Goal: Task Accomplishment & Management: Use online tool/utility

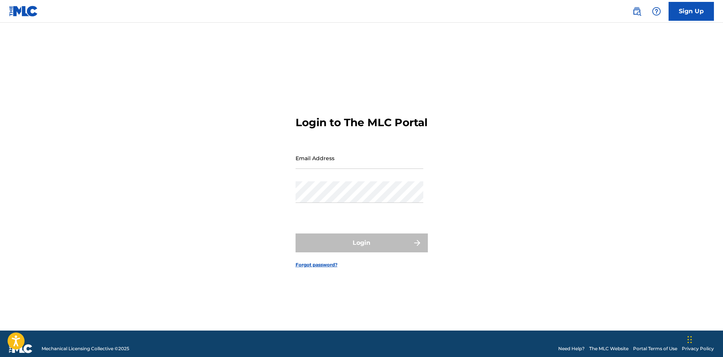
click at [326, 169] on input "Email Address" at bounding box center [359, 158] width 128 height 22
type input "[EMAIL_ADDRESS][DOMAIN_NAME]"
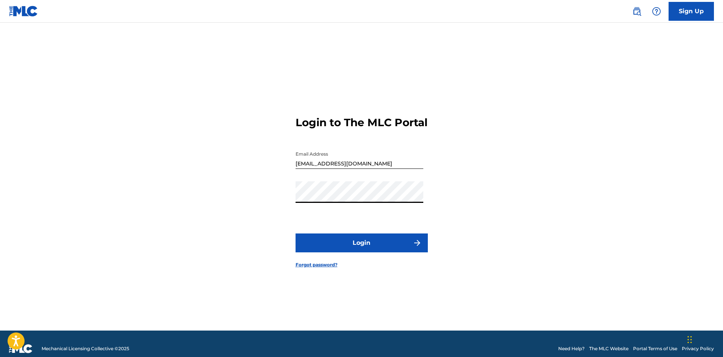
click at [355, 245] on button "Login" at bounding box center [361, 242] width 132 height 19
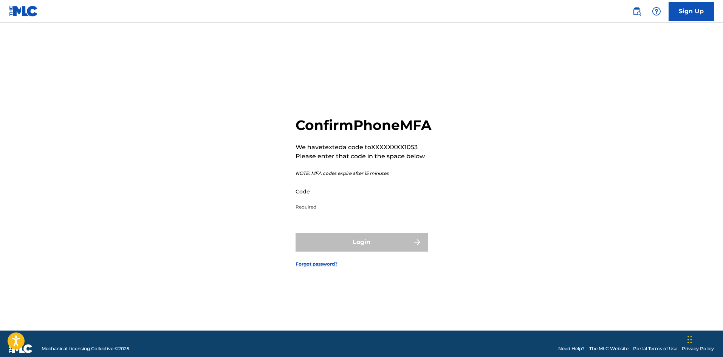
click at [312, 198] on input "Code" at bounding box center [359, 192] width 128 height 22
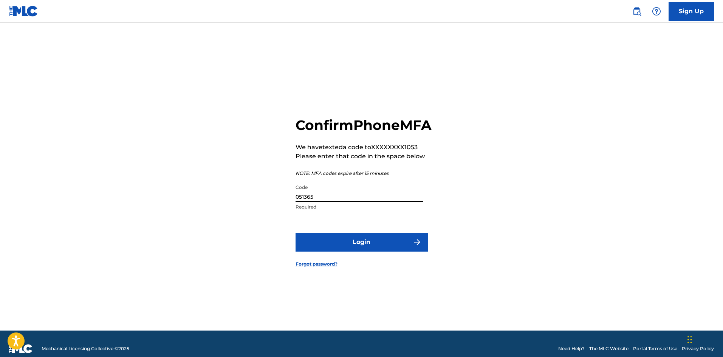
type input "051365"
click at [295, 233] on button "Login" at bounding box center [361, 242] width 132 height 19
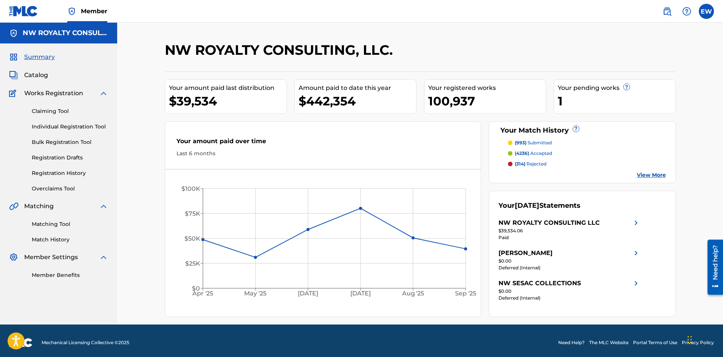
drag, startPoint x: 52, startPoint y: 222, endPoint x: 43, endPoint y: 218, distance: 9.7
click at [52, 222] on link "Matching Tool" at bounding box center [70, 224] width 76 height 8
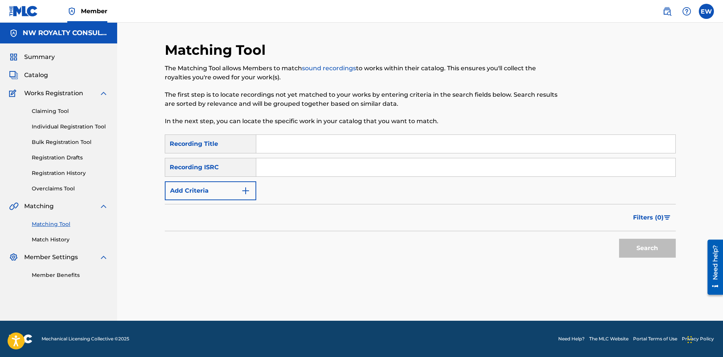
click at [189, 187] on button "Add Criteria" at bounding box center [210, 190] width 91 height 19
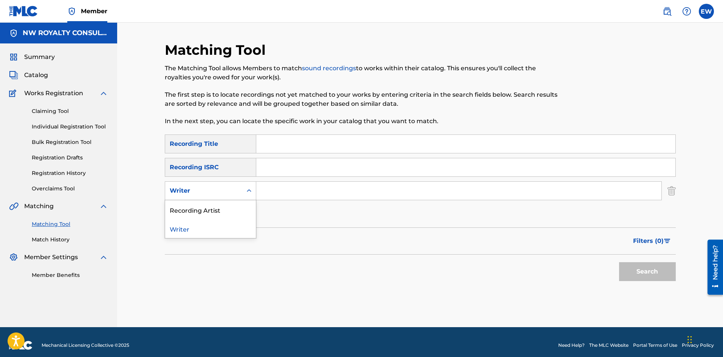
click at [189, 187] on div "Writer" at bounding box center [204, 190] width 68 height 9
click at [175, 212] on div "Recording Artist" at bounding box center [210, 209] width 91 height 19
drag, startPoint x: 313, startPoint y: 200, endPoint x: 311, endPoint y: 197, distance: 4.0
click at [313, 199] on div "Search Form" at bounding box center [458, 190] width 405 height 19
click at [347, 189] on input "Search Form" at bounding box center [458, 191] width 405 height 18
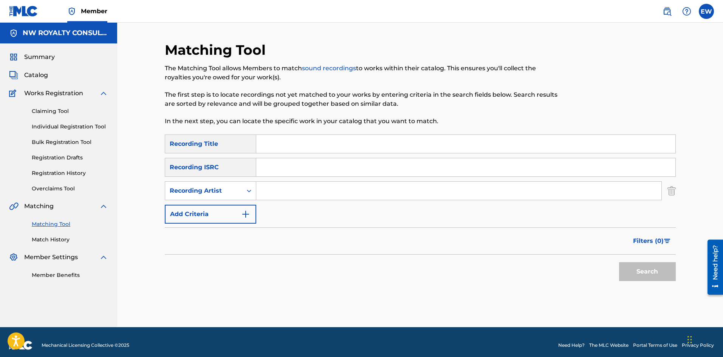
paste input "VYZADON UNFRIEND YUH DJ TRA"
type input "VYZADON UNFRIEND YUH DJ TRA"
click at [373, 155] on div "SearchWithCriteria71859403-ea22-4bef-8504-3a34c7fd4d0a Recording Title SearchWi…" at bounding box center [420, 178] width 511 height 89
click at [354, 144] on input "Search Form" at bounding box center [465, 144] width 419 height 18
paste input "VYZADON UNFRIEND YUH DJ TRA"
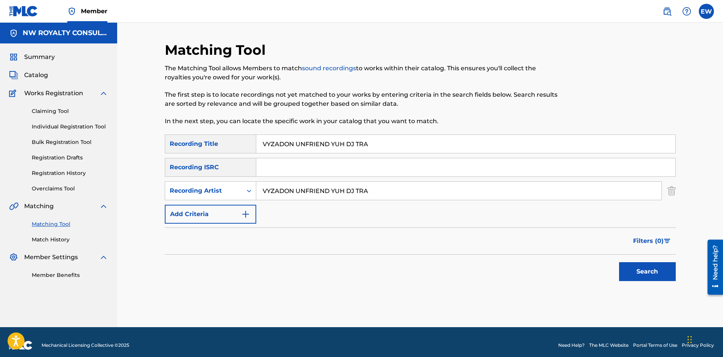
type input "VYZADON UNFRIEND YUH DJ TRA"
click at [628, 273] on button "Search" at bounding box center [647, 271] width 57 height 19
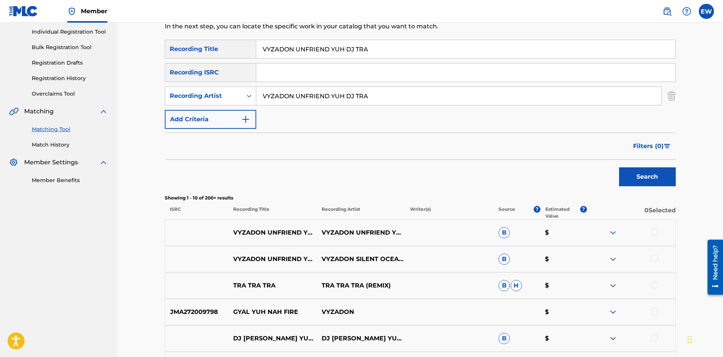
scroll to position [113, 0]
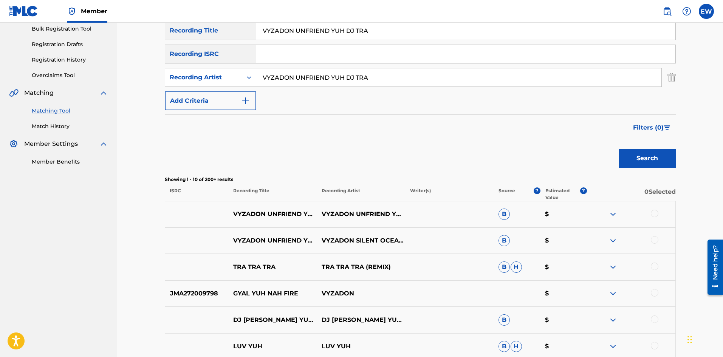
click at [656, 211] on div at bounding box center [654, 214] width 8 height 8
click at [651, 241] on div at bounding box center [654, 240] width 8 height 8
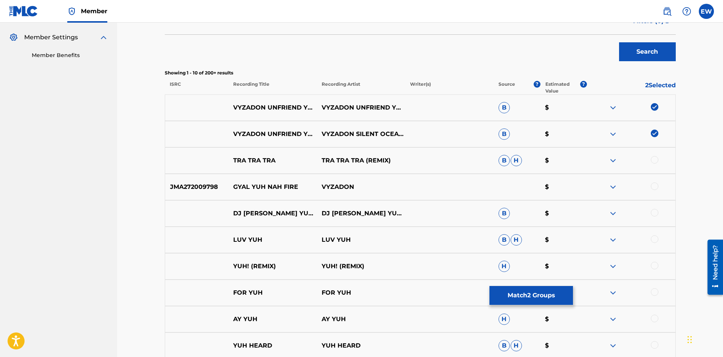
scroll to position [227, 0]
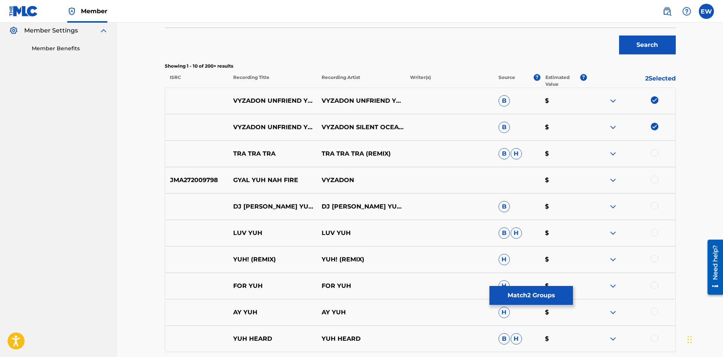
click at [546, 289] on button "Match 2 Groups" at bounding box center [530, 295] width 83 height 19
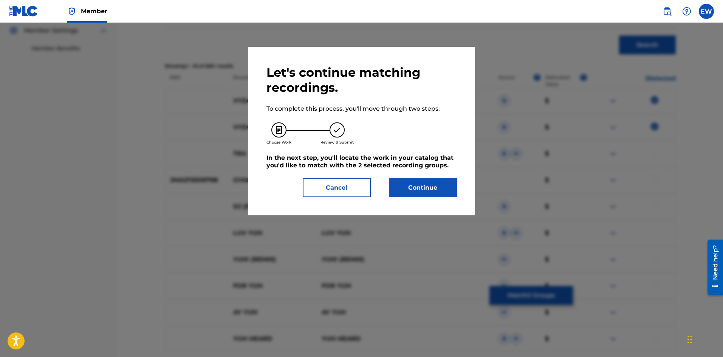
click at [436, 188] on button "Continue" at bounding box center [423, 187] width 68 height 19
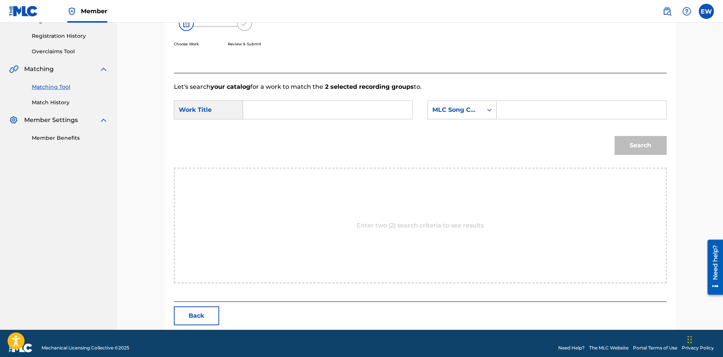
scroll to position [146, 0]
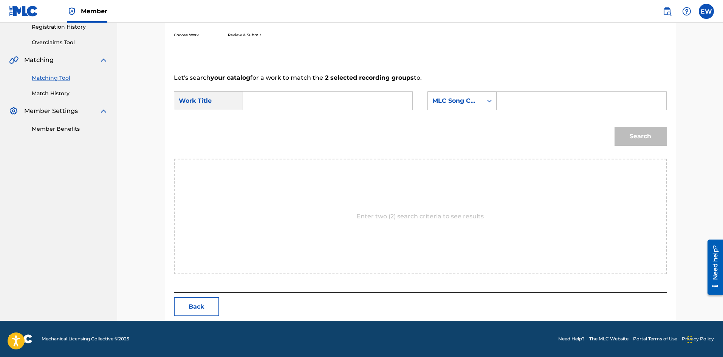
click at [275, 106] on input "Search Form" at bounding box center [327, 101] width 156 height 18
paste input "VYZADON UNFRIEND YUH DJ TRA"
type input "VYZADON UNFRIEND YUH DJ TRA"
drag, startPoint x: 589, startPoint y: 105, endPoint x: 586, endPoint y: 102, distance: 4.0
click at [588, 104] on input "Search Form" at bounding box center [581, 101] width 156 height 18
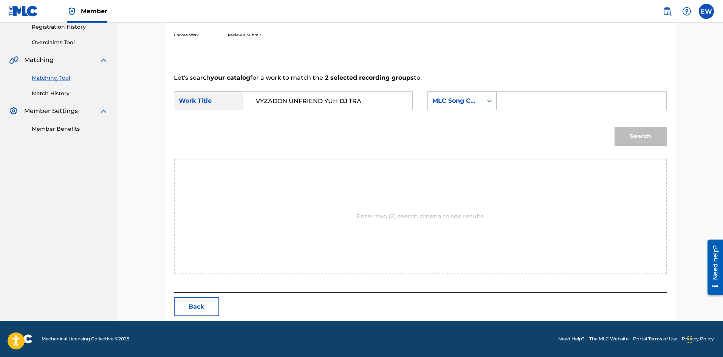
paste input "UA78HN"
type input "UA78HN"
drag, startPoint x: 638, startPoint y: 148, endPoint x: 635, endPoint y: 139, distance: 9.4
click at [636, 143] on div "Search" at bounding box center [420, 138] width 493 height 39
drag, startPoint x: 635, startPoint y: 138, endPoint x: 607, endPoint y: 135, distance: 28.8
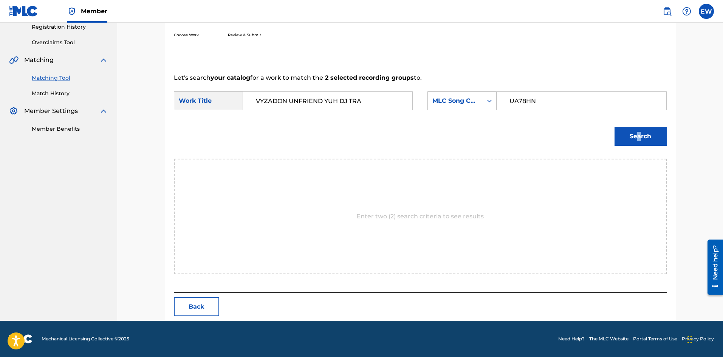
click at [635, 138] on button "Search" at bounding box center [640, 136] width 52 height 19
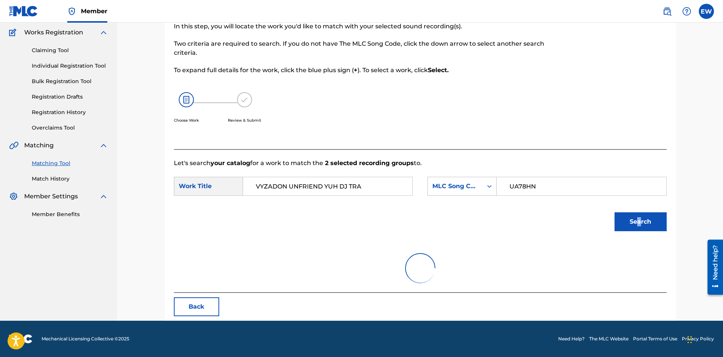
scroll to position [28, 0]
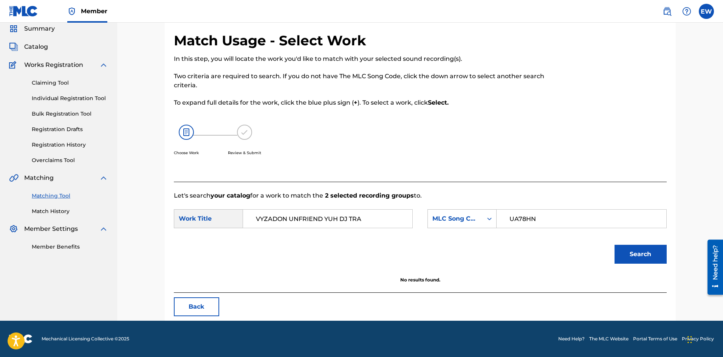
drag, startPoint x: 287, startPoint y: 218, endPoint x: 220, endPoint y: 222, distance: 67.4
click at [224, 224] on div "SearchWithCriteria767100d9-cfe2-4987-b4d8-acf086188af8 Work Title VYZADON UNFRI…" at bounding box center [293, 218] width 239 height 19
drag, startPoint x: 347, startPoint y: 217, endPoint x: 308, endPoint y: 221, distance: 39.1
click at [308, 221] on input "UNFRIEND YUH DJ TRA" at bounding box center [327, 219] width 156 height 18
click at [649, 251] on button "Search" at bounding box center [640, 254] width 52 height 19
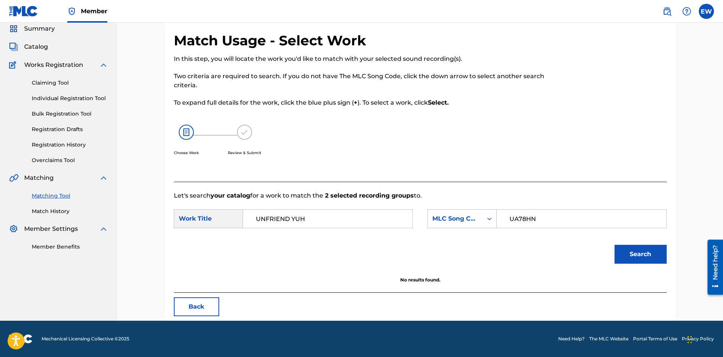
click at [259, 219] on input "UNFRIEND YUH" at bounding box center [327, 219] width 156 height 18
click at [326, 222] on input "UNFRIEND YUH" at bounding box center [327, 219] width 156 height 18
type input "UNFRIEND YUH"
click at [636, 249] on button "Search" at bounding box center [640, 254] width 52 height 19
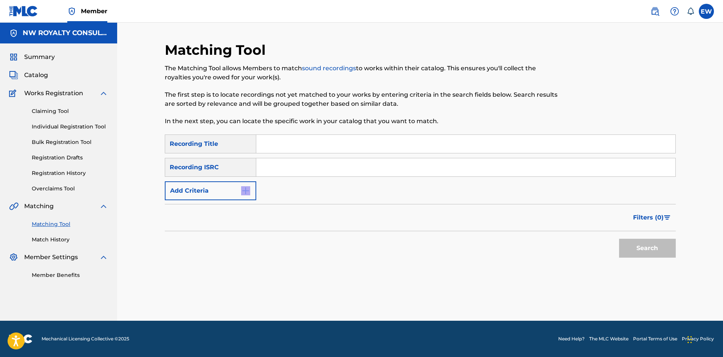
drag, startPoint x: 219, startPoint y: 199, endPoint x: 217, endPoint y: 192, distance: 6.8
click at [218, 194] on form "SearchWithCriteria61375593-f6fd-4fbc-8f4d-74a2d4a256ea Recording Title SearchWi…" at bounding box center [420, 197] width 511 height 127
click at [216, 190] on button "Add Criteria" at bounding box center [210, 190] width 91 height 19
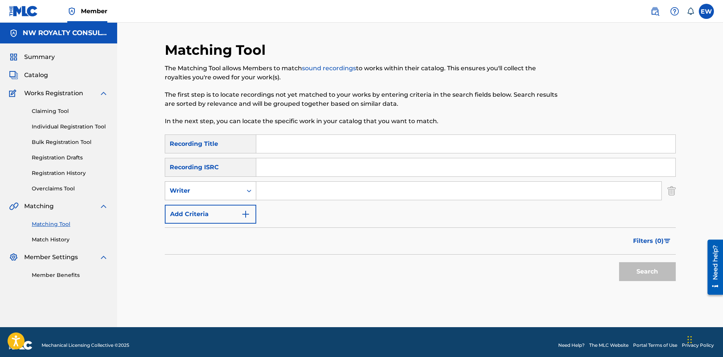
click at [216, 194] on div "Writer" at bounding box center [204, 190] width 68 height 9
drag, startPoint x: 214, startPoint y: 210, endPoint x: 222, endPoint y: 202, distance: 11.5
click at [215, 208] on div "Recording Artist" at bounding box center [210, 209] width 91 height 19
click at [278, 189] on input "Search Form" at bounding box center [458, 191] width 405 height 18
paste input "VYZADON SILENT OCEAN RIDDIM 2019"
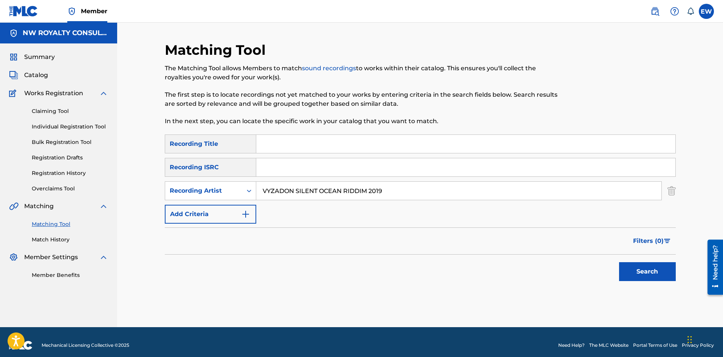
type input "VYZADON SILENT OCEAN RIDDIM 2019"
click at [290, 140] on input "Search Form" at bounding box center [465, 144] width 419 height 18
paste input "VYZADON UNFRIEND YUH RADIO SILENT OCEAN RIDDIM 2019"
type input "VYZADON UNFRIEND YUH RADIO SILENT OCEAN RIDDIM 2019"
drag, startPoint x: 650, startPoint y: 274, endPoint x: 642, endPoint y: 269, distance: 10.1
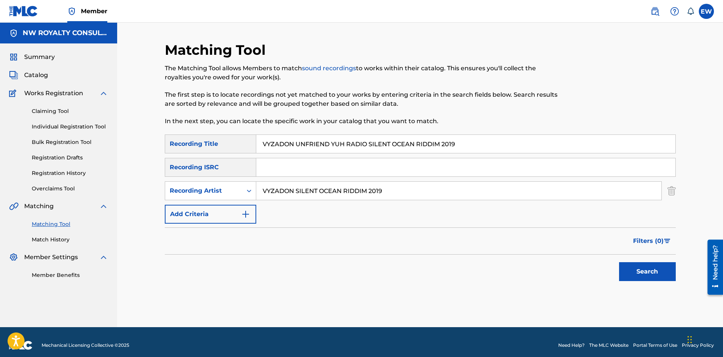
click at [649, 273] on button "Search" at bounding box center [647, 271] width 57 height 19
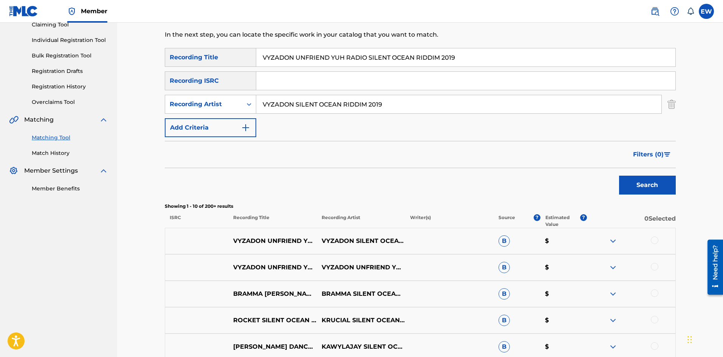
scroll to position [113, 0]
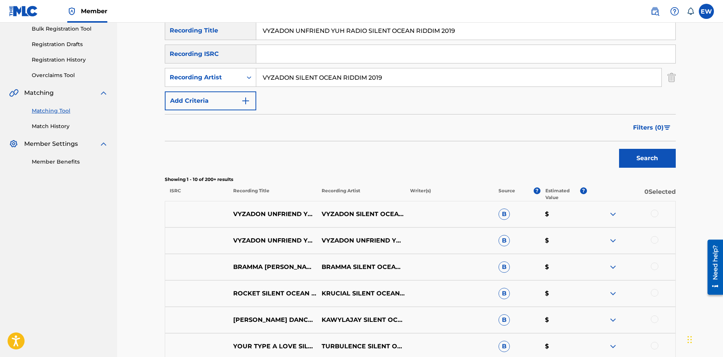
click at [655, 214] on div at bounding box center [654, 214] width 8 height 8
click at [540, 297] on button "Match 1 Group" at bounding box center [530, 295] width 83 height 19
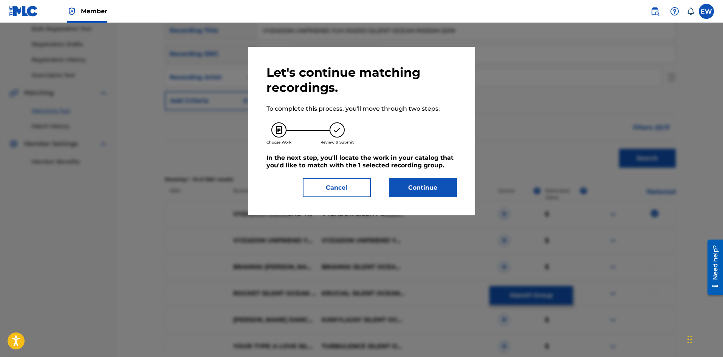
click at [436, 196] on button "Continue" at bounding box center [423, 187] width 68 height 19
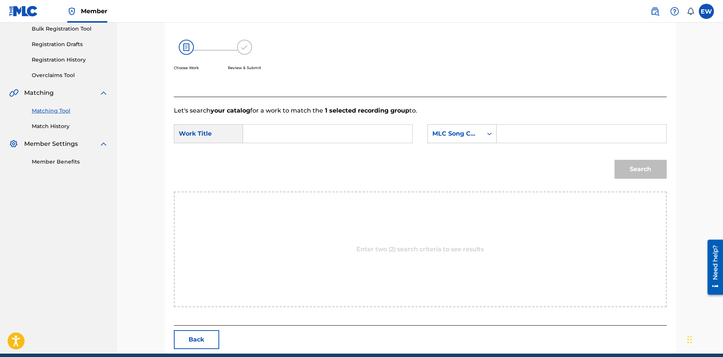
click at [372, 140] on input "Search Form" at bounding box center [327, 134] width 156 height 18
paste input "VYZADON UNFRIEND YUH RADIO SILENT OCEAN RIDDIM 2019"
type input "VYZADON UNFRIEND YUH RADIO SILENT OCEAN RIDDIM 2019"
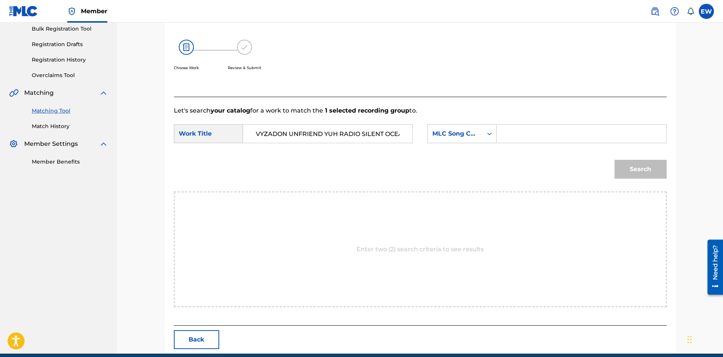
click at [526, 131] on input "Search Form" at bounding box center [581, 134] width 156 height 18
paste input "UA78HN"
type input "UA78HN"
click at [642, 161] on button "Search" at bounding box center [640, 169] width 52 height 19
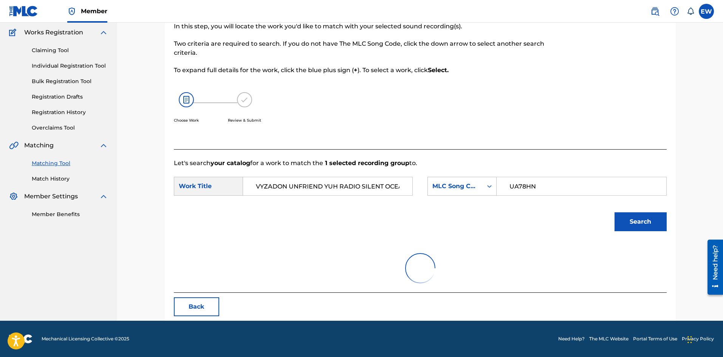
scroll to position [28, 0]
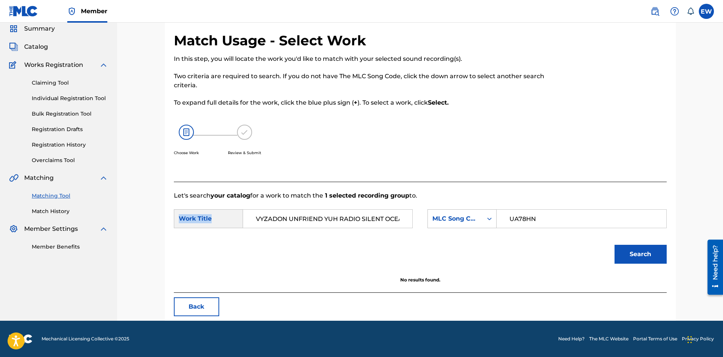
drag, startPoint x: 402, startPoint y: 221, endPoint x: 198, endPoint y: 223, distance: 203.6
click at [181, 223] on div "SearchWithCriteriac5e4707b-9de6-471d-b582-710c6963f4ad Work Title VYZADON UNFRI…" at bounding box center [293, 218] width 239 height 19
click at [292, 214] on input "VYZADON UNFRIEND YUH RADIO SILENT OCEAN RIDDIM 2019" at bounding box center [327, 219] width 156 height 18
click at [289, 222] on input "VYZADON UNFRIEND YUH RADIO SILENT OCEAN RIDDIM 2019" at bounding box center [327, 219] width 156 height 18
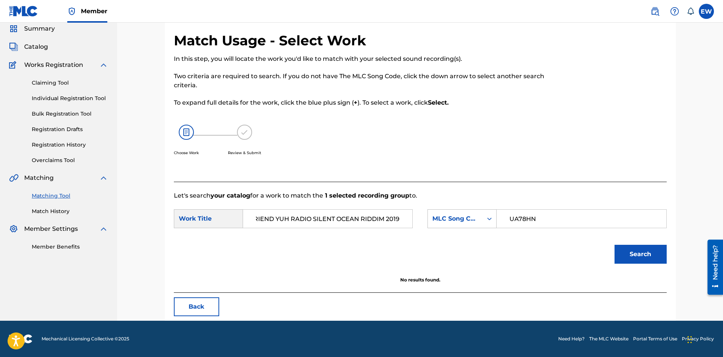
drag, startPoint x: 308, startPoint y: 222, endPoint x: 417, endPoint y: 211, distance: 109.8
click at [417, 211] on div "SearchWithCriteriac5e4707b-9de6-471d-b582-710c6963f4ad Work Title UNFRIEND YUH …" at bounding box center [420, 220] width 493 height 23
type input "UNFRIEND YUH"
click at [625, 252] on button "Search" at bounding box center [640, 254] width 52 height 19
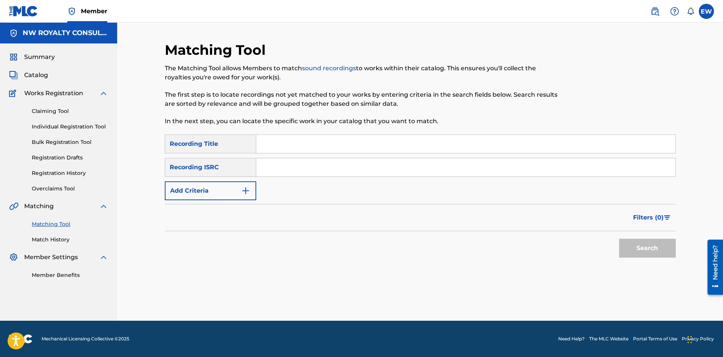
click at [187, 192] on button "Add Criteria" at bounding box center [210, 190] width 91 height 19
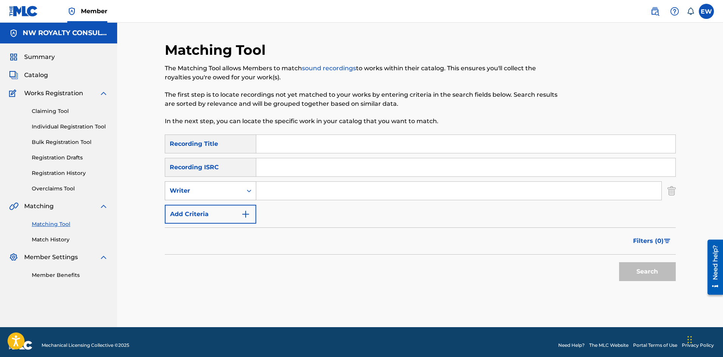
click at [187, 192] on div "Writer" at bounding box center [204, 190] width 68 height 9
click at [183, 196] on div "Writer" at bounding box center [203, 191] width 77 height 14
click at [207, 188] on div "Writer" at bounding box center [204, 190] width 68 height 9
click at [193, 207] on div "Recording Artist" at bounding box center [210, 209] width 91 height 19
click at [275, 185] on input "Search Form" at bounding box center [458, 191] width 405 height 18
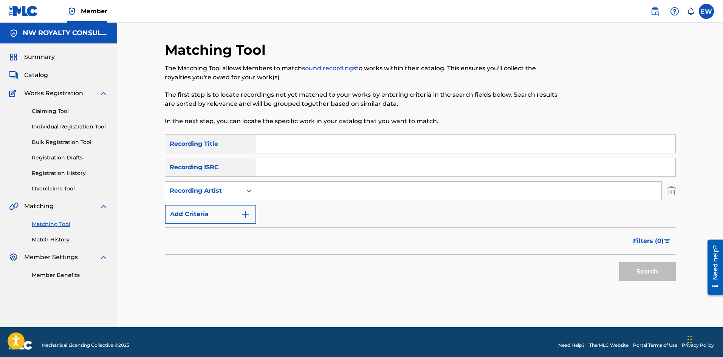
paste input "10TIK"
type input "10TIK"
click at [346, 147] on input "Search Form" at bounding box center [465, 144] width 419 height 18
paste input "WAH LIVE"
type input "WAH LIVE"
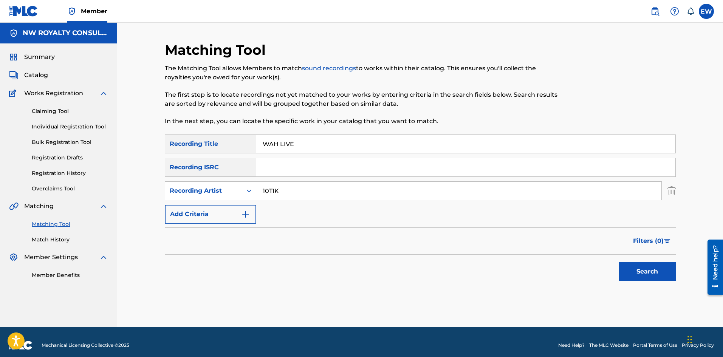
click at [655, 270] on button "Search" at bounding box center [647, 271] width 57 height 19
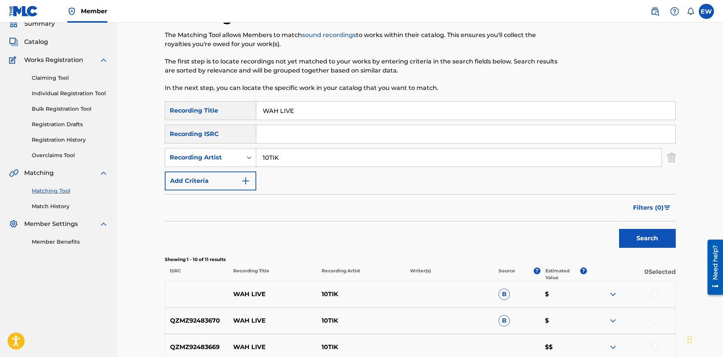
scroll to position [76, 0]
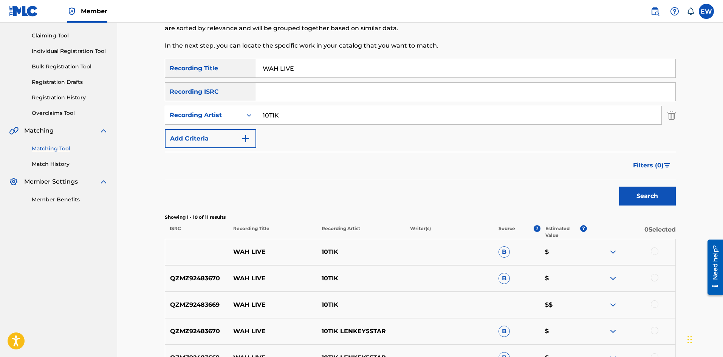
click at [652, 249] on div at bounding box center [654, 251] width 8 height 8
click at [652, 276] on div at bounding box center [654, 278] width 8 height 8
click at [655, 306] on div at bounding box center [654, 304] width 8 height 8
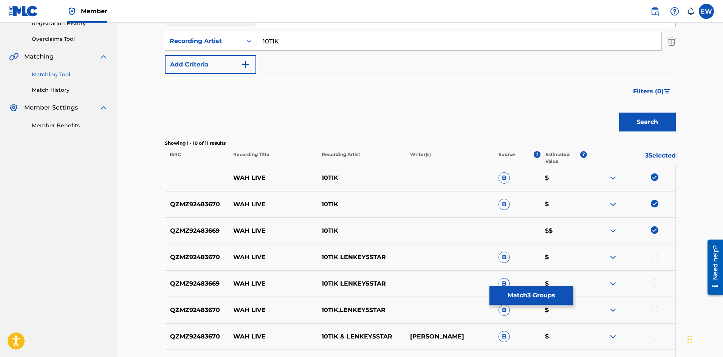
scroll to position [151, 0]
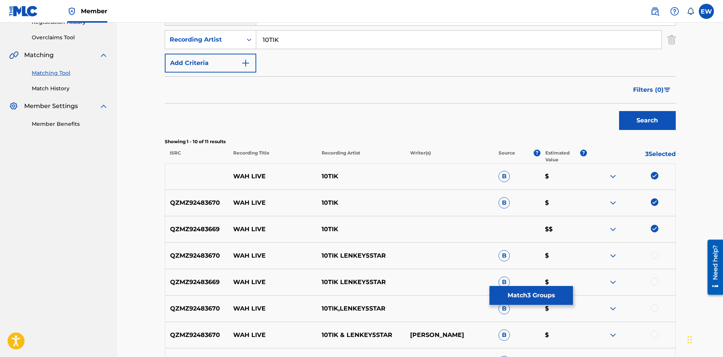
click at [657, 255] on div at bounding box center [654, 255] width 8 height 8
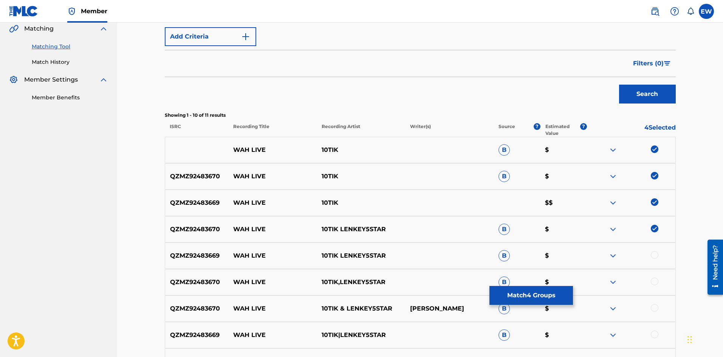
scroll to position [189, 0]
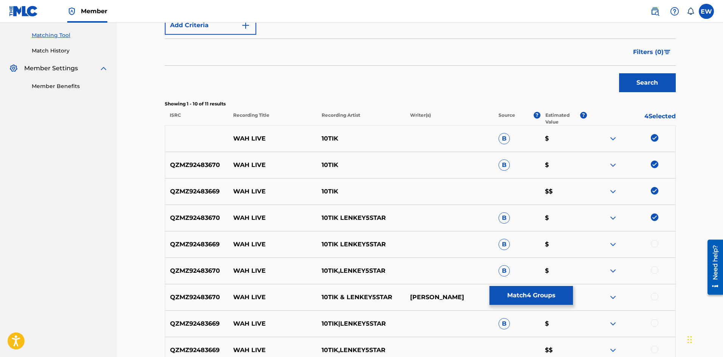
click at [656, 244] on div at bounding box center [654, 244] width 8 height 8
click at [655, 270] on div at bounding box center [654, 270] width 8 height 8
click at [656, 298] on div at bounding box center [654, 297] width 8 height 8
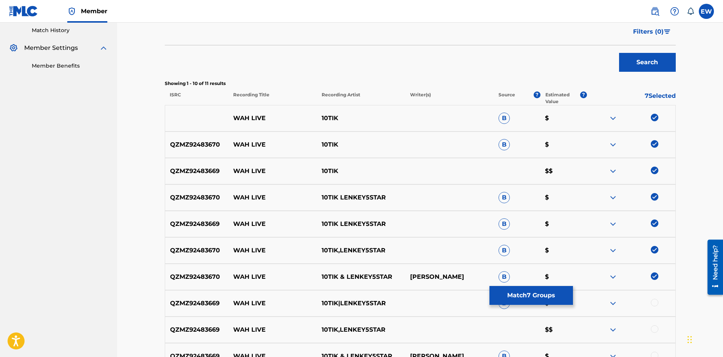
scroll to position [227, 0]
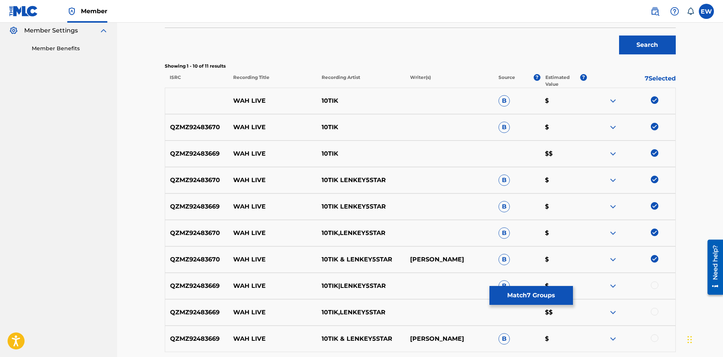
click at [654, 287] on div at bounding box center [654, 285] width 8 height 8
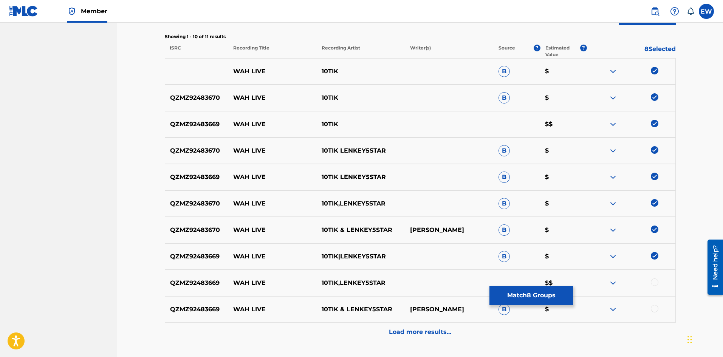
scroll to position [264, 0]
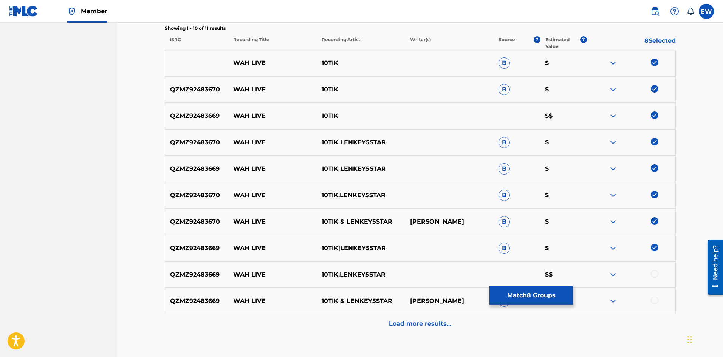
click at [656, 273] on div at bounding box center [654, 274] width 8 height 8
click at [656, 301] on div at bounding box center [654, 300] width 8 height 8
click at [435, 327] on p "Load more results..." at bounding box center [420, 323] width 62 height 9
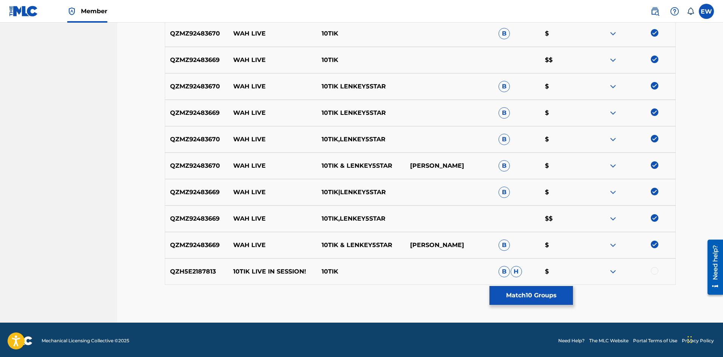
scroll to position [322, 0]
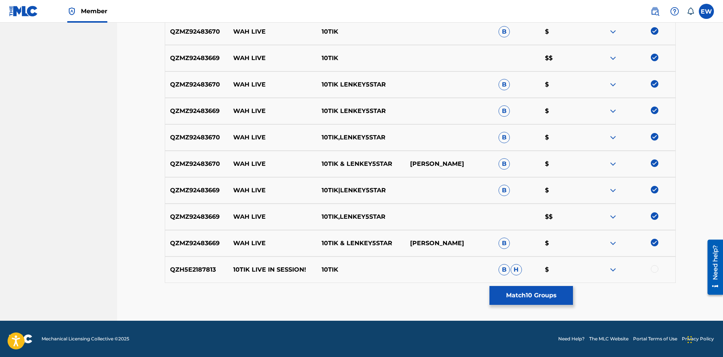
click at [544, 298] on button "Match 10 Groups" at bounding box center [530, 295] width 83 height 19
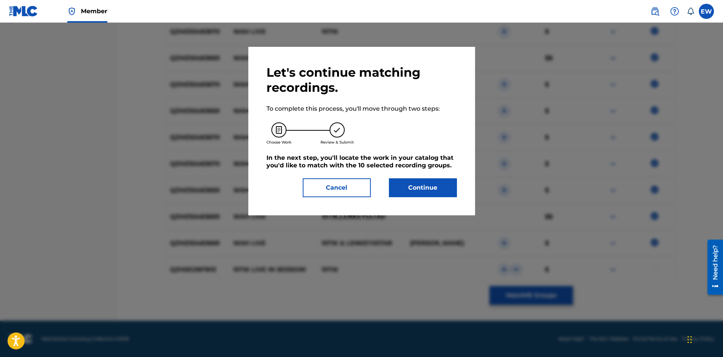
click at [436, 192] on button "Continue" at bounding box center [423, 187] width 68 height 19
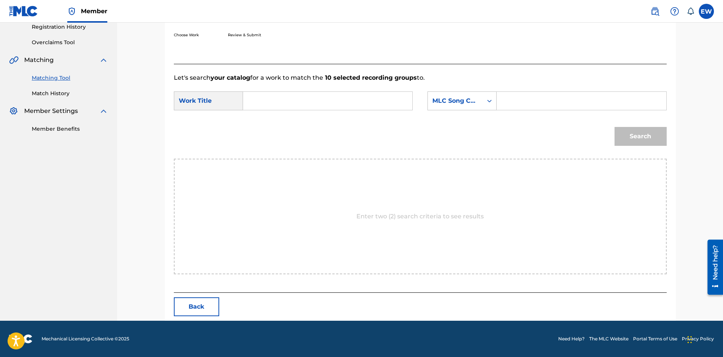
click at [338, 93] on input "Search Form" at bounding box center [327, 101] width 156 height 18
paste input "WAH LIVE"
type input "WAH LIVE"
click at [556, 105] on input "Search Form" at bounding box center [581, 101] width 156 height 18
paste input "W39BLB"
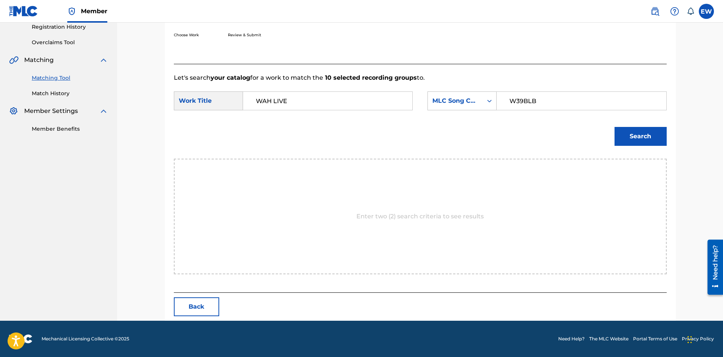
type input "W39BLB"
click at [631, 140] on button "Search" at bounding box center [640, 136] width 52 height 19
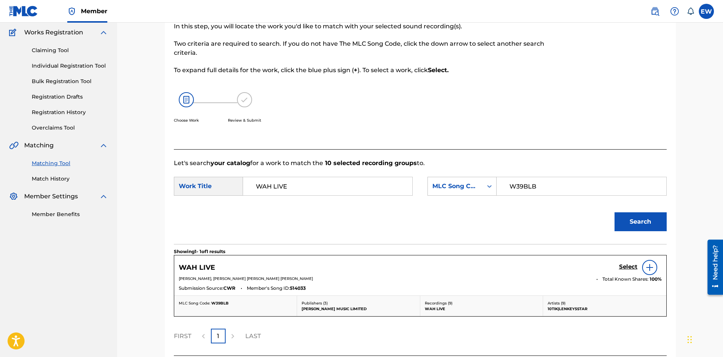
scroll to position [124, 0]
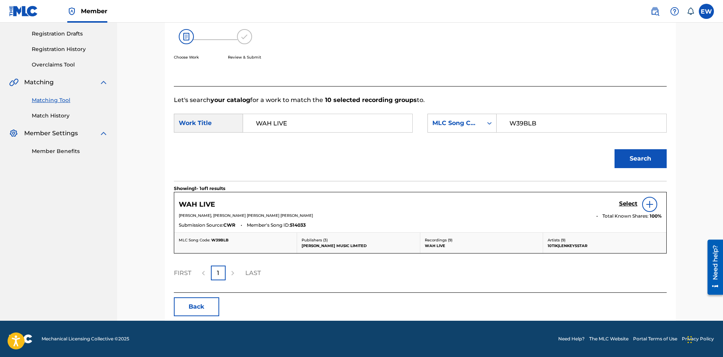
click at [621, 198] on div "Select" at bounding box center [640, 204] width 43 height 15
click at [625, 202] on h5 "Select" at bounding box center [628, 203] width 19 height 7
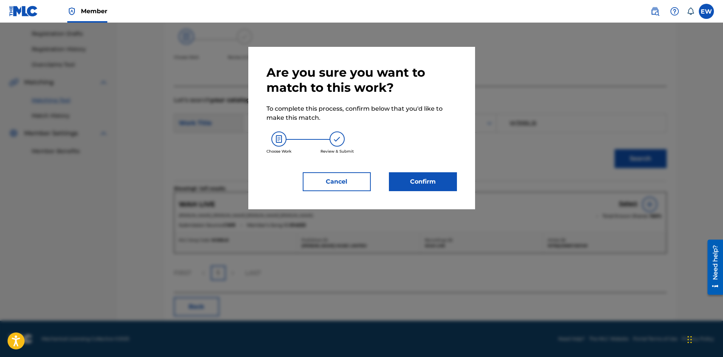
click at [441, 176] on button "Confirm" at bounding box center [423, 181] width 68 height 19
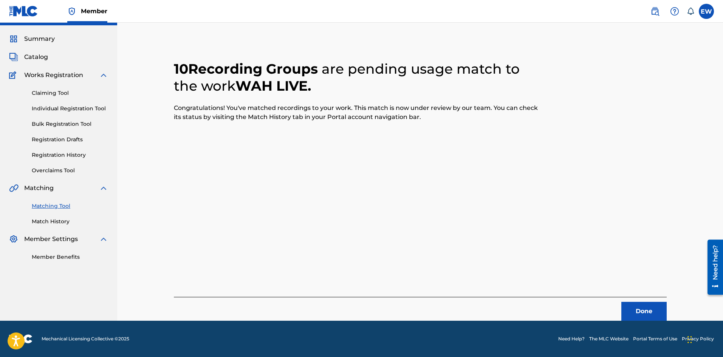
scroll to position [18, 0]
drag, startPoint x: 655, startPoint y: 311, endPoint x: 9, endPoint y: 57, distance: 693.2
click at [655, 311] on button "Done" at bounding box center [643, 311] width 45 height 19
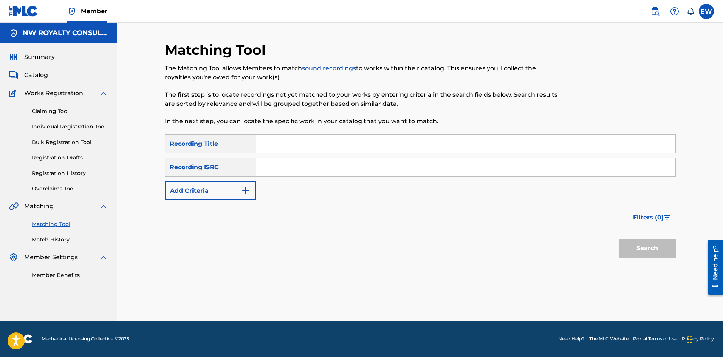
scroll to position [0, 0]
click at [219, 190] on button "Add Criteria" at bounding box center [210, 190] width 91 height 19
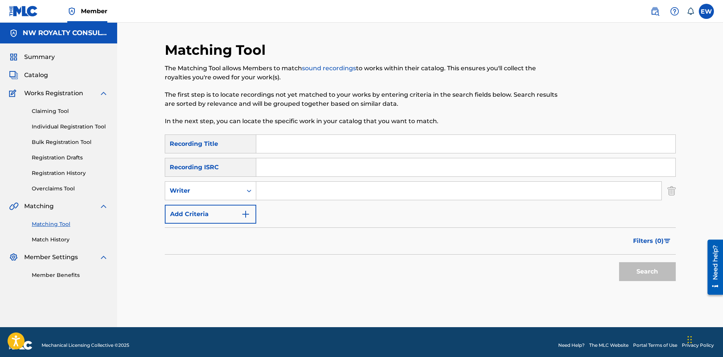
click at [218, 189] on div "Writer" at bounding box center [204, 190] width 68 height 9
click at [217, 204] on div "Recording Artist" at bounding box center [210, 209] width 91 height 19
click at [295, 193] on input "Search Form" at bounding box center [458, 191] width 405 height 18
paste input "DON HUSKY"
type input "DON HUSKY"
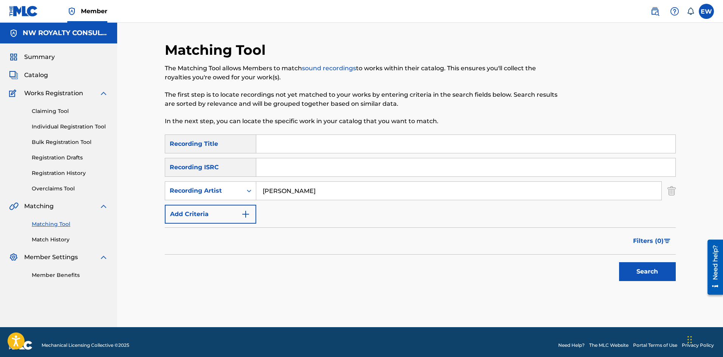
click at [281, 140] on input "Search Form" at bounding box center [465, 144] width 419 height 18
paste input "WAH MY OWN"
type input "WAH MY OWN"
click at [661, 266] on button "Search" at bounding box center [647, 271] width 57 height 19
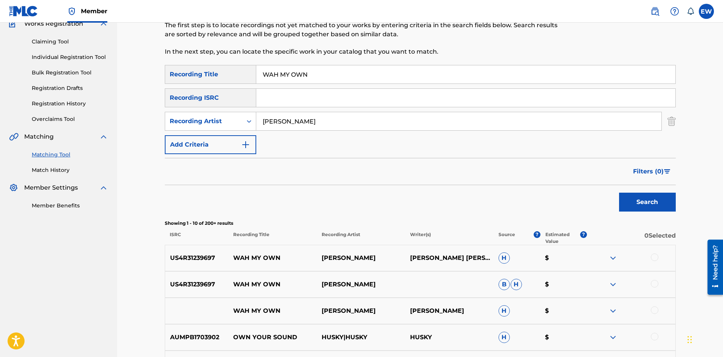
scroll to position [76, 0]
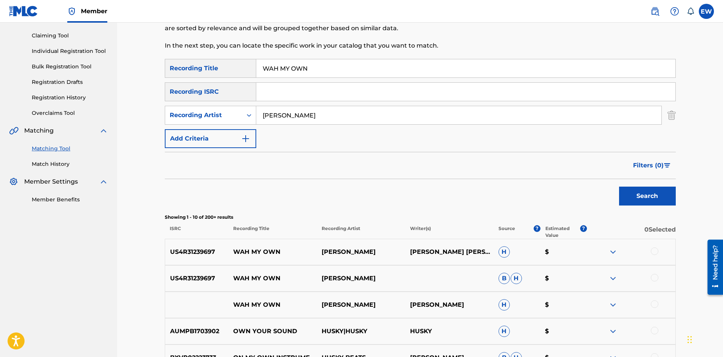
click at [651, 252] on div at bounding box center [654, 251] width 8 height 8
click at [655, 278] on div at bounding box center [654, 278] width 8 height 8
click at [654, 305] on div at bounding box center [654, 304] width 8 height 8
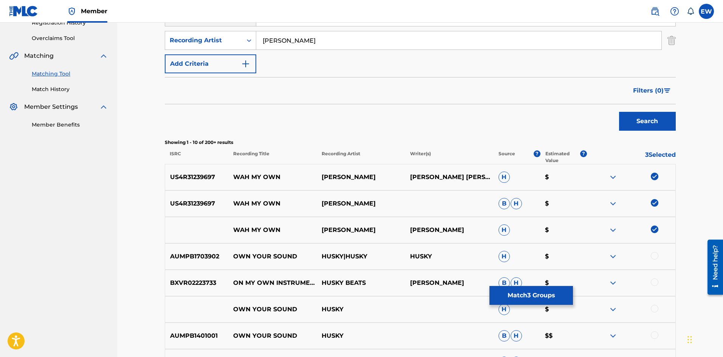
scroll to position [151, 0]
click at [548, 295] on button "Match 3 Groups" at bounding box center [530, 295] width 83 height 19
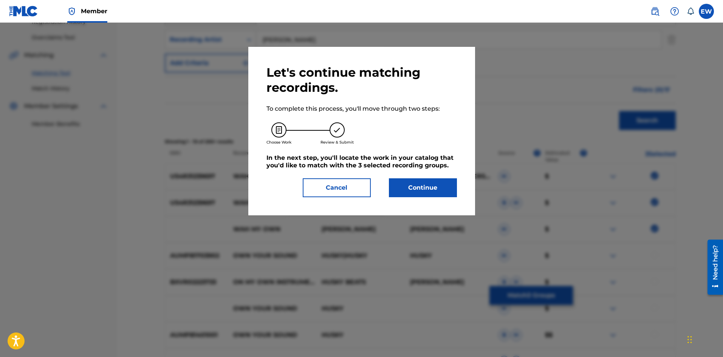
click at [442, 190] on button "Continue" at bounding box center [423, 187] width 68 height 19
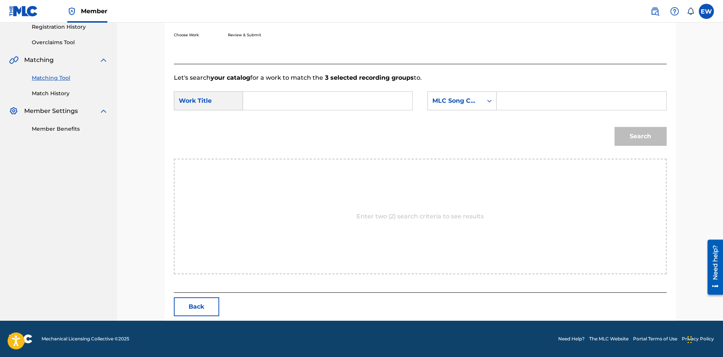
click at [377, 100] on input "Search Form" at bounding box center [327, 101] width 156 height 18
paste input "WAH MY OWN"
type input "WAH MY OWN"
drag, startPoint x: 543, startPoint y: 97, endPoint x: 547, endPoint y: 99, distance: 4.9
click at [543, 98] on input "Search Form" at bounding box center [581, 101] width 156 height 18
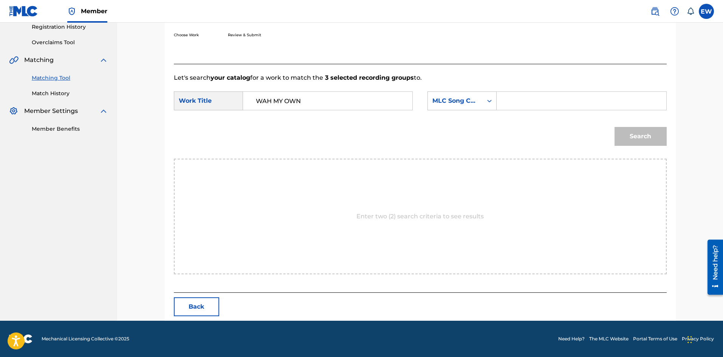
paste input "WB7JVP"
type input "WB7JVP"
click at [645, 130] on button "Search" at bounding box center [640, 136] width 52 height 19
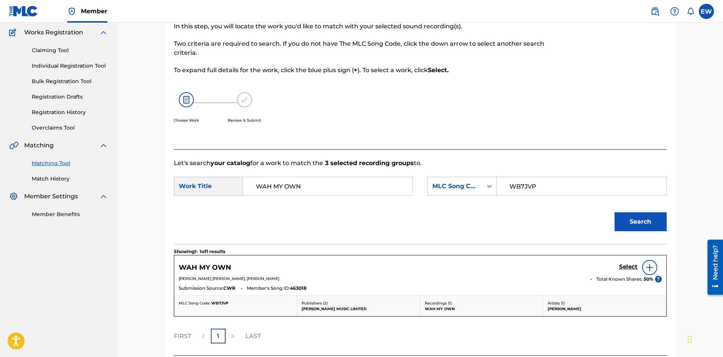
scroll to position [124, 0]
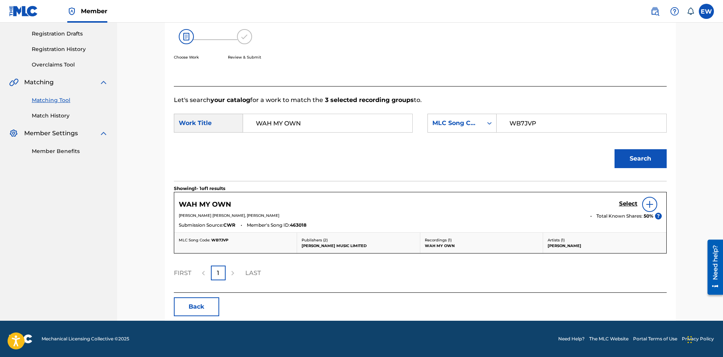
click at [621, 198] on div "Select" at bounding box center [640, 204] width 43 height 15
click at [625, 201] on h5 "Select" at bounding box center [628, 203] width 19 height 7
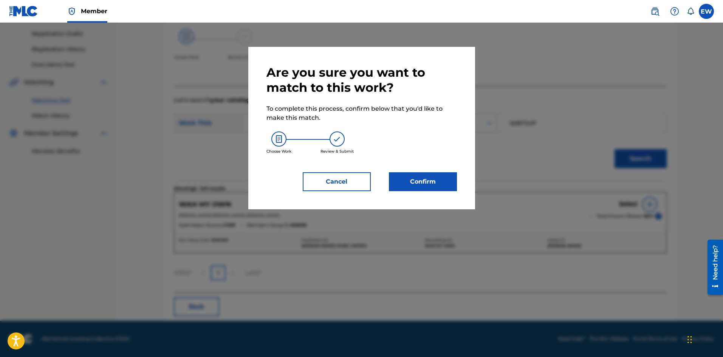
click at [438, 184] on button "Confirm" at bounding box center [423, 181] width 68 height 19
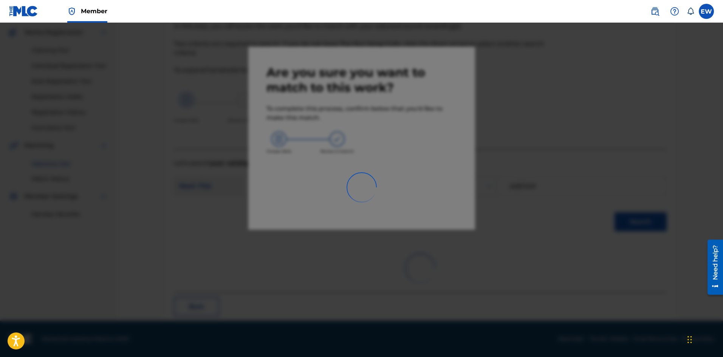
scroll to position [18, 0]
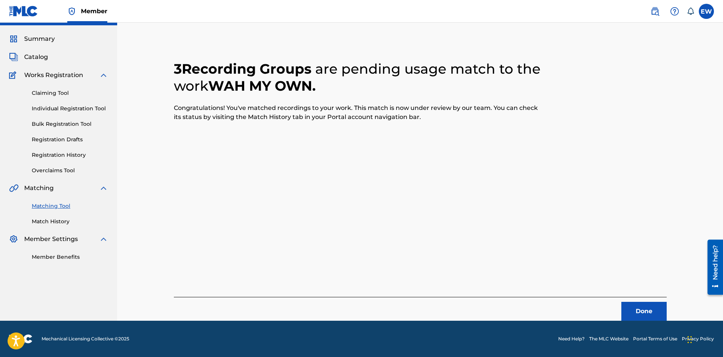
click at [648, 308] on button "Done" at bounding box center [643, 311] width 45 height 19
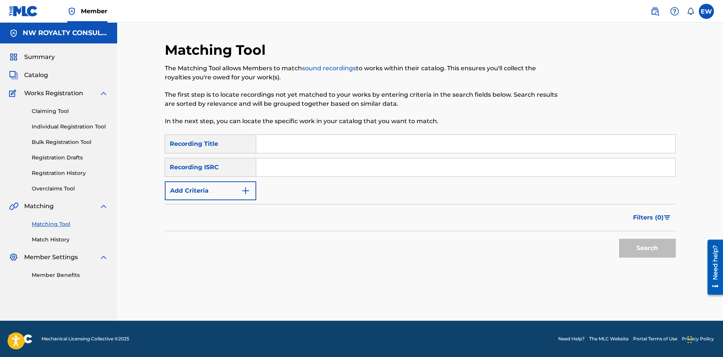
scroll to position [0, 0]
click at [218, 185] on button "Add Criteria" at bounding box center [210, 190] width 91 height 19
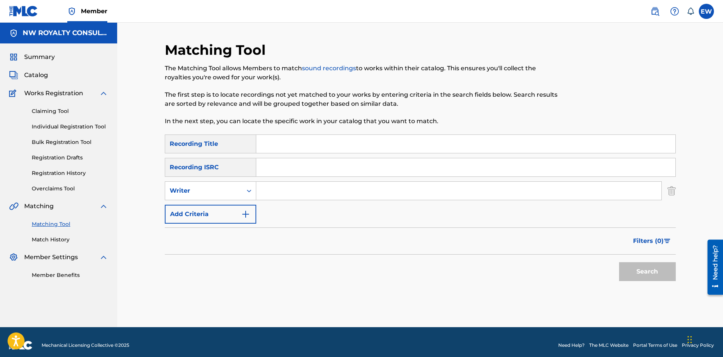
click at [217, 185] on div "Writer" at bounding box center [203, 191] width 77 height 14
click at [209, 202] on div "Recording Artist" at bounding box center [210, 209] width 91 height 19
click at [315, 188] on input "Search Form" at bounding box center [458, 191] width 405 height 18
paste input "MASICKA"
type input "MASICKA"
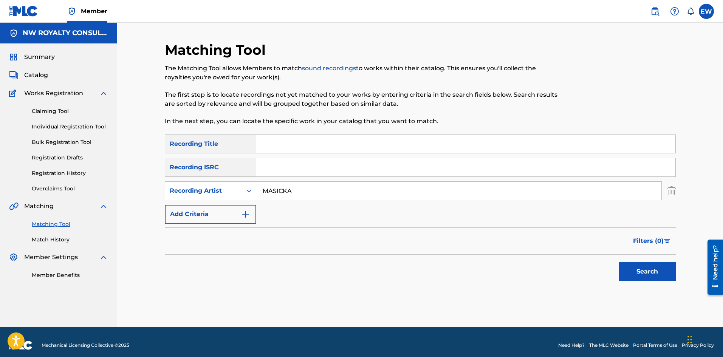
click at [293, 143] on input "Search Form" at bounding box center [465, 144] width 419 height 18
paste input "WAITING RADIO"
type input "WAITING RADIO"
click at [633, 272] on button "Search" at bounding box center [647, 271] width 57 height 19
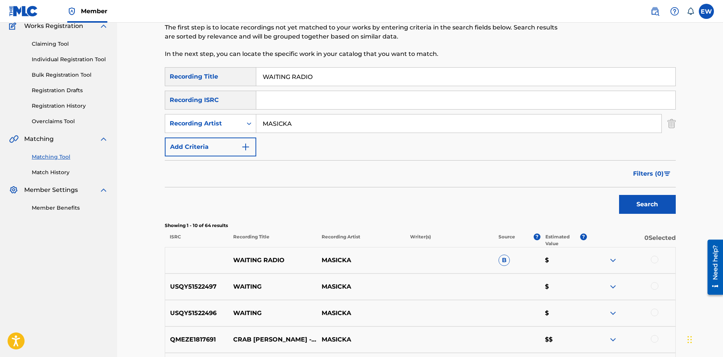
scroll to position [76, 0]
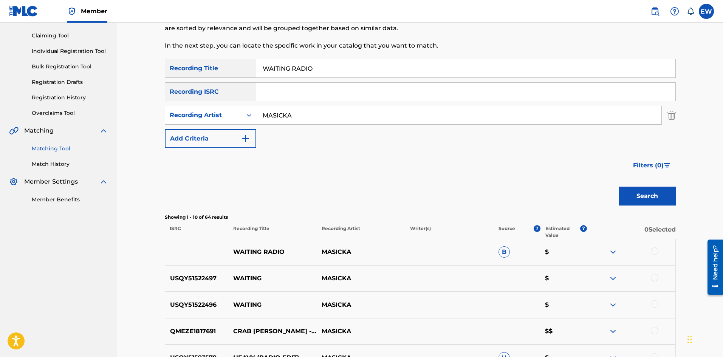
click at [654, 251] on div at bounding box center [654, 251] width 8 height 8
click at [651, 278] on div at bounding box center [654, 278] width 8 height 8
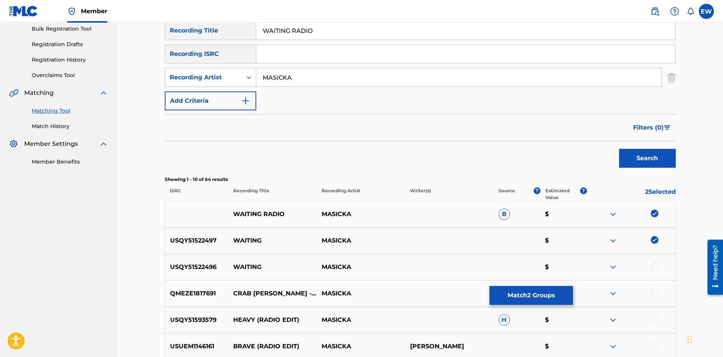
click at [656, 265] on div at bounding box center [654, 266] width 8 height 8
drag, startPoint x: 496, startPoint y: 297, endPoint x: 499, endPoint y: 296, distance: 3.9
click at [499, 296] on button "Match 3 Groups" at bounding box center [530, 295] width 83 height 19
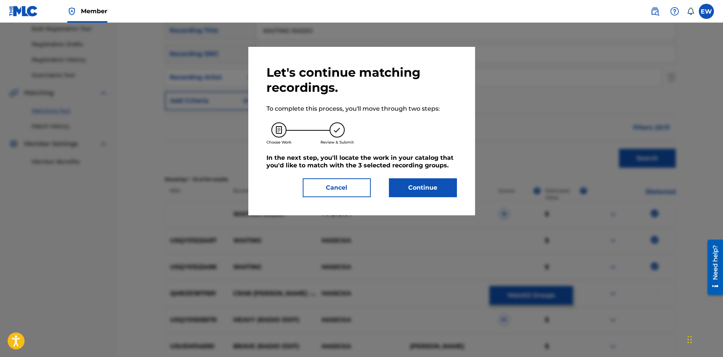
click at [431, 196] on button "Continue" at bounding box center [423, 187] width 68 height 19
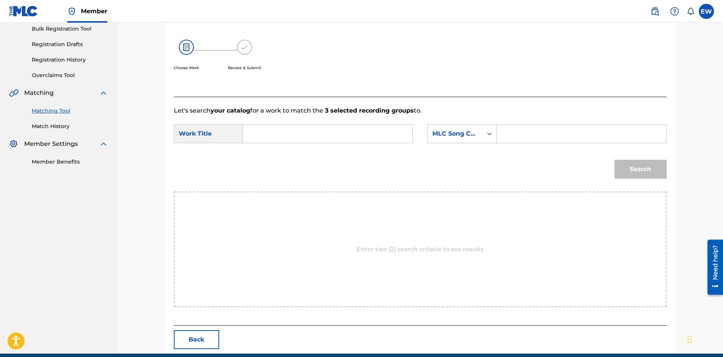
click at [356, 140] on input "Search Form" at bounding box center [327, 134] width 156 height 18
paste input "WAITING RADIO"
type input "WAITING RADIO"
click at [573, 136] on input "Search Form" at bounding box center [581, 134] width 156 height 18
paste input "WV7IFG"
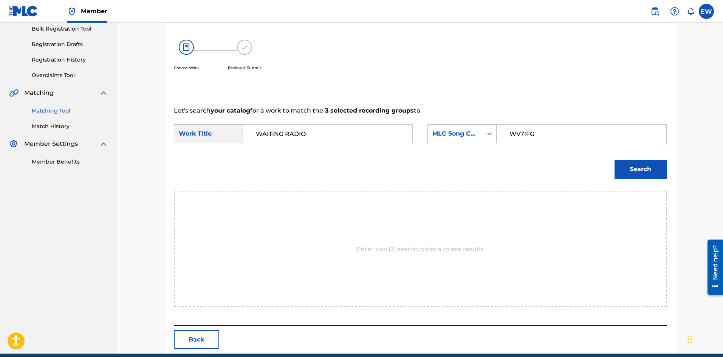
type input "WV7IFG"
click at [637, 171] on button "Search" at bounding box center [640, 169] width 52 height 19
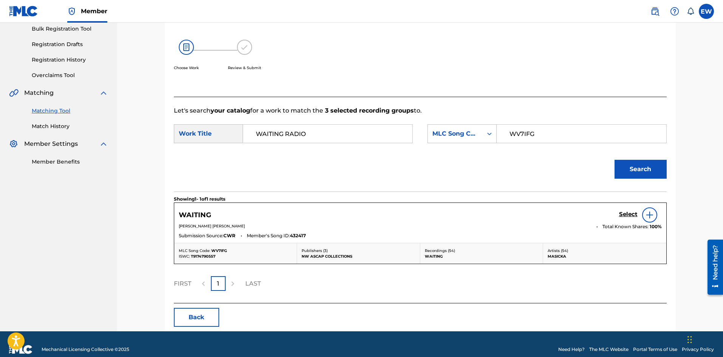
click at [621, 211] on h5 "Select" at bounding box center [628, 214] width 19 height 7
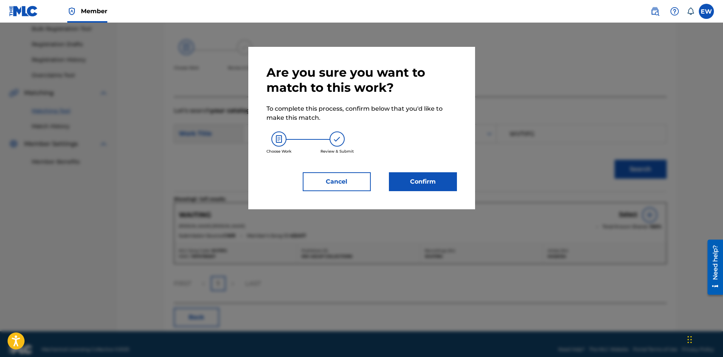
click at [435, 179] on button "Confirm" at bounding box center [423, 181] width 68 height 19
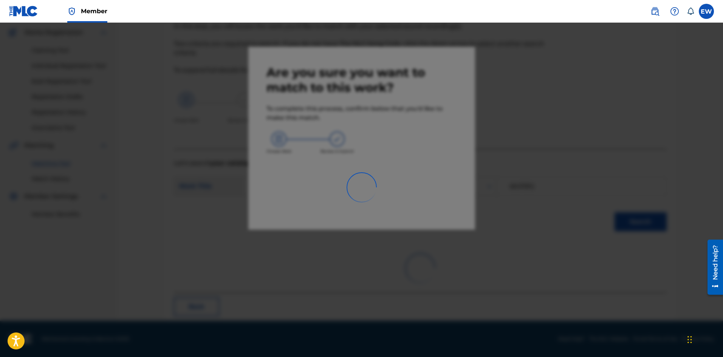
scroll to position [18, 0]
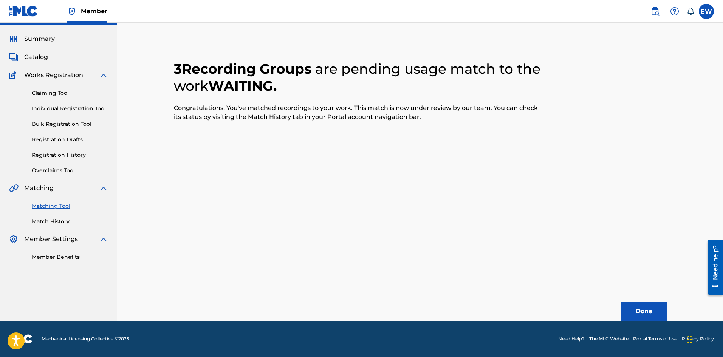
click at [632, 310] on button "Done" at bounding box center [643, 311] width 45 height 19
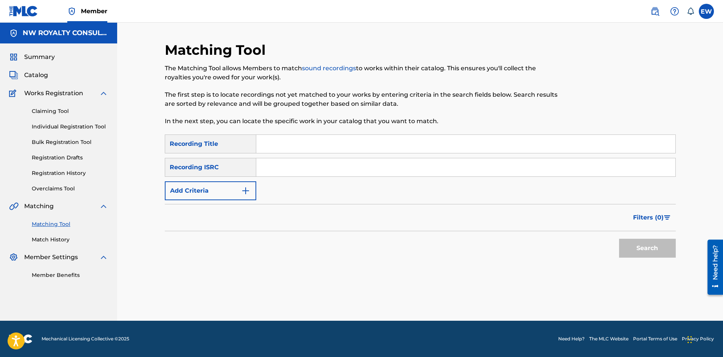
scroll to position [0, 0]
click at [219, 183] on button "Add Criteria" at bounding box center [210, 190] width 91 height 19
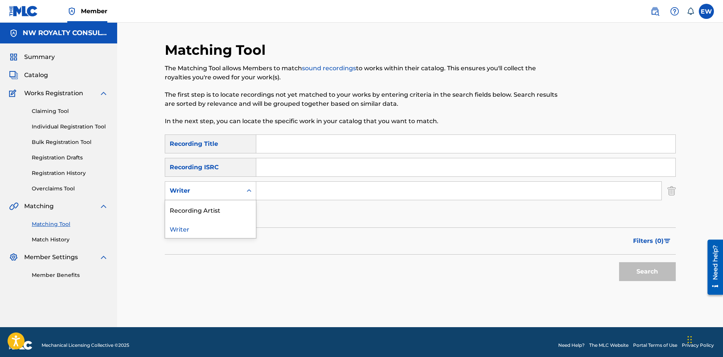
click at [219, 185] on div "Writer" at bounding box center [203, 191] width 77 height 14
click at [212, 211] on div "Recording Artist" at bounding box center [210, 209] width 91 height 19
click at [285, 190] on input "Search Form" at bounding box center [458, 191] width 405 height 18
paste input "ESCO"
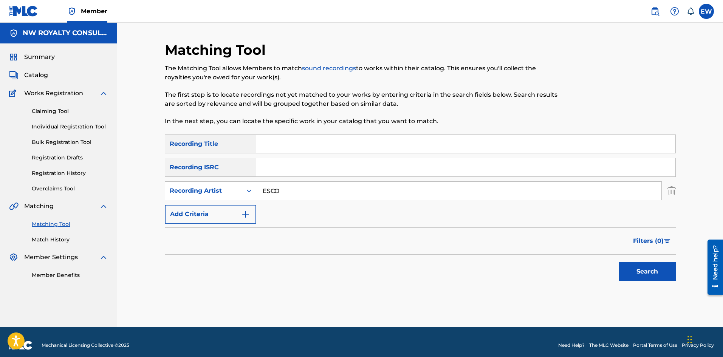
type input "ESCO"
click at [303, 149] on input "Search Form" at bounding box center [465, 144] width 419 height 18
paste input "WALK"
type input "WALK"
click at [639, 267] on button "Search" at bounding box center [647, 271] width 57 height 19
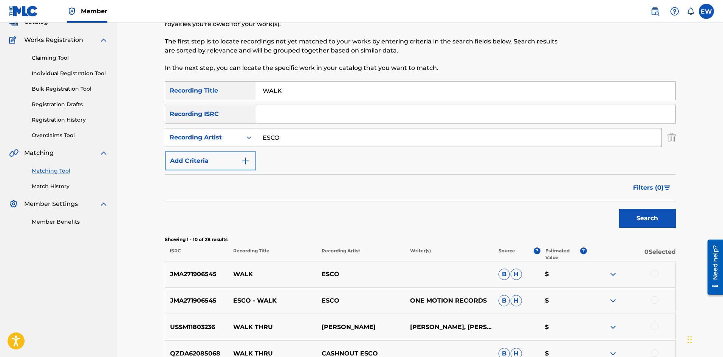
scroll to position [76, 0]
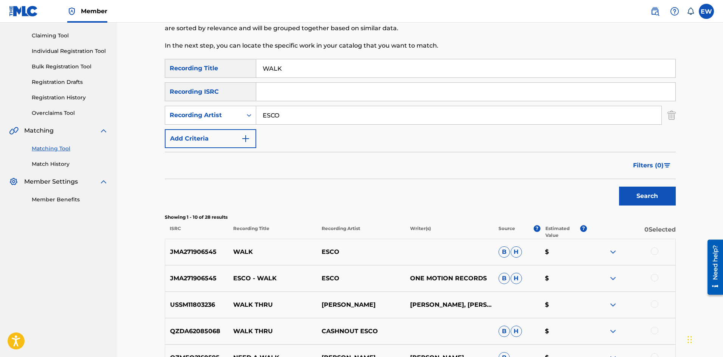
click at [655, 255] on div at bounding box center [654, 251] width 8 height 8
click at [657, 280] on div at bounding box center [654, 278] width 8 height 8
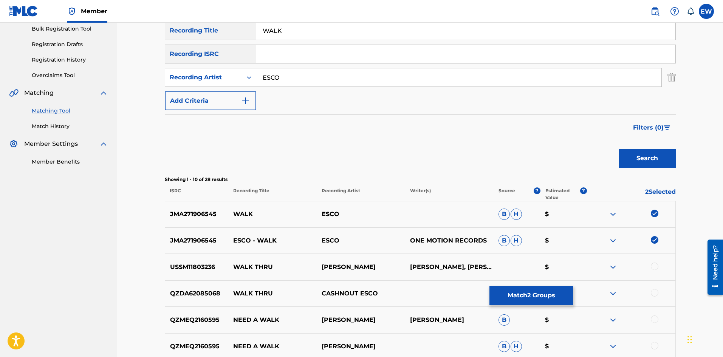
click at [548, 303] on button "Match 2 Groups" at bounding box center [530, 295] width 83 height 19
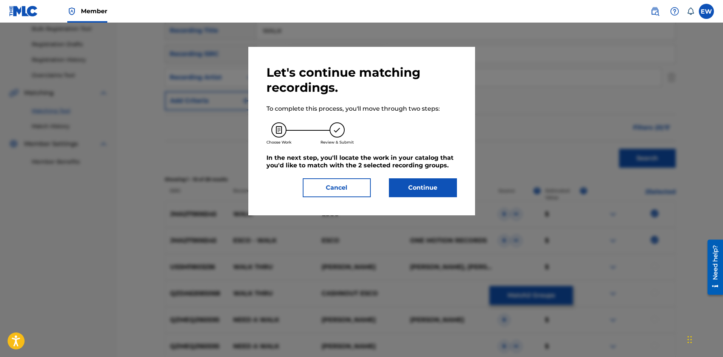
click at [397, 186] on button "Continue" at bounding box center [423, 187] width 68 height 19
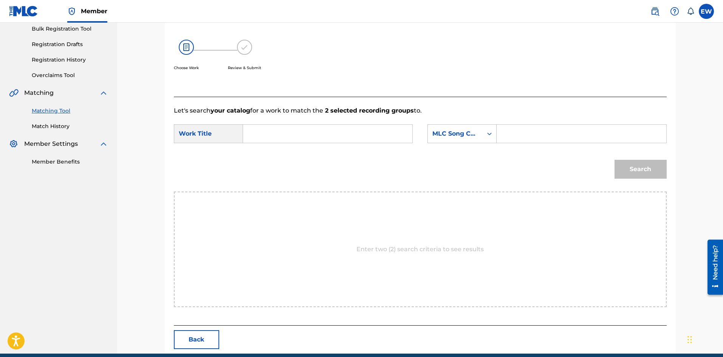
click at [306, 128] on input "Search Form" at bounding box center [327, 134] width 156 height 18
paste input "WALK"
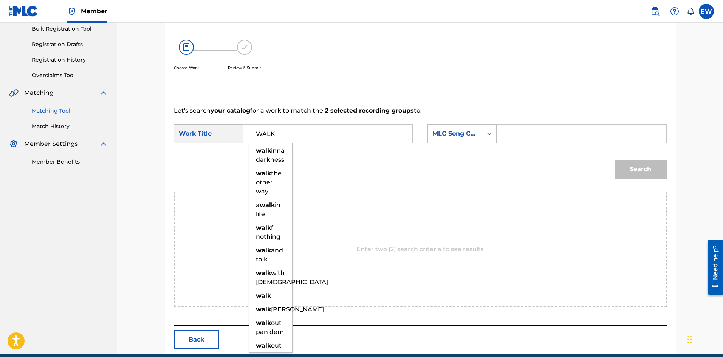
type input "WALK"
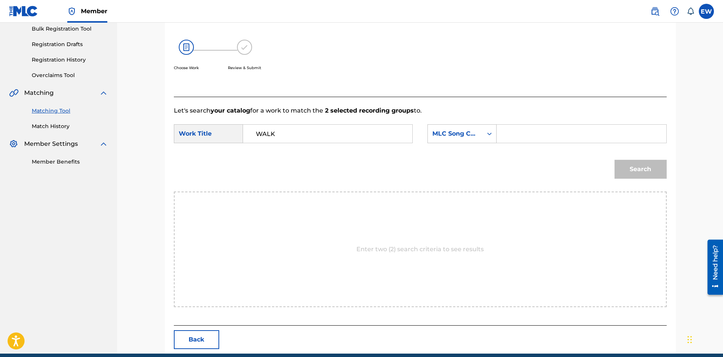
click at [537, 129] on input "Search Form" at bounding box center [581, 134] width 156 height 18
paste input "WB2MCF"
type input "WB2MCF"
click at [645, 163] on button "Search" at bounding box center [640, 169] width 52 height 19
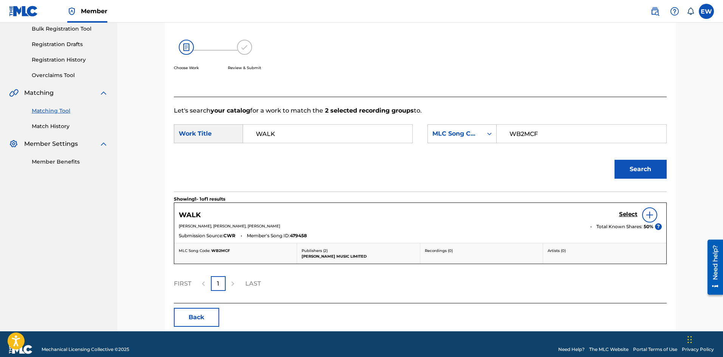
click at [622, 213] on h5 "Select" at bounding box center [628, 214] width 19 height 7
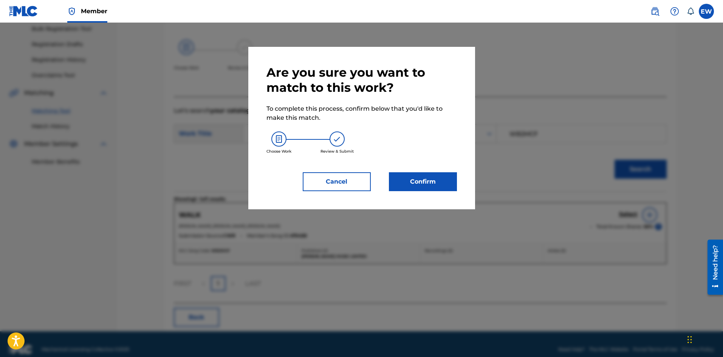
click at [414, 181] on button "Confirm" at bounding box center [423, 181] width 68 height 19
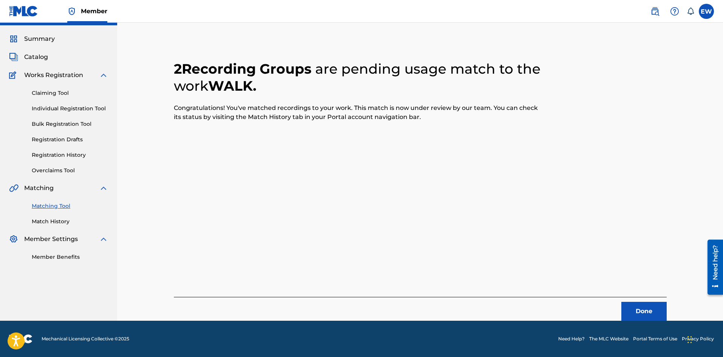
scroll to position [18, 0]
drag, startPoint x: 633, startPoint y: 312, endPoint x: 697, endPoint y: 300, distance: 64.9
click at [636, 310] on button "Done" at bounding box center [643, 311] width 45 height 19
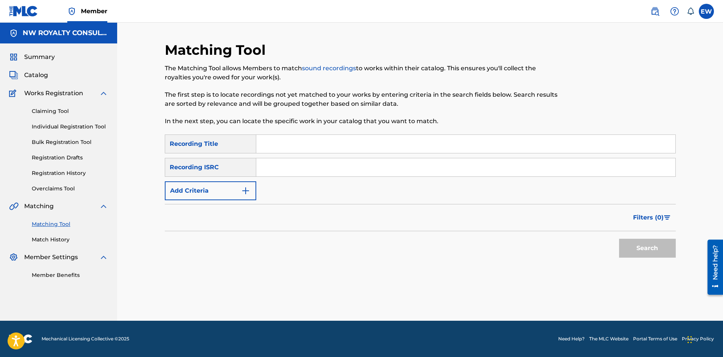
scroll to position [0, 0]
click at [233, 186] on button "Add Criteria" at bounding box center [210, 190] width 91 height 19
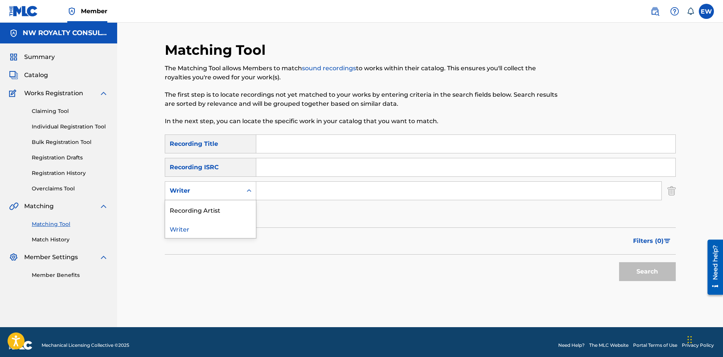
click at [224, 188] on div "Writer" at bounding box center [204, 190] width 68 height 9
drag, startPoint x: 219, startPoint y: 204, endPoint x: 241, endPoint y: 201, distance: 21.4
click at [229, 203] on div "Recording Artist" at bounding box center [210, 209] width 91 height 19
click at [294, 194] on input "Search Form" at bounding box center [458, 191] width 405 height 18
paste input "SATIVA D BLACK 1"
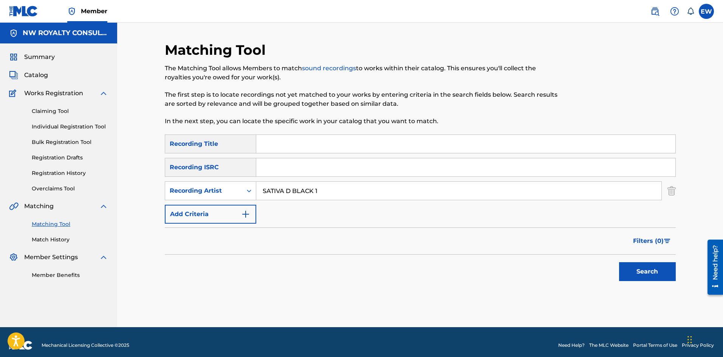
type input "SATIVA D BLACK 1"
click at [378, 142] on input "Search Form" at bounding box center [465, 144] width 419 height 18
paste input "WALK HAR OUT"
type input "WALK HAR OUT"
click at [624, 263] on button "Search" at bounding box center [647, 271] width 57 height 19
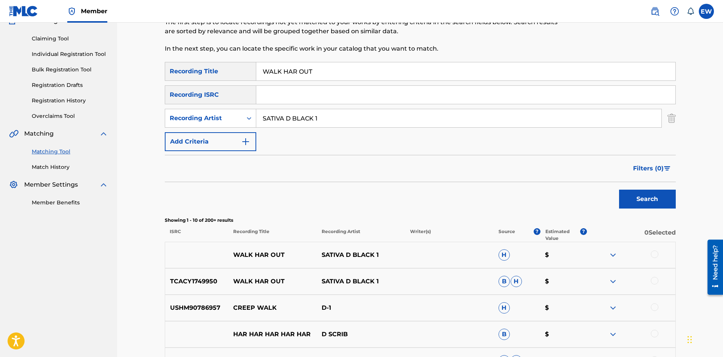
scroll to position [76, 0]
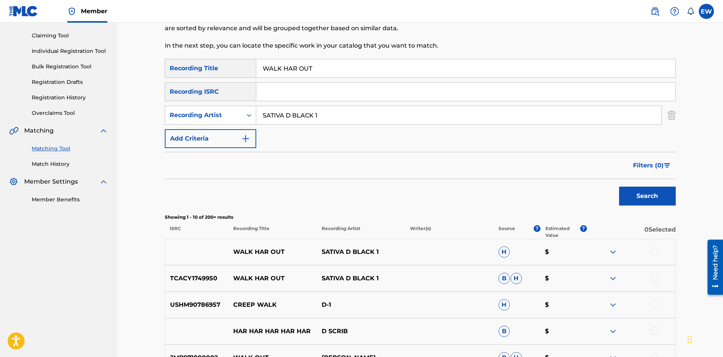
click at [653, 252] on div at bounding box center [654, 251] width 8 height 8
click at [651, 278] on div at bounding box center [654, 278] width 8 height 8
click at [527, 284] on div "TCACY1749950 WALK HAR OUT SATIVA D BLACK 1 B H $" at bounding box center [420, 278] width 511 height 26
click at [513, 299] on button "Match 2 Groups" at bounding box center [530, 295] width 83 height 19
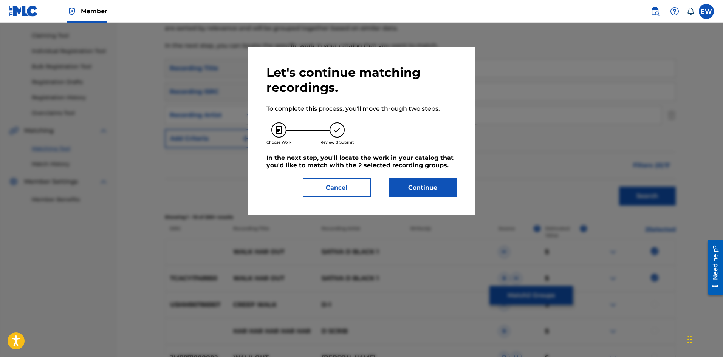
click at [445, 195] on button "Continue" at bounding box center [423, 187] width 68 height 19
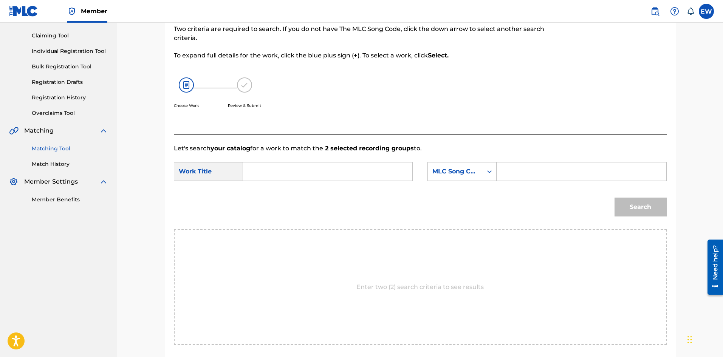
click at [279, 169] on input "Search Form" at bounding box center [327, 171] width 156 height 18
paste input "WALK HAR OUT"
type input "WALK HAR OUT"
drag, startPoint x: 542, startPoint y: 169, endPoint x: 536, endPoint y: 165, distance: 6.9
click at [542, 169] on input "Search Form" at bounding box center [581, 171] width 156 height 18
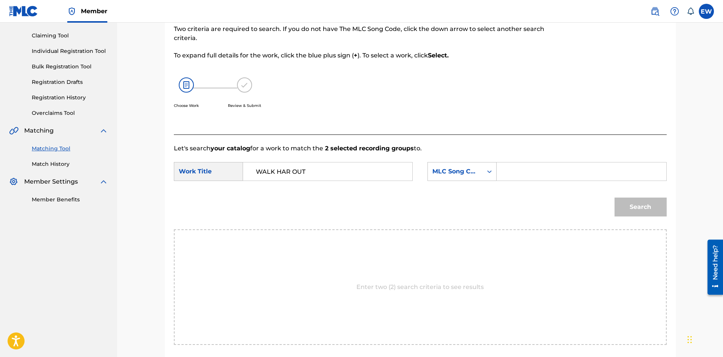
paste input "WB2MAM"
type input "WB2MAM"
click at [652, 207] on button "Search" at bounding box center [640, 207] width 52 height 19
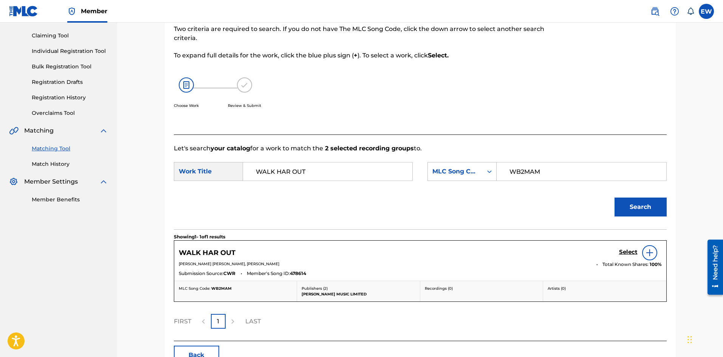
click at [624, 249] on h5 "Select" at bounding box center [628, 252] width 19 height 7
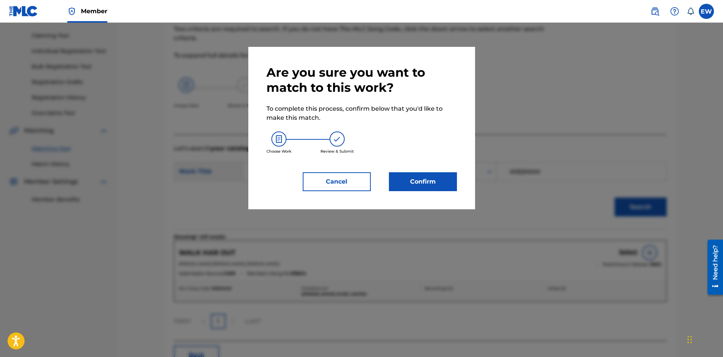
click at [429, 187] on button "Confirm" at bounding box center [423, 181] width 68 height 19
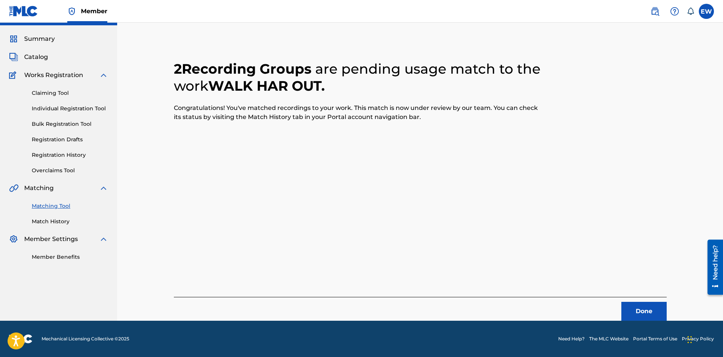
scroll to position [18, 0]
click at [638, 311] on button "Done" at bounding box center [643, 311] width 45 height 19
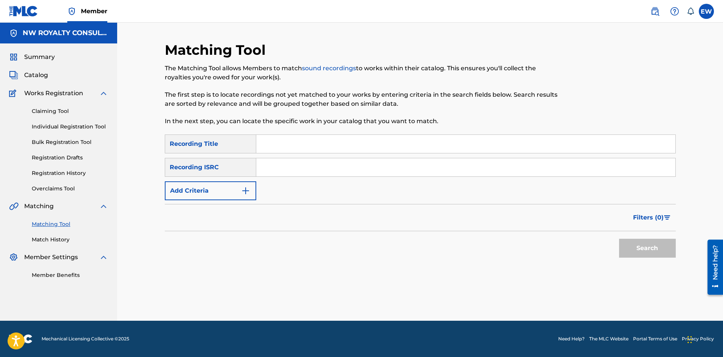
scroll to position [0, 0]
click at [224, 181] on div "SearchWithCriteria51f9e79a-2d27-4f5b-a58c-45b08ce50b94 Recording Title SearchWi…" at bounding box center [420, 167] width 511 height 66
click at [212, 188] on button "Add Criteria" at bounding box center [210, 190] width 91 height 19
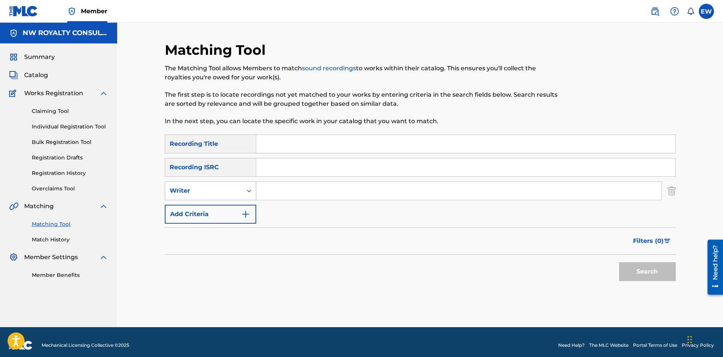
click at [206, 189] on div "Writer" at bounding box center [204, 190] width 68 height 9
click at [208, 203] on div "Recording Artist" at bounding box center [210, 209] width 91 height 19
click at [285, 191] on input "Search Form" at bounding box center [458, 191] width 405 height 18
paste input "RYTIKAL"
type input "RYTIKAL"
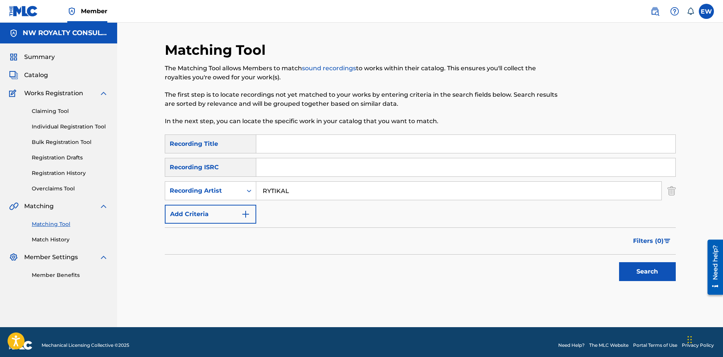
drag, startPoint x: 313, startPoint y: 151, endPoint x: 305, endPoint y: 152, distance: 8.3
click at [313, 151] on input "Search Form" at bounding box center [465, 144] width 419 height 18
paste input "WALK N TALK"
type input "WALK N TALK"
click at [652, 269] on button "Search" at bounding box center [647, 271] width 57 height 19
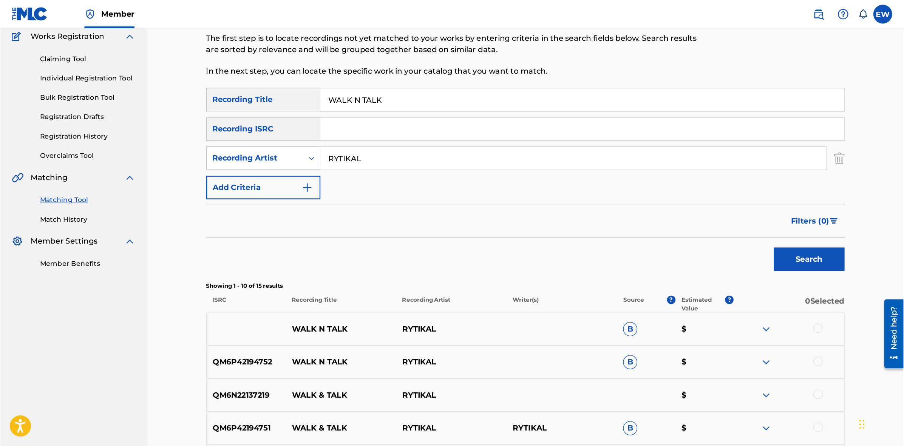
scroll to position [76, 0]
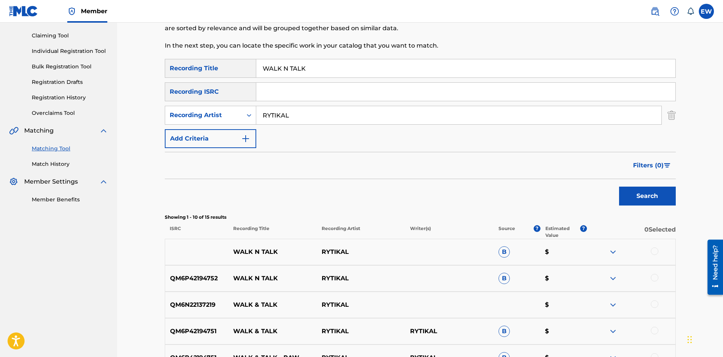
click at [655, 251] on div at bounding box center [654, 251] width 8 height 8
click at [652, 276] on div at bounding box center [654, 278] width 8 height 8
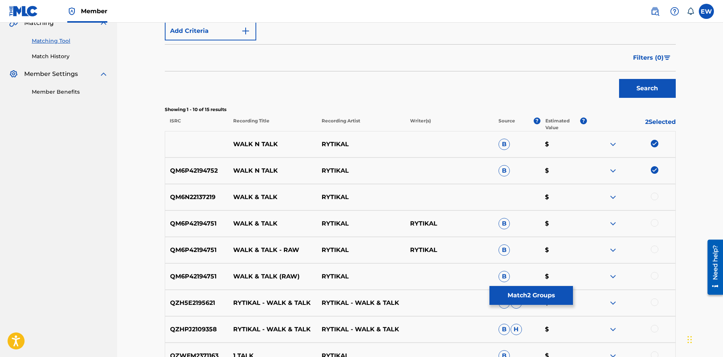
scroll to position [189, 0]
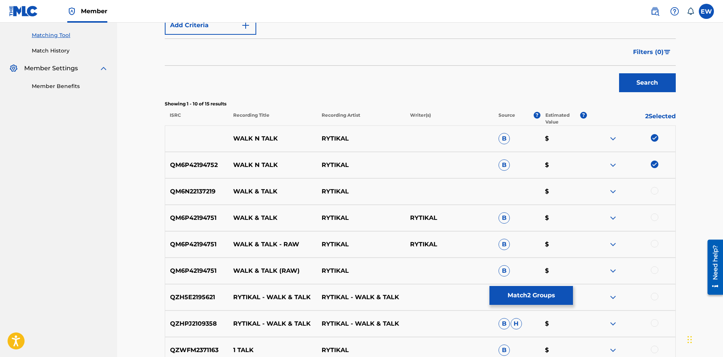
click at [656, 192] on div at bounding box center [654, 191] width 8 height 8
click at [655, 218] on div at bounding box center [654, 217] width 8 height 8
click at [656, 243] on div at bounding box center [654, 244] width 8 height 8
click at [655, 268] on div at bounding box center [654, 270] width 8 height 8
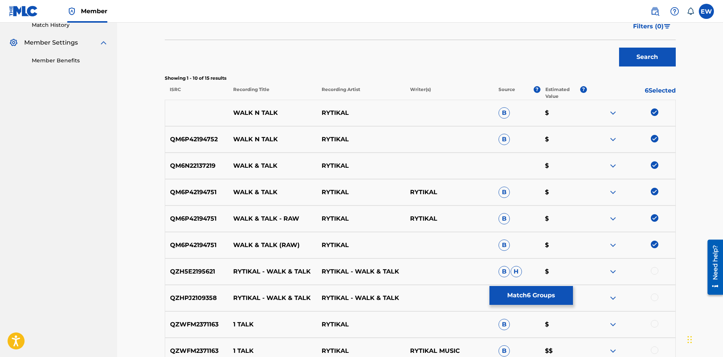
scroll to position [227, 0]
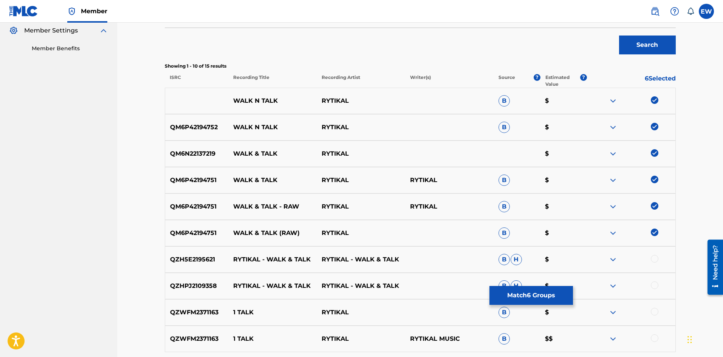
click at [658, 261] on div at bounding box center [631, 259] width 88 height 9
click at [653, 258] on div at bounding box center [654, 259] width 8 height 8
click at [657, 284] on div at bounding box center [654, 285] width 8 height 8
click at [555, 292] on button "Match 8 Groups" at bounding box center [530, 295] width 83 height 19
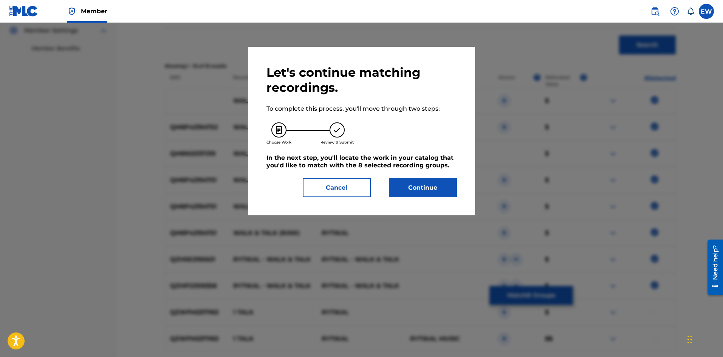
click at [437, 184] on button "Continue" at bounding box center [423, 187] width 68 height 19
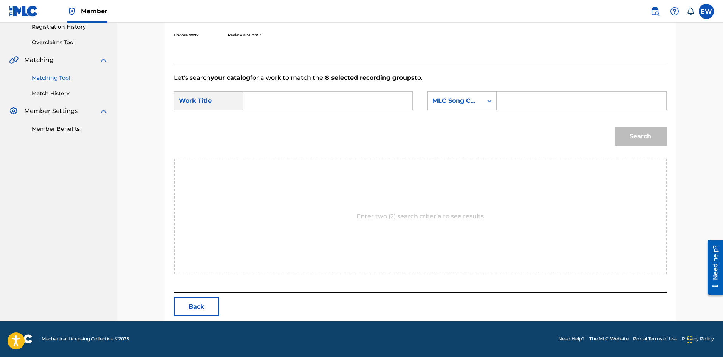
click at [384, 105] on input "Search Form" at bounding box center [327, 101] width 156 height 18
paste input "WALK N TALK"
type input "WALK N TALK"
click at [538, 100] on input "Search Form" at bounding box center [581, 101] width 156 height 18
paste input "WB5ESA"
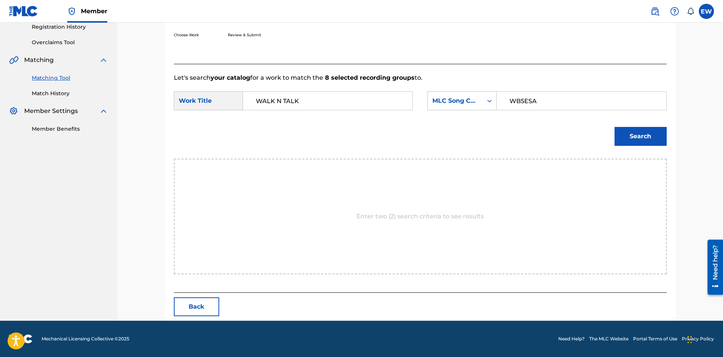
type input "WB5ESA"
click at [640, 140] on button "Search" at bounding box center [640, 136] width 52 height 19
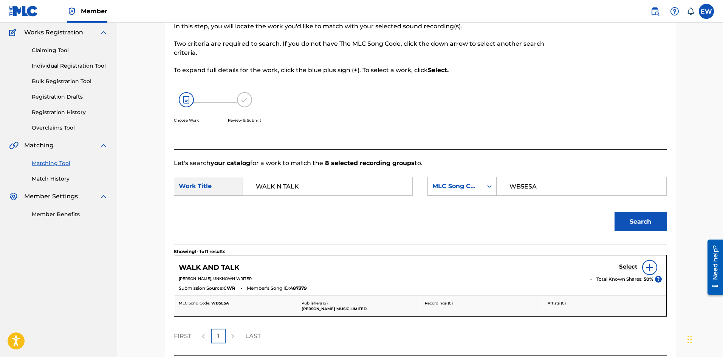
scroll to position [124, 0]
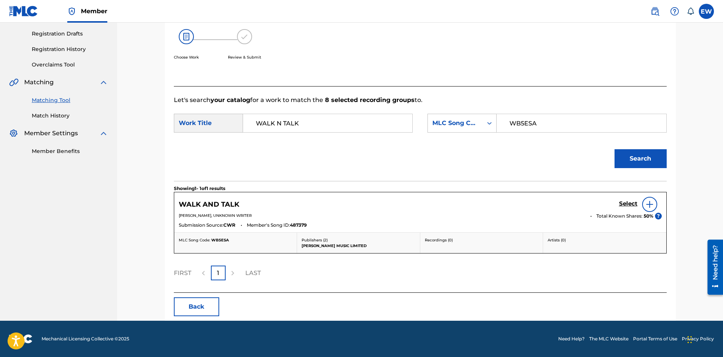
click at [626, 204] on h5 "Select" at bounding box center [628, 203] width 19 height 7
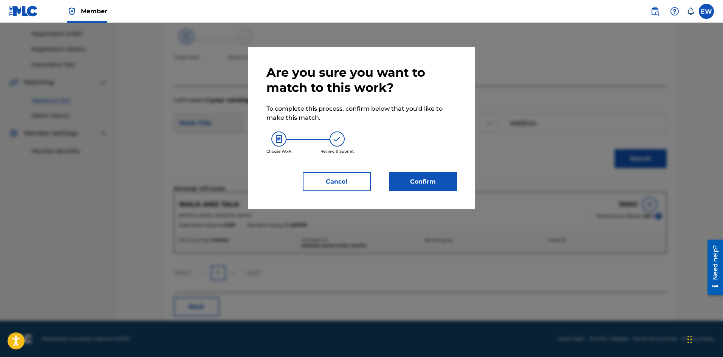
click at [418, 181] on button "Confirm" at bounding box center [423, 181] width 68 height 19
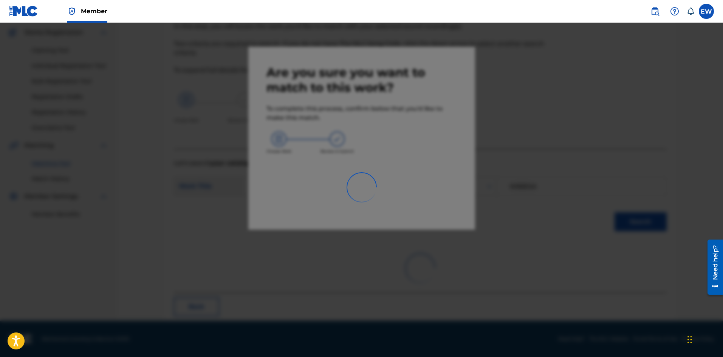
scroll to position [18, 0]
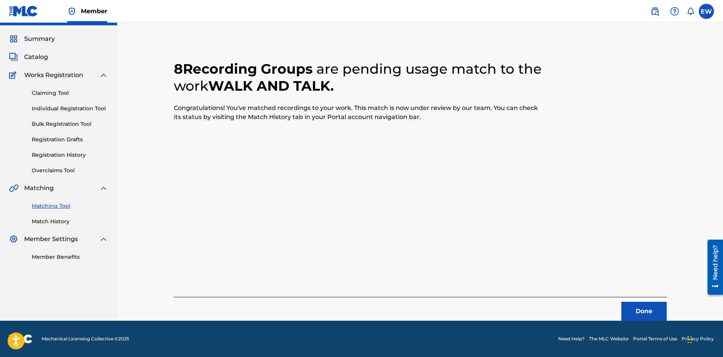
click at [645, 313] on button "Done" at bounding box center [643, 311] width 45 height 19
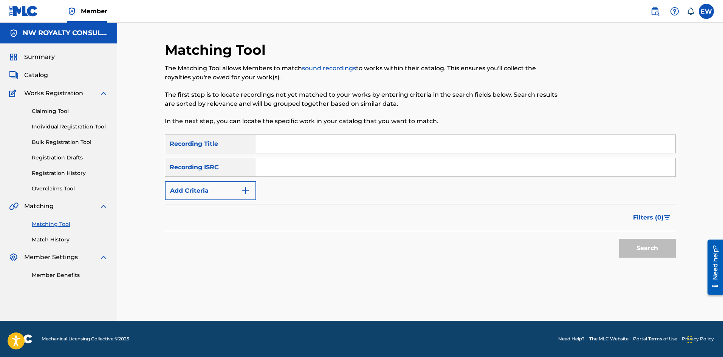
click at [227, 192] on button "Add Criteria" at bounding box center [210, 190] width 91 height 19
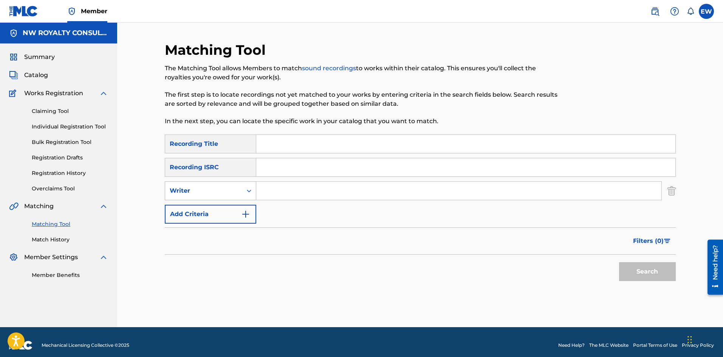
click at [227, 191] on div "Writer" at bounding box center [204, 190] width 68 height 9
drag, startPoint x: 219, startPoint y: 212, endPoint x: 221, endPoint y: 208, distance: 4.0
click at [219, 210] on div "Recording Artist" at bounding box center [210, 209] width 91 height 19
click at [314, 189] on input "Search Form" at bounding box center [458, 191] width 405 height 18
paste input "MARKKEL FLETCHER"
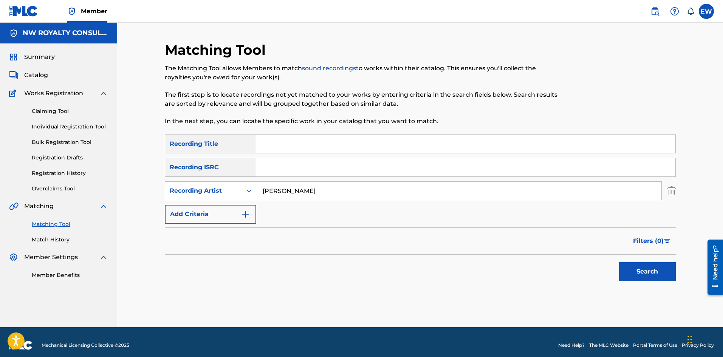
type input "MARKKEL FLETCHER"
drag, startPoint x: 285, startPoint y: 145, endPoint x: 286, endPoint y: 149, distance: 3.9
click at [285, 146] on input "Search Form" at bounding box center [465, 144] width 419 height 18
paste input "WALKING LOTTERY"
type input "WALKING LOTTERY"
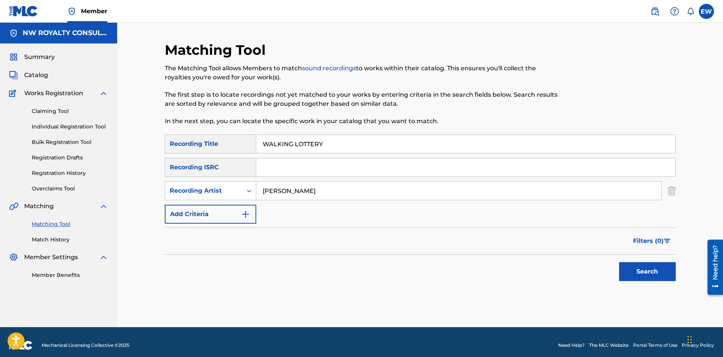
drag, startPoint x: 635, startPoint y: 273, endPoint x: 631, endPoint y: 270, distance: 4.5
click at [635, 274] on button "Search" at bounding box center [647, 271] width 57 height 19
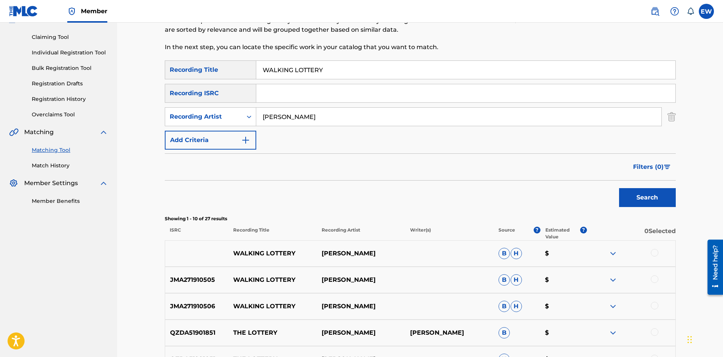
scroll to position [76, 0]
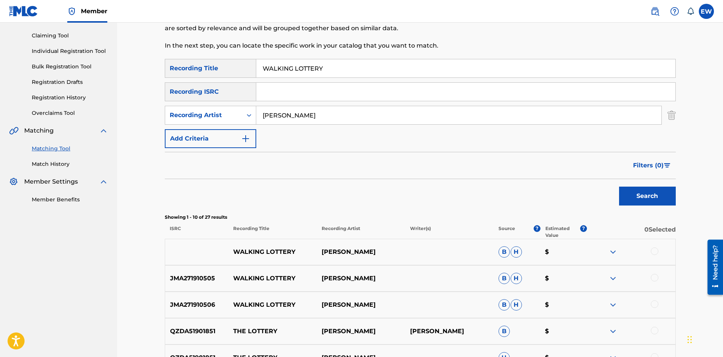
click at [653, 253] on div at bounding box center [654, 251] width 8 height 8
click at [653, 281] on div at bounding box center [654, 278] width 8 height 8
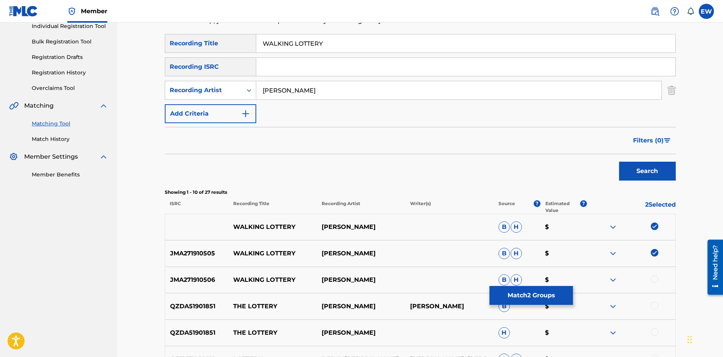
scroll to position [113, 0]
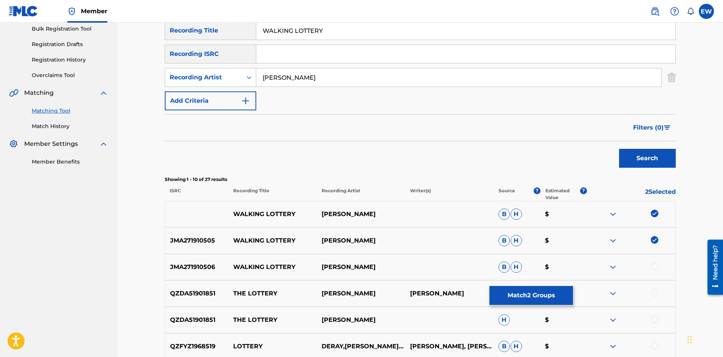
click at [656, 262] on div at bounding box center [631, 266] width 88 height 9
click at [655, 266] on div at bounding box center [654, 266] width 8 height 8
click at [537, 300] on button "Match 3 Groups" at bounding box center [530, 295] width 83 height 19
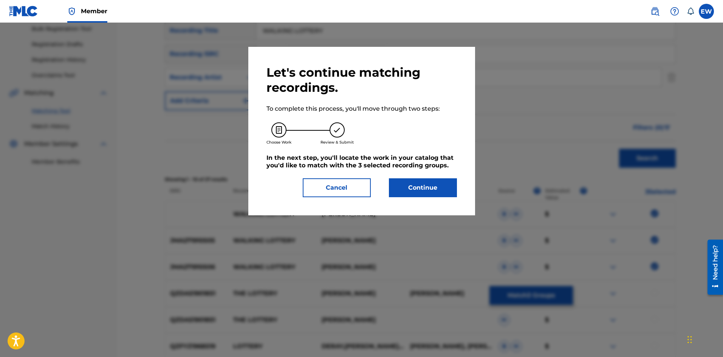
click at [445, 190] on button "Continue" at bounding box center [423, 187] width 68 height 19
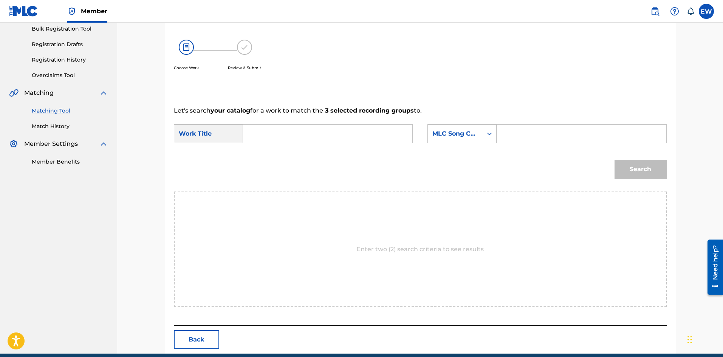
click at [371, 137] on input "Search Form" at bounding box center [327, 134] width 156 height 18
paste input "WALKING LOTTERY"
type input "WALKING LOTTERY"
click at [546, 128] on input "Search Form" at bounding box center [581, 134] width 156 height 18
paste input "WB66EY"
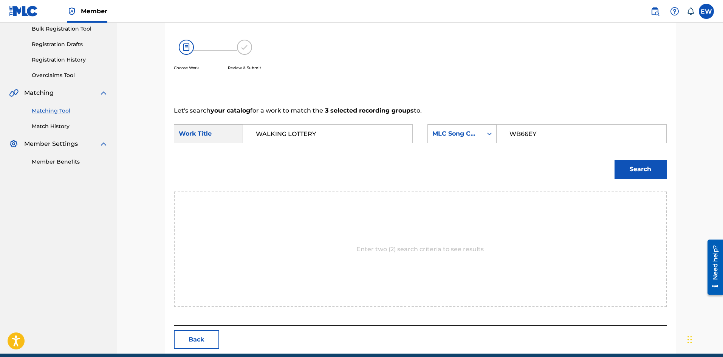
type input "WB66EY"
click at [635, 175] on button "Search" at bounding box center [640, 169] width 52 height 19
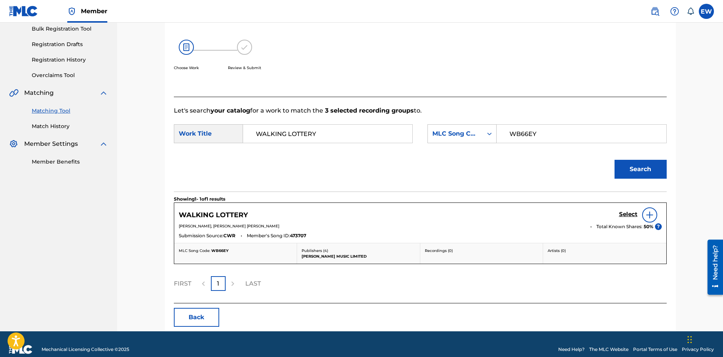
click at [629, 213] on h5 "Select" at bounding box center [628, 214] width 19 height 7
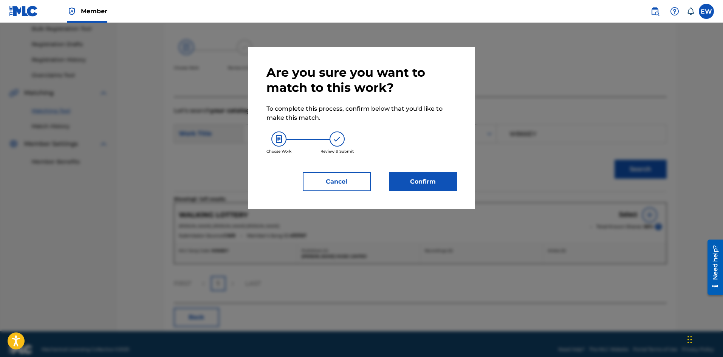
click at [429, 187] on button "Confirm" at bounding box center [423, 181] width 68 height 19
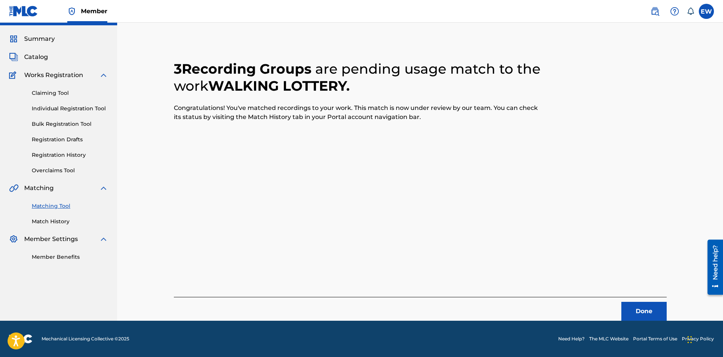
scroll to position [18, 0]
click at [646, 313] on button "Done" at bounding box center [643, 311] width 45 height 19
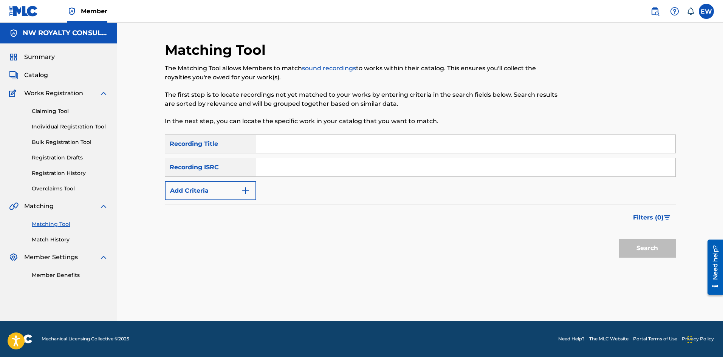
click at [221, 195] on button "Add Criteria" at bounding box center [210, 190] width 91 height 19
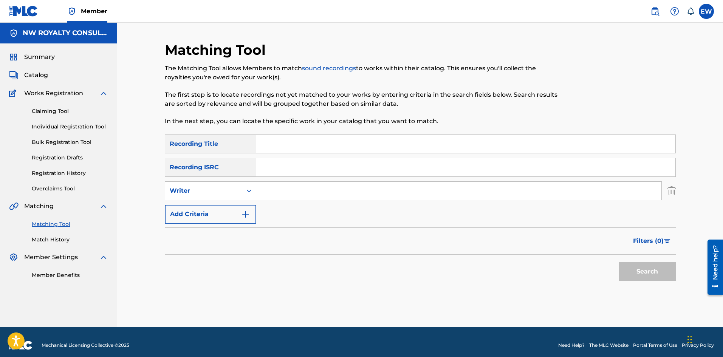
click at [221, 195] on div "Writer" at bounding box center [204, 190] width 68 height 9
drag, startPoint x: 219, startPoint y: 209, endPoint x: 232, endPoint y: 209, distance: 12.8
click at [221, 209] on div "Recording Artist" at bounding box center [210, 209] width 91 height 19
drag, startPoint x: 307, startPoint y: 189, endPoint x: 304, endPoint y: 191, distance: 3.9
click at [307, 189] on input "Search Form" at bounding box center [458, 191] width 405 height 18
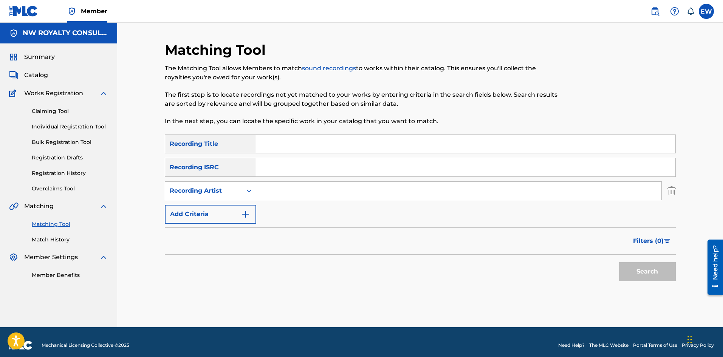
paste input "SPAYDE876"
type input "SPAYDE876"
drag, startPoint x: 329, startPoint y: 142, endPoint x: 328, endPoint y: 146, distance: 4.3
click at [331, 143] on input "Search Form" at bounding box center [465, 144] width 419 height 18
paste input "WANT IT ALL BACK"
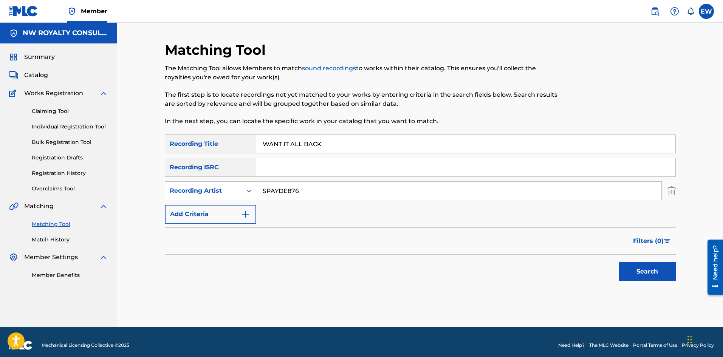
type input "WANT IT ALL BACK"
drag, startPoint x: 672, startPoint y: 271, endPoint x: 664, endPoint y: 267, distance: 8.6
click at [671, 271] on button "Search" at bounding box center [647, 271] width 57 height 19
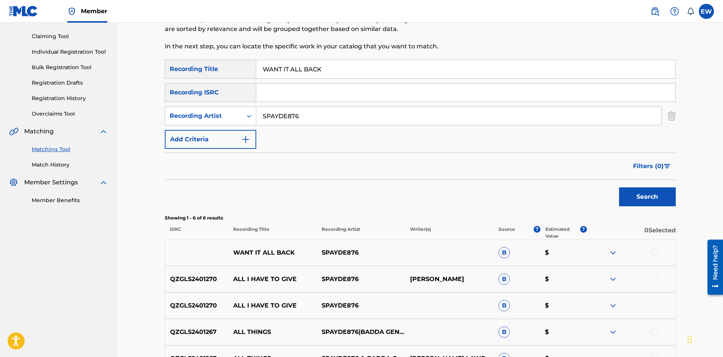
scroll to position [76, 0]
click at [652, 253] on div at bounding box center [654, 251] width 8 height 8
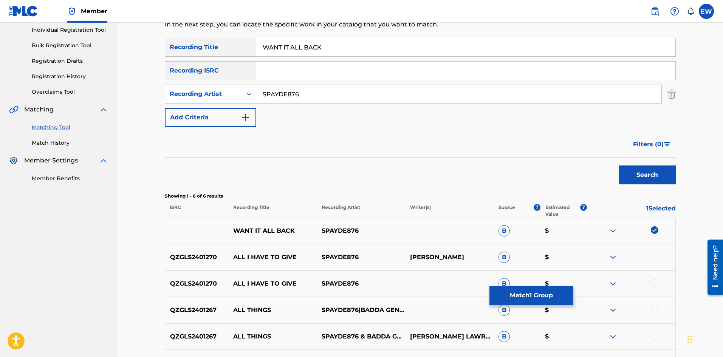
scroll to position [113, 0]
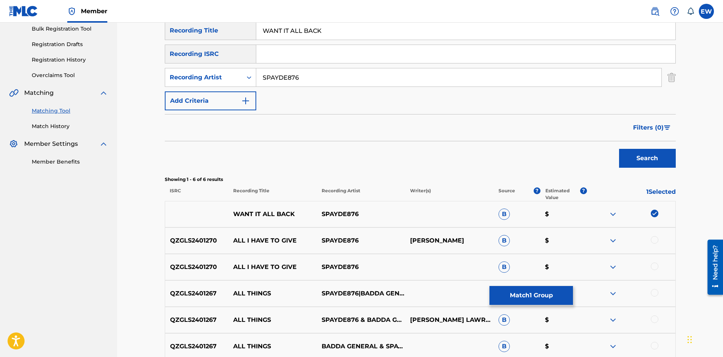
click at [513, 290] on button "Match 1 Group" at bounding box center [530, 295] width 83 height 19
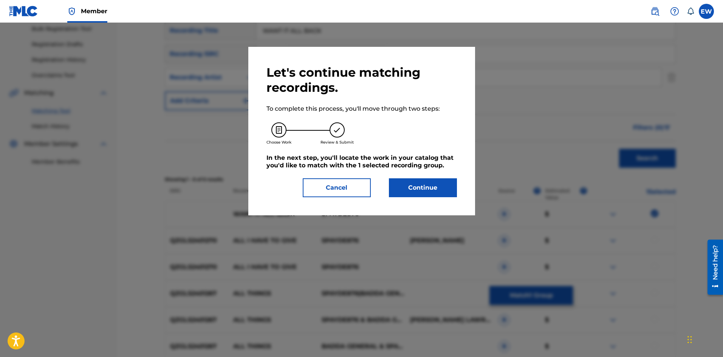
click at [446, 190] on button "Continue" at bounding box center [423, 187] width 68 height 19
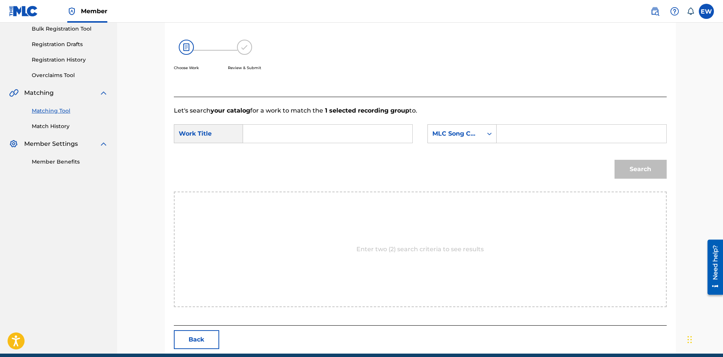
click at [324, 141] on input "Search Form" at bounding box center [327, 134] width 156 height 18
paste input "WANT IT ALL BACK"
type input "WANT IT ALL BACK"
click at [555, 133] on input "Search Form" at bounding box center [581, 134] width 156 height 18
paste input "WC517Y"
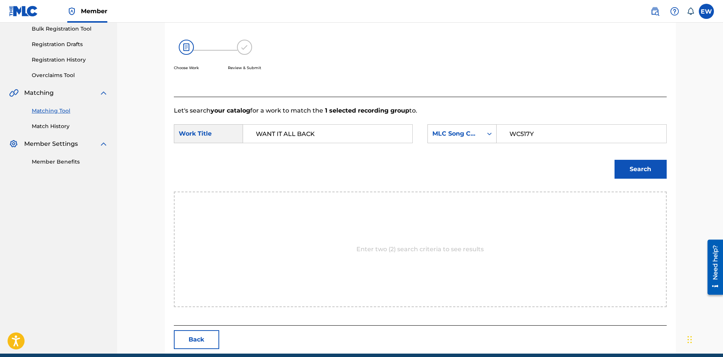
type input "WC517Y"
click at [636, 171] on button "Search" at bounding box center [640, 169] width 52 height 19
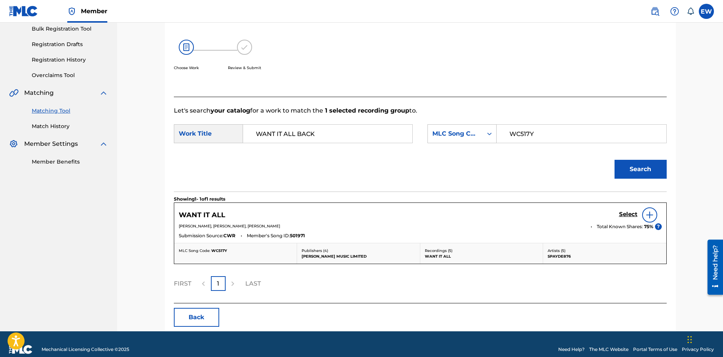
click at [629, 212] on h5 "Select" at bounding box center [628, 214] width 19 height 7
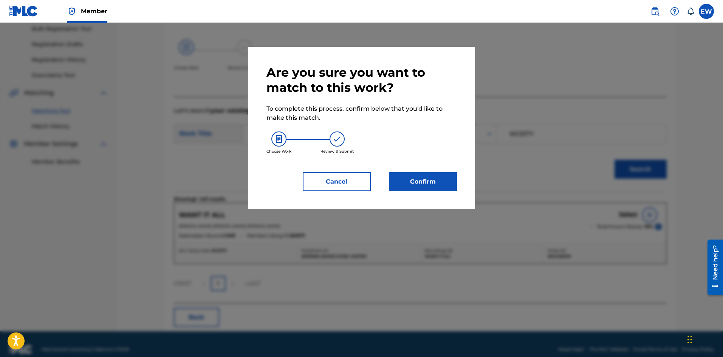
click at [419, 189] on button "Confirm" at bounding box center [423, 181] width 68 height 19
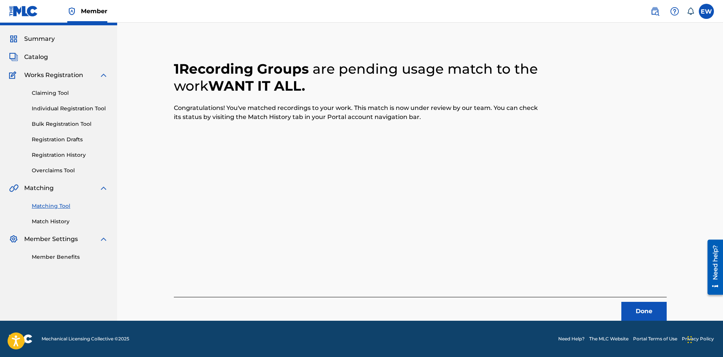
scroll to position [18, 0]
click at [658, 309] on button "Done" at bounding box center [643, 311] width 45 height 19
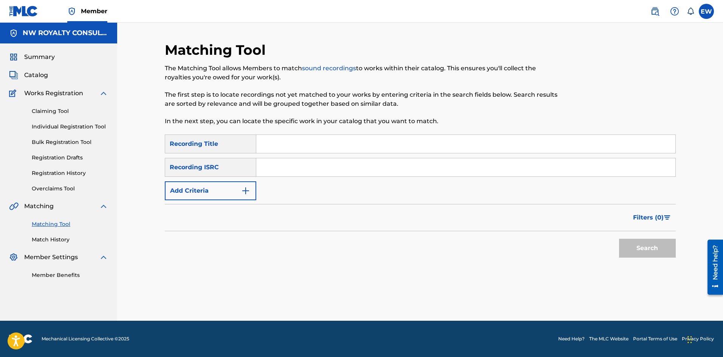
click at [247, 191] on img "Search Form" at bounding box center [245, 190] width 9 height 9
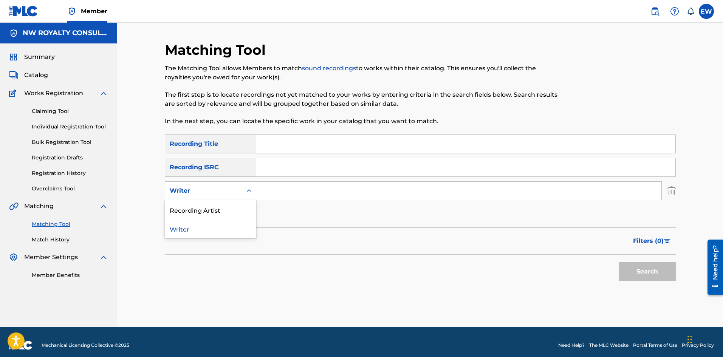
click at [242, 194] on div "Search Form" at bounding box center [249, 191] width 14 height 14
drag, startPoint x: 236, startPoint y: 204, endPoint x: 253, endPoint y: 201, distance: 17.3
click at [237, 204] on div "Recording Artist" at bounding box center [210, 209] width 91 height 19
click at [294, 195] on input "Search Form" at bounding box center [458, 191] width 405 height 18
paste input "KANANGA"
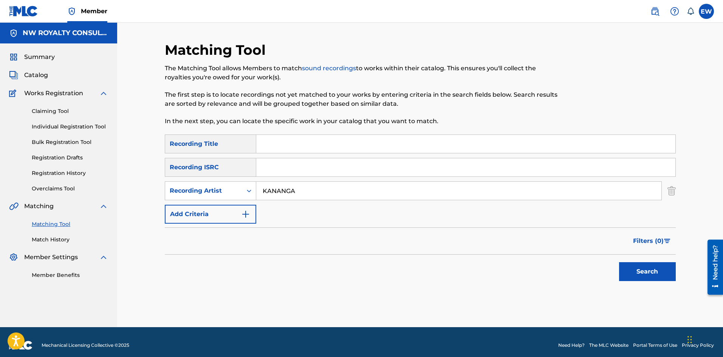
type input "KANANGA"
click at [334, 144] on input "Search Form" at bounding box center [465, 144] width 419 height 18
paste input "WANT SOME DOW"
type input "WANT SOME DOW"
click at [664, 270] on button "Search" at bounding box center [647, 271] width 57 height 19
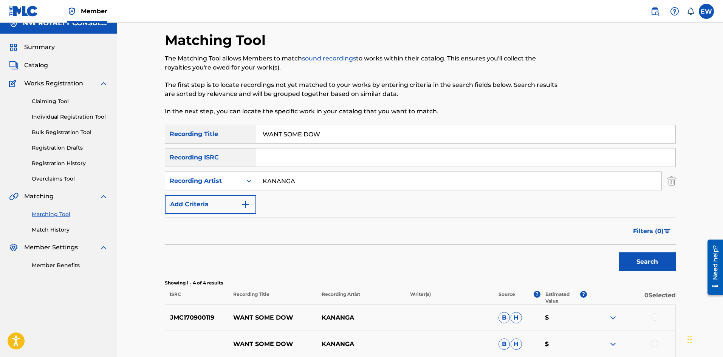
scroll to position [38, 0]
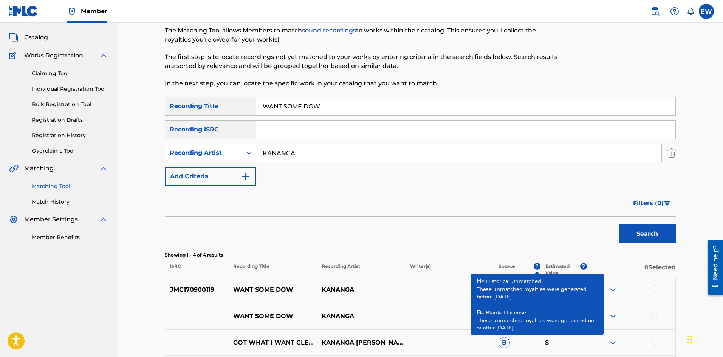
click at [657, 287] on div at bounding box center [654, 289] width 8 height 8
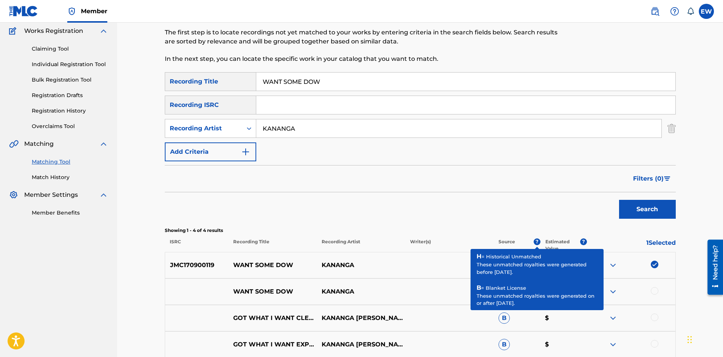
scroll to position [76, 0]
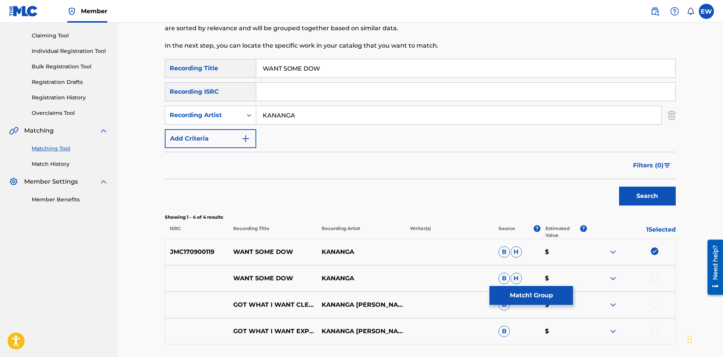
click at [654, 279] on div at bounding box center [654, 278] width 8 height 8
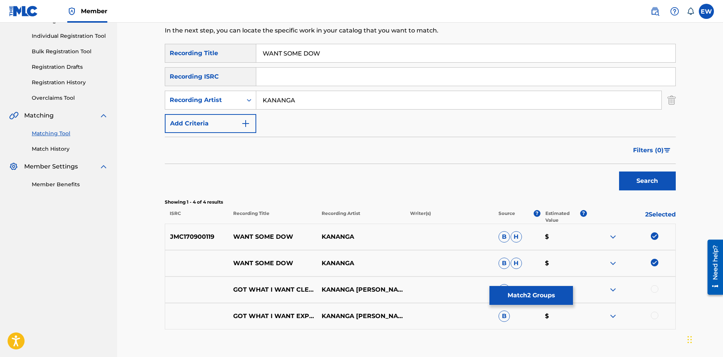
scroll to position [113, 0]
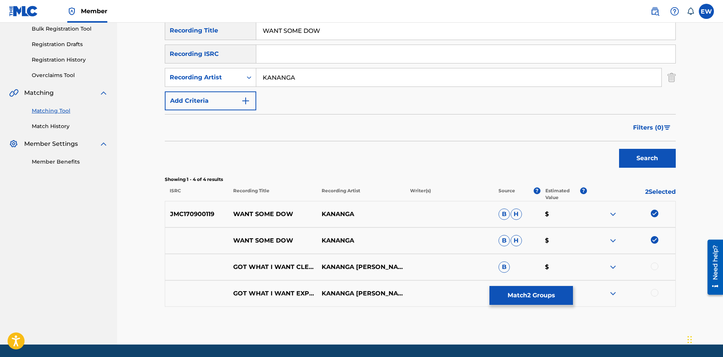
click at [508, 298] on button "Match 2 Groups" at bounding box center [530, 295] width 83 height 19
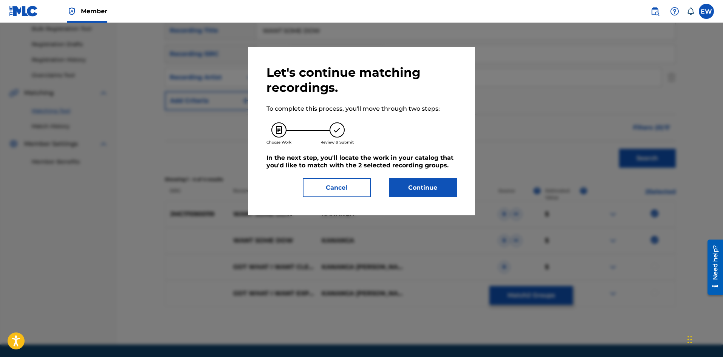
click at [413, 180] on button "Continue" at bounding box center [423, 187] width 68 height 19
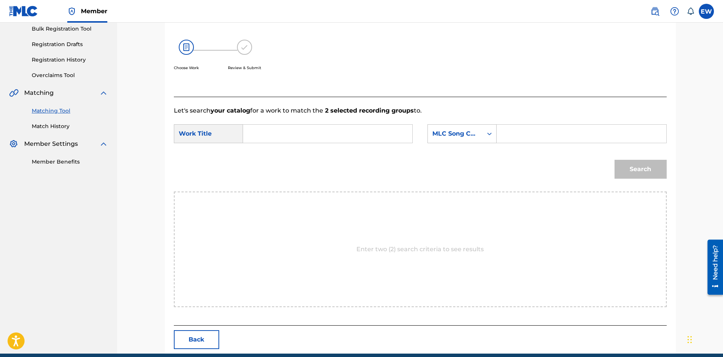
click at [323, 139] on input "Search Form" at bounding box center [327, 134] width 156 height 18
paste input "WANT SOME DOW"
type input "WANT SOME DOW"
click at [524, 139] on input "Search Form" at bounding box center [581, 134] width 156 height 18
paste input "WA64QV"
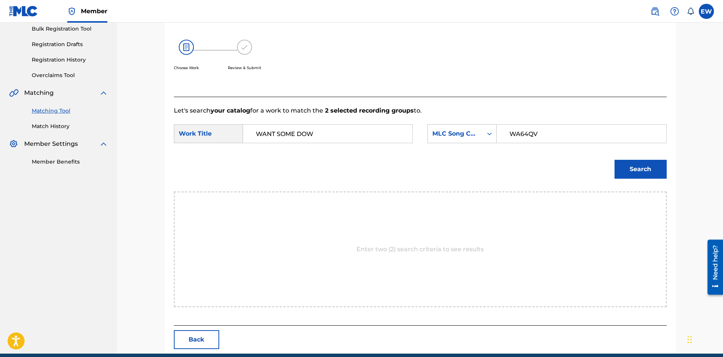
type input "WA64QV"
click at [630, 167] on button "Search" at bounding box center [640, 169] width 52 height 19
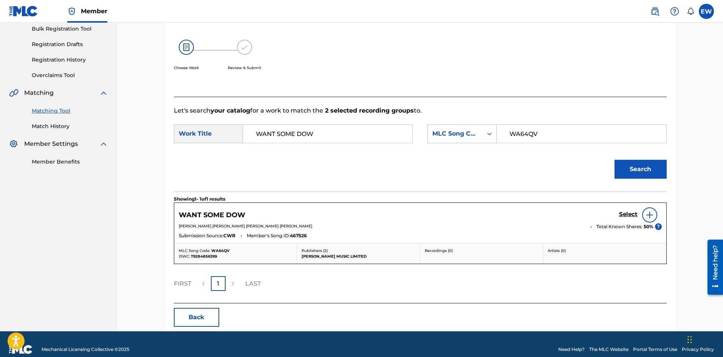
click at [628, 212] on h5 "Select" at bounding box center [628, 214] width 19 height 7
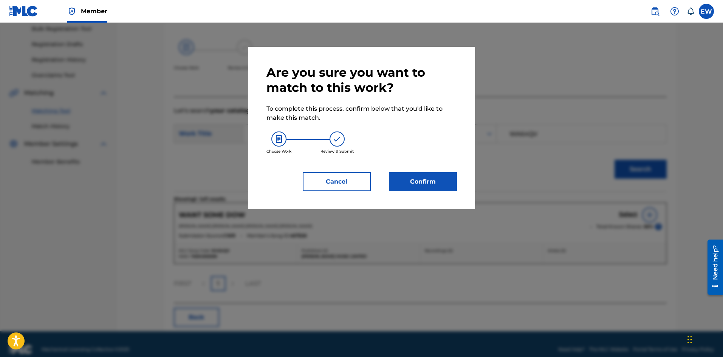
click at [456, 182] on button "Confirm" at bounding box center [423, 181] width 68 height 19
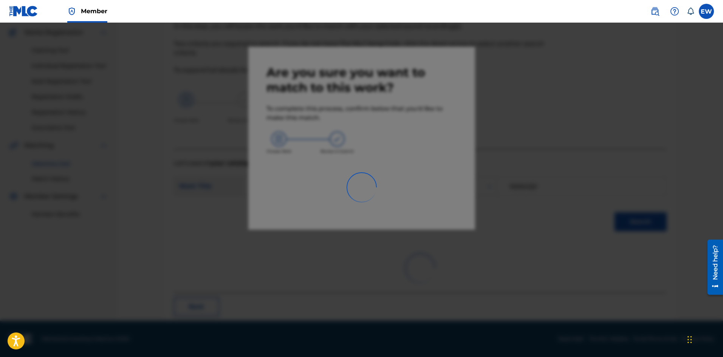
scroll to position [18, 0]
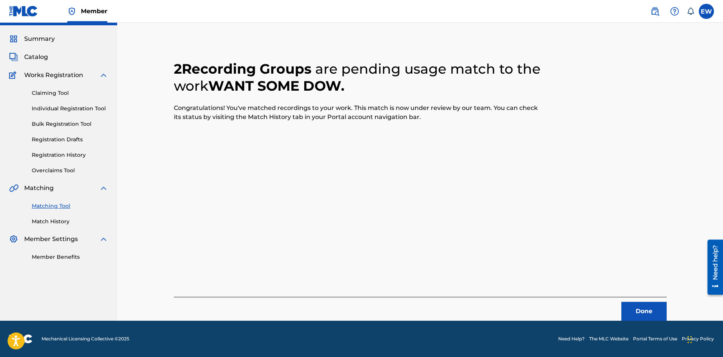
click at [628, 307] on button "Done" at bounding box center [643, 311] width 45 height 19
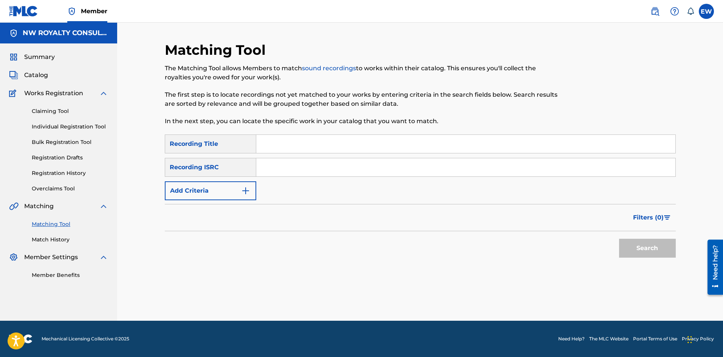
click at [225, 187] on button "Add Criteria" at bounding box center [210, 190] width 91 height 19
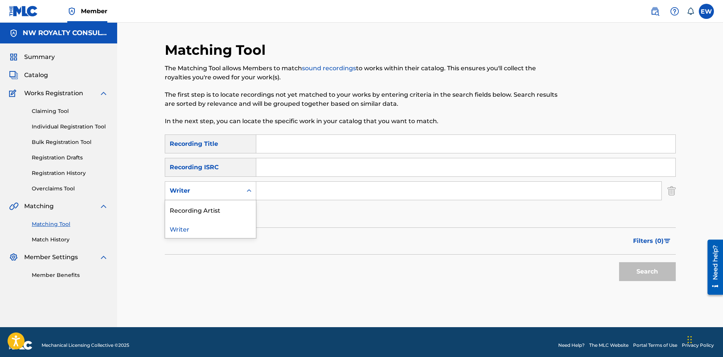
click at [225, 187] on div "Writer" at bounding box center [204, 190] width 68 height 9
drag, startPoint x: 209, startPoint y: 212, endPoint x: 213, endPoint y: 207, distance: 6.0
click at [210, 211] on div "Recording Artist" at bounding box center [210, 209] width 91 height 19
click at [280, 189] on input "Search Form" at bounding box center [458, 191] width 405 height 18
paste input "AFROBEAT FT SEAN DAMPTE"
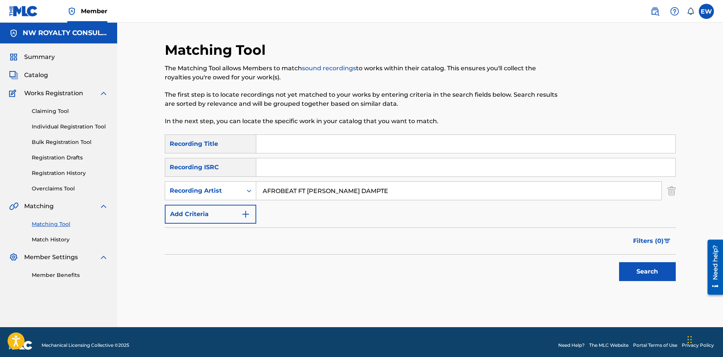
type input "AFROBEAT FT SEAN DAMPTE"
drag, startPoint x: 309, startPoint y: 148, endPoint x: 311, endPoint y: 153, distance: 4.9
click at [310, 149] on input "Search Form" at bounding box center [465, 144] width 419 height 18
paste input "WANT YOU"
type input "WANT YOU"
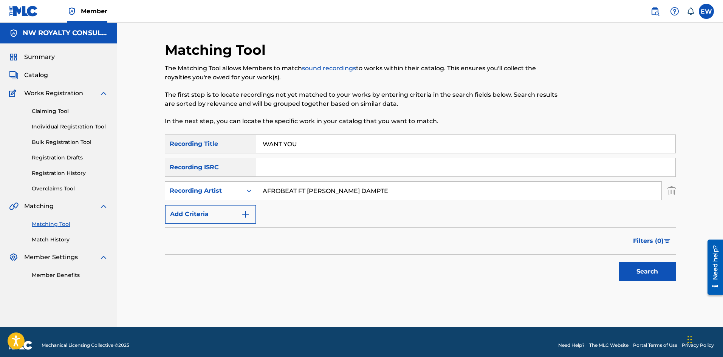
click at [640, 271] on button "Search" at bounding box center [647, 271] width 57 height 19
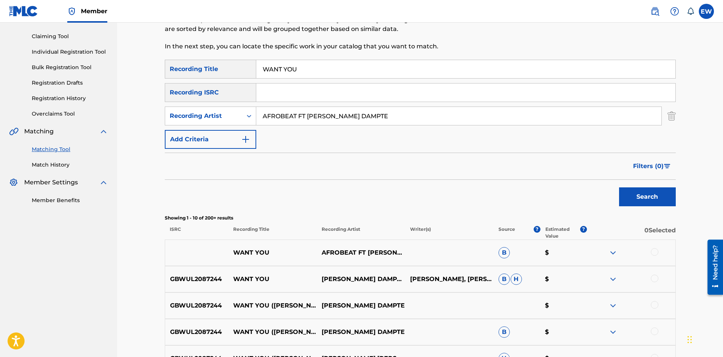
scroll to position [76, 0]
click at [653, 250] on div at bounding box center [654, 251] width 8 height 8
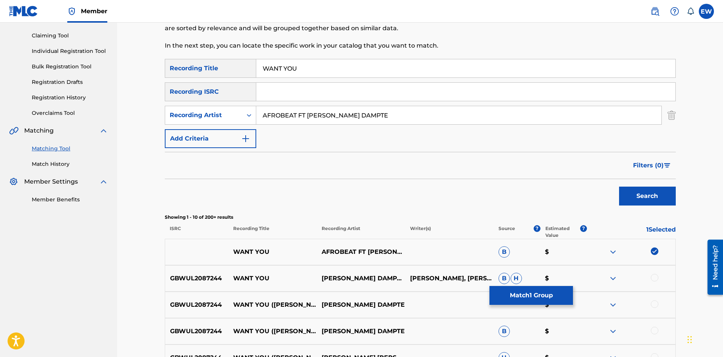
click at [654, 275] on div at bounding box center [654, 278] width 8 height 8
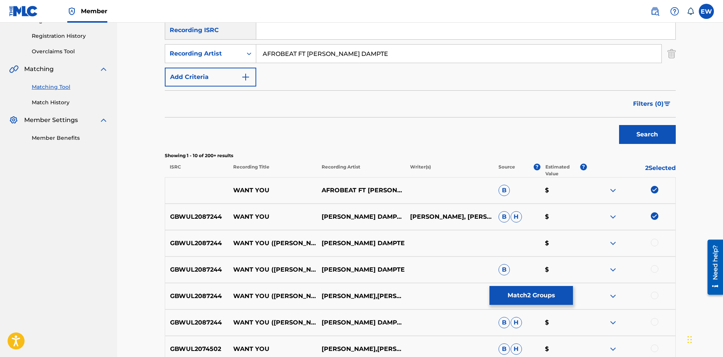
scroll to position [151, 0]
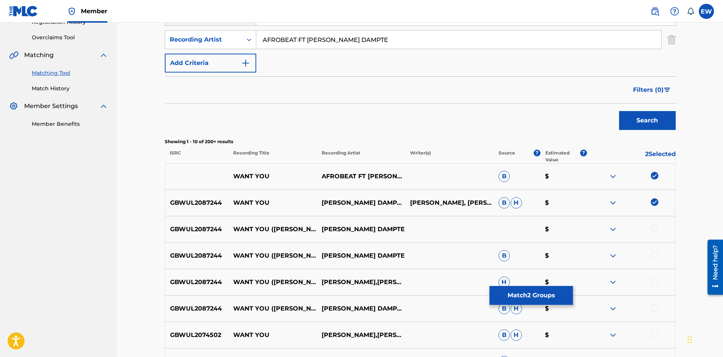
click at [654, 230] on div at bounding box center [654, 229] width 8 height 8
click at [654, 256] on div at bounding box center [654, 255] width 8 height 8
click at [649, 280] on div at bounding box center [631, 282] width 88 height 9
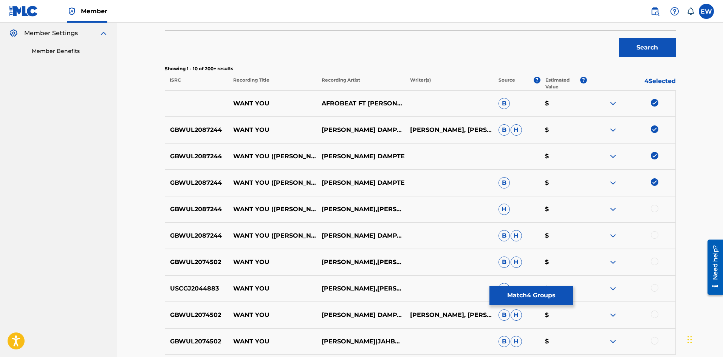
scroll to position [227, 0]
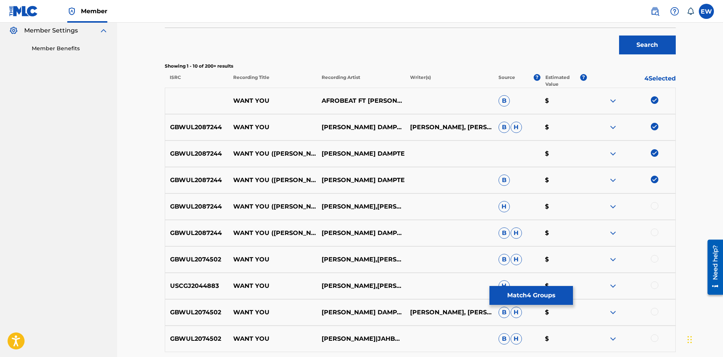
click at [656, 205] on div at bounding box center [654, 206] width 8 height 8
click at [655, 233] on div at bounding box center [654, 233] width 8 height 8
click at [656, 260] on div at bounding box center [654, 259] width 8 height 8
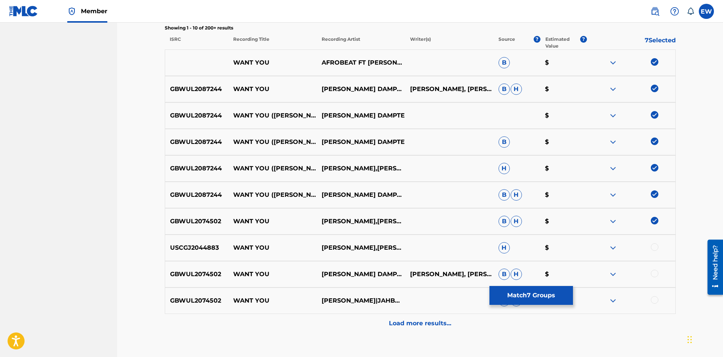
scroll to position [302, 0]
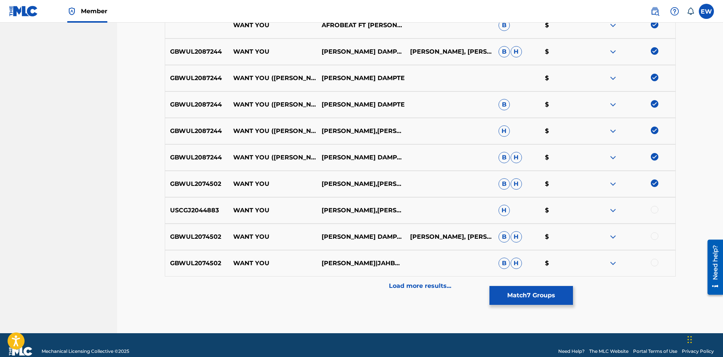
click at [655, 210] on div at bounding box center [654, 210] width 8 height 8
click at [658, 235] on div at bounding box center [631, 236] width 88 height 9
click at [652, 236] on div at bounding box center [654, 236] width 8 height 8
click at [660, 260] on div at bounding box center [631, 263] width 88 height 9
click at [649, 265] on div at bounding box center [631, 263] width 88 height 9
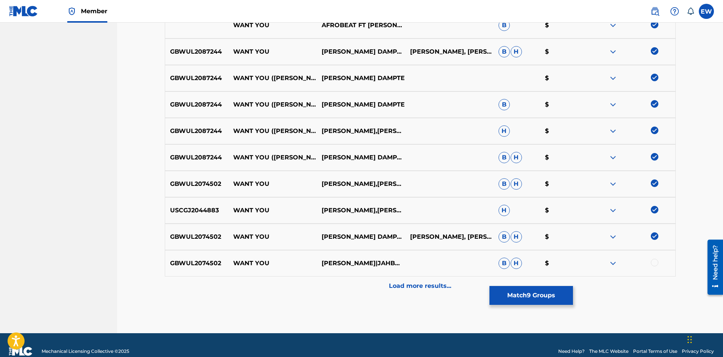
click at [652, 265] on div at bounding box center [654, 263] width 8 height 8
click at [416, 286] on p "Load more results..." at bounding box center [420, 285] width 62 height 9
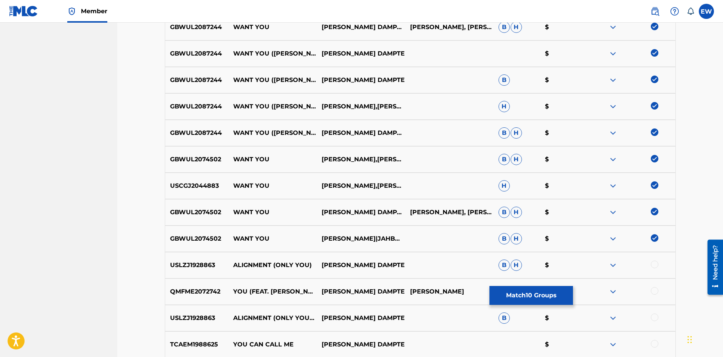
scroll to position [340, 0]
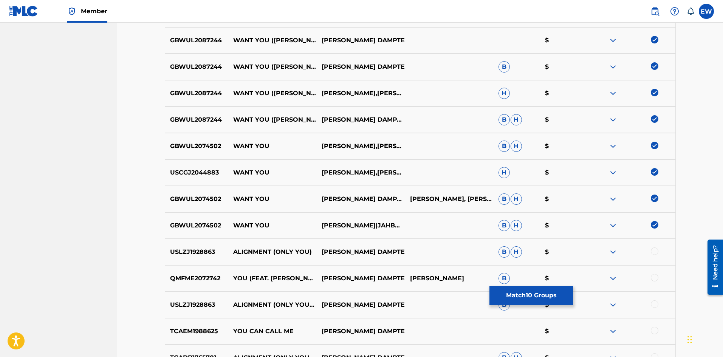
click at [540, 296] on button "Match 10 Groups" at bounding box center [530, 295] width 83 height 19
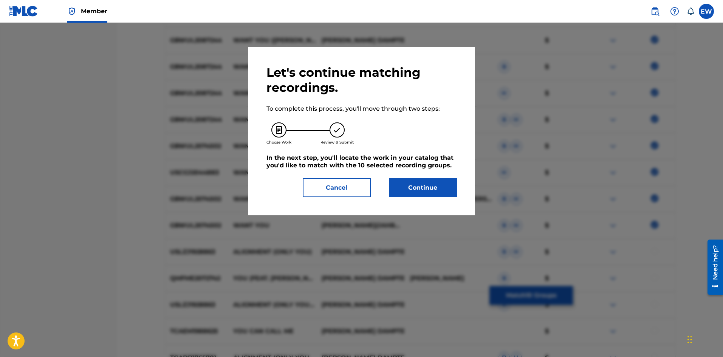
click at [444, 185] on button "Continue" at bounding box center [423, 187] width 68 height 19
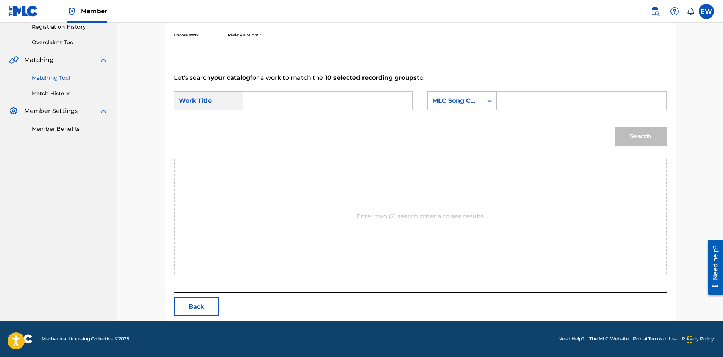
click at [290, 102] on input "Search Form" at bounding box center [327, 101] width 156 height 18
paste input "WANT YOU"
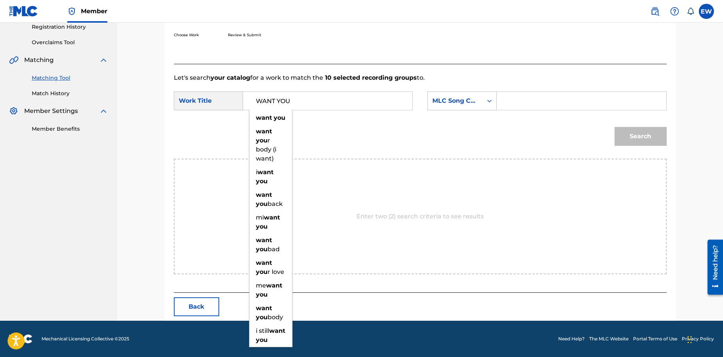
type input "WANT YOU"
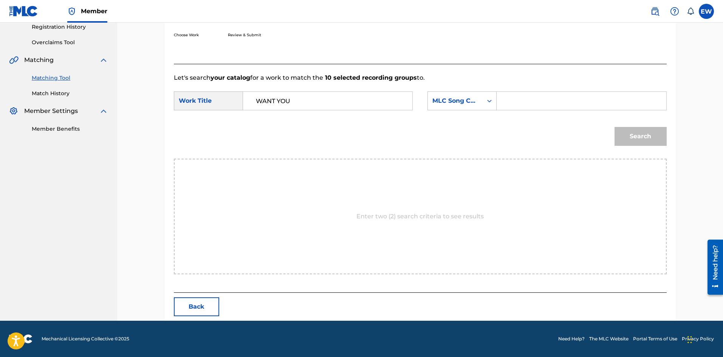
click at [551, 101] on input "Search Form" at bounding box center [581, 101] width 156 height 18
paste input "WA9GK1"
type input "WA9GK1"
click at [641, 131] on button "Search" at bounding box center [640, 136] width 52 height 19
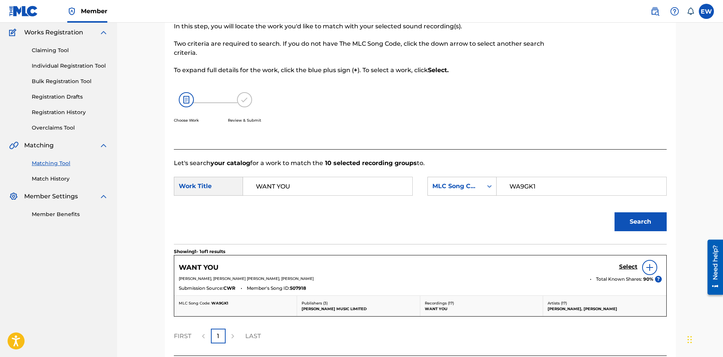
scroll to position [124, 0]
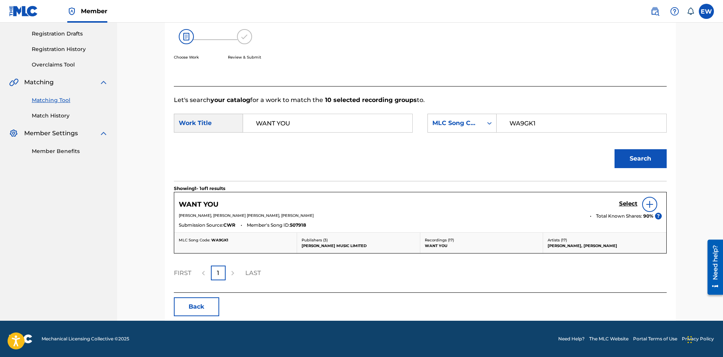
click at [633, 204] on h5 "Select" at bounding box center [628, 203] width 19 height 7
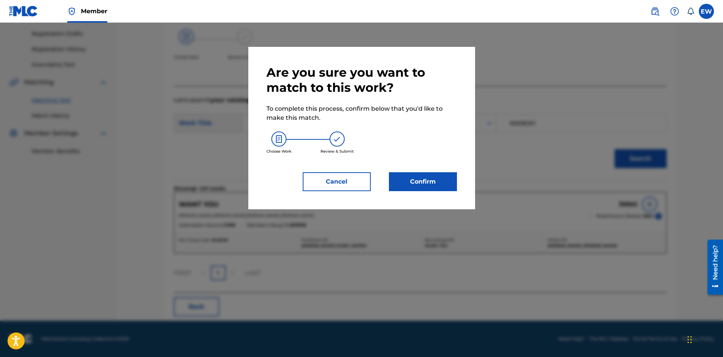
click at [439, 179] on button "Confirm" at bounding box center [423, 181] width 68 height 19
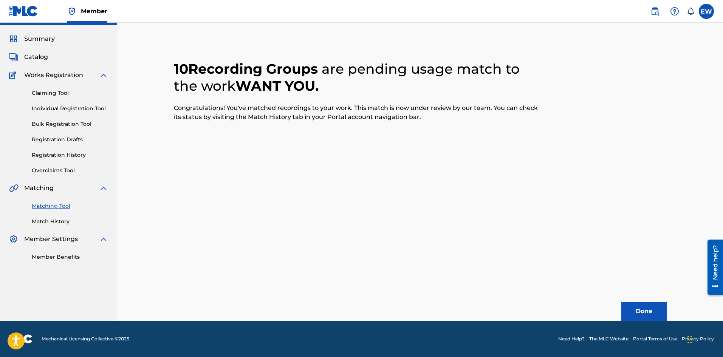
scroll to position [18, 0]
click at [649, 312] on button "Done" at bounding box center [643, 311] width 45 height 19
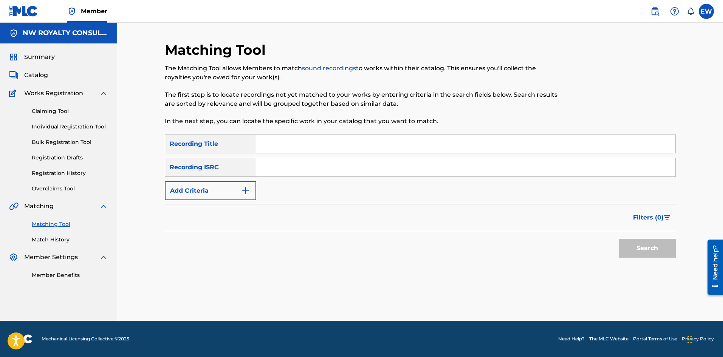
click at [191, 186] on button "Add Criteria" at bounding box center [210, 190] width 91 height 19
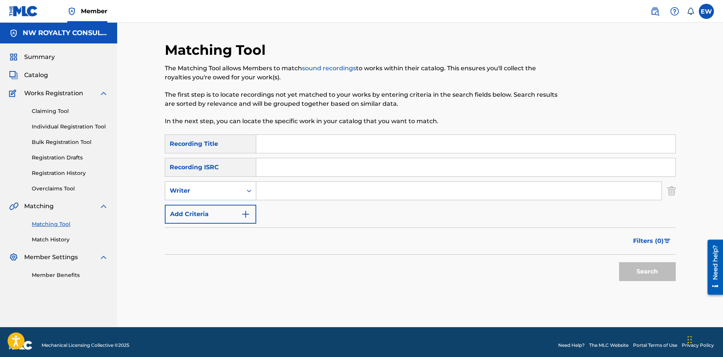
click at [191, 187] on div "Writer" at bounding box center [204, 190] width 68 height 9
drag, startPoint x: 197, startPoint y: 209, endPoint x: 246, endPoint y: 205, distance: 48.9
click at [216, 208] on div "Recording Artist" at bounding box center [210, 209] width 91 height 19
click at [346, 192] on input "Search Form" at bounding box center [458, 191] width 405 height 18
paste input "AI MILLY"
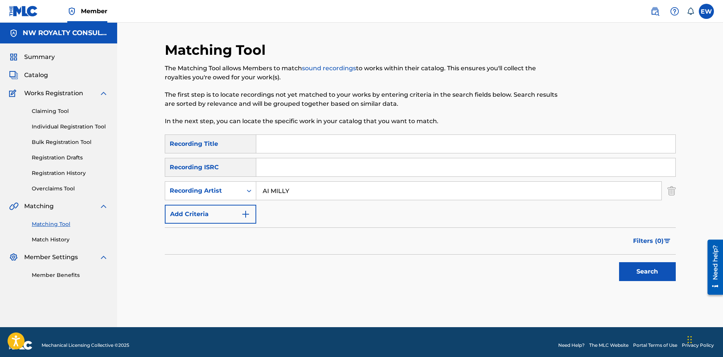
type input "AI MILLY"
click at [280, 148] on input "Search Form" at bounding box center [465, 144] width 419 height 18
paste input "WANT YOU TO BE HAPPIER"
type input "WANT YOU TO BE HAPPIER"
click at [650, 272] on button "Search" at bounding box center [647, 271] width 57 height 19
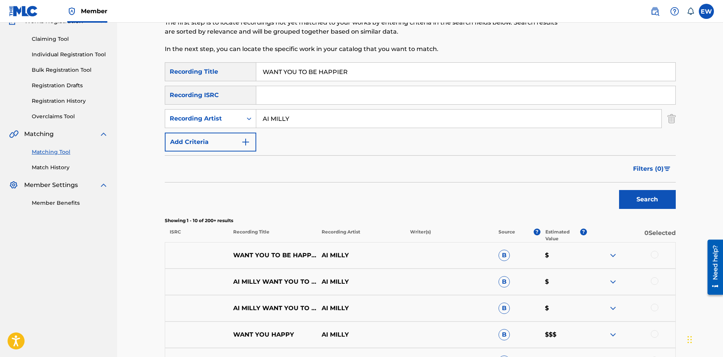
scroll to position [76, 0]
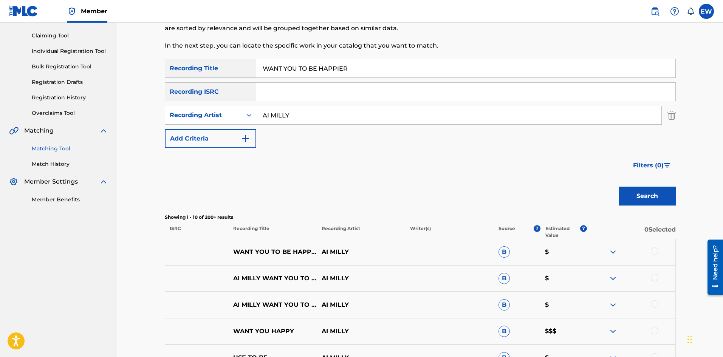
click at [659, 253] on div at bounding box center [631, 251] width 88 height 9
click at [657, 253] on div at bounding box center [654, 251] width 8 height 8
click at [660, 279] on div at bounding box center [631, 278] width 88 height 9
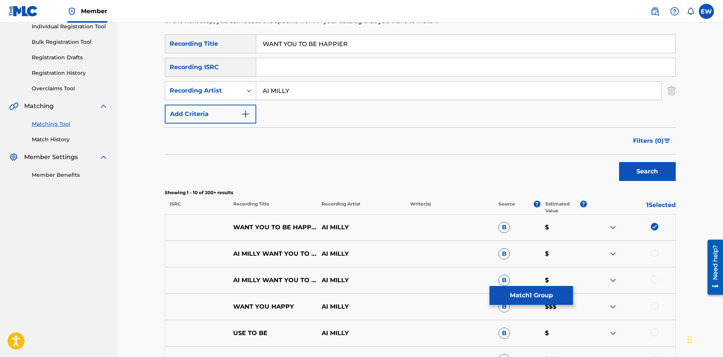
scroll to position [113, 0]
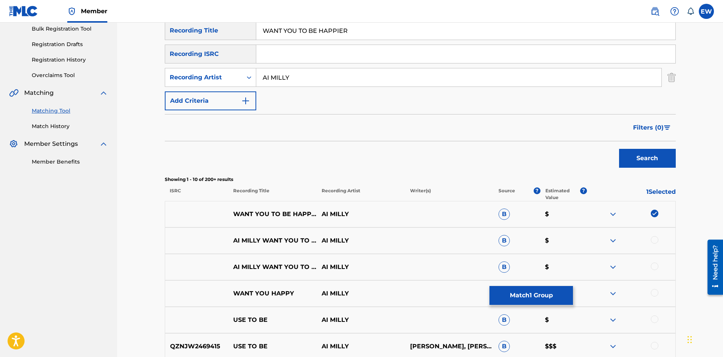
click at [654, 240] on div at bounding box center [654, 240] width 8 height 8
click at [656, 268] on div at bounding box center [654, 266] width 8 height 8
click at [653, 294] on div at bounding box center [654, 293] width 8 height 8
click at [530, 292] on button "Match 4 Groups" at bounding box center [530, 295] width 83 height 19
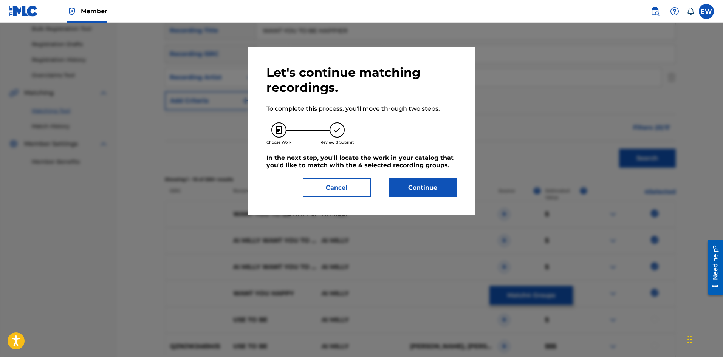
click at [432, 193] on button "Continue" at bounding box center [423, 187] width 68 height 19
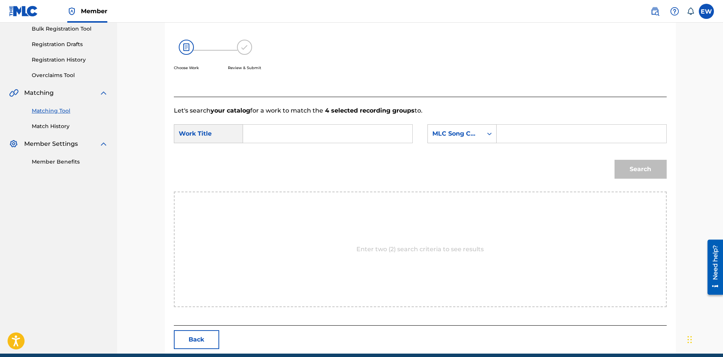
click at [360, 140] on input "Search Form" at bounding box center [327, 134] width 156 height 18
paste input "WANT YOU TO BE HAPPIER"
type input "WANT YOU TO BE HAPPIER"
click at [541, 132] on input "Search Form" at bounding box center [581, 134] width 156 height 18
paste input "W57GQA"
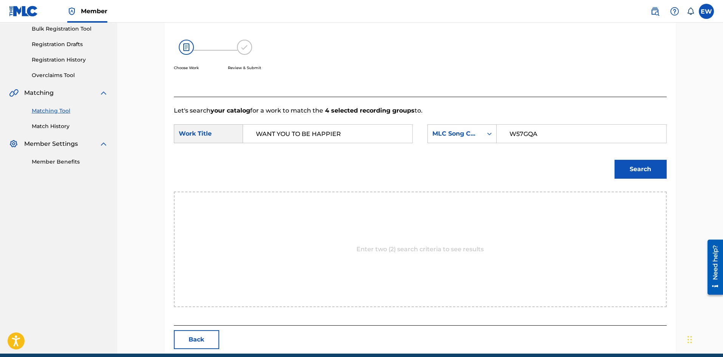
type input "W57GQA"
drag, startPoint x: 648, startPoint y: 171, endPoint x: 644, endPoint y: 165, distance: 7.5
click at [647, 170] on button "Search" at bounding box center [640, 169] width 52 height 19
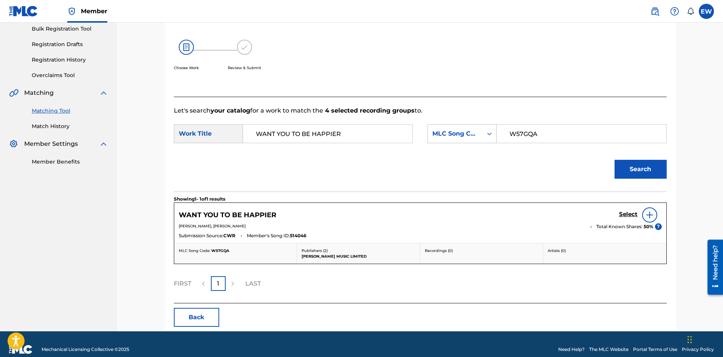
click at [636, 215] on h5 "Select" at bounding box center [628, 214] width 19 height 7
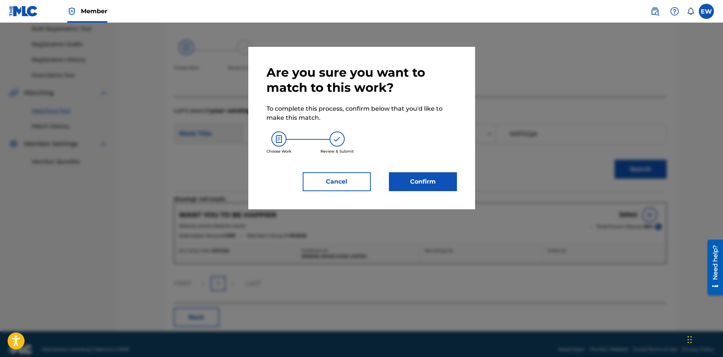
click at [458, 183] on div "Are you sure you want to match to this work? To complete this process, confirm …" at bounding box center [361, 128] width 227 height 162
click at [446, 188] on button "Confirm" at bounding box center [423, 181] width 68 height 19
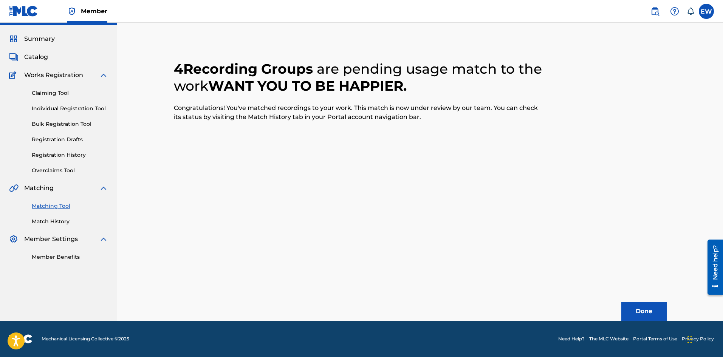
scroll to position [18, 0]
click at [628, 309] on button "Done" at bounding box center [643, 311] width 45 height 19
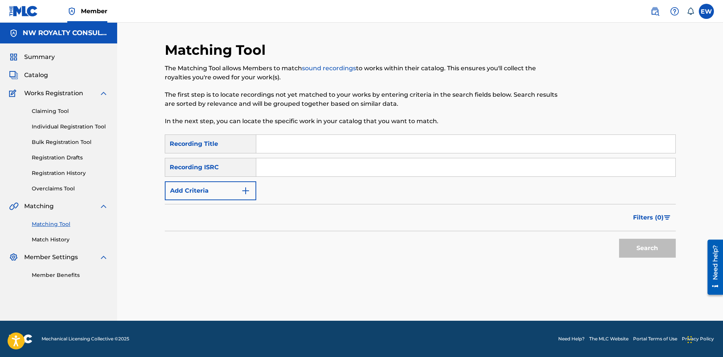
scroll to position [0, 0]
click at [245, 189] on img "Search Form" at bounding box center [245, 190] width 9 height 9
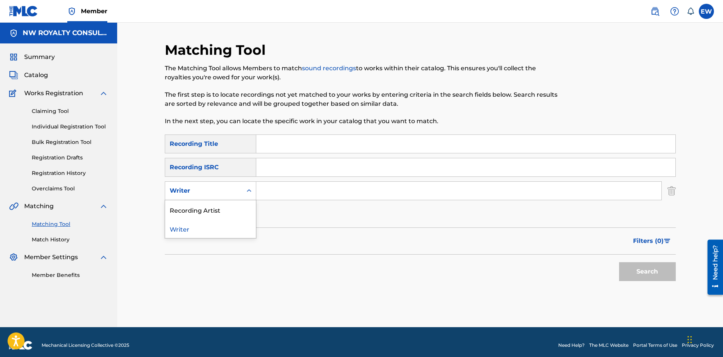
click at [245, 189] on icon "Search Form" at bounding box center [249, 191] width 8 height 8
drag, startPoint x: 236, startPoint y: 208, endPoint x: 287, endPoint y: 202, distance: 51.0
click at [247, 209] on div "Recording Artist" at bounding box center [210, 209] width 91 height 19
click at [317, 186] on input "Search Form" at bounding box center [458, 191] width 405 height 18
paste input "CHRONIC LAW JIGGY D"
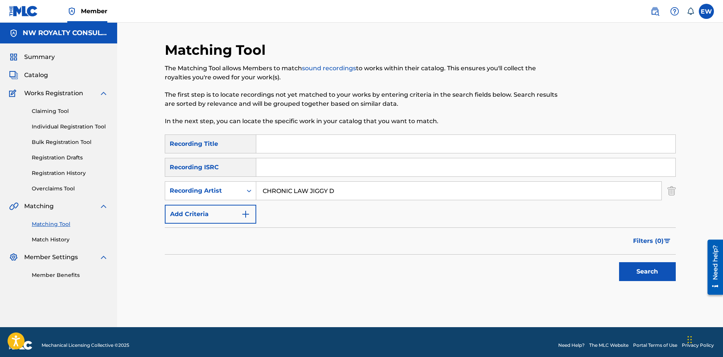
type input "CHRONIC LAW JIGGY D"
click at [342, 146] on input "Search Form" at bounding box center [465, 144] width 419 height 18
paste input "WANTED LUV"
type input "WANTED LUV"
drag, startPoint x: 646, startPoint y: 266, endPoint x: 645, endPoint y: 258, distance: 7.6
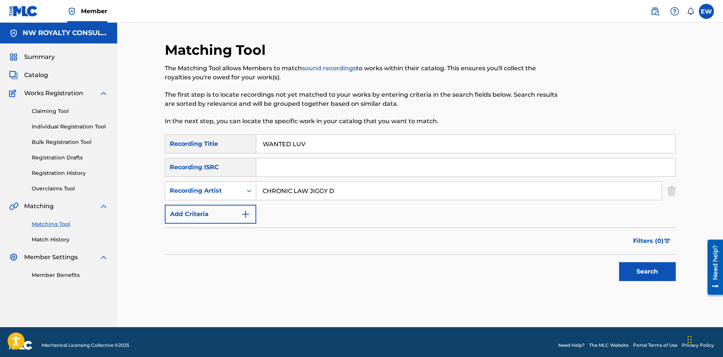
click at [646, 266] on button "Search" at bounding box center [647, 271] width 57 height 19
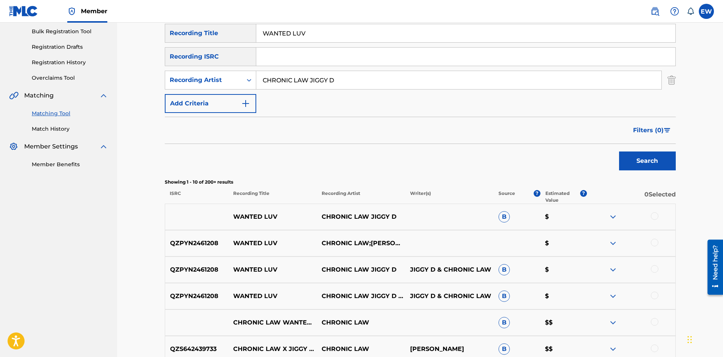
scroll to position [113, 0]
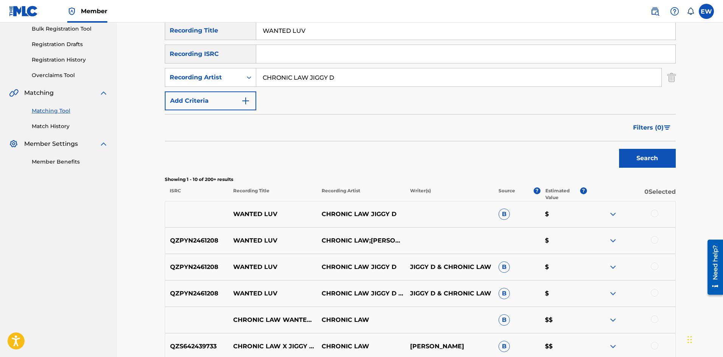
click at [659, 214] on div at bounding box center [631, 214] width 88 height 9
click at [653, 211] on div at bounding box center [654, 214] width 8 height 8
click at [657, 239] on div at bounding box center [654, 240] width 8 height 8
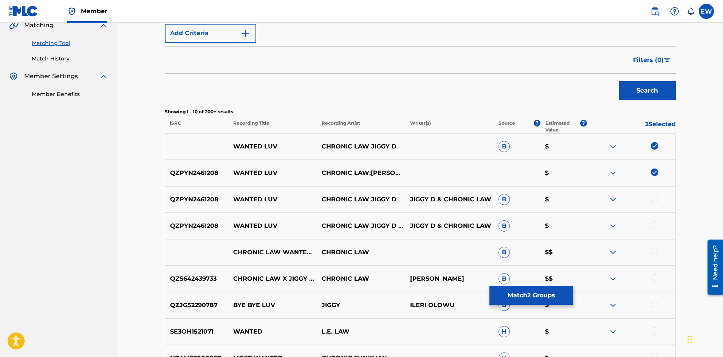
scroll to position [189, 0]
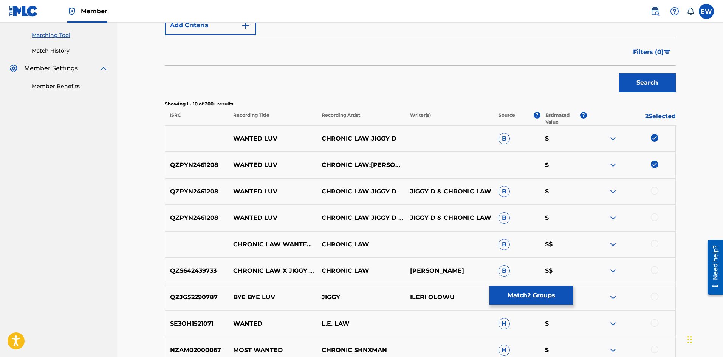
click at [655, 190] on div at bounding box center [654, 191] width 8 height 8
click at [657, 216] on div at bounding box center [654, 217] width 8 height 8
click at [653, 245] on div at bounding box center [654, 244] width 8 height 8
click at [651, 270] on div at bounding box center [654, 270] width 8 height 8
click at [522, 290] on button "Match 6 Groups" at bounding box center [530, 295] width 83 height 19
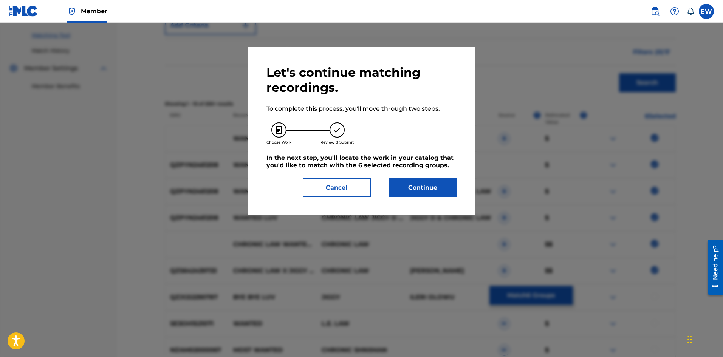
click at [423, 193] on button "Continue" at bounding box center [423, 187] width 68 height 19
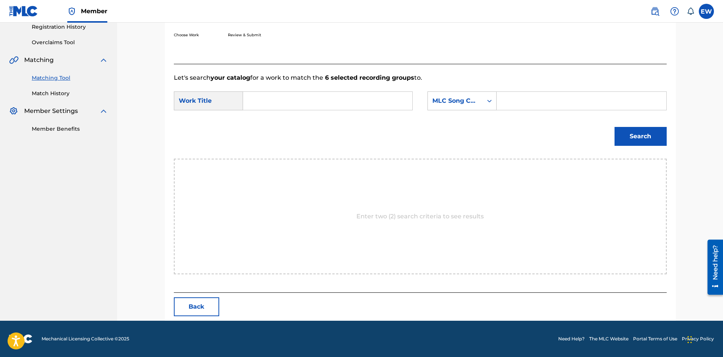
scroll to position [146, 0]
click at [332, 97] on input "Search Form" at bounding box center [327, 101] width 156 height 18
paste input "WANTED LUV"
type input "WANTED LUV"
click at [574, 111] on div "SearchWithCriteria5ffaf232-5057-4d51-af1d-2267f5fdd805 Work Title WANTED LUV Se…" at bounding box center [420, 102] width 493 height 23
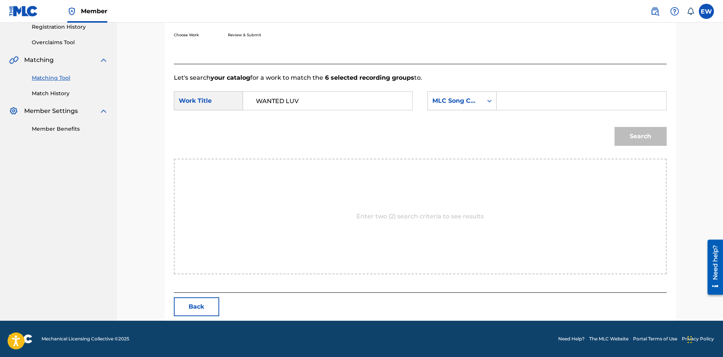
click at [573, 102] on input "Search Form" at bounding box center [581, 101] width 156 height 18
paste input "W583JH"
type input "W583JH"
click at [644, 133] on button "Search" at bounding box center [640, 136] width 52 height 19
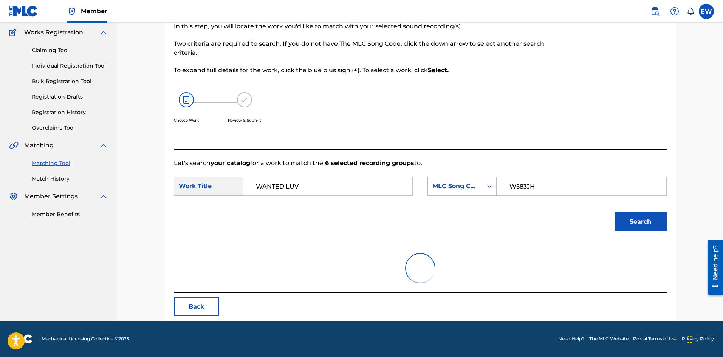
scroll to position [28, 0]
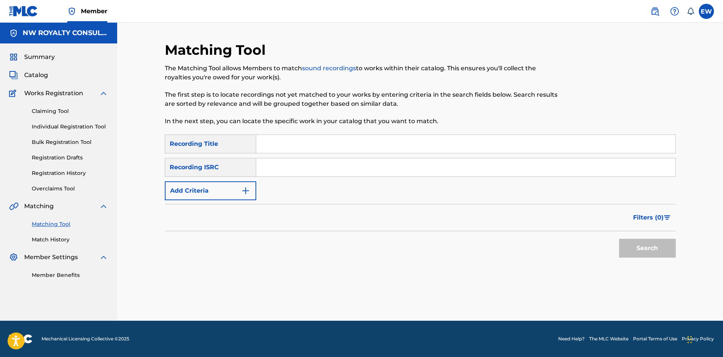
click at [209, 191] on button "Add Criteria" at bounding box center [210, 190] width 91 height 19
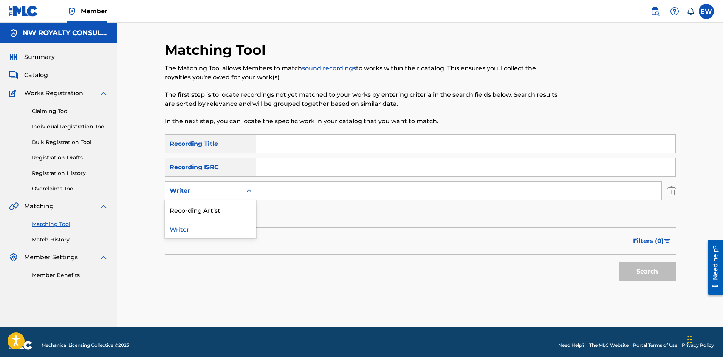
drag, startPoint x: 195, startPoint y: 193, endPoint x: 185, endPoint y: 201, distance: 12.9
click at [193, 193] on div "Writer" at bounding box center [204, 190] width 68 height 9
drag, startPoint x: 193, startPoint y: 210, endPoint x: 220, endPoint y: 203, distance: 27.5
click at [205, 206] on div "Recording Artist" at bounding box center [210, 209] width 91 height 19
click at [275, 191] on input "Search Form" at bounding box center [458, 191] width 405 height 18
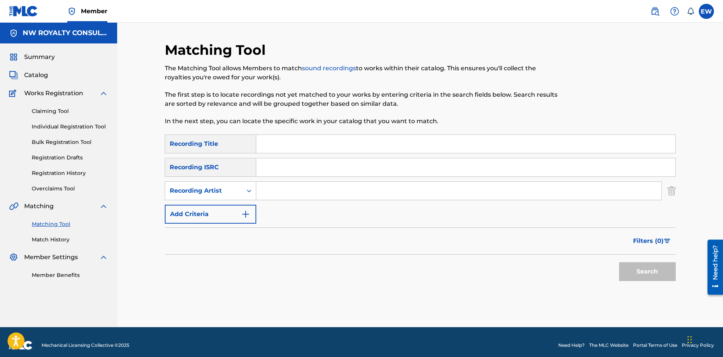
paste input "BOUNTY KILLER"
type input "BOUNTY KILLER"
click at [366, 145] on input "Search Form" at bounding box center [465, 144] width 419 height 18
paste input "WAR FACE (ASK FI WAR) [REMIX]"
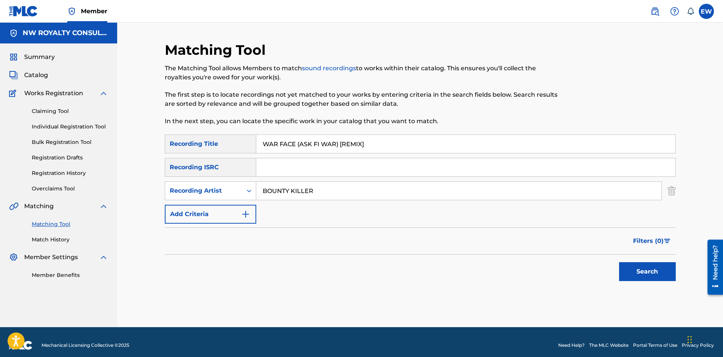
type input "WAR FACE (ASK FI WAR) [REMIX]"
drag, startPoint x: 629, startPoint y: 270, endPoint x: 621, endPoint y: 268, distance: 9.0
click at [628, 270] on button "Search" at bounding box center [647, 271] width 57 height 19
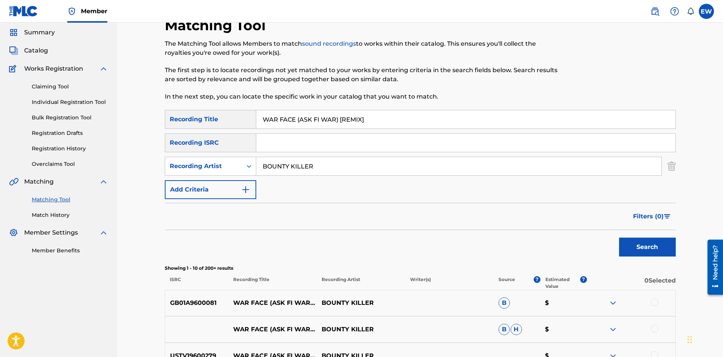
scroll to position [38, 0]
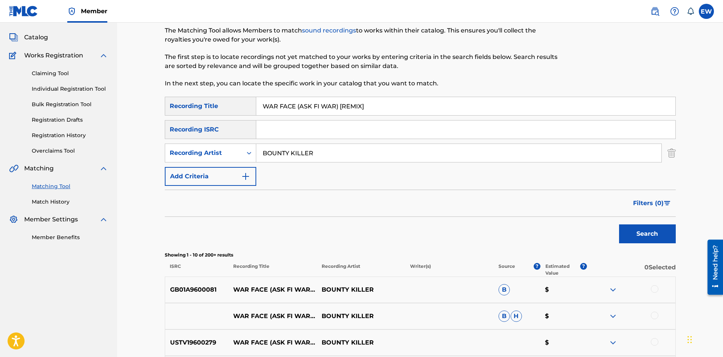
click at [656, 287] on div at bounding box center [654, 289] width 8 height 8
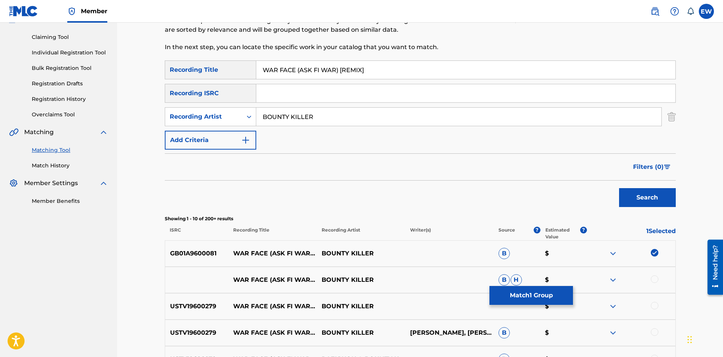
scroll to position [76, 0]
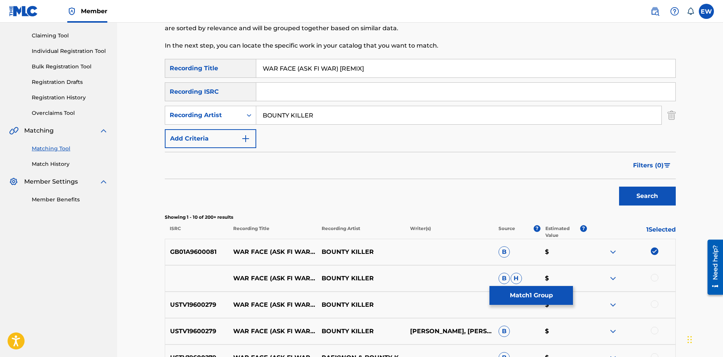
click at [653, 279] on div at bounding box center [654, 278] width 8 height 8
drag, startPoint x: 654, startPoint y: 301, endPoint x: 642, endPoint y: 298, distance: 11.9
click at [654, 301] on div at bounding box center [654, 304] width 8 height 8
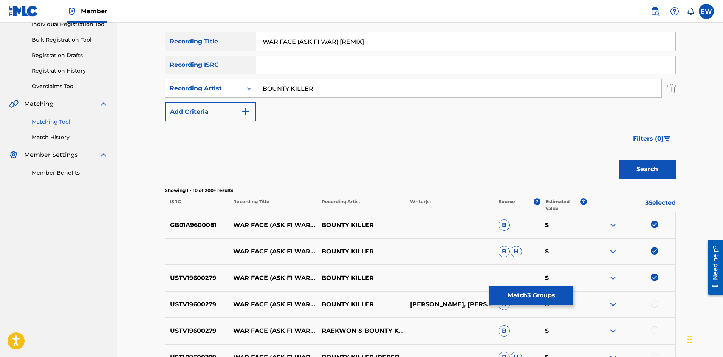
scroll to position [113, 0]
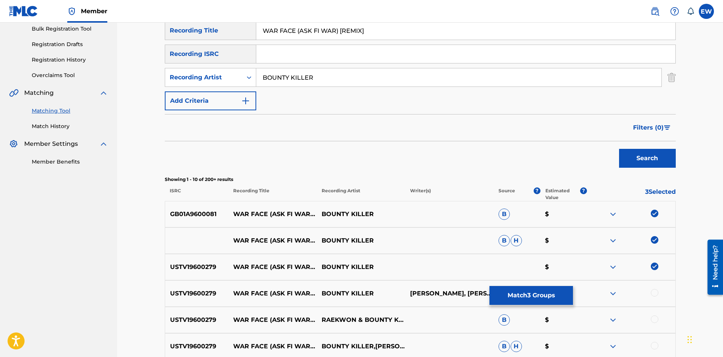
click at [656, 294] on div at bounding box center [654, 293] width 8 height 8
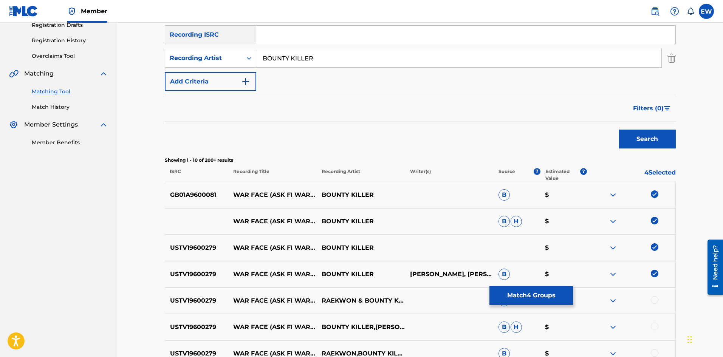
scroll to position [151, 0]
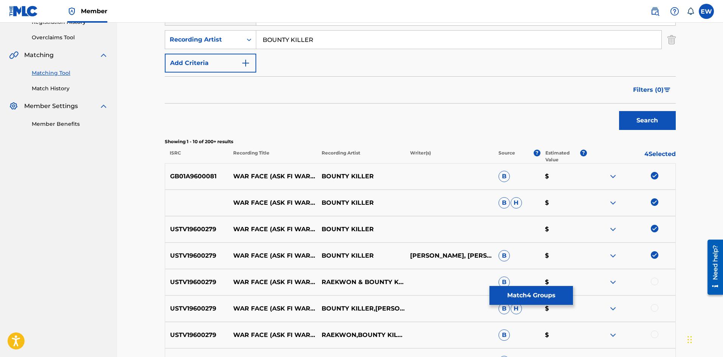
drag, startPoint x: 654, startPoint y: 280, endPoint x: 648, endPoint y: 279, distance: 6.1
click at [654, 280] on div at bounding box center [654, 282] width 8 height 8
click at [652, 309] on div at bounding box center [654, 308] width 8 height 8
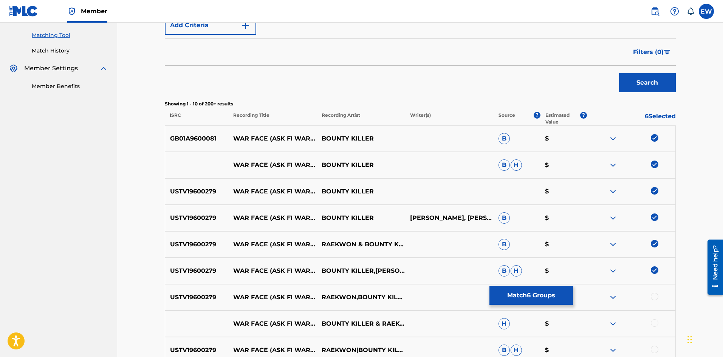
click at [652, 296] on div at bounding box center [654, 297] width 8 height 8
click at [655, 323] on div at bounding box center [654, 323] width 8 height 8
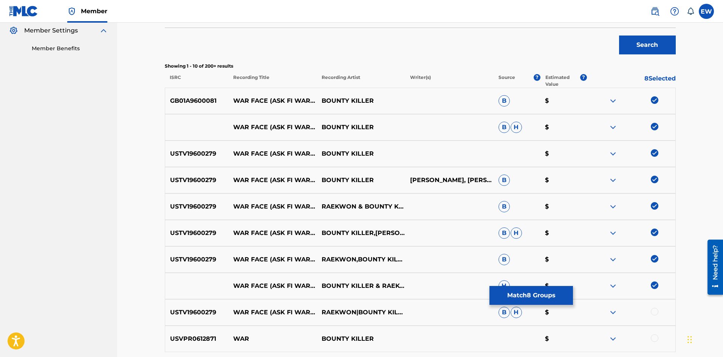
scroll to position [264, 0]
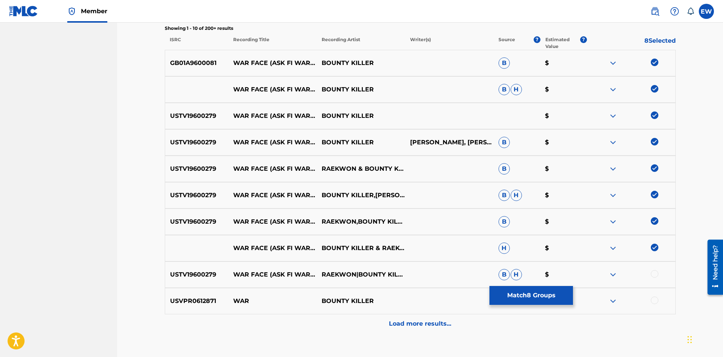
click at [656, 274] on div at bounding box center [654, 274] width 8 height 8
click at [519, 300] on button "Match 9 Groups" at bounding box center [530, 295] width 83 height 19
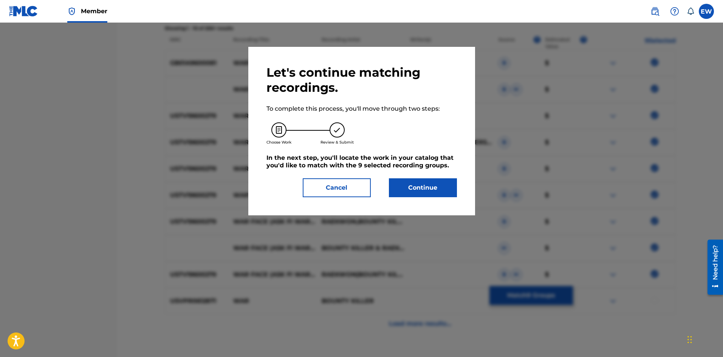
drag, startPoint x: 417, startPoint y: 189, endPoint x: 419, endPoint y: 193, distance: 4.1
click at [419, 193] on button "Continue" at bounding box center [423, 187] width 68 height 19
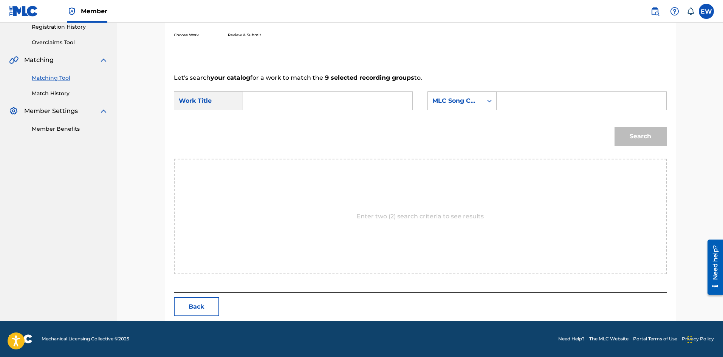
scroll to position [146, 0]
click at [309, 97] on input "Search Form" at bounding box center [327, 101] width 156 height 18
paste input "WAR FACE (ASK FI WAR) [REMIX]"
type input "WAR FACE (ASK FI WAR) [REMIX]"
click at [574, 102] on input "Search Form" at bounding box center [581, 101] width 156 height 18
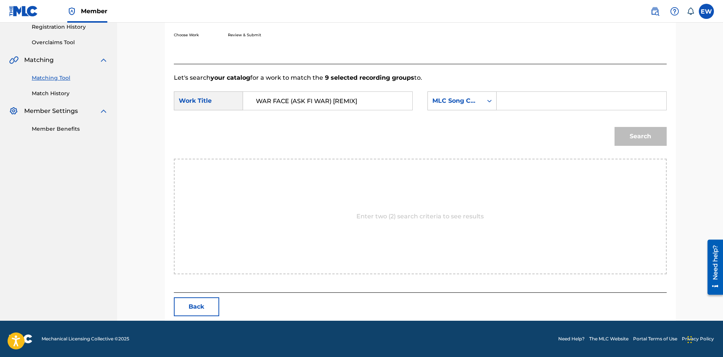
paste input "AV7G6F"
type input "AV7G6F"
click at [644, 138] on button "Search" at bounding box center [640, 136] width 52 height 19
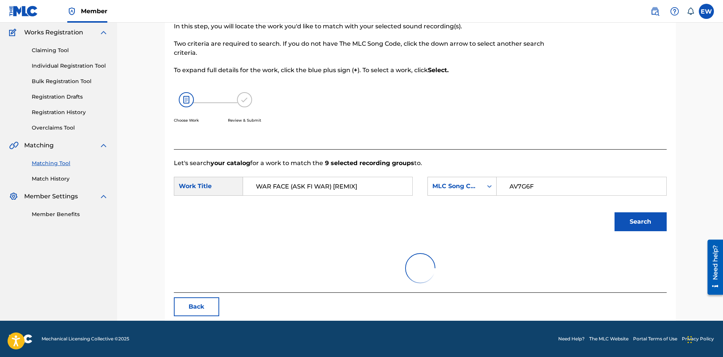
scroll to position [124, 0]
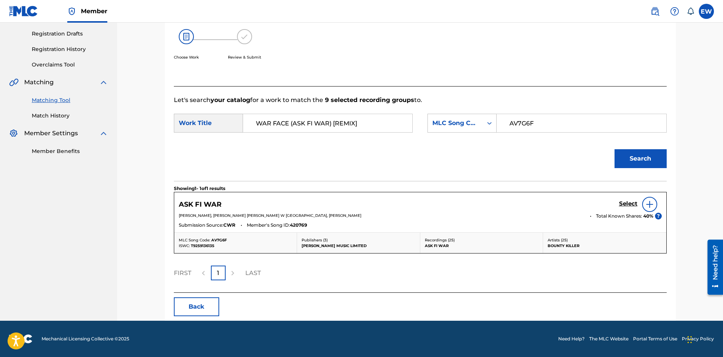
click at [630, 201] on h5 "Select" at bounding box center [628, 203] width 19 height 7
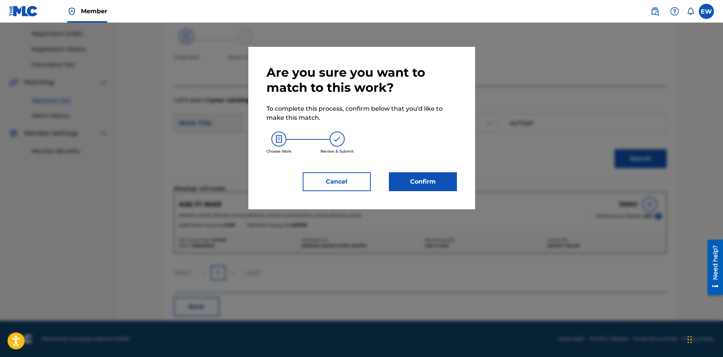
click at [426, 183] on button "Confirm" at bounding box center [423, 181] width 68 height 19
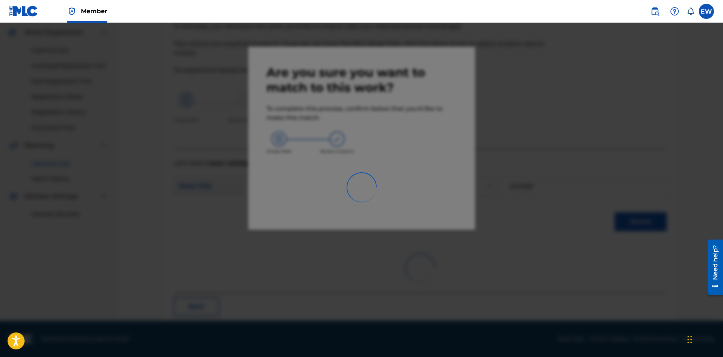
scroll to position [18, 0]
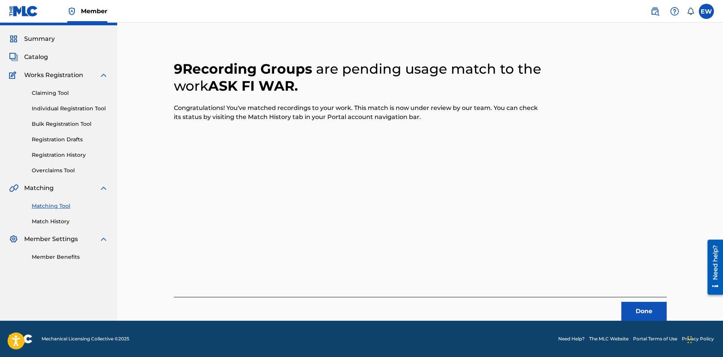
click at [629, 303] on button "Done" at bounding box center [643, 311] width 45 height 19
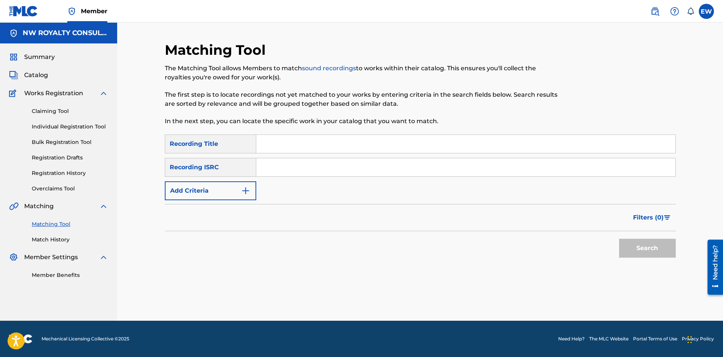
click at [215, 187] on button "Add Criteria" at bounding box center [210, 190] width 91 height 19
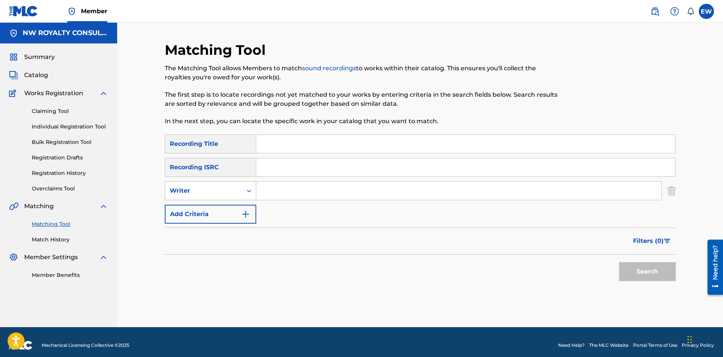
click at [217, 187] on div "Writer" at bounding box center [204, 190] width 68 height 9
click at [213, 205] on div "Recording Artist" at bounding box center [210, 209] width 91 height 19
click at [313, 187] on input "Search Form" at bounding box center [458, 191] width 405 height 18
paste input "CASSAFAYA"
type input "CASSAFAYA"
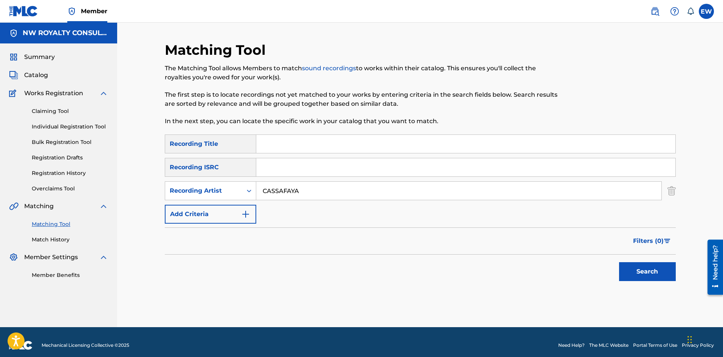
click at [313, 146] on input "Search Form" at bounding box center [465, 144] width 419 height 18
paste input "WAR RASTA WAR (REMIX)"
type input "WAR RASTA WAR (REMIX)"
drag, startPoint x: 635, startPoint y: 272, endPoint x: 634, endPoint y: 267, distance: 5.4
click at [636, 272] on button "Search" at bounding box center [647, 271] width 57 height 19
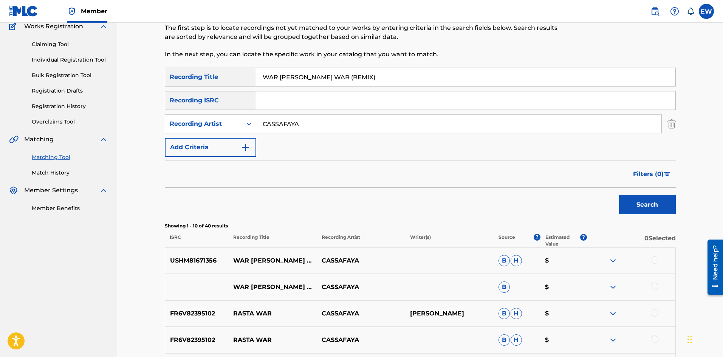
scroll to position [76, 0]
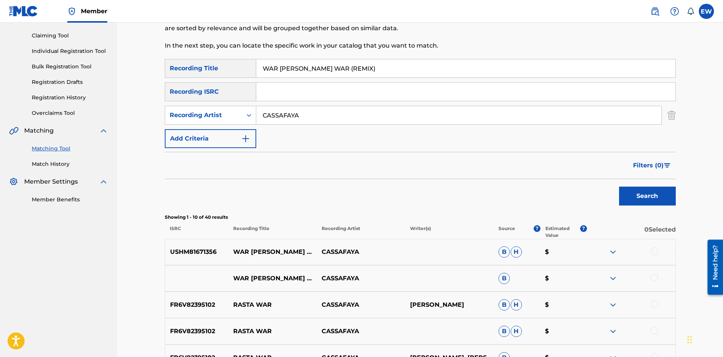
click at [653, 254] on div at bounding box center [654, 251] width 8 height 8
click at [654, 277] on div at bounding box center [654, 278] width 8 height 8
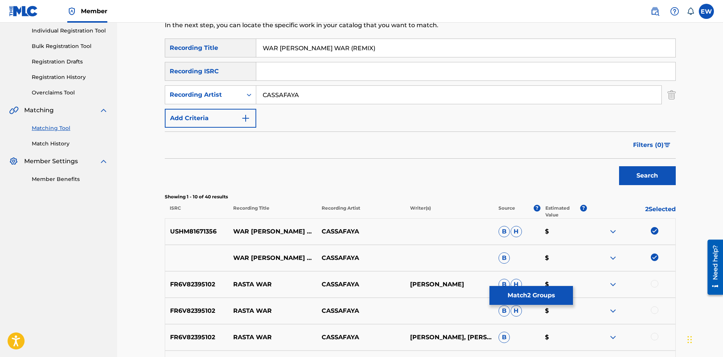
scroll to position [113, 0]
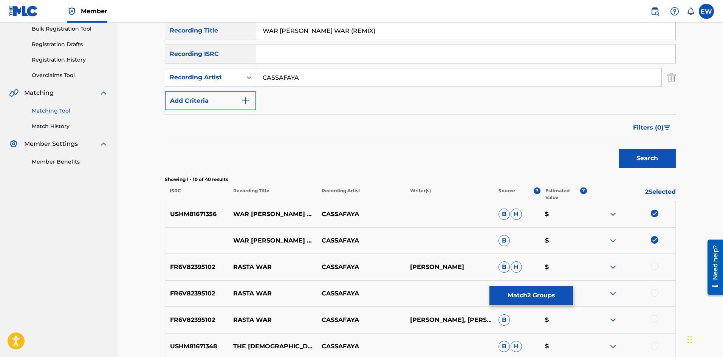
click at [534, 302] on button "Match 2 Groups" at bounding box center [530, 295] width 83 height 19
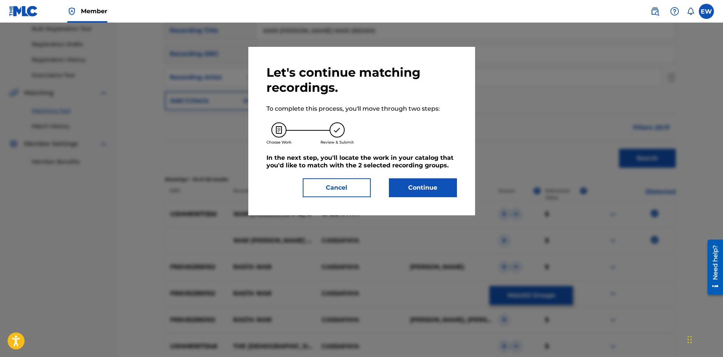
click at [426, 187] on button "Continue" at bounding box center [423, 187] width 68 height 19
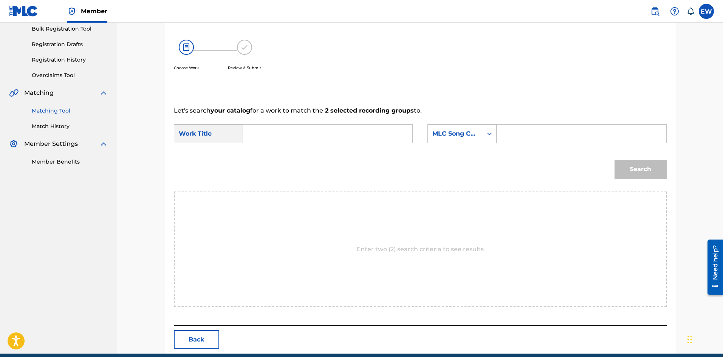
click at [308, 131] on input "Search Form" at bounding box center [327, 134] width 156 height 18
paste input "WAR RASTA WAR (REMIX)"
type input "WAR RASTA WAR (REMIX)"
click at [547, 133] on input "Search Form" at bounding box center [581, 134] width 156 height 18
paste input "WB5HX0"
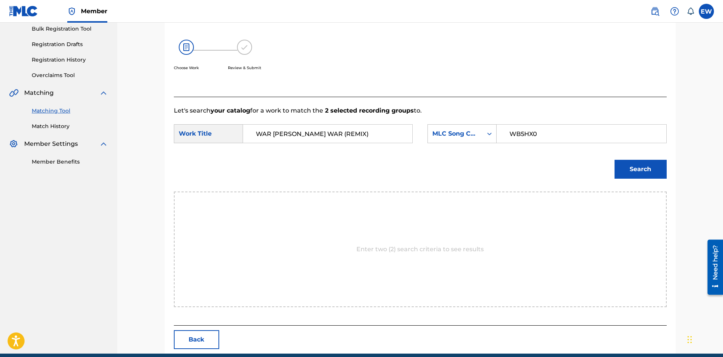
type input "WB5HX0"
click at [638, 169] on button "Search" at bounding box center [640, 169] width 52 height 19
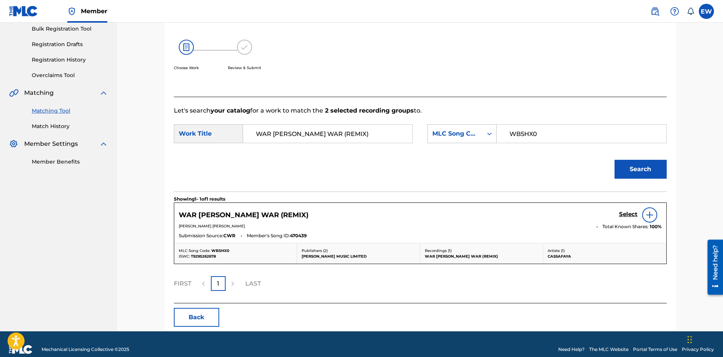
click at [624, 213] on h5 "Select" at bounding box center [628, 214] width 19 height 7
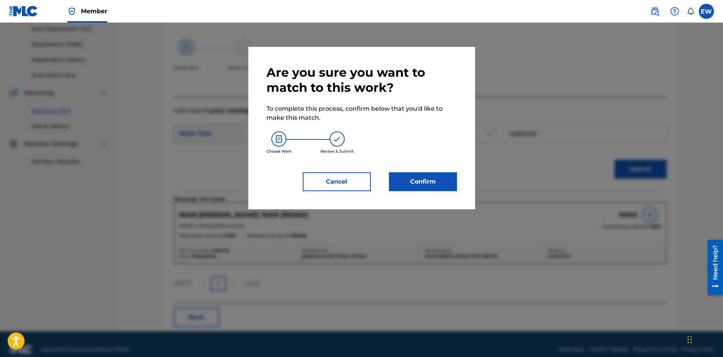
click at [423, 182] on button "Confirm" at bounding box center [423, 181] width 68 height 19
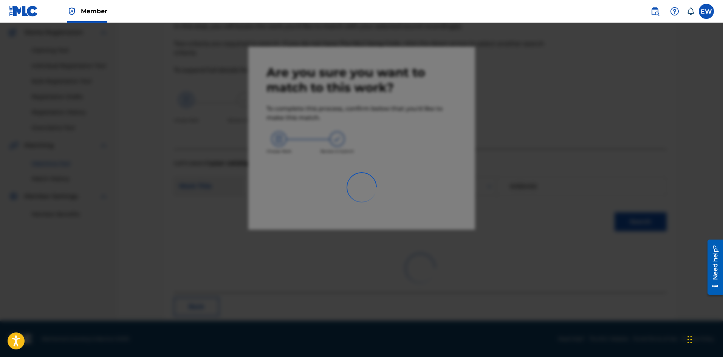
scroll to position [18, 0]
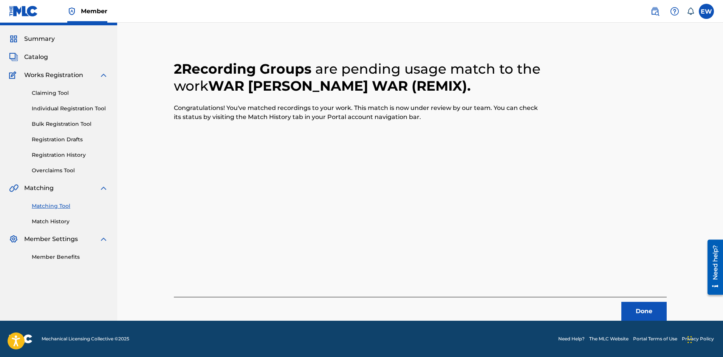
drag, startPoint x: 636, startPoint y: 309, endPoint x: 721, endPoint y: 303, distance: 85.6
click at [637, 308] on button "Done" at bounding box center [643, 311] width 45 height 19
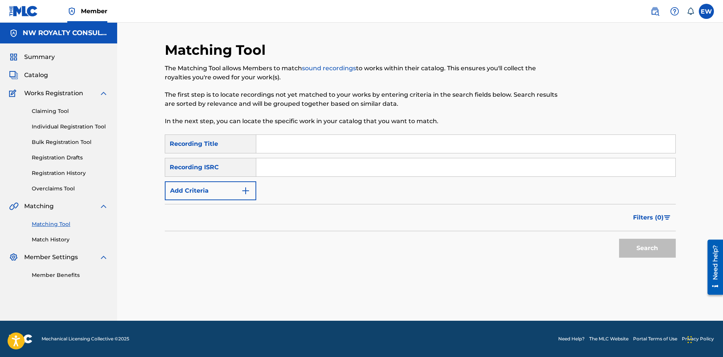
scroll to position [0, 0]
click at [206, 182] on button "Add Criteria" at bounding box center [210, 190] width 91 height 19
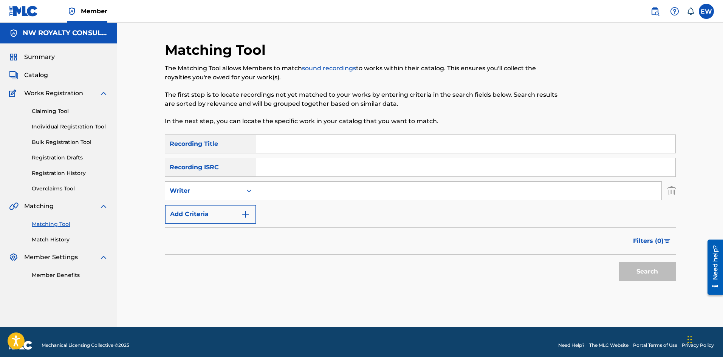
click at [205, 182] on div "Writer" at bounding box center [210, 190] width 91 height 19
drag, startPoint x: 195, startPoint y: 207, endPoint x: 255, endPoint y: 204, distance: 60.1
click at [195, 207] on div "Recording Artist" at bounding box center [210, 209] width 91 height 19
click at [304, 192] on input "Search Form" at bounding box center [458, 191] width 405 height 18
paste input "SHAQSTAR"
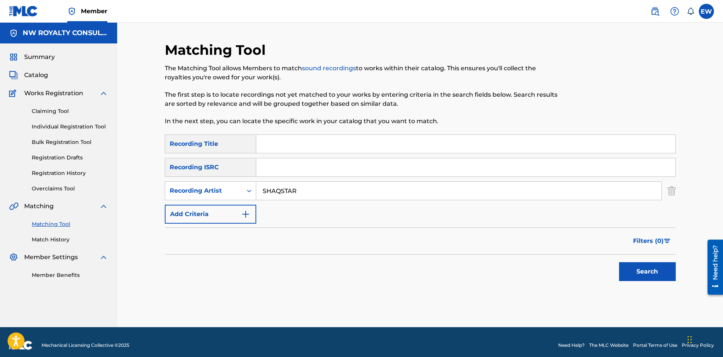
type input "SHAQSTAR"
click at [286, 144] on input "Search Form" at bounding box center [465, 144] width 419 height 18
paste input "WAR READY"
type input "WAR READY"
click at [657, 271] on button "Search" at bounding box center [647, 271] width 57 height 19
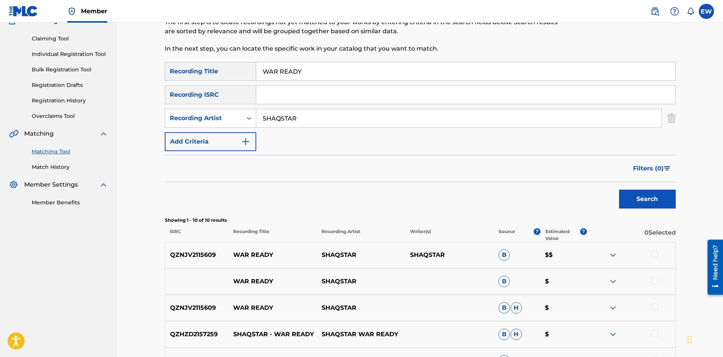
scroll to position [76, 0]
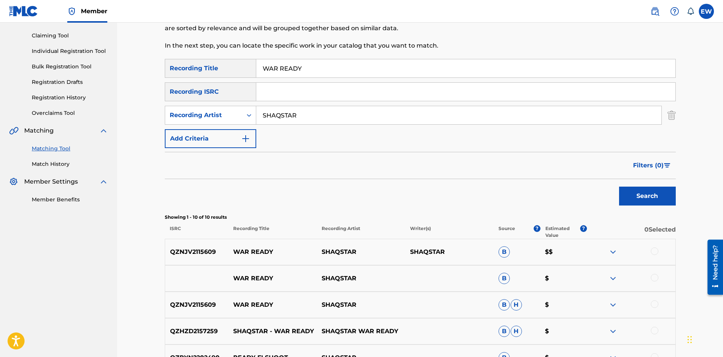
click at [656, 251] on div at bounding box center [654, 251] width 8 height 8
drag, startPoint x: 650, startPoint y: 280, endPoint x: 658, endPoint y: 280, distance: 7.6
click at [652, 281] on div at bounding box center [631, 278] width 88 height 9
click at [658, 279] on div at bounding box center [631, 278] width 88 height 9
click at [657, 278] on div at bounding box center [654, 278] width 8 height 8
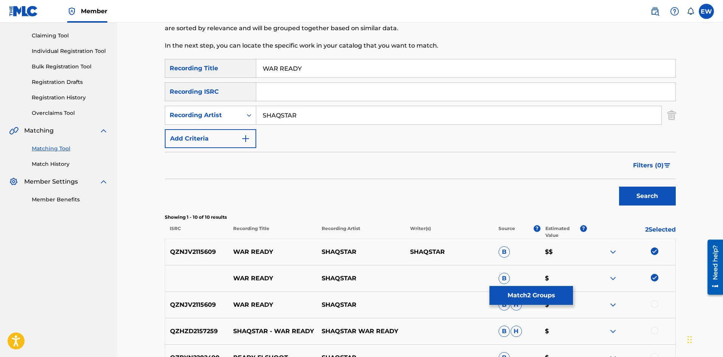
click at [654, 304] on div at bounding box center [654, 304] width 8 height 8
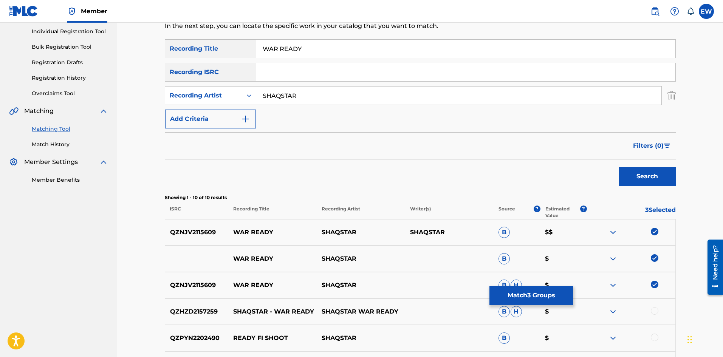
scroll to position [113, 0]
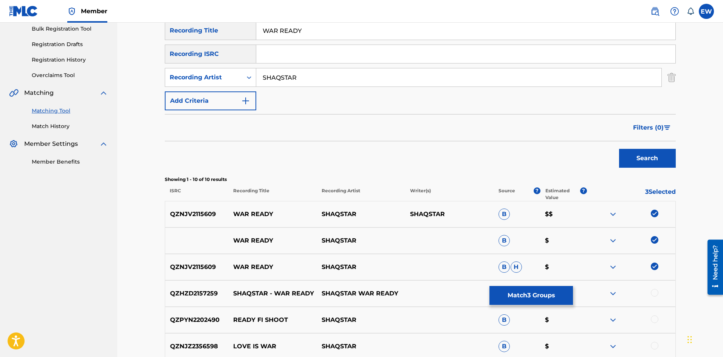
click at [657, 294] on div at bounding box center [654, 293] width 8 height 8
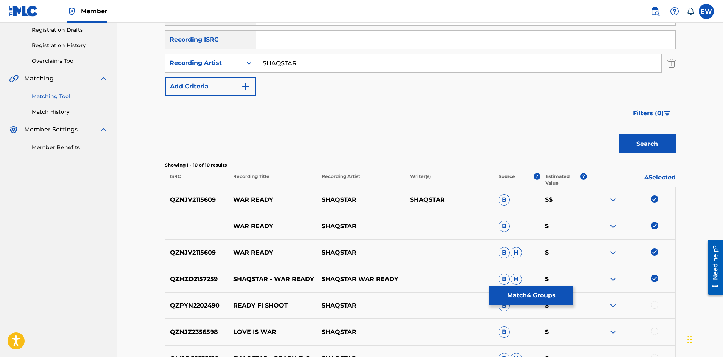
scroll to position [151, 0]
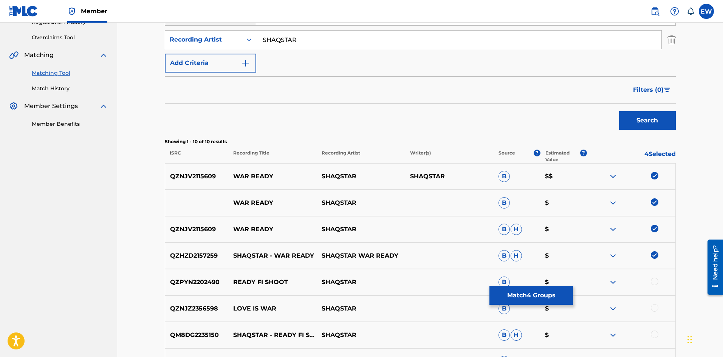
click at [522, 294] on button "Match 4 Groups" at bounding box center [530, 295] width 83 height 19
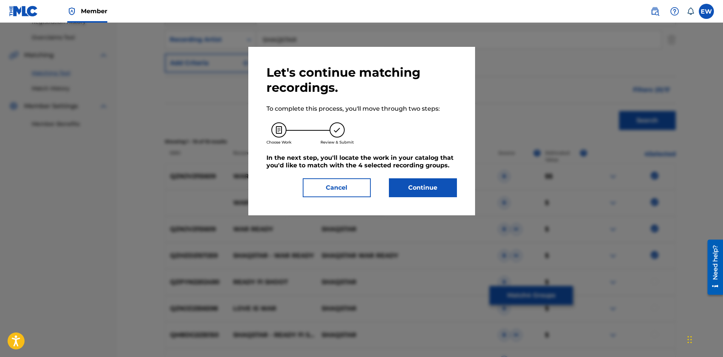
click at [402, 185] on button "Continue" at bounding box center [423, 187] width 68 height 19
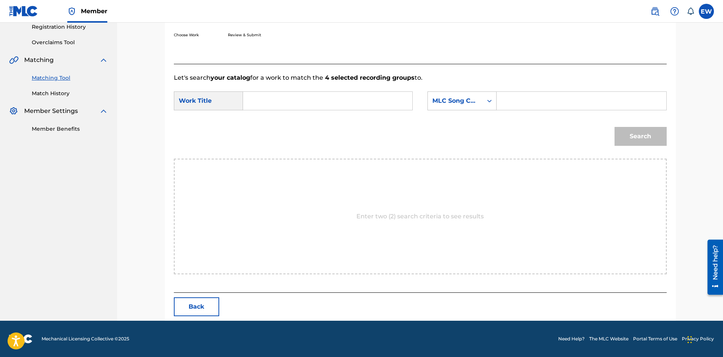
click at [328, 109] on input "Search Form" at bounding box center [327, 101] width 156 height 18
paste input "WAR READY"
type input "WAR READY"
click at [543, 104] on input "Search Form" at bounding box center [581, 101] width 156 height 18
paste input "W57GMW"
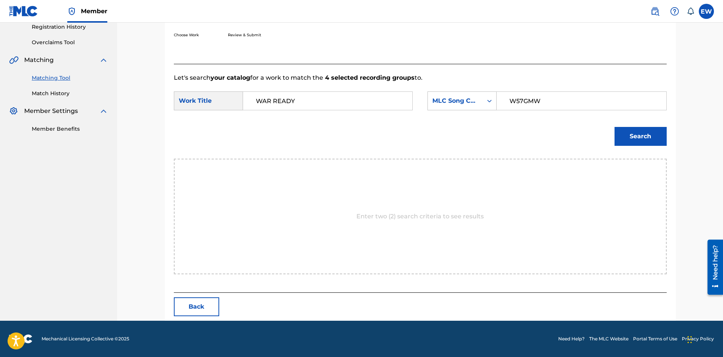
type input "W57GMW"
click at [639, 142] on button "Search" at bounding box center [640, 136] width 52 height 19
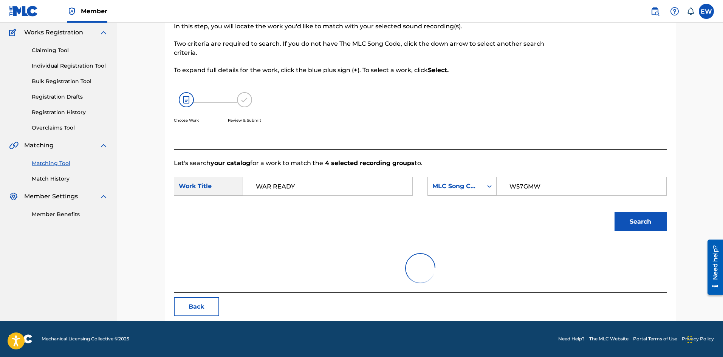
scroll to position [124, 0]
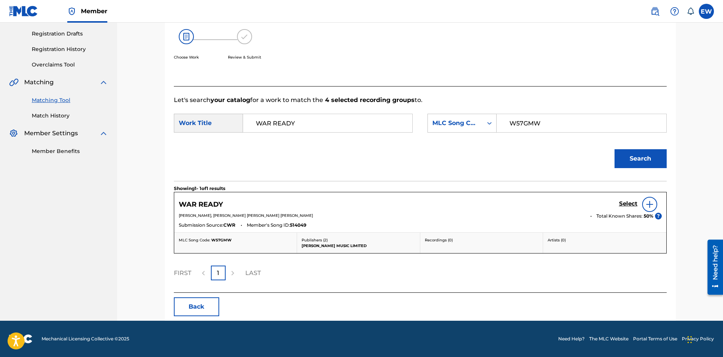
click at [625, 204] on h5 "Select" at bounding box center [628, 203] width 19 height 7
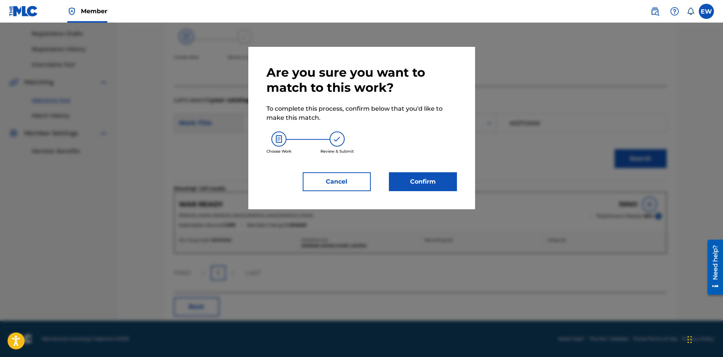
click at [429, 186] on button "Confirm" at bounding box center [423, 181] width 68 height 19
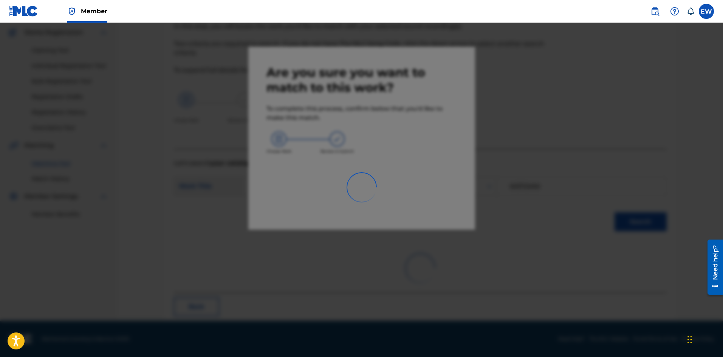
scroll to position [18, 0]
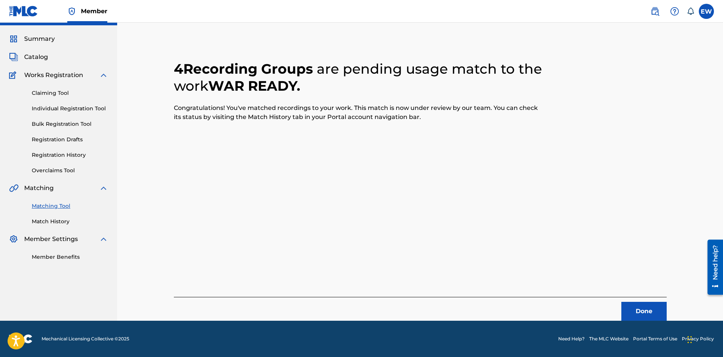
click at [650, 309] on button "Done" at bounding box center [643, 311] width 45 height 19
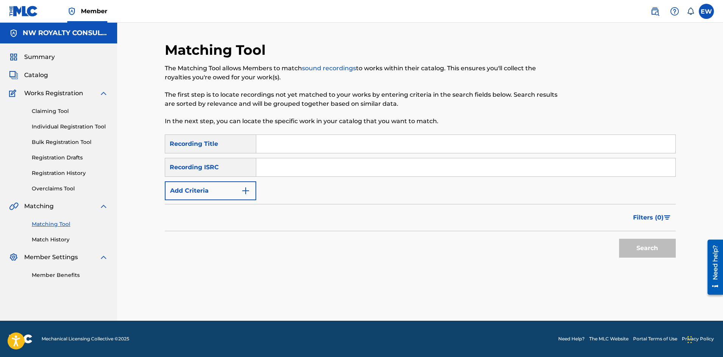
click at [198, 188] on button "Add Criteria" at bounding box center [210, 190] width 91 height 19
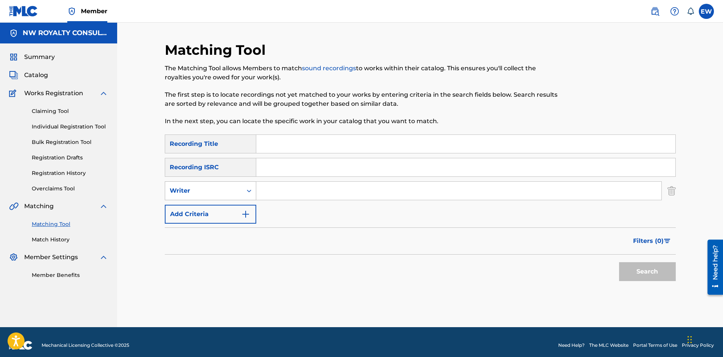
click at [200, 188] on div "Writer" at bounding box center [204, 190] width 68 height 9
click at [197, 209] on div "Recording Artist" at bounding box center [210, 209] width 91 height 19
click at [299, 190] on input "Search Form" at bounding box center [458, 191] width 405 height 18
paste input "TRAPYKAL"
type input "TRAPYKAL"
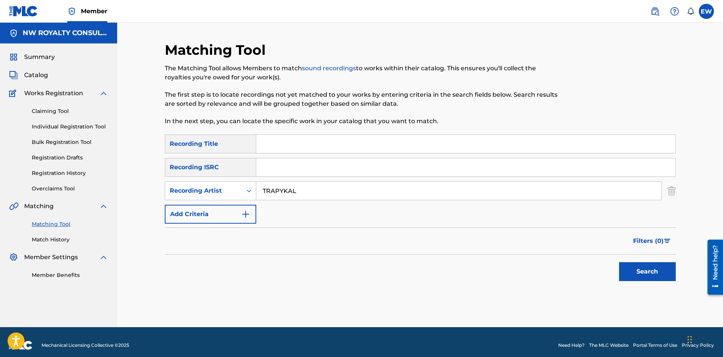
click at [342, 141] on input "Search Form" at bounding box center [465, 144] width 419 height 18
paste input "WARN DEM AGAIN"
type input "WARN DEM AGAIN"
click at [643, 272] on button "Search" at bounding box center [647, 271] width 57 height 19
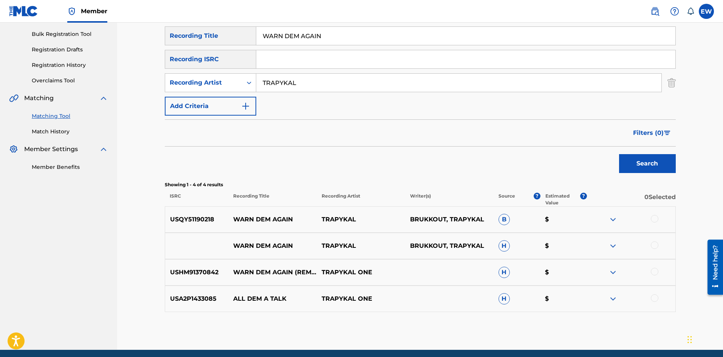
scroll to position [113, 0]
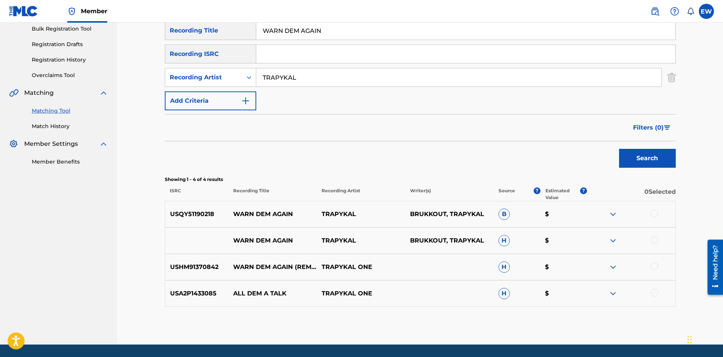
click at [657, 213] on div at bounding box center [654, 214] width 8 height 8
click at [655, 239] on div at bounding box center [654, 240] width 8 height 8
click at [657, 264] on div at bounding box center [654, 266] width 8 height 8
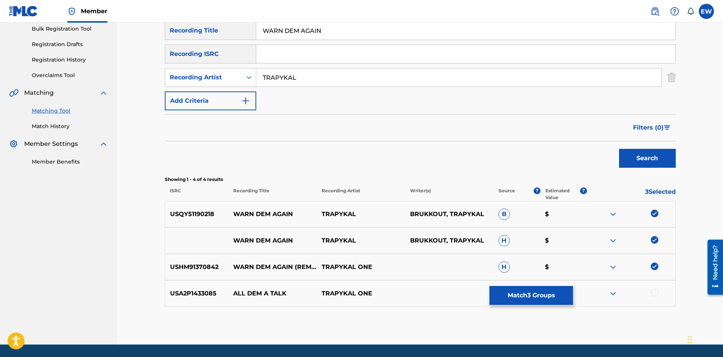
click at [533, 300] on button "Match 3 Groups" at bounding box center [530, 295] width 83 height 19
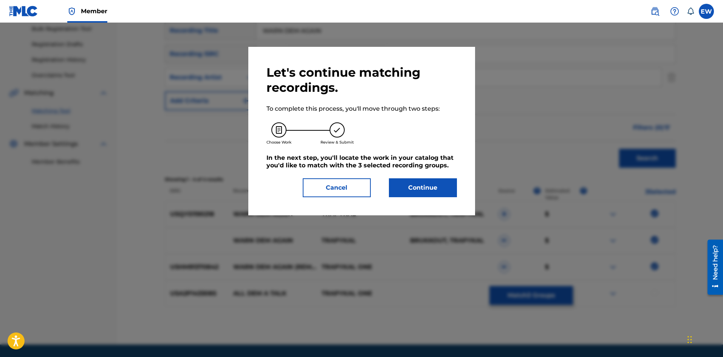
click at [417, 184] on button "Continue" at bounding box center [423, 187] width 68 height 19
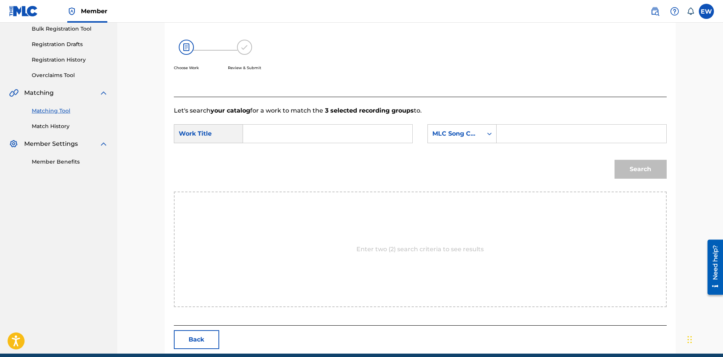
click at [349, 132] on input "Search Form" at bounding box center [327, 134] width 156 height 18
paste input "WARN DEM AGAIN"
type input "WARN DEM AGAIN"
click at [560, 130] on input "Search Form" at bounding box center [581, 134] width 156 height 18
paste input "WB5PKC"
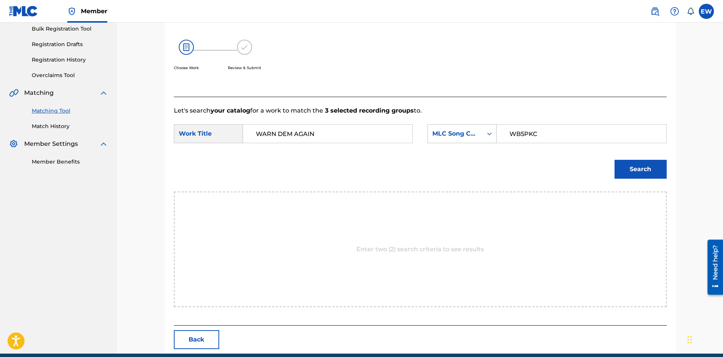
type input "WB5PKC"
click at [652, 171] on button "Search" at bounding box center [640, 169] width 52 height 19
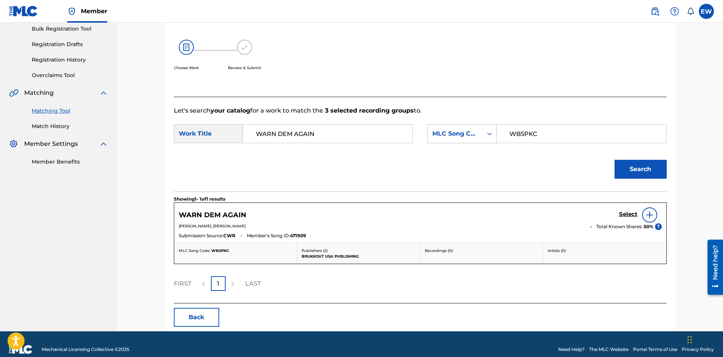
click at [630, 212] on h5 "Select" at bounding box center [628, 214] width 19 height 7
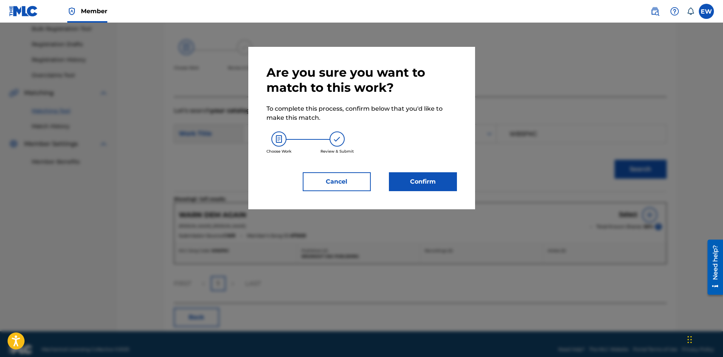
click at [439, 181] on button "Confirm" at bounding box center [423, 181] width 68 height 19
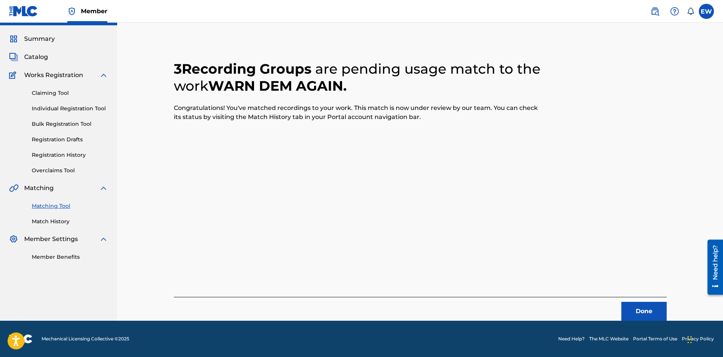
scroll to position [18, 0]
click at [630, 307] on button "Done" at bounding box center [643, 311] width 45 height 19
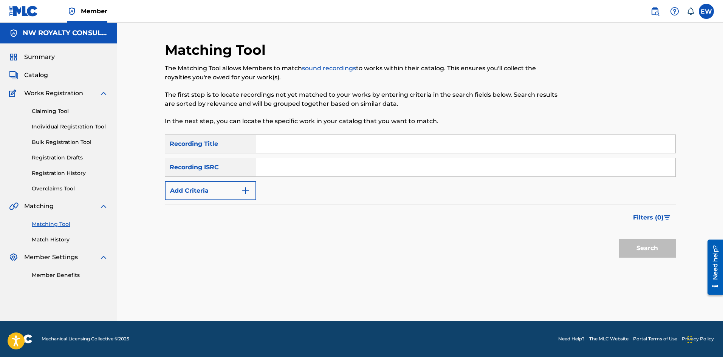
scroll to position [0, 0]
click at [236, 187] on button "Add Criteria" at bounding box center [210, 190] width 91 height 19
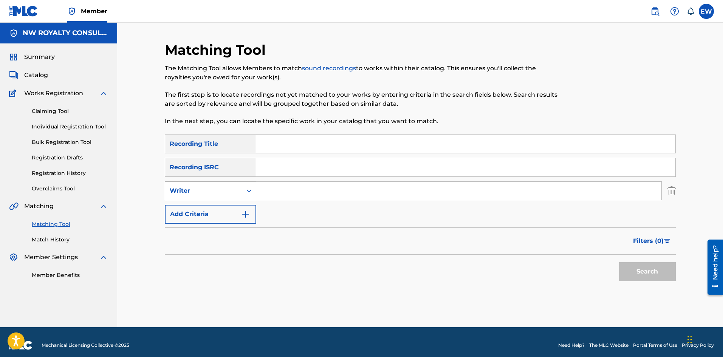
drag, startPoint x: 236, startPoint y: 187, endPoint x: 213, endPoint y: 196, distance: 25.0
click at [236, 187] on div "Writer" at bounding box center [204, 190] width 68 height 9
click at [209, 205] on div "Recording Artist" at bounding box center [210, 209] width 91 height 19
click at [368, 190] on input "Search Form" at bounding box center [458, 191] width 405 height 18
paste input "CRACKA DON"
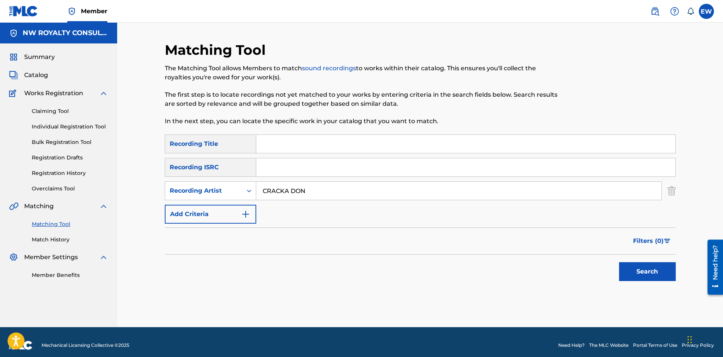
type input "CRACKA DON"
drag, startPoint x: 339, startPoint y: 149, endPoint x: 344, endPoint y: 144, distance: 6.7
click at [339, 149] on input "Search Form" at bounding box center [465, 144] width 419 height 18
paste input "WARNING"
type input "WARNING"
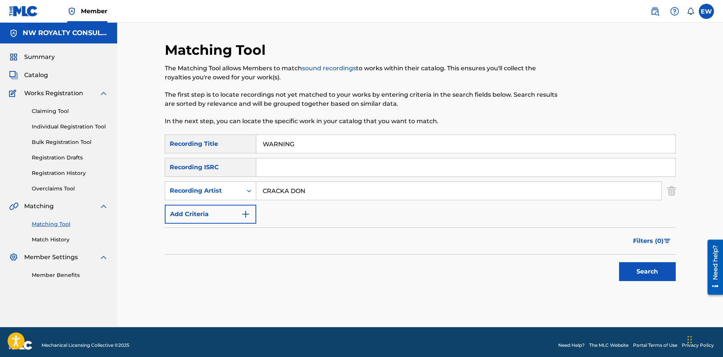
click at [661, 267] on button "Search" at bounding box center [647, 271] width 57 height 19
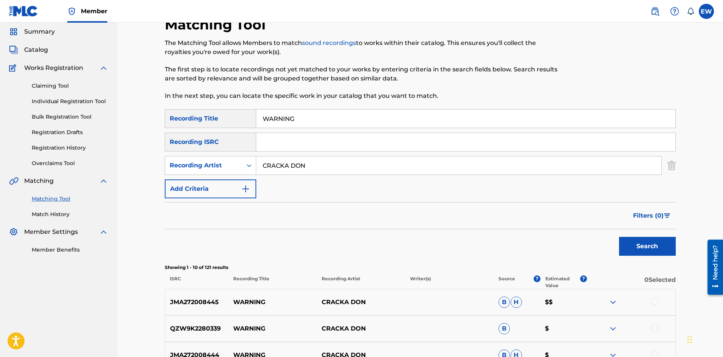
scroll to position [76, 0]
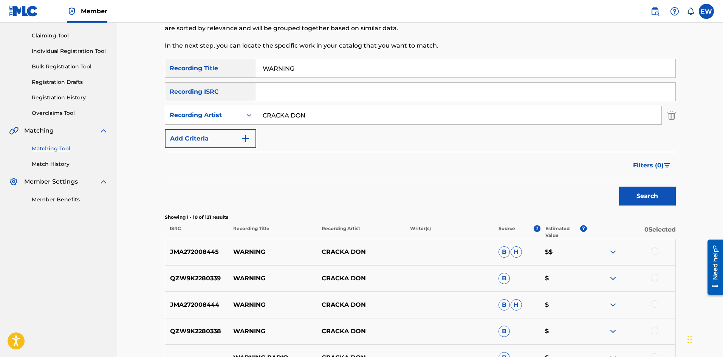
click at [658, 251] on div at bounding box center [654, 251] width 8 height 8
click at [653, 277] on div at bounding box center [654, 278] width 8 height 8
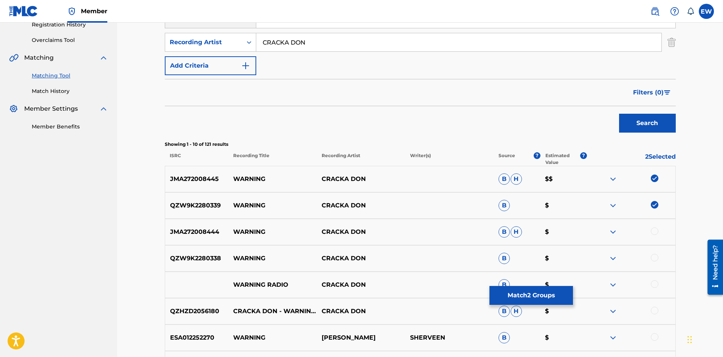
scroll to position [151, 0]
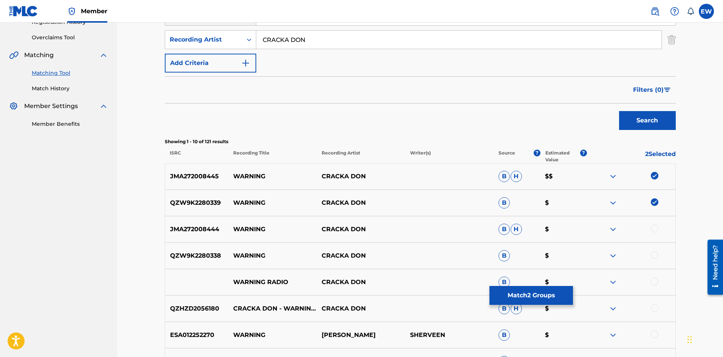
click at [655, 227] on div at bounding box center [654, 229] width 8 height 8
click at [658, 253] on div at bounding box center [631, 255] width 88 height 9
click at [652, 253] on div at bounding box center [654, 255] width 8 height 8
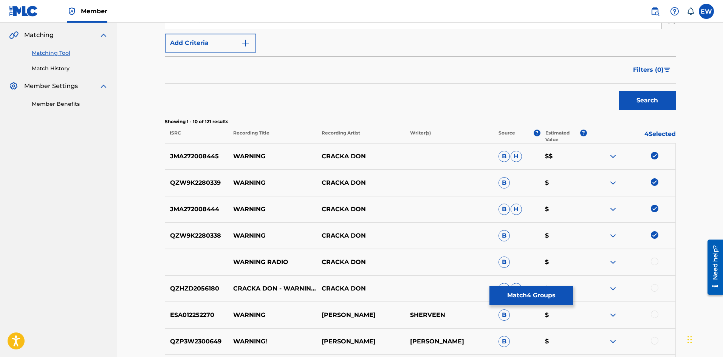
scroll to position [189, 0]
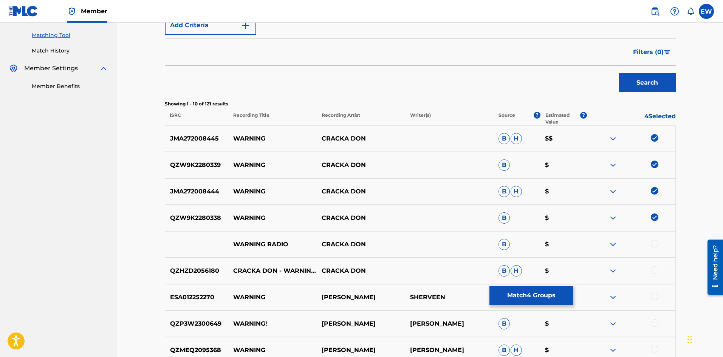
click at [653, 246] on div at bounding box center [654, 244] width 8 height 8
click at [656, 269] on div at bounding box center [654, 270] width 8 height 8
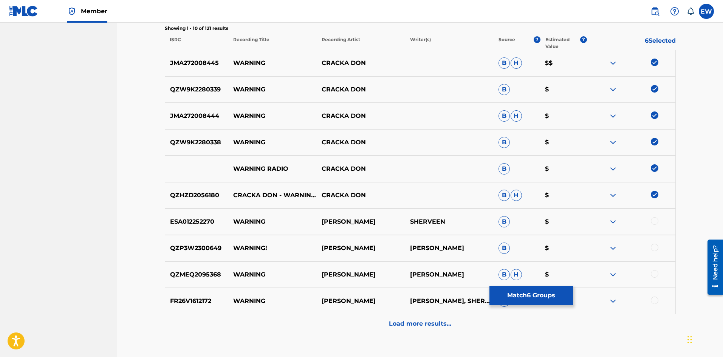
scroll to position [227, 0]
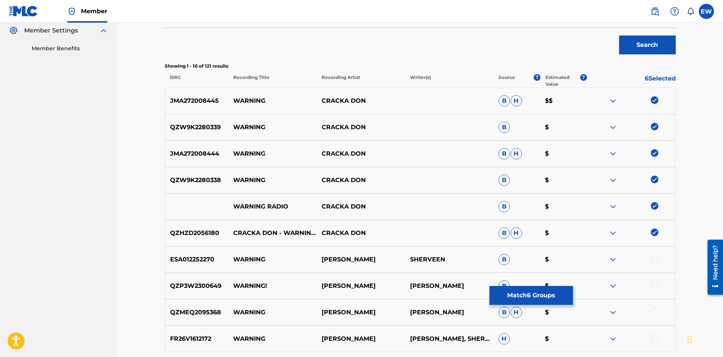
click at [520, 294] on button "Match 6 Groups" at bounding box center [530, 295] width 83 height 19
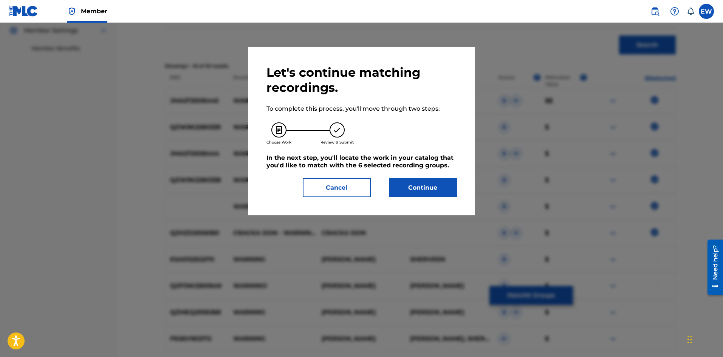
click at [438, 186] on button "Continue" at bounding box center [423, 187] width 68 height 19
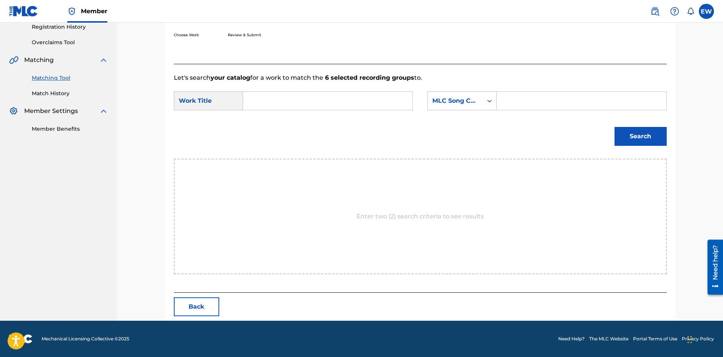
scroll to position [146, 0]
click at [353, 100] on input "Search Form" at bounding box center [327, 101] width 156 height 18
paste input "WARNING"
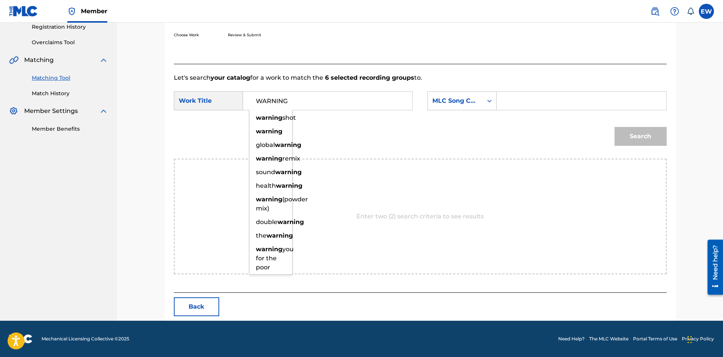
type input "WARNING"
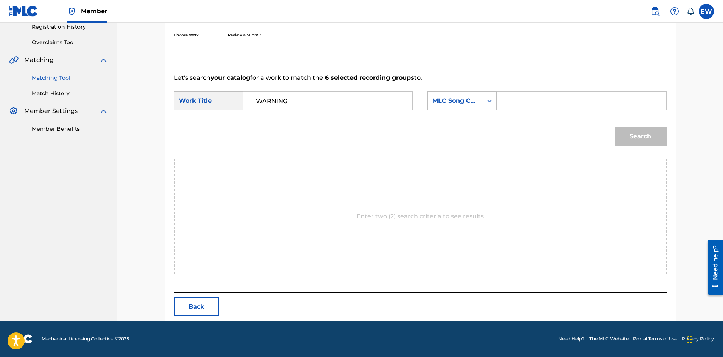
click at [531, 96] on input "Search Form" at bounding box center [581, 101] width 156 height 18
paste input "WB3G3D"
type input "WB3G3D"
click at [632, 134] on button "Search" at bounding box center [640, 136] width 52 height 19
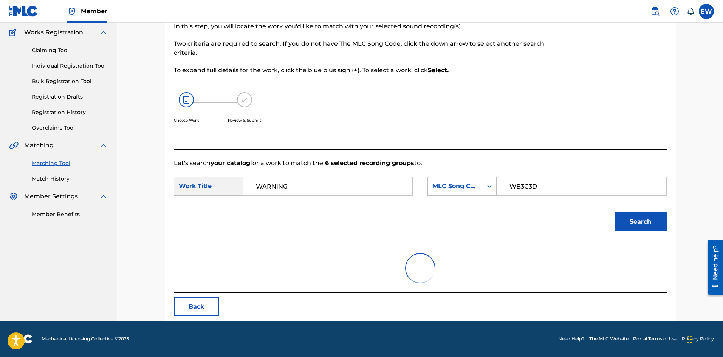
scroll to position [124, 0]
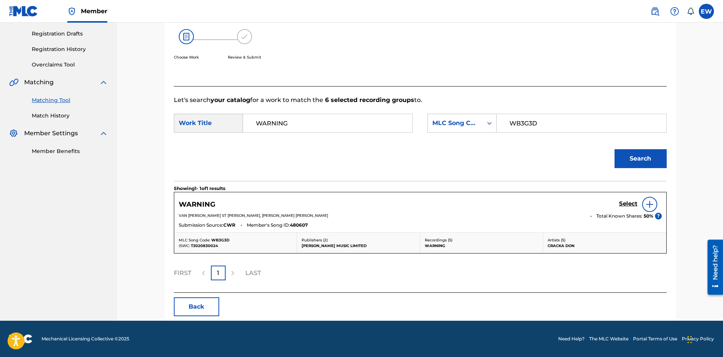
click at [630, 201] on h5 "Select" at bounding box center [628, 203] width 19 height 7
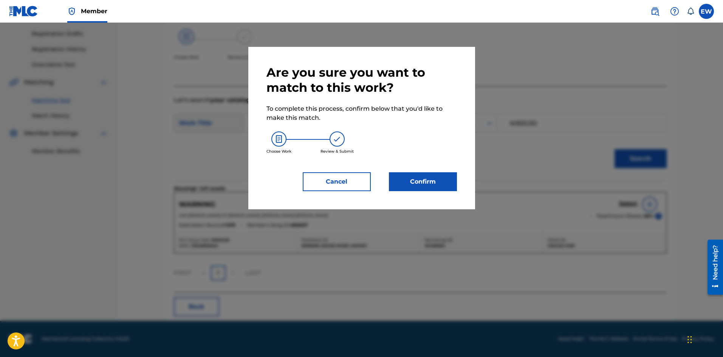
click at [444, 185] on button "Confirm" at bounding box center [423, 181] width 68 height 19
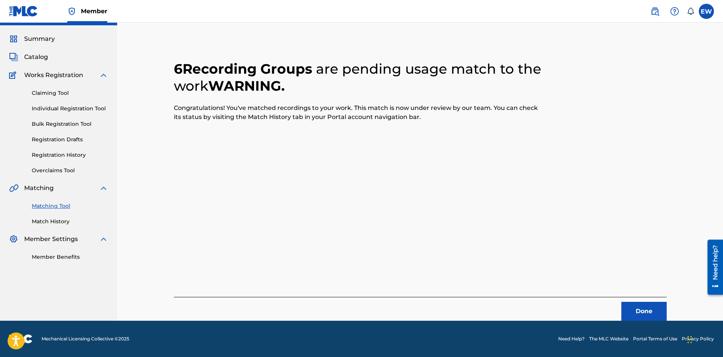
scroll to position [18, 0]
drag, startPoint x: 625, startPoint y: 310, endPoint x: 631, endPoint y: 311, distance: 6.1
click at [631, 311] on button "Done" at bounding box center [643, 311] width 45 height 19
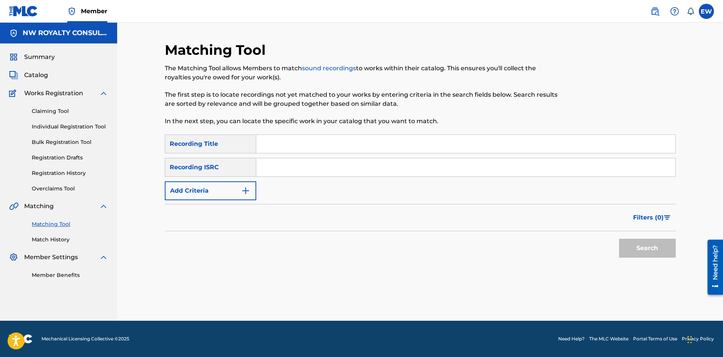
scroll to position [0, 0]
click at [216, 194] on button "Add Criteria" at bounding box center [210, 190] width 91 height 19
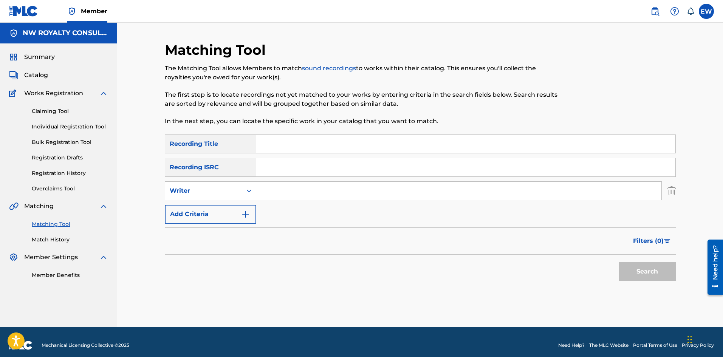
click at [216, 194] on div "Writer" at bounding box center [204, 190] width 68 height 9
drag, startPoint x: 212, startPoint y: 206, endPoint x: 229, endPoint y: 207, distance: 17.0
click at [212, 206] on div "Recording Artist" at bounding box center [210, 209] width 91 height 19
click at [312, 191] on input "Search Form" at bounding box center [458, 191] width 405 height 18
paste input "JUNIOR DANGEROUS"
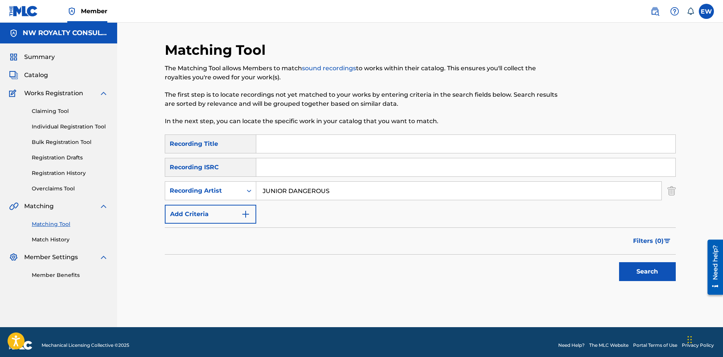
type input "JUNIOR DANGEROUS"
click at [386, 144] on input "Search Form" at bounding box center [465, 144] width 419 height 18
paste input "WARNING"
type input "WARNING"
click at [664, 273] on button "Search" at bounding box center [647, 271] width 57 height 19
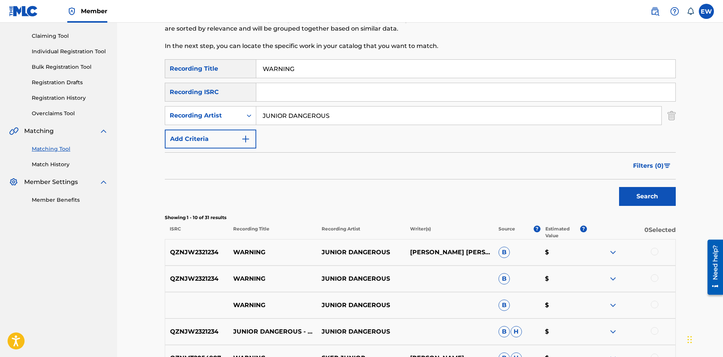
scroll to position [76, 0]
click at [653, 253] on div at bounding box center [654, 251] width 8 height 8
click at [655, 278] on div at bounding box center [654, 278] width 8 height 8
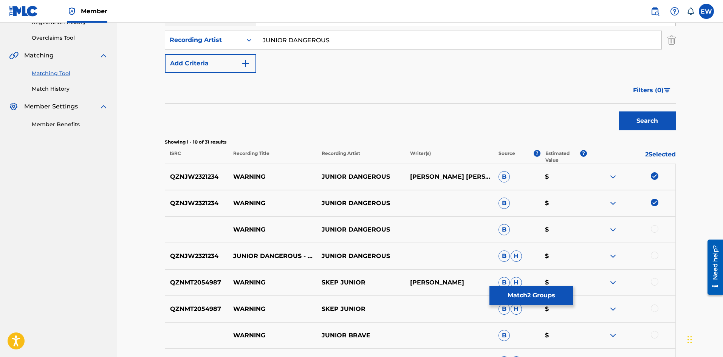
scroll to position [151, 0]
click at [655, 230] on div at bounding box center [654, 229] width 8 height 8
click at [500, 299] on button "Match 3 Groups" at bounding box center [530, 295] width 83 height 19
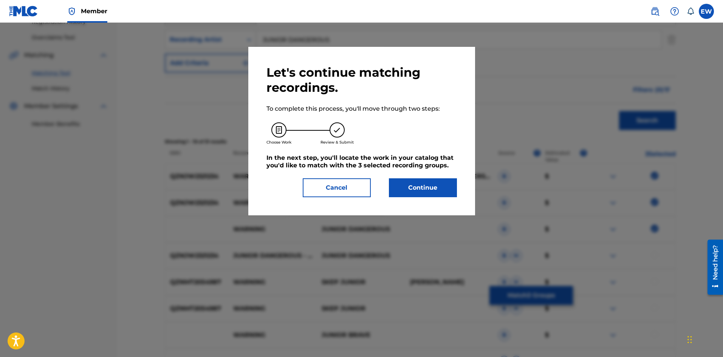
click at [433, 193] on button "Continue" at bounding box center [423, 187] width 68 height 19
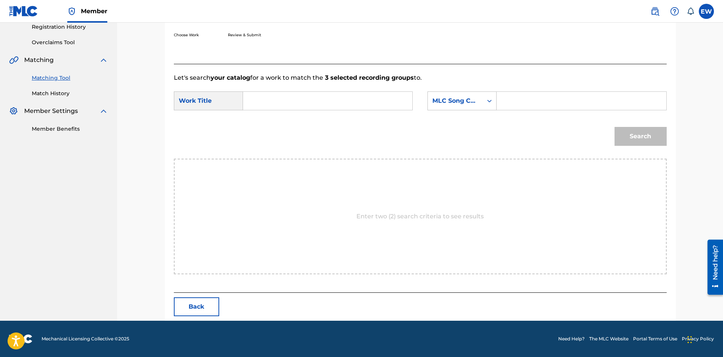
click at [318, 105] on input "Search Form" at bounding box center [327, 101] width 156 height 18
paste input "WARNING"
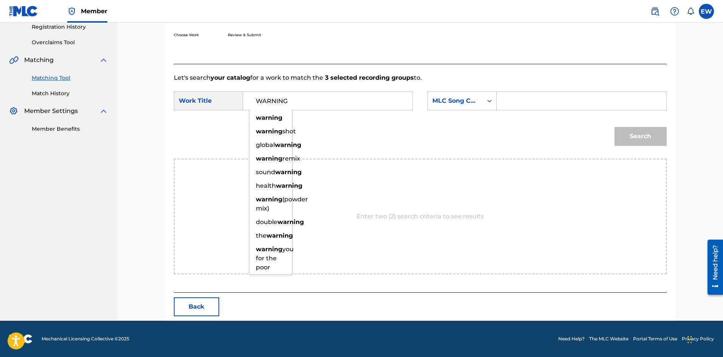
type input "WARNING"
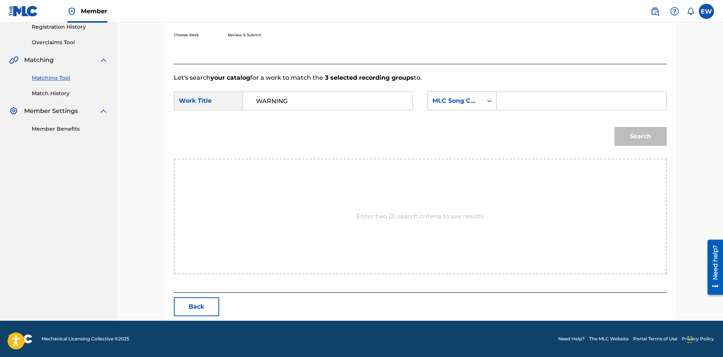
drag, startPoint x: 530, startPoint y: 97, endPoint x: 525, endPoint y: 94, distance: 5.1
click at [529, 97] on input "Search Form" at bounding box center [581, 101] width 156 height 18
paste input "W57V5D"
type input "W57V5D"
click at [634, 136] on button "Search" at bounding box center [640, 136] width 52 height 19
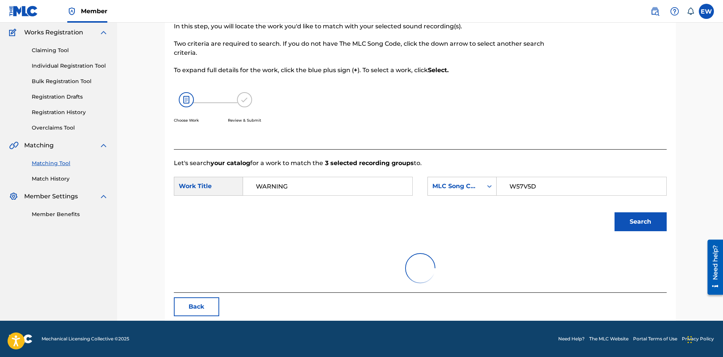
scroll to position [124, 0]
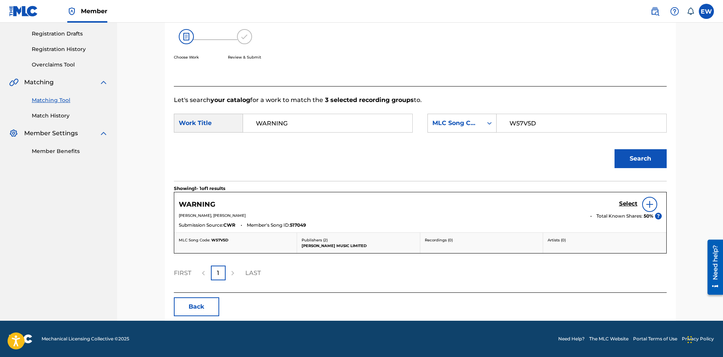
click at [629, 203] on h5 "Select" at bounding box center [628, 203] width 19 height 7
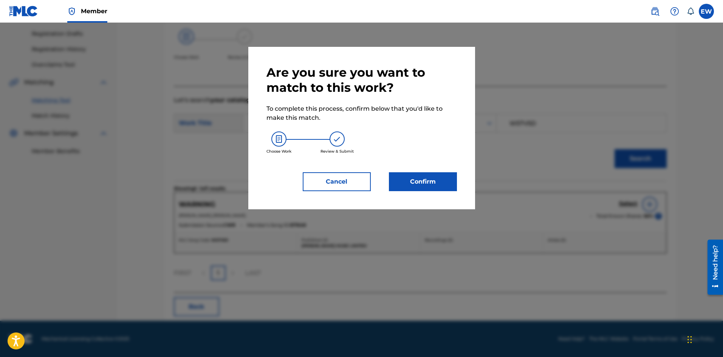
click at [414, 179] on button "Confirm" at bounding box center [423, 181] width 68 height 19
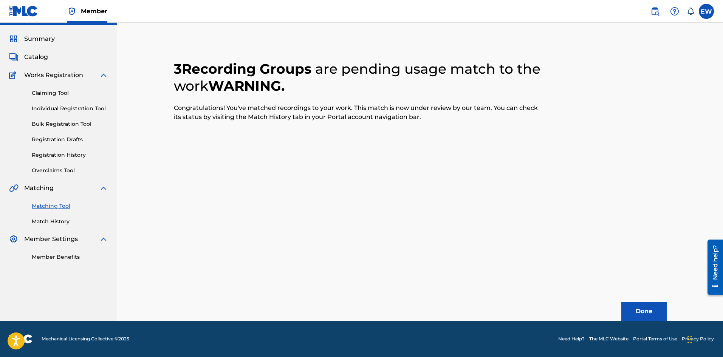
scroll to position [18, 0]
click at [637, 308] on button "Done" at bounding box center [643, 311] width 45 height 19
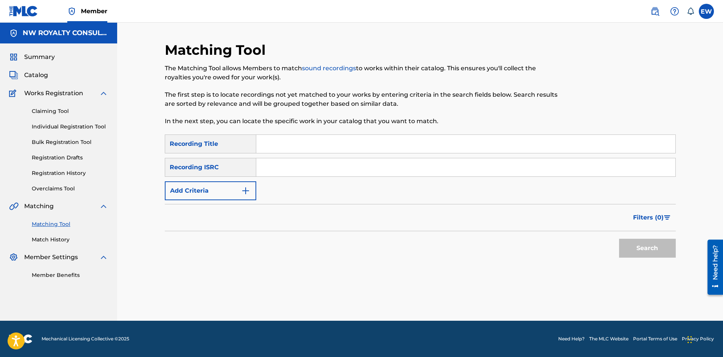
click at [233, 187] on button "Add Criteria" at bounding box center [210, 190] width 91 height 19
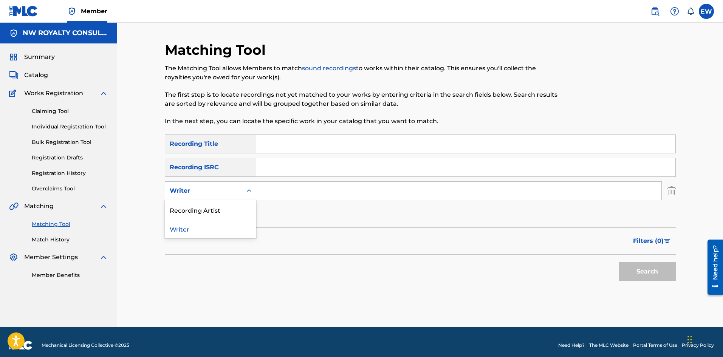
drag, startPoint x: 233, startPoint y: 187, endPoint x: 229, endPoint y: 200, distance: 13.9
click at [233, 187] on div "Writer" at bounding box center [204, 190] width 68 height 9
click at [223, 207] on div "Recording Artist" at bounding box center [210, 209] width 91 height 19
click at [314, 194] on input "Search Form" at bounding box center [458, 191] width 405 height 18
paste input "KAEPABLE"
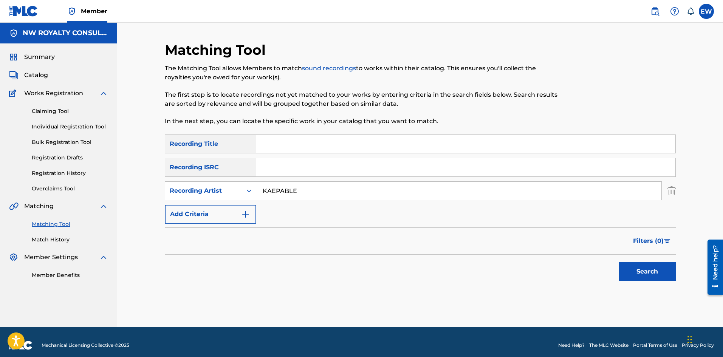
type input "KAEPABLE"
click at [322, 145] on input "Search Form" at bounding box center [465, 144] width 419 height 18
paste input "WARNING"
type input "WARNING"
click at [640, 272] on button "Search" at bounding box center [647, 271] width 57 height 19
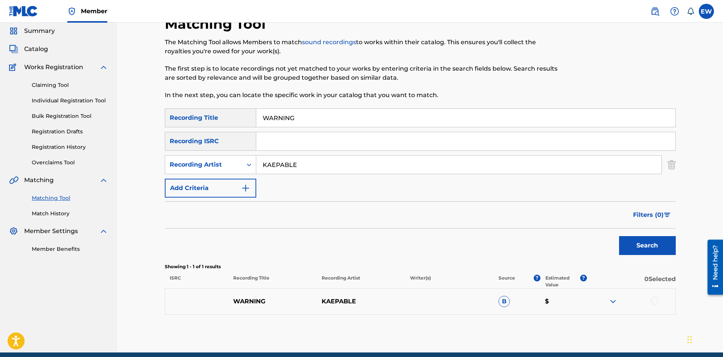
scroll to position [58, 0]
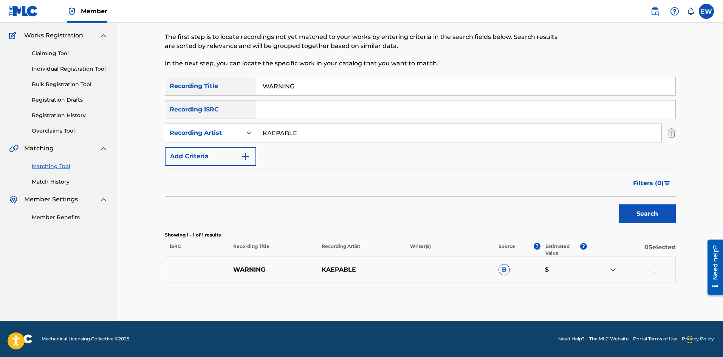
click at [653, 269] on div at bounding box center [654, 269] width 8 height 8
click at [536, 298] on button "Match 1 Group" at bounding box center [530, 295] width 83 height 19
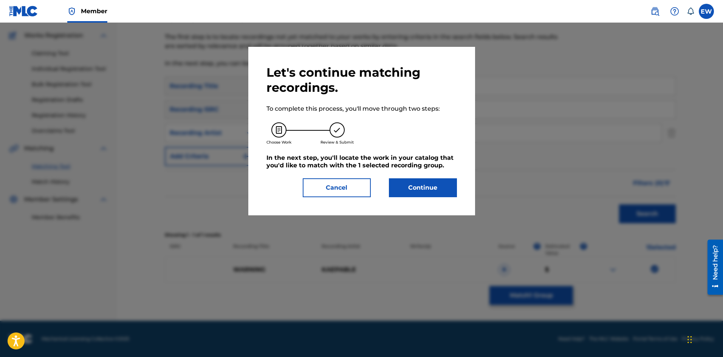
click at [415, 193] on button "Continue" at bounding box center [423, 187] width 68 height 19
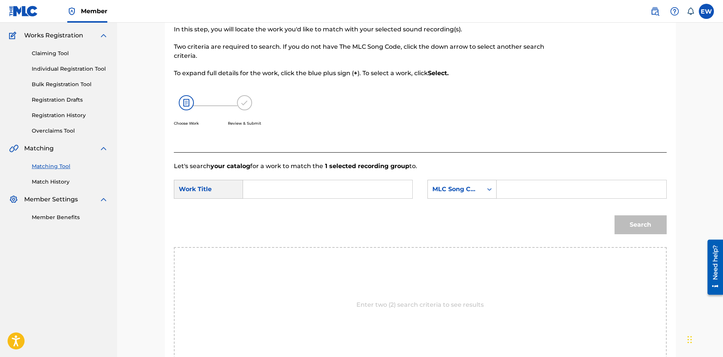
click at [320, 194] on input "Search Form" at bounding box center [327, 189] width 156 height 18
paste input "WARNING"
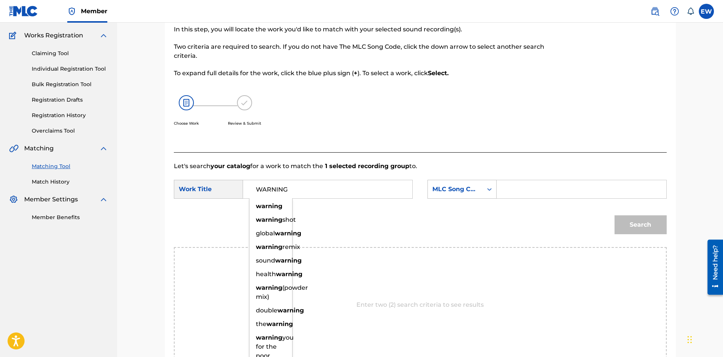
type input "WARNING"
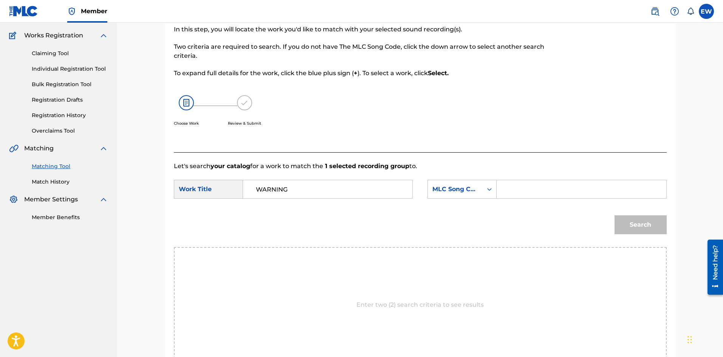
click at [530, 188] on input "Search Form" at bounding box center [581, 189] width 156 height 18
paste input "WB2MD1"
type input "WB2MD1"
click at [650, 225] on button "Search" at bounding box center [640, 224] width 52 height 19
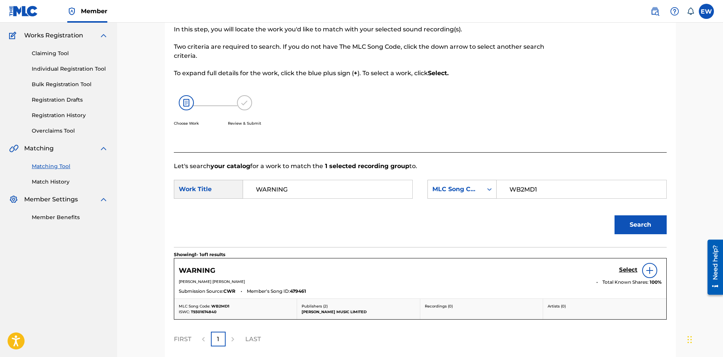
click at [633, 267] on h5 "Select" at bounding box center [628, 269] width 19 height 7
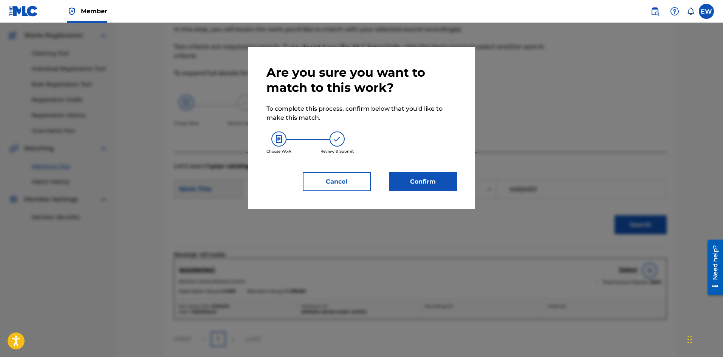
drag, startPoint x: 435, startPoint y: 192, endPoint x: 441, endPoint y: 189, distance: 6.8
click at [437, 192] on div "Are you sure you want to match to this work? To complete this process, confirm …" at bounding box center [361, 128] width 227 height 162
click at [440, 183] on button "Confirm" at bounding box center [423, 181] width 68 height 19
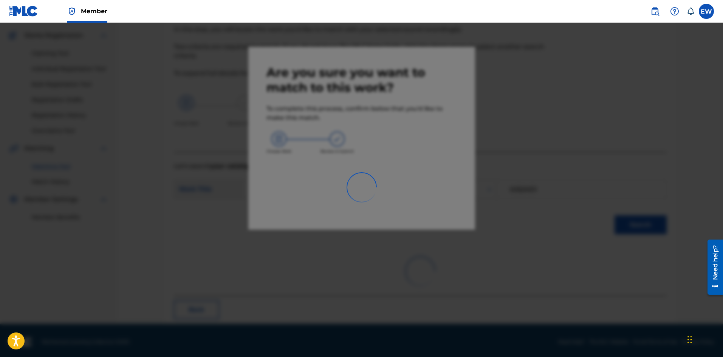
scroll to position [18, 0]
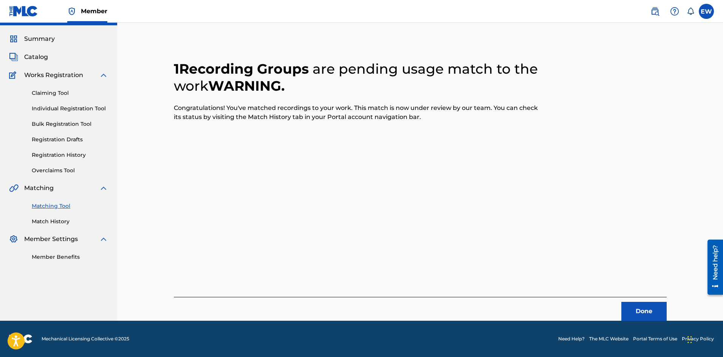
click at [630, 307] on button "Done" at bounding box center [643, 311] width 45 height 19
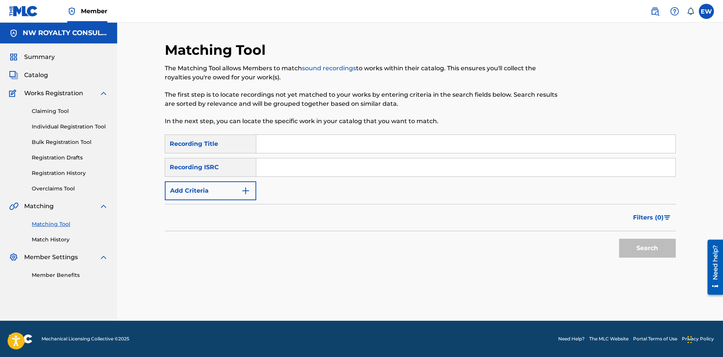
scroll to position [0, 0]
click at [207, 189] on button "Add Criteria" at bounding box center [210, 190] width 91 height 19
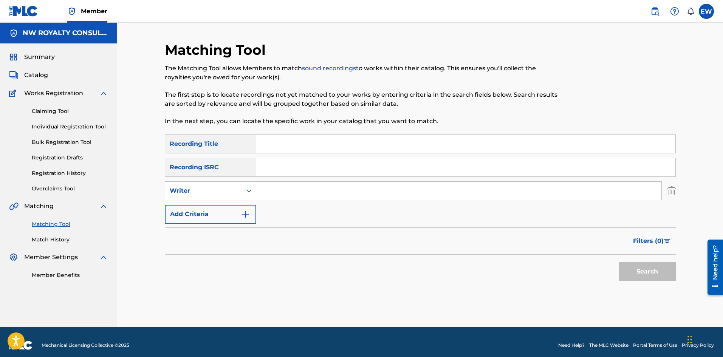
click at [207, 188] on div "Writer" at bounding box center [204, 190] width 68 height 9
click at [210, 205] on div "Recording Artist" at bounding box center [210, 209] width 91 height 19
click at [282, 188] on input "Search Form" at bounding box center [458, 191] width 405 height 18
paste input "XYCLONE"
type input "XYCLONE"
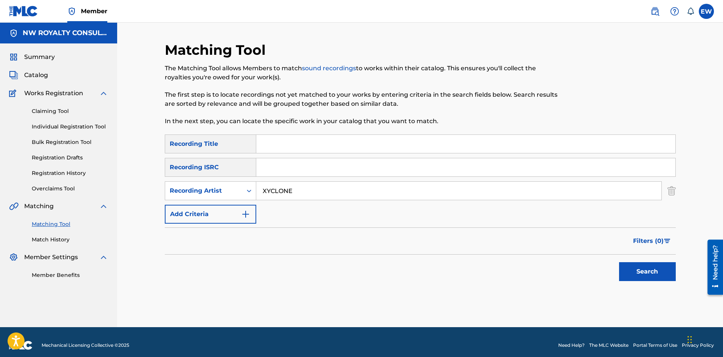
click at [290, 139] on input "Search Form" at bounding box center [465, 144] width 419 height 18
paste input "WASTE ENERGY RADIO EDIT"
type input "WASTE ENERGY RADIO EDIT"
click at [633, 269] on button "Search" at bounding box center [647, 271] width 57 height 19
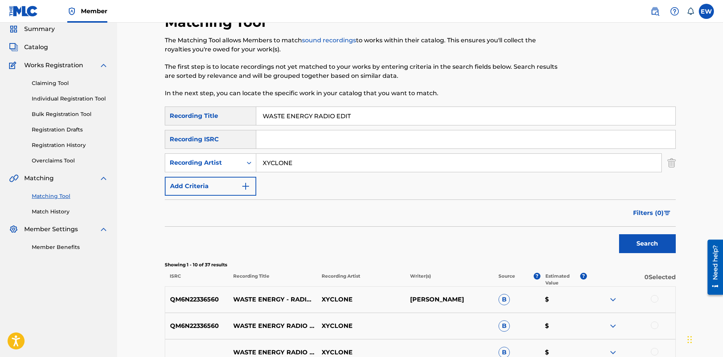
scroll to position [76, 0]
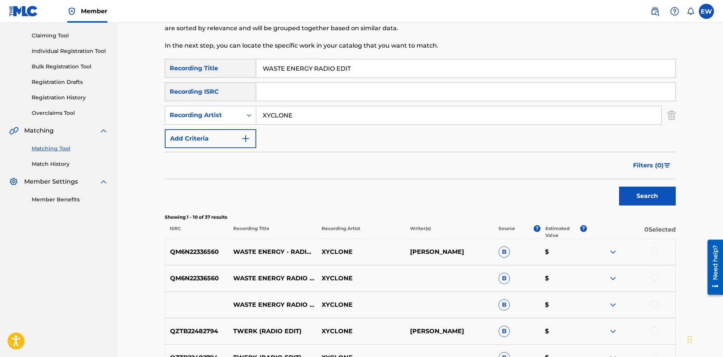
click at [658, 251] on div at bounding box center [654, 251] width 8 height 8
click at [657, 276] on div at bounding box center [654, 278] width 8 height 8
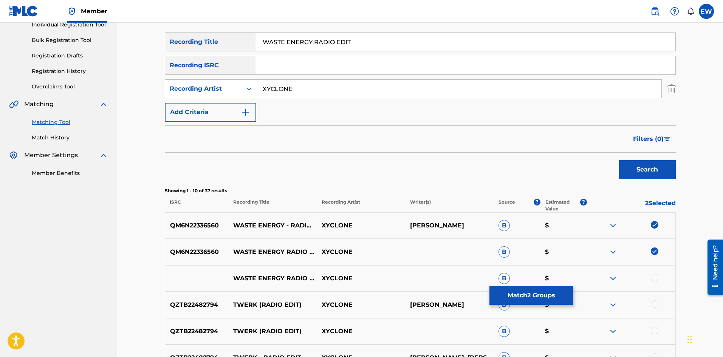
scroll to position [113, 0]
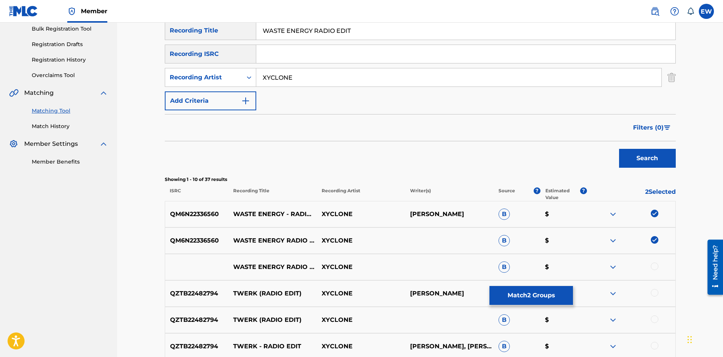
click at [654, 265] on div at bounding box center [654, 266] width 8 height 8
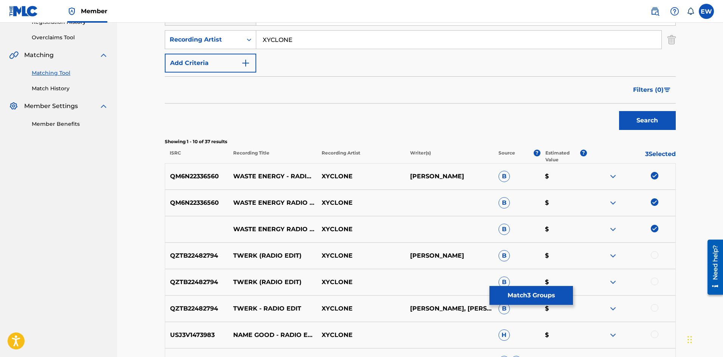
scroll to position [189, 0]
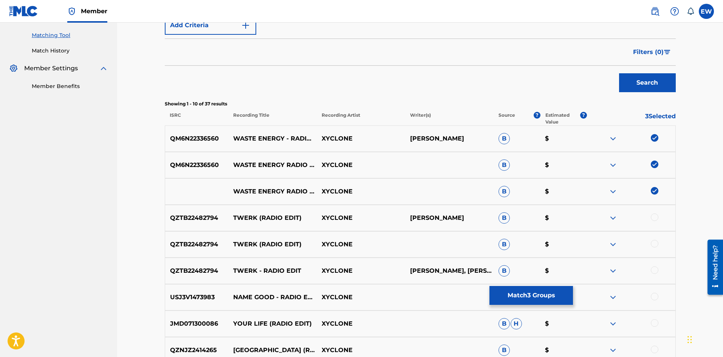
click at [517, 297] on button "Match 3 Groups" at bounding box center [530, 295] width 83 height 19
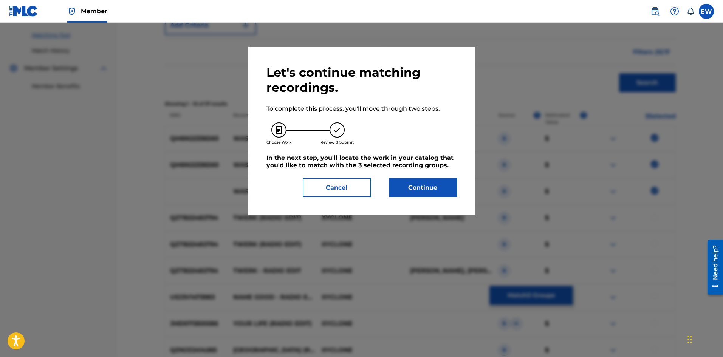
click at [431, 191] on button "Continue" at bounding box center [423, 187] width 68 height 19
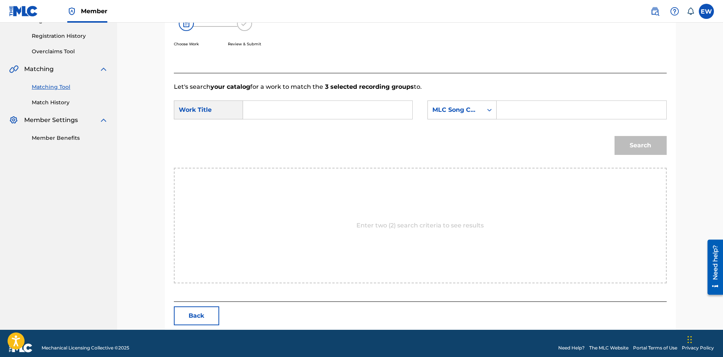
scroll to position [146, 0]
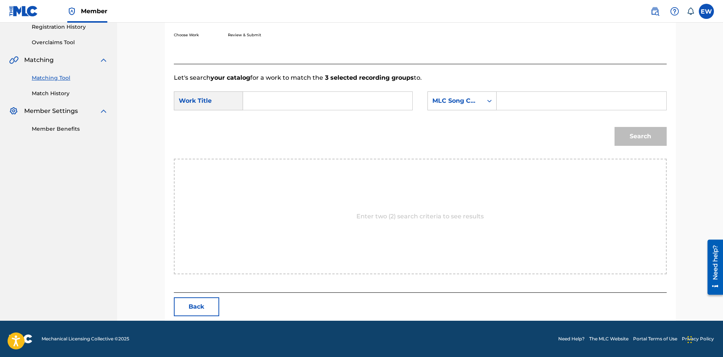
click at [268, 98] on input "Search Form" at bounding box center [327, 101] width 156 height 18
paste input "WASTE ENERGY RADIO EDIT"
type input "WASTE ENERGY RADIO EDIT"
click at [561, 99] on input "Search Form" at bounding box center [581, 101] width 156 height 18
paste input "W478TJ"
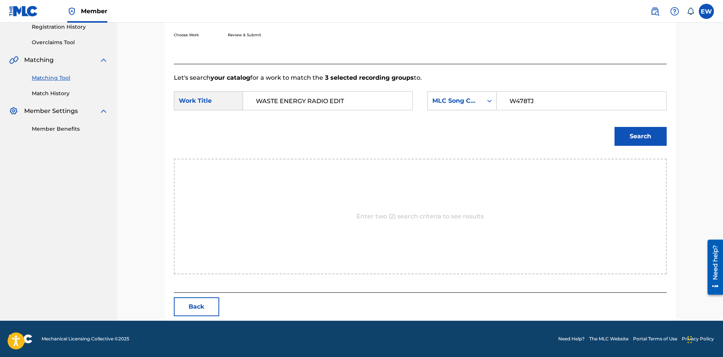
type input "W478TJ"
click at [643, 142] on button "Search" at bounding box center [640, 136] width 52 height 19
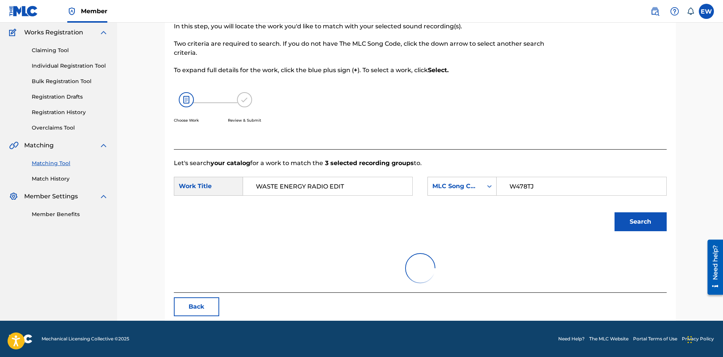
scroll to position [124, 0]
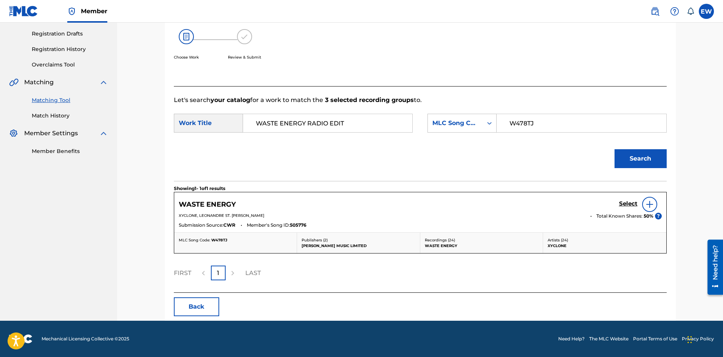
click at [623, 205] on h5 "Select" at bounding box center [628, 203] width 19 height 7
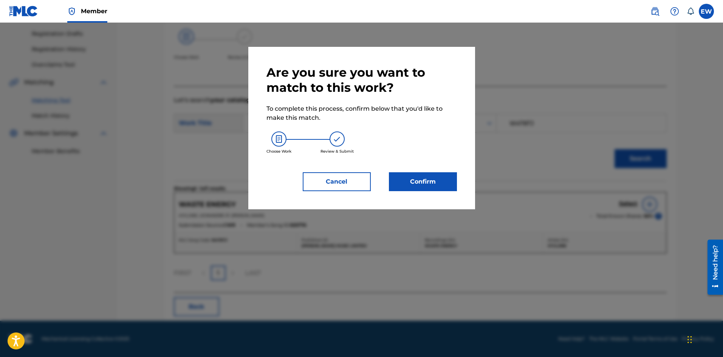
click at [414, 178] on button "Confirm" at bounding box center [423, 181] width 68 height 19
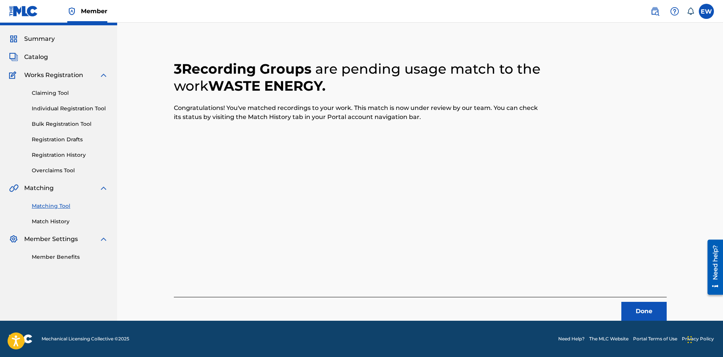
scroll to position [18, 0]
click at [646, 310] on button "Done" at bounding box center [643, 311] width 45 height 19
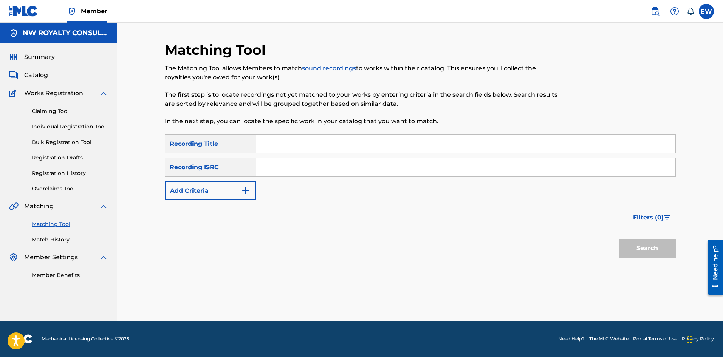
scroll to position [0, 0]
click at [225, 185] on button "Add Criteria" at bounding box center [210, 190] width 91 height 19
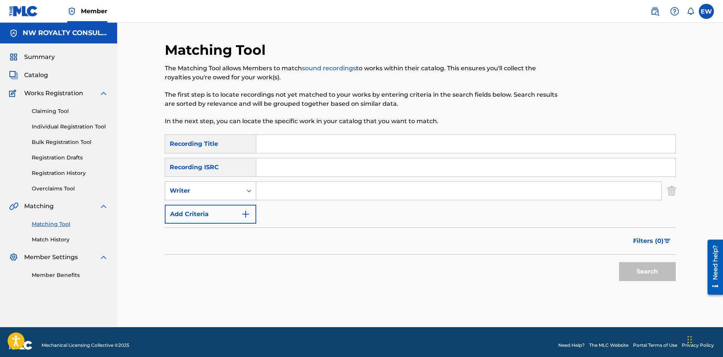
drag, startPoint x: 224, startPoint y: 187, endPoint x: 222, endPoint y: 196, distance: 9.4
click at [224, 187] on div "Writer" at bounding box center [204, 190] width 68 height 9
click at [219, 207] on div "Recording Artist" at bounding box center [210, 209] width 91 height 19
click at [306, 195] on input "Search Form" at bounding box center [458, 191] width 405 height 18
paste input "SHAQSTAR 1CHRISTOPHER G"
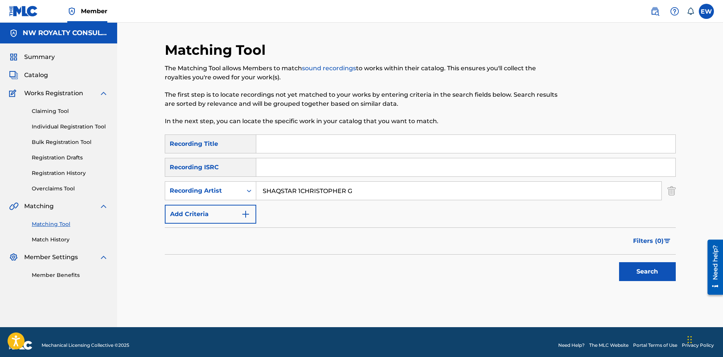
type input "SHAQSTAR 1CHRISTOPHER G"
drag, startPoint x: 273, startPoint y: 139, endPoint x: 276, endPoint y: 143, distance: 4.7
click at [275, 141] on input "Search Form" at bounding box center [465, 144] width 419 height 18
paste input "WATA DOWN"
type input "WATA DOWN"
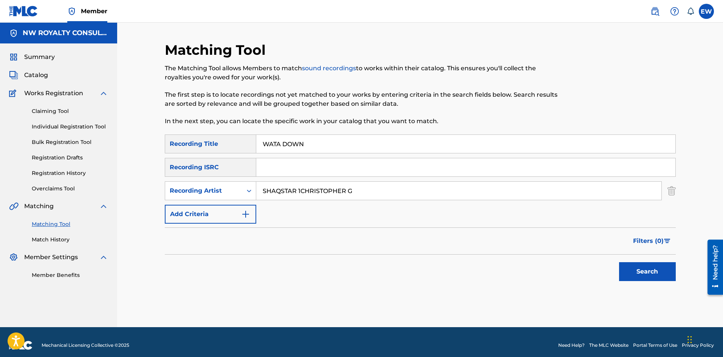
click at [646, 268] on button "Search" at bounding box center [647, 271] width 57 height 19
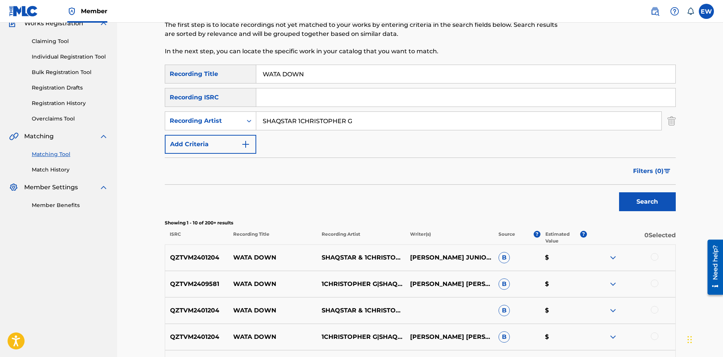
scroll to position [76, 0]
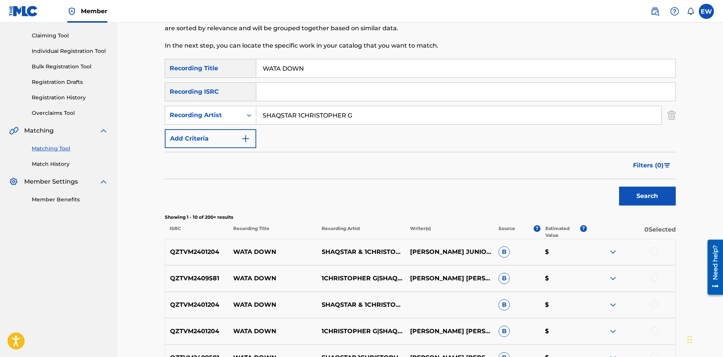
click at [657, 253] on div at bounding box center [654, 251] width 8 height 8
click at [658, 276] on div at bounding box center [631, 278] width 88 height 9
click at [657, 277] on div at bounding box center [654, 278] width 8 height 8
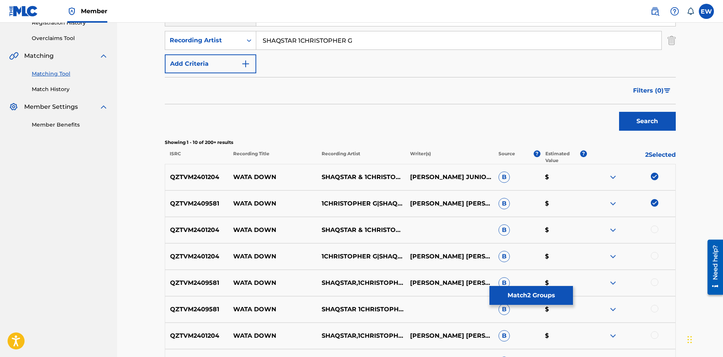
scroll to position [151, 0]
click at [652, 230] on div at bounding box center [654, 229] width 8 height 8
click at [655, 256] on div at bounding box center [654, 255] width 8 height 8
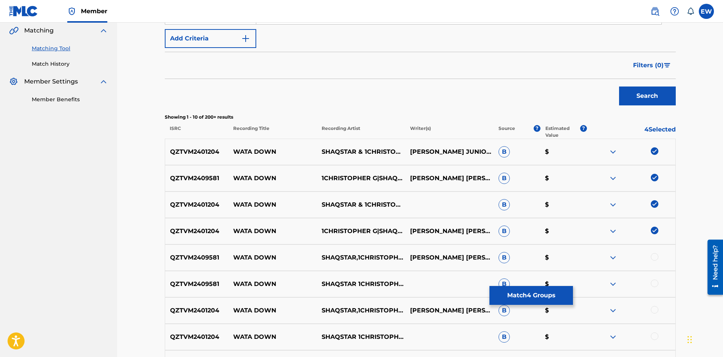
scroll to position [189, 0]
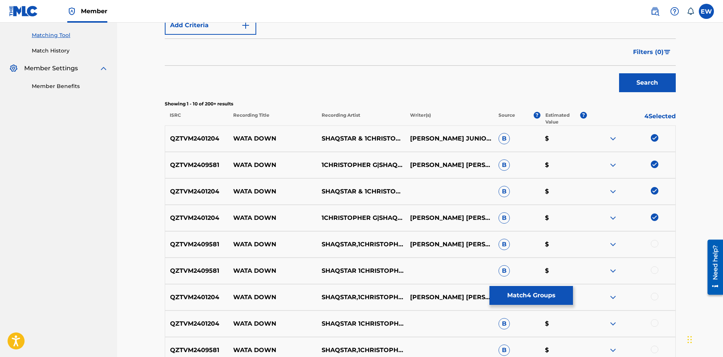
click at [659, 244] on div at bounding box center [631, 244] width 88 height 9
click at [656, 244] on div at bounding box center [654, 244] width 8 height 8
click at [654, 267] on div at bounding box center [654, 270] width 8 height 8
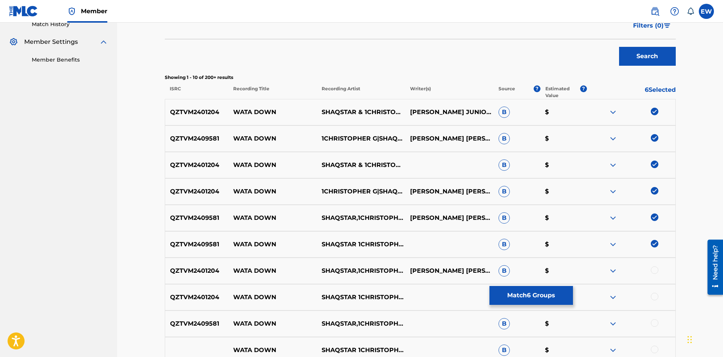
scroll to position [227, 0]
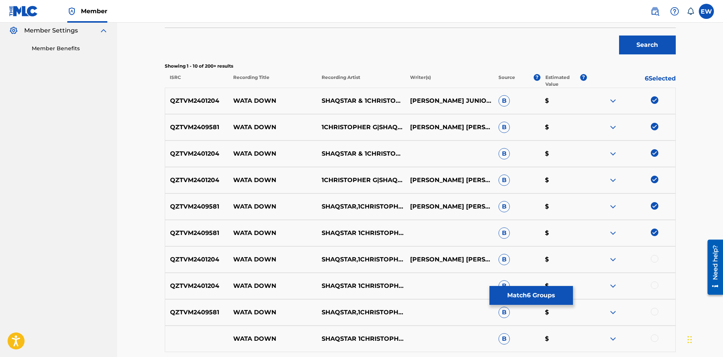
click at [651, 257] on div at bounding box center [654, 259] width 8 height 8
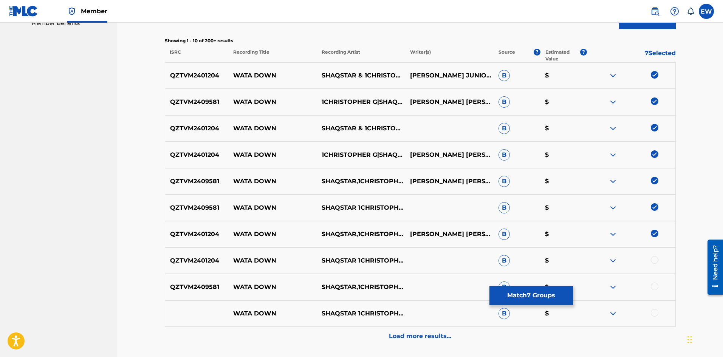
scroll to position [264, 0]
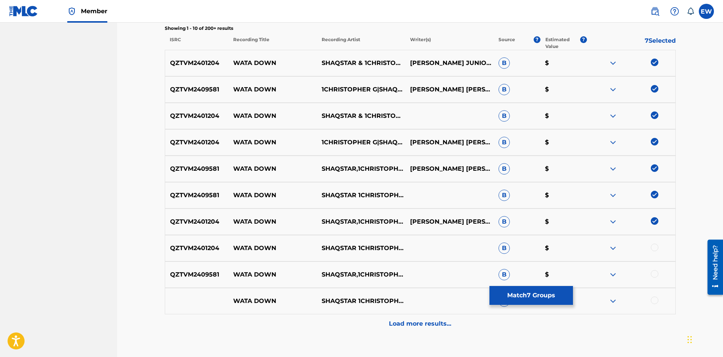
click at [656, 246] on div at bounding box center [654, 248] width 8 height 8
click at [662, 273] on div at bounding box center [631, 274] width 88 height 9
click at [658, 273] on div at bounding box center [631, 274] width 88 height 9
click at [658, 273] on div at bounding box center [654, 274] width 8 height 8
click at [652, 299] on div at bounding box center [654, 300] width 8 height 8
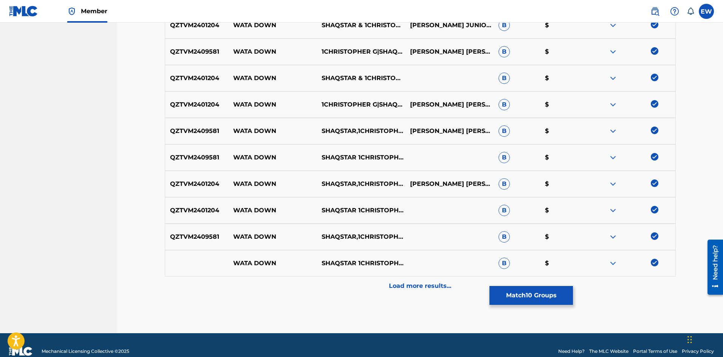
click at [434, 284] on p "Load more results..." at bounding box center [420, 285] width 62 height 9
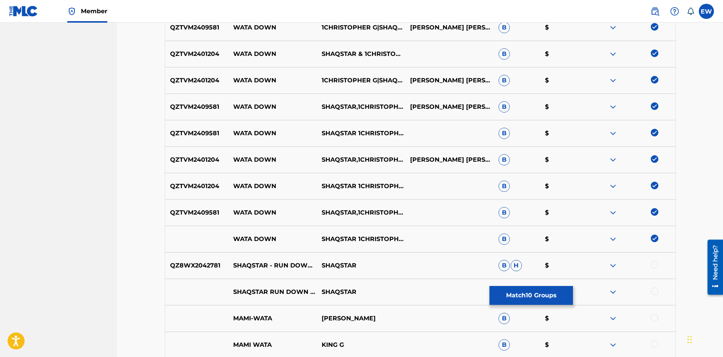
scroll to position [340, 0]
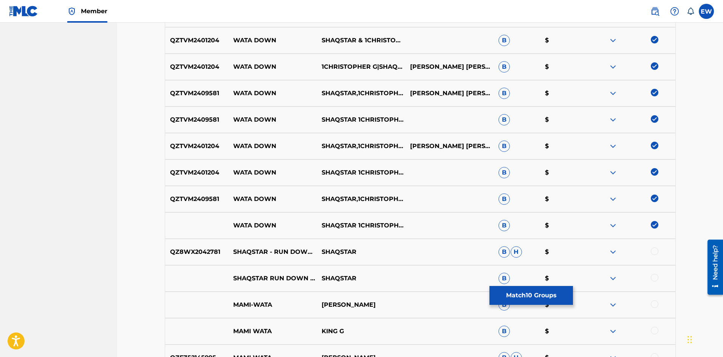
click at [516, 292] on button "Match 10 Groups" at bounding box center [530, 295] width 83 height 19
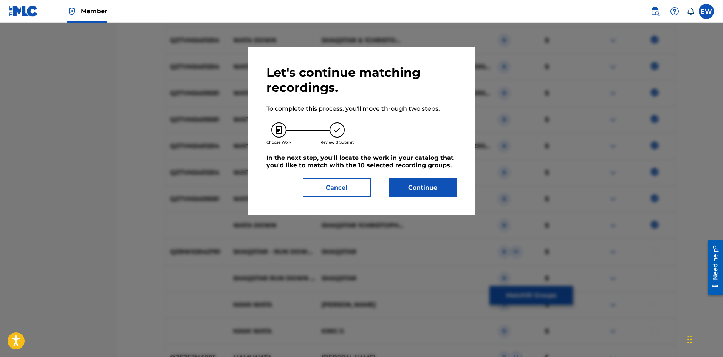
click at [412, 193] on button "Continue" at bounding box center [423, 187] width 68 height 19
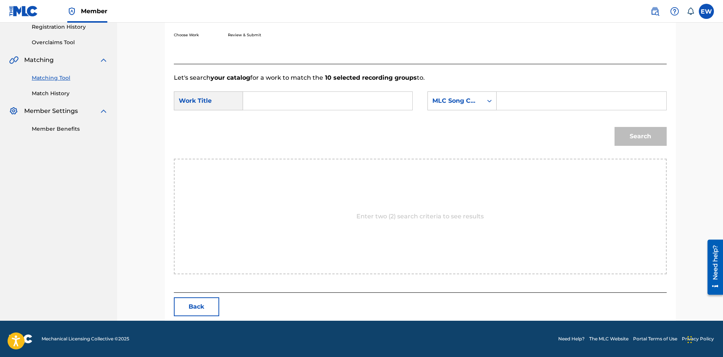
click at [319, 101] on input "Search Form" at bounding box center [327, 101] width 156 height 18
paste input "WATA DOWN"
type input "WATA DOWN"
click at [588, 97] on input "Search Form" at bounding box center [581, 101] width 156 height 18
paste input "W57GQB"
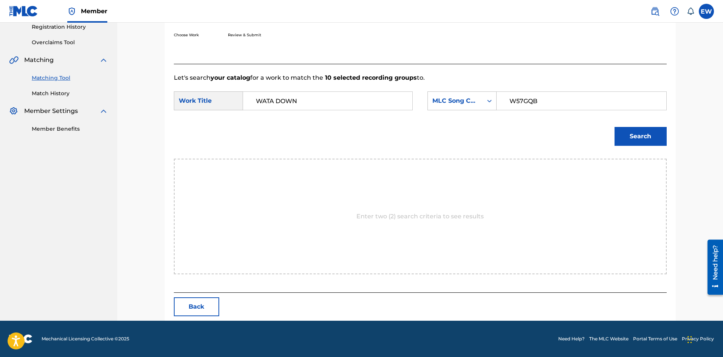
type input "W57GQB"
click at [633, 138] on button "Search" at bounding box center [640, 136] width 52 height 19
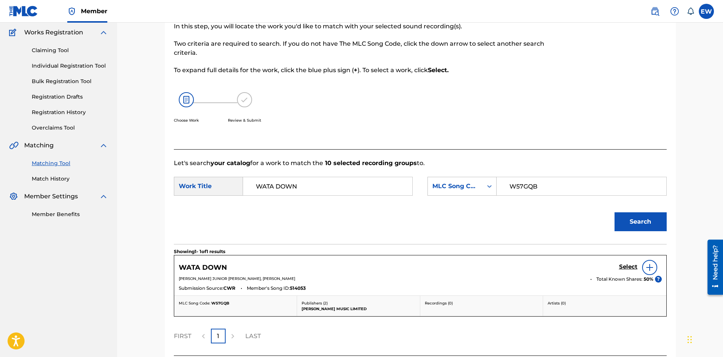
scroll to position [124, 0]
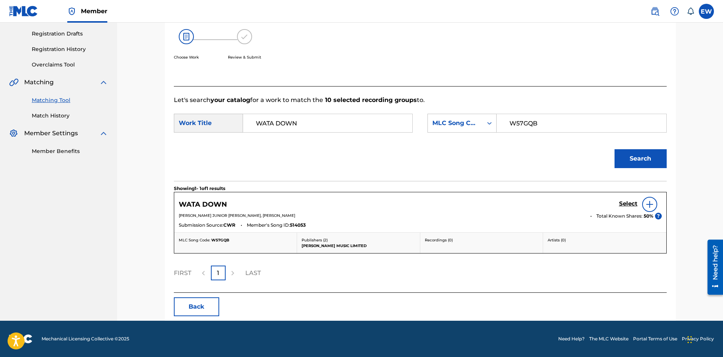
click at [626, 201] on h5 "Select" at bounding box center [628, 203] width 19 height 7
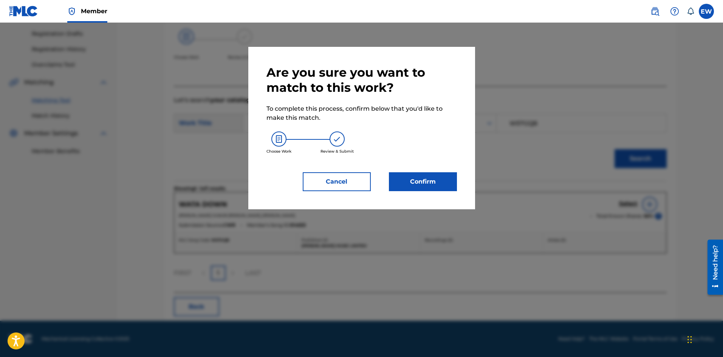
drag, startPoint x: 435, startPoint y: 179, endPoint x: 440, endPoint y: 179, distance: 4.9
click at [440, 179] on button "Confirm" at bounding box center [423, 181] width 68 height 19
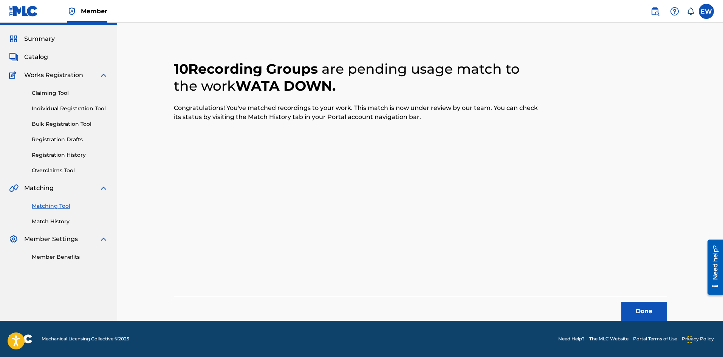
scroll to position [18, 0]
click at [632, 307] on button "Done" at bounding box center [643, 311] width 45 height 19
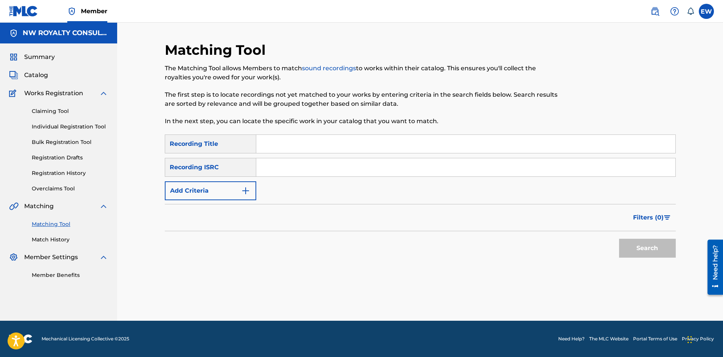
scroll to position [0, 0]
click at [221, 188] on button "Add Criteria" at bounding box center [210, 190] width 91 height 19
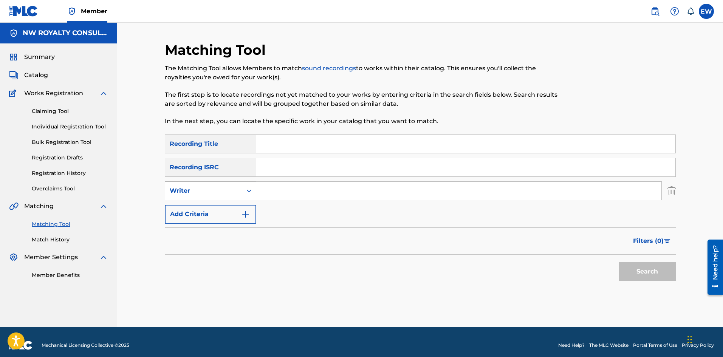
click at [219, 197] on div "Writer" at bounding box center [203, 191] width 77 height 14
drag, startPoint x: 210, startPoint y: 210, endPoint x: 238, endPoint y: 205, distance: 28.4
click at [221, 210] on div "Recording Artist" at bounding box center [210, 209] width 91 height 19
click at [305, 198] on input "Search Form" at bounding box center [458, 191] width 405 height 18
paste input "TOPMANN"
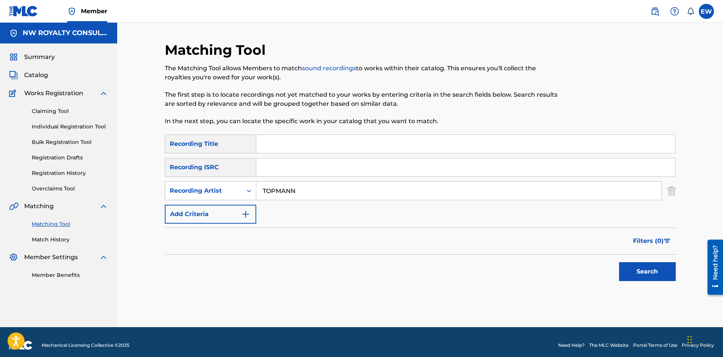
type input "TOPMANN"
click at [292, 144] on input "Search Form" at bounding box center [465, 144] width 419 height 18
paste input "WATCH E FLICK OFFICIAL AUDIO"
type input "WATCH E FLICK OFFICIAL AUDIO"
click at [624, 266] on button "Search" at bounding box center [647, 271] width 57 height 19
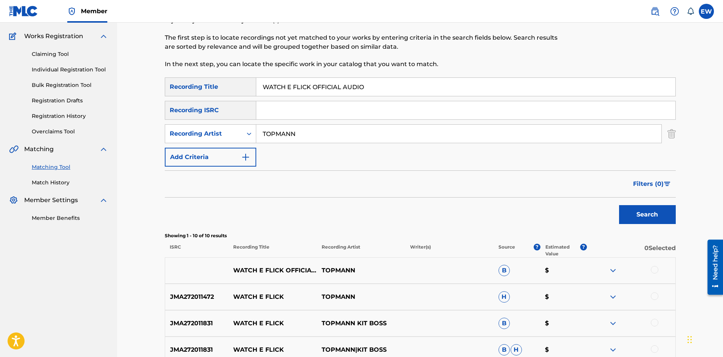
scroll to position [76, 0]
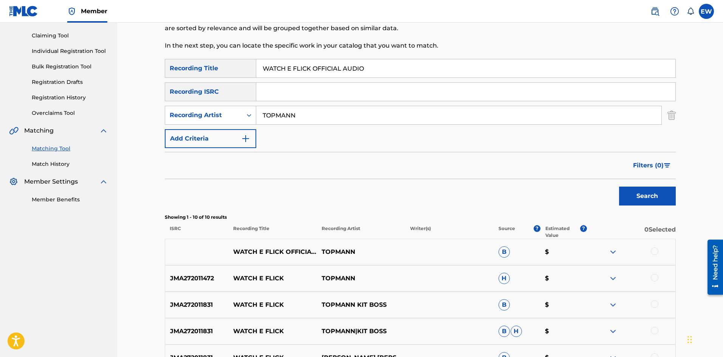
click at [656, 251] on div at bounding box center [654, 251] width 8 height 8
click at [655, 277] on div at bounding box center [654, 278] width 8 height 8
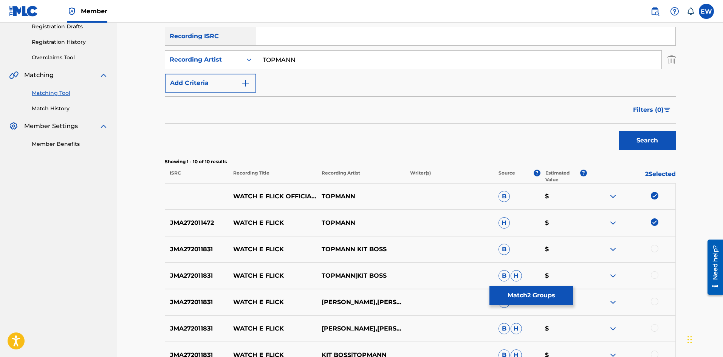
scroll to position [151, 0]
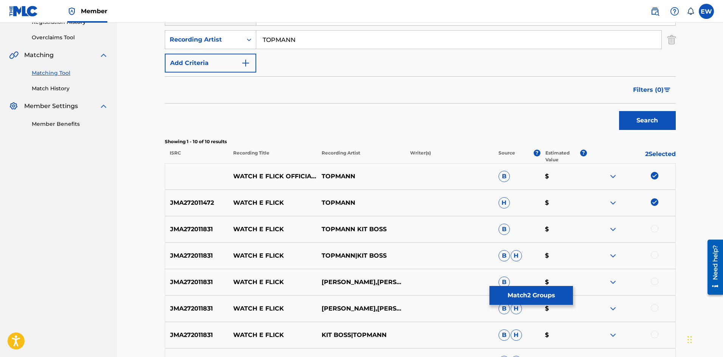
click at [653, 227] on div at bounding box center [654, 229] width 8 height 8
click at [658, 256] on div at bounding box center [654, 255] width 8 height 8
click at [656, 278] on div at bounding box center [654, 282] width 8 height 8
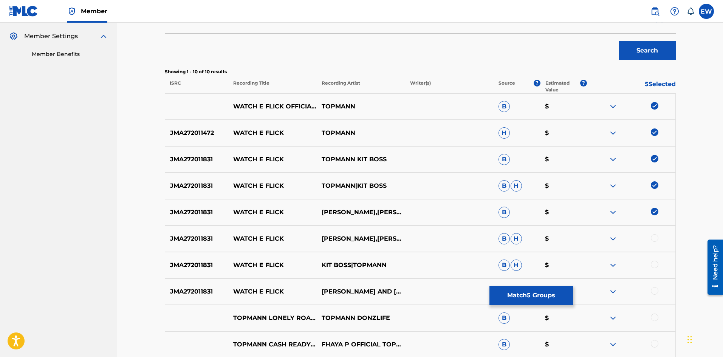
scroll to position [227, 0]
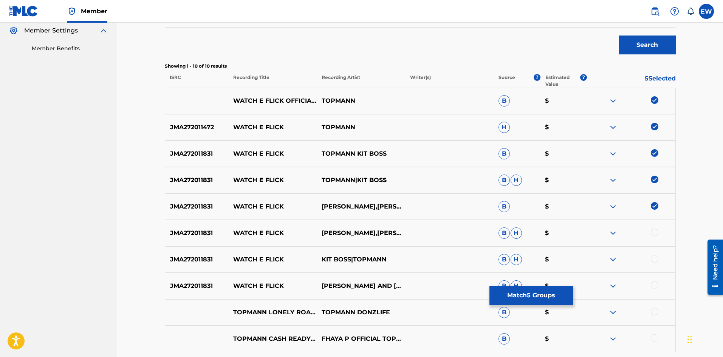
click at [656, 235] on div at bounding box center [654, 233] width 8 height 8
click at [654, 259] on div at bounding box center [654, 259] width 8 height 8
click at [650, 284] on div at bounding box center [631, 285] width 88 height 9
click at [652, 284] on div at bounding box center [654, 285] width 8 height 8
click at [537, 295] on button "Match 8 Groups" at bounding box center [530, 295] width 83 height 19
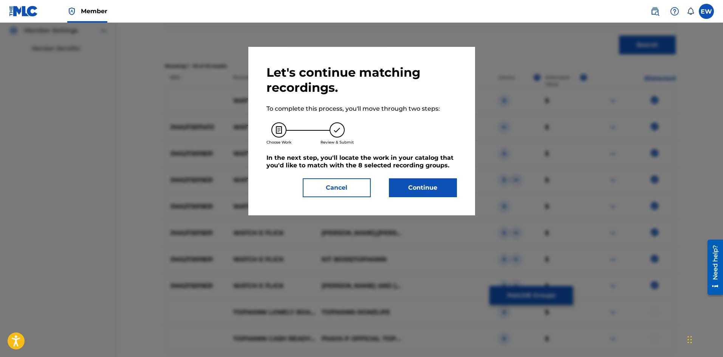
click at [423, 190] on button "Continue" at bounding box center [423, 187] width 68 height 19
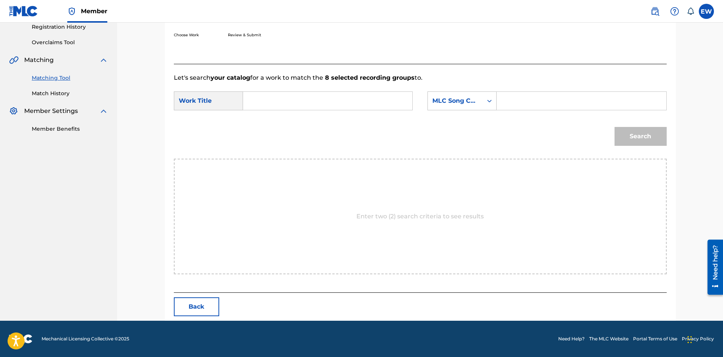
click at [261, 109] on input "Search Form" at bounding box center [327, 101] width 156 height 18
paste input "WATCH E FLICK OFFICIAL AUDIO"
type input "WATCH E FLICK OFFICIAL AUDIO"
click at [537, 99] on input "Search Form" at bounding box center [581, 101] width 156 height 18
paste input "W508ZU"
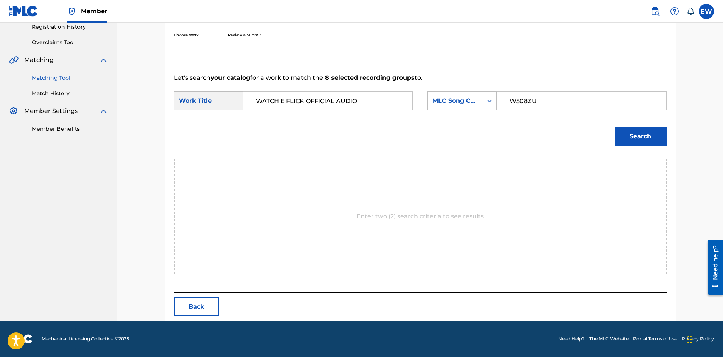
type input "W508ZU"
click at [656, 135] on button "Search" at bounding box center [640, 136] width 52 height 19
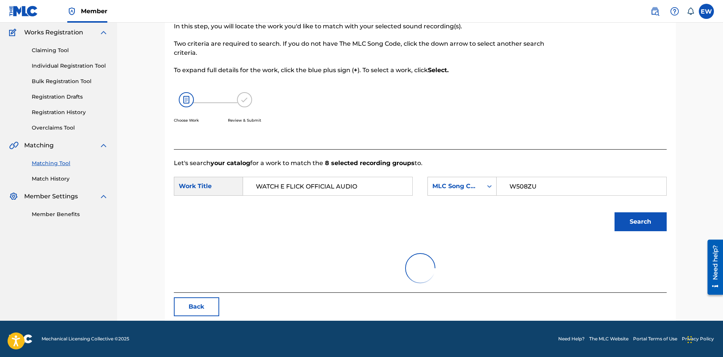
scroll to position [124, 0]
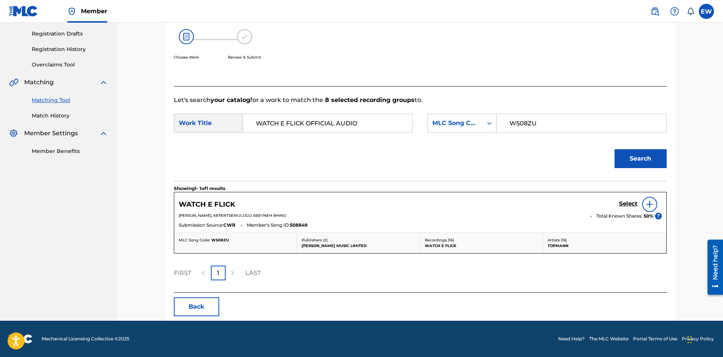
click at [632, 204] on h5 "Select" at bounding box center [628, 203] width 19 height 7
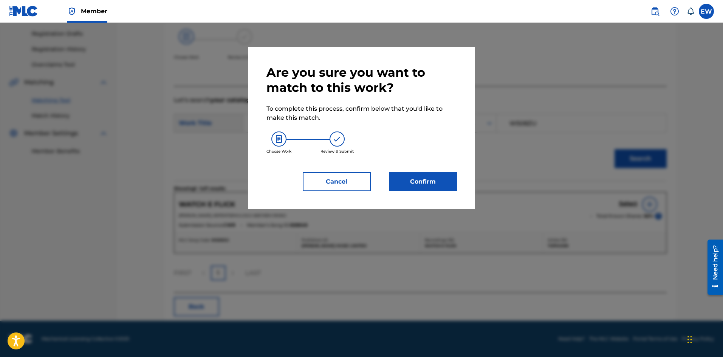
click at [455, 181] on button "Confirm" at bounding box center [423, 181] width 68 height 19
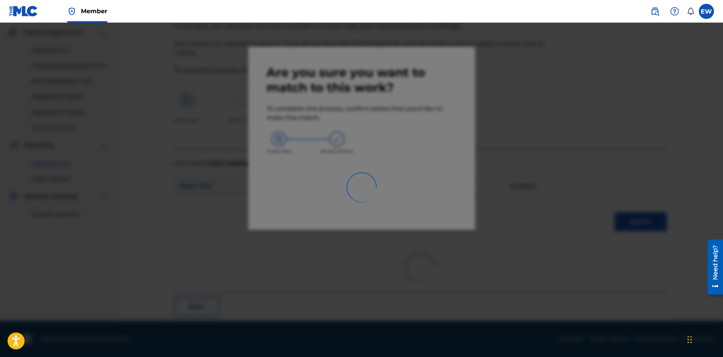
scroll to position [18, 0]
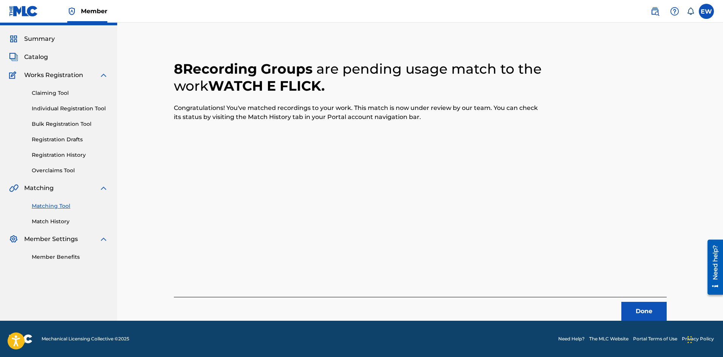
click at [646, 309] on button "Done" at bounding box center [643, 311] width 45 height 19
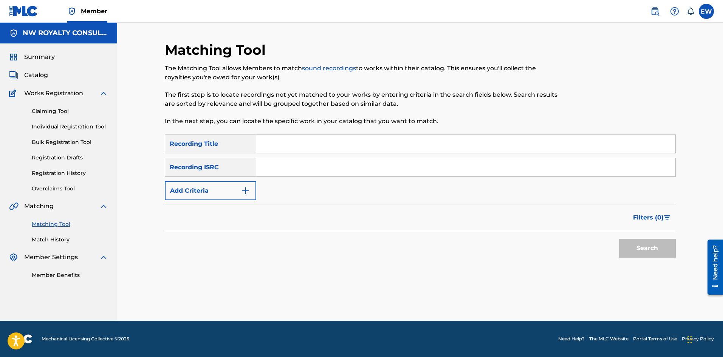
scroll to position [0, 0]
click at [226, 190] on button "Add Criteria" at bounding box center [210, 190] width 91 height 19
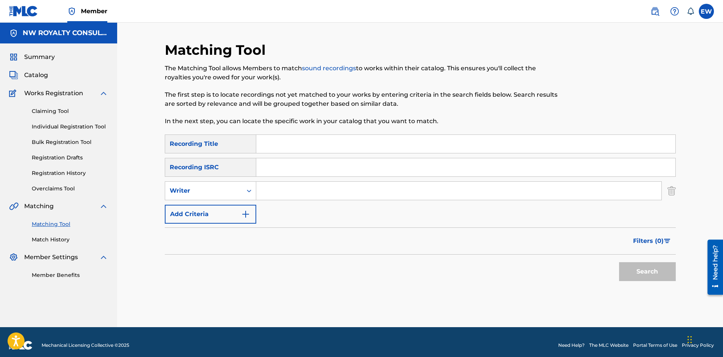
click at [226, 189] on div "Writer" at bounding box center [204, 190] width 68 height 9
click at [211, 210] on div "Recording Artist" at bounding box center [210, 209] width 91 height 19
click at [366, 189] on input "Search Form" at bounding box center [458, 191] width 405 height 18
paste input "DEMARCO FT QUICK COOK"
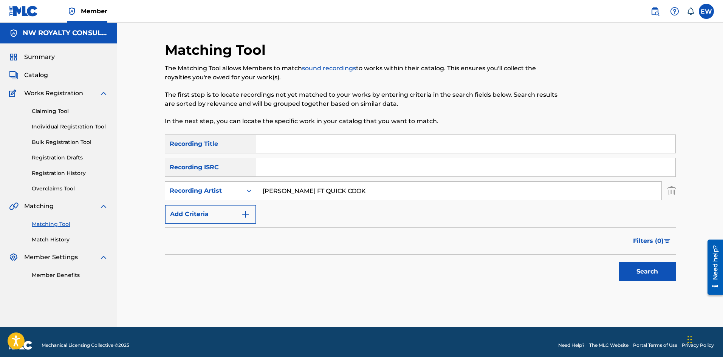
type input "DEMARCO FT QUICK COOK"
drag, startPoint x: 304, startPoint y: 153, endPoint x: 313, endPoint y: 152, distance: 8.7
click at [311, 153] on div "SearchWithCriteriae506184e-bde6-464b-a90b-b7c20a577d03 Recording Title SearchWi…" at bounding box center [420, 178] width 511 height 89
paste input "WATCH E LEAN RAW"
type input "WATCH E LEAN RAW"
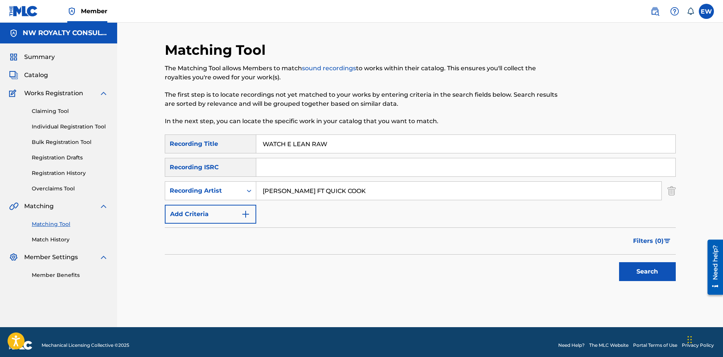
click at [651, 276] on button "Search" at bounding box center [647, 271] width 57 height 19
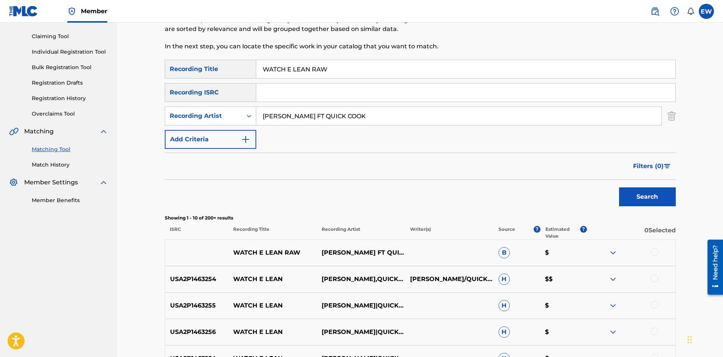
scroll to position [76, 0]
click at [658, 252] on div at bounding box center [654, 251] width 8 height 8
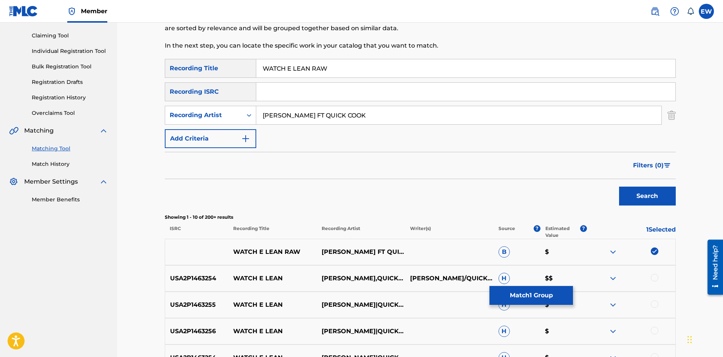
click at [656, 274] on div at bounding box center [654, 278] width 8 height 8
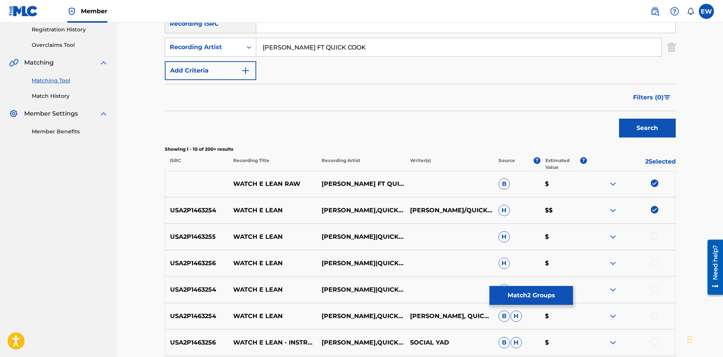
scroll to position [151, 0]
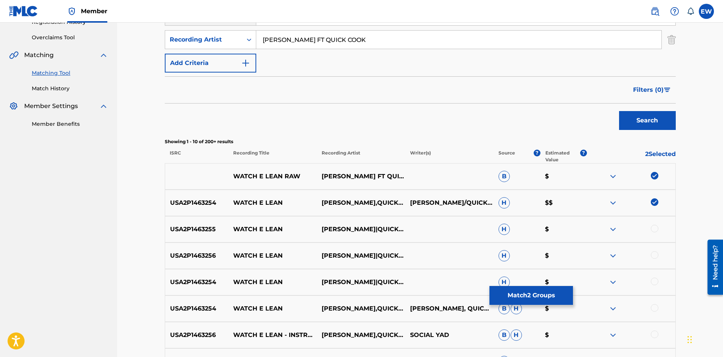
click at [656, 231] on div at bounding box center [654, 229] width 8 height 8
click at [658, 255] on div at bounding box center [654, 255] width 8 height 8
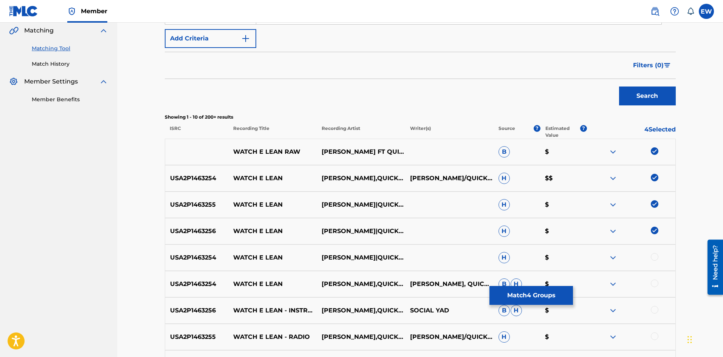
scroll to position [189, 0]
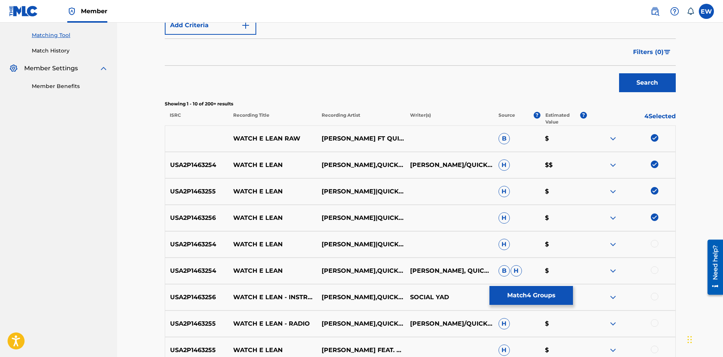
click at [653, 246] on div at bounding box center [654, 244] width 8 height 8
click at [654, 270] on div at bounding box center [654, 270] width 8 height 8
click at [654, 298] on div at bounding box center [654, 297] width 8 height 8
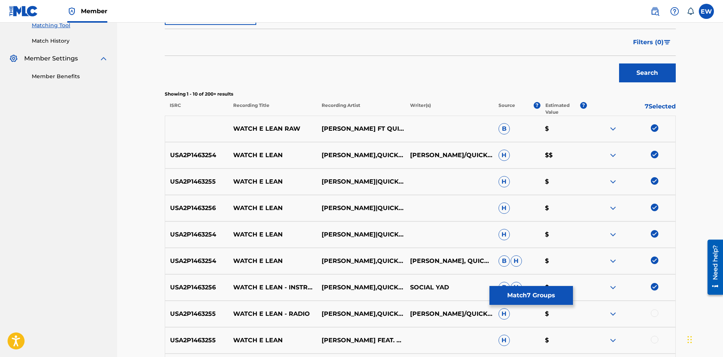
scroll to position [227, 0]
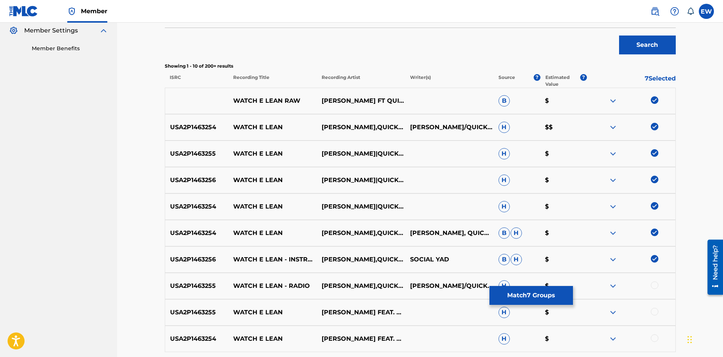
click at [656, 286] on div at bounding box center [654, 285] width 8 height 8
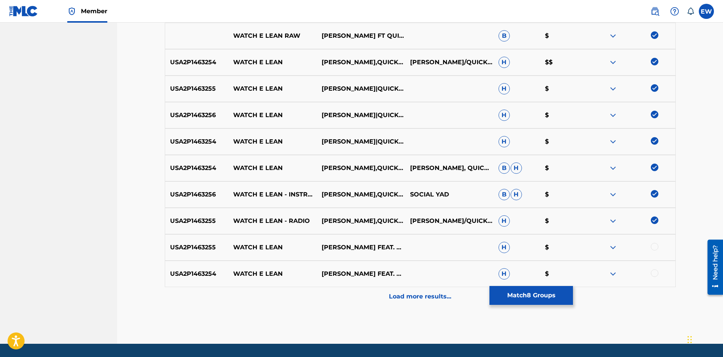
scroll to position [302, 0]
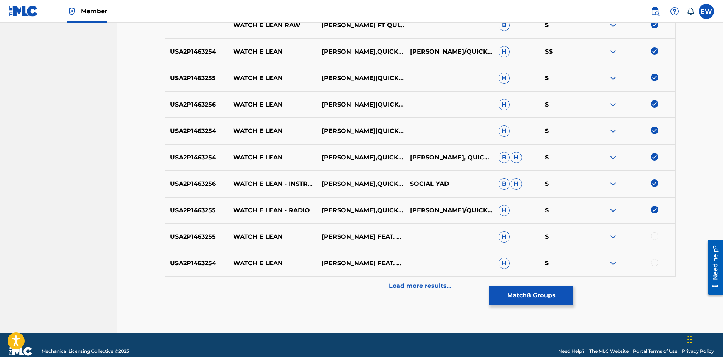
click at [653, 238] on div at bounding box center [654, 236] width 8 height 8
drag, startPoint x: 652, startPoint y: 261, endPoint x: 640, endPoint y: 260, distance: 11.4
click at [653, 261] on div at bounding box center [654, 263] width 8 height 8
click at [476, 289] on div "Load more results..." at bounding box center [420, 285] width 511 height 19
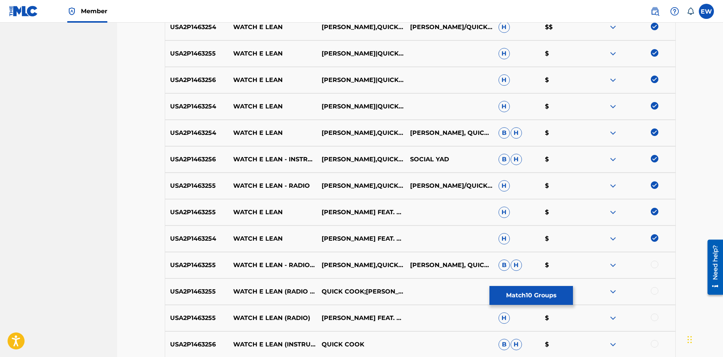
scroll to position [340, 0]
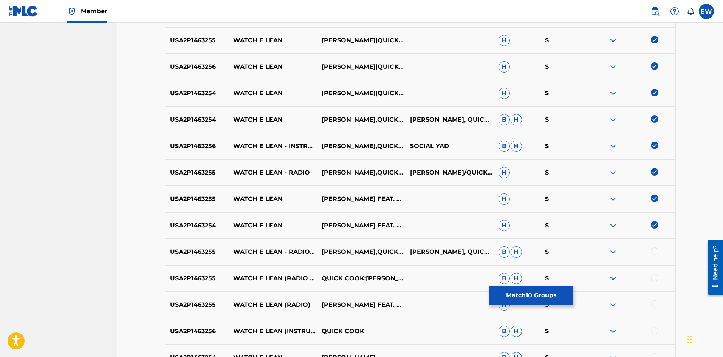
click at [656, 254] on div at bounding box center [654, 251] width 8 height 8
click at [656, 276] on div at bounding box center [654, 278] width 8 height 8
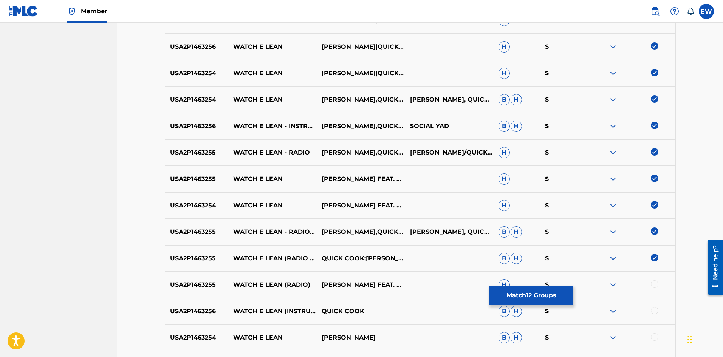
scroll to position [378, 0]
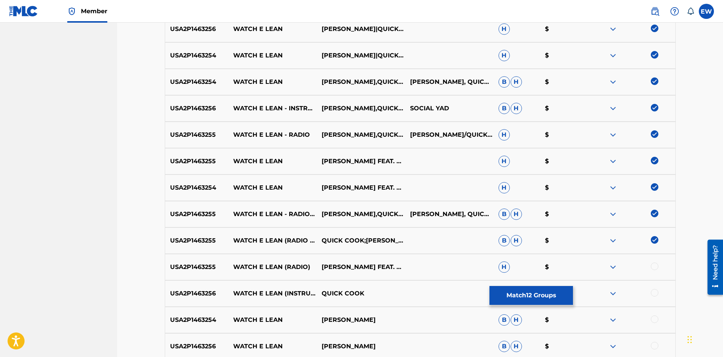
click at [650, 268] on div at bounding box center [631, 266] width 88 height 9
click at [652, 267] on div at bounding box center [654, 266] width 8 height 8
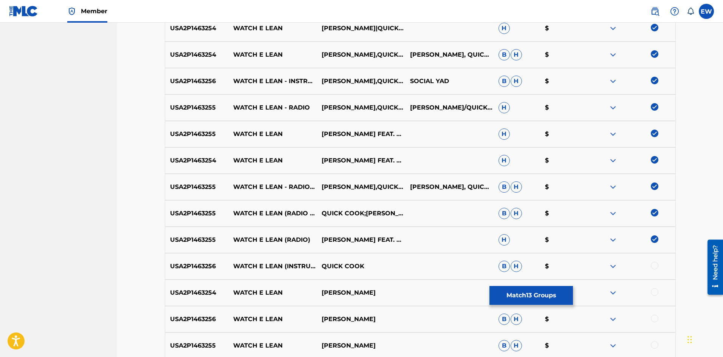
scroll to position [415, 0]
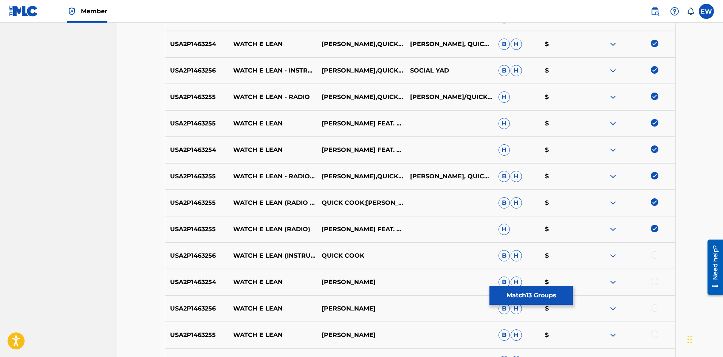
click at [652, 255] on div at bounding box center [654, 255] width 8 height 8
click at [651, 281] on div at bounding box center [654, 282] width 8 height 8
click at [654, 310] on div at bounding box center [654, 308] width 8 height 8
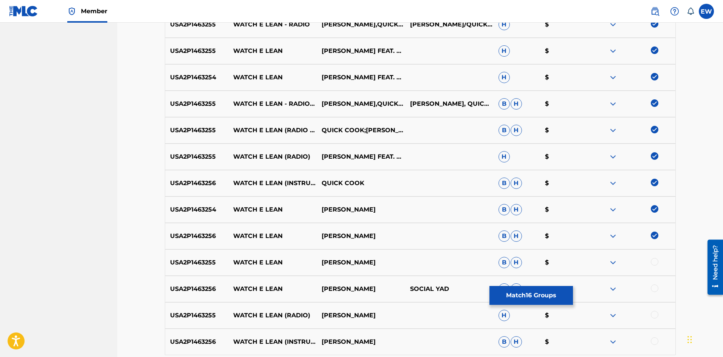
scroll to position [491, 0]
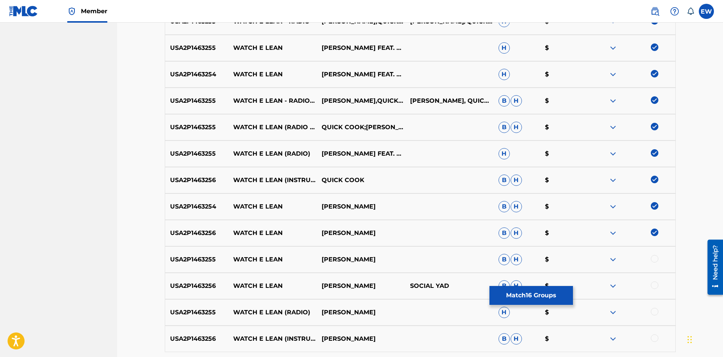
click at [652, 259] on div at bounding box center [654, 259] width 8 height 8
click at [652, 283] on div at bounding box center [654, 285] width 8 height 8
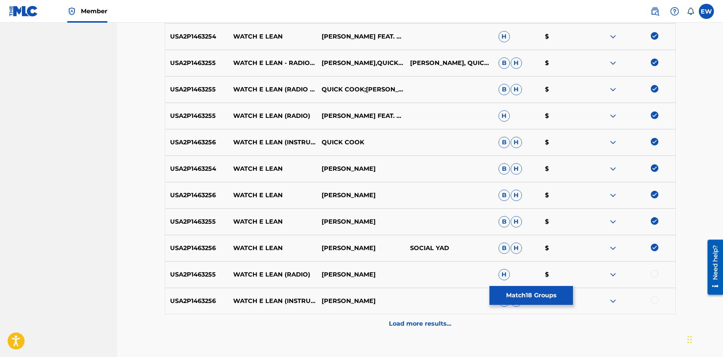
click at [655, 274] on div at bounding box center [654, 274] width 8 height 8
click at [652, 300] on div at bounding box center [654, 300] width 8 height 8
click at [372, 326] on div "Load more results..." at bounding box center [420, 323] width 511 height 19
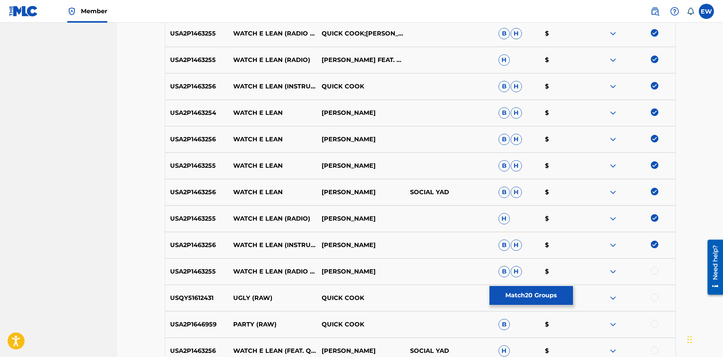
scroll to position [604, 0]
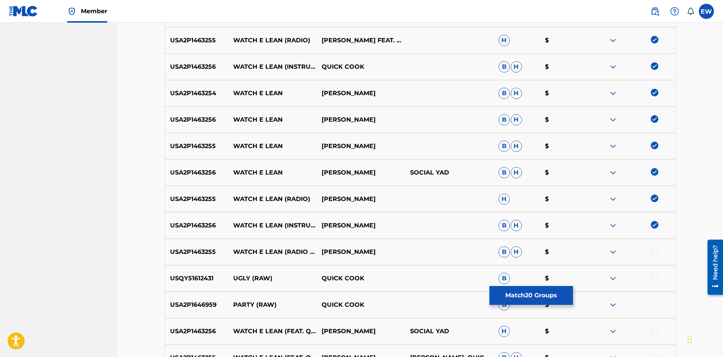
click at [653, 253] on div at bounding box center [654, 251] width 8 height 8
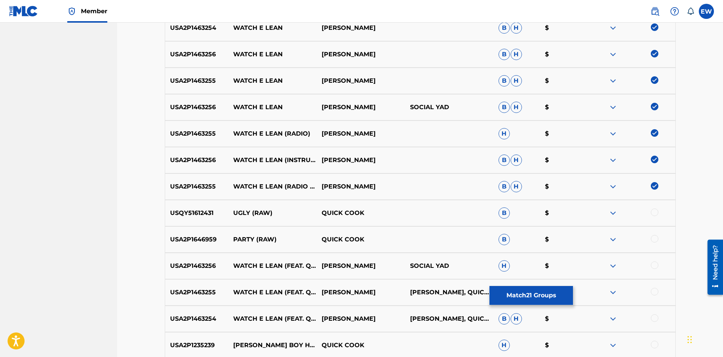
scroll to position [680, 0]
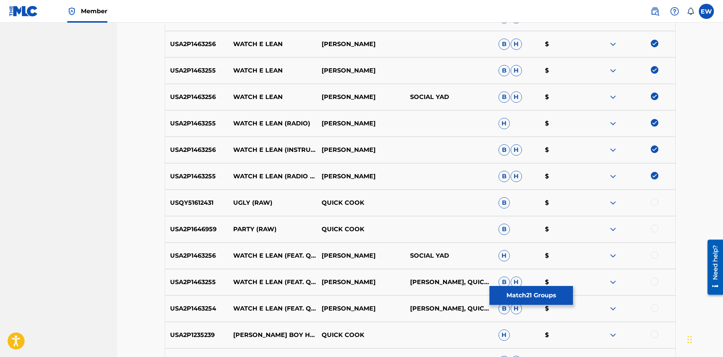
drag, startPoint x: 653, startPoint y: 256, endPoint x: 638, endPoint y: 254, distance: 14.9
click at [652, 257] on div at bounding box center [654, 255] width 8 height 8
click at [654, 281] on div at bounding box center [654, 282] width 8 height 8
click at [653, 307] on div at bounding box center [654, 308] width 8 height 8
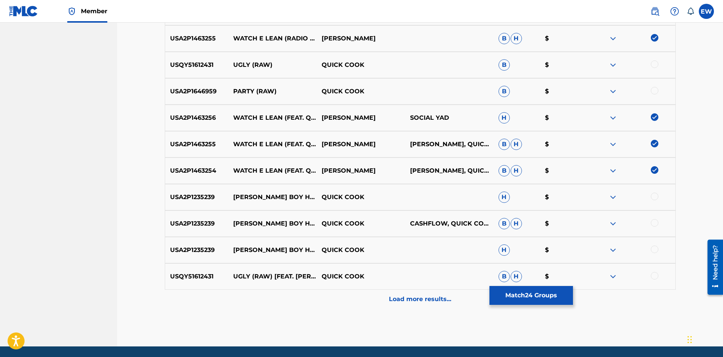
scroll to position [831, 0]
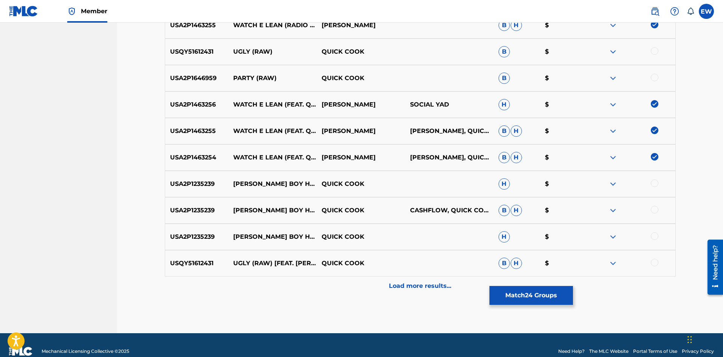
click at [510, 298] on button "Match 24 Groups" at bounding box center [530, 295] width 83 height 19
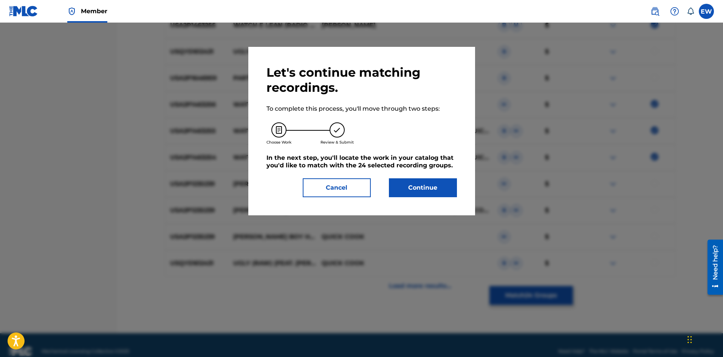
click at [417, 193] on button "Continue" at bounding box center [423, 187] width 68 height 19
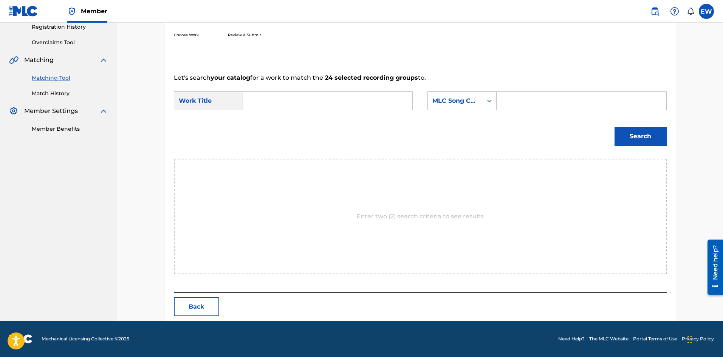
scroll to position [146, 0]
click at [327, 97] on input "Search Form" at bounding box center [327, 101] width 156 height 18
paste input "WATCH E LEAN RAW"
type input "WATCH E LEAN RAW"
click at [552, 99] on input "Search Form" at bounding box center [581, 101] width 156 height 18
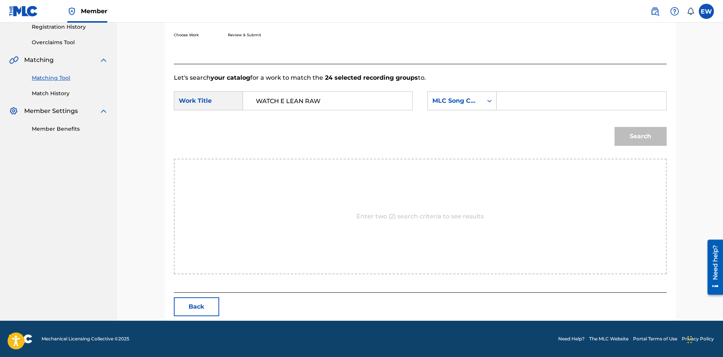
paste input "W57GUG"
type input "W57GUG"
click at [641, 136] on button "Search" at bounding box center [640, 136] width 52 height 19
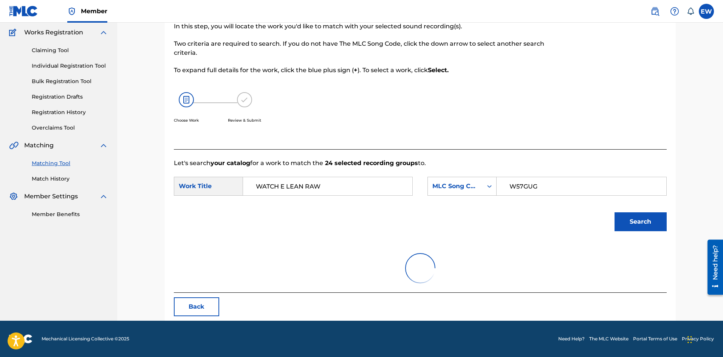
scroll to position [124, 0]
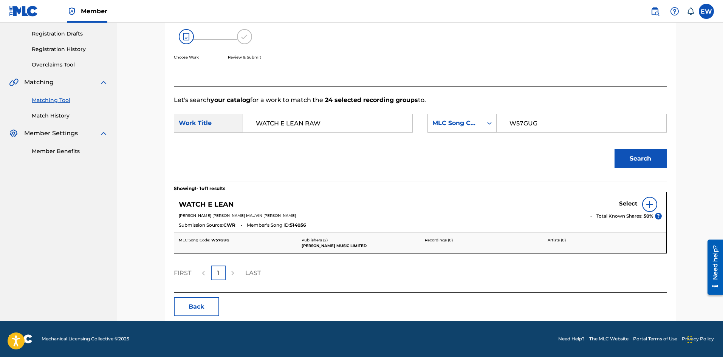
click at [631, 202] on h5 "Select" at bounding box center [628, 203] width 19 height 7
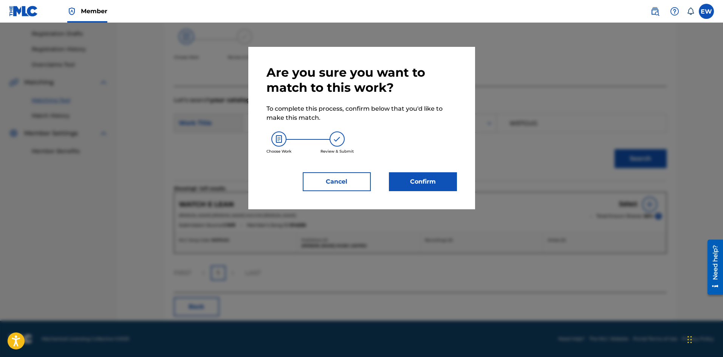
click at [434, 186] on button "Confirm" at bounding box center [423, 181] width 68 height 19
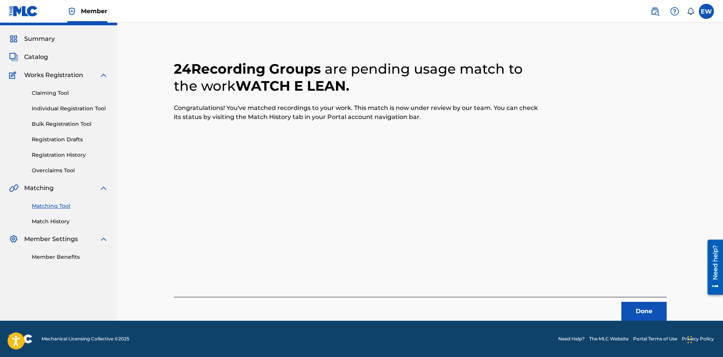
scroll to position [18, 0]
click at [638, 313] on button "Done" at bounding box center [643, 311] width 45 height 19
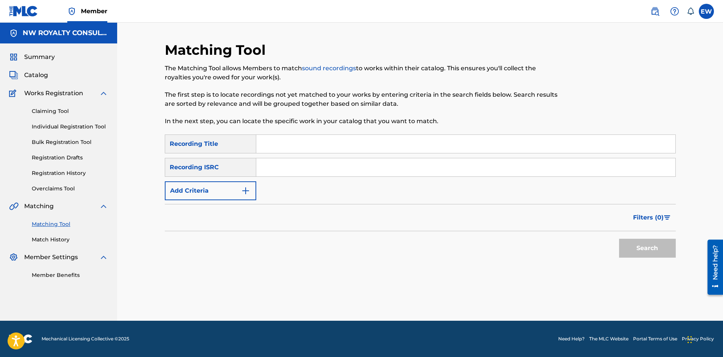
scroll to position [0, 0]
click at [202, 185] on button "Add Criteria" at bounding box center [210, 190] width 91 height 19
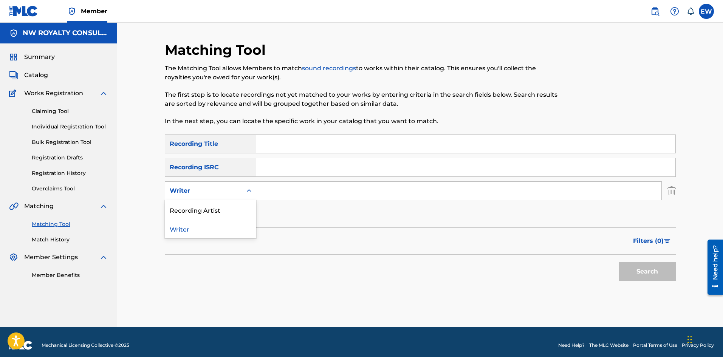
click at [199, 184] on div "Writer" at bounding box center [203, 191] width 77 height 14
drag, startPoint x: 215, startPoint y: 204, endPoint x: 220, endPoint y: 208, distance: 7.0
click at [221, 209] on div "Recording Artist" at bounding box center [210, 209] width 91 height 19
drag, startPoint x: 301, startPoint y: 188, endPoint x: 293, endPoint y: 192, distance: 9.1
click at [301, 189] on input "Search Form" at bounding box center [458, 191] width 405 height 18
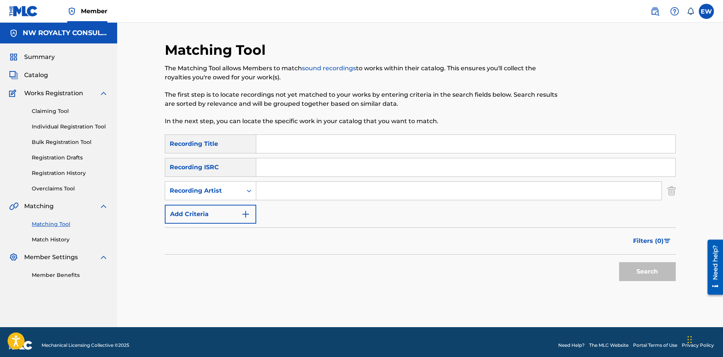
paste input "DWAYNO"
type input "DWAYNO"
click at [306, 144] on input "Search Form" at bounding box center [465, 144] width 419 height 18
paste input "WATCH MY FRIENDS"
type input "WATCH MY FRIENDS"
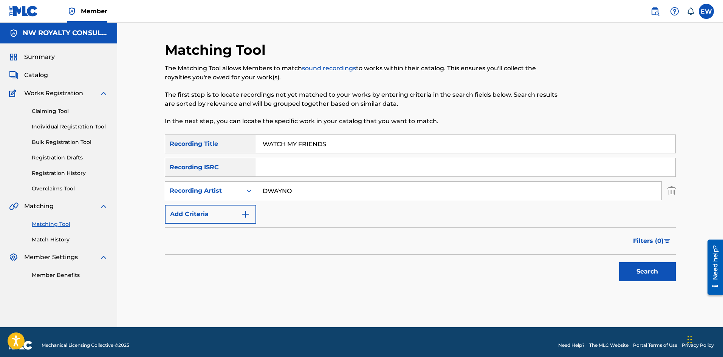
click at [646, 271] on button "Search" at bounding box center [647, 271] width 57 height 19
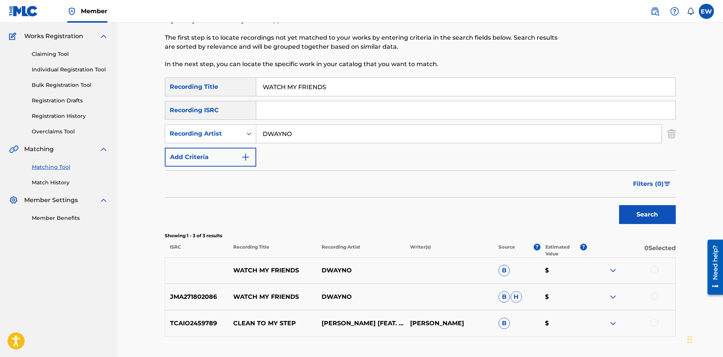
scroll to position [76, 0]
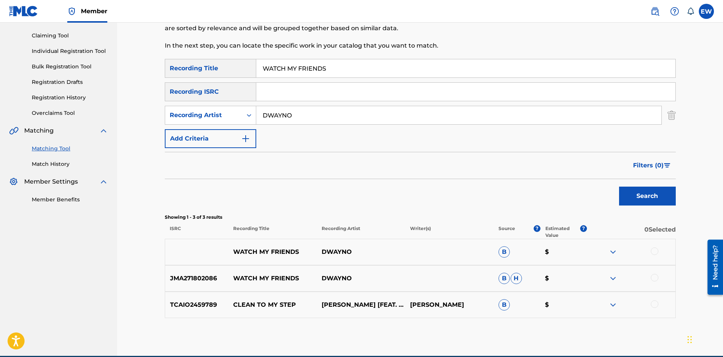
click at [657, 252] on div at bounding box center [654, 251] width 8 height 8
click at [653, 279] on div at bounding box center [654, 278] width 8 height 8
click at [537, 297] on button "Match 2 Groups" at bounding box center [530, 295] width 83 height 19
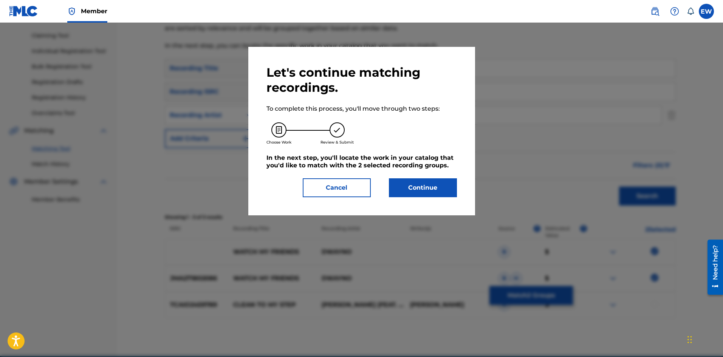
click at [432, 181] on button "Continue" at bounding box center [423, 187] width 68 height 19
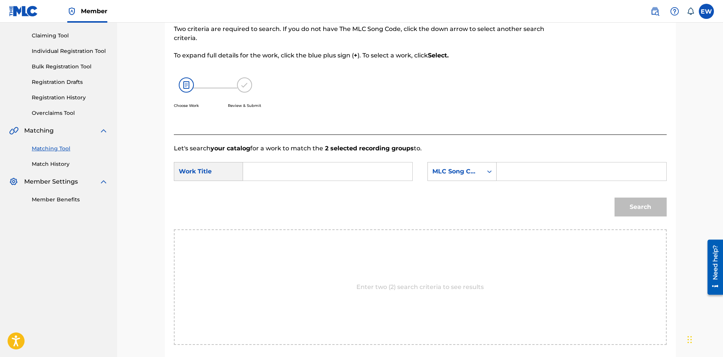
drag, startPoint x: 313, startPoint y: 171, endPoint x: 309, endPoint y: 168, distance: 5.1
click at [313, 170] on input "Search Form" at bounding box center [327, 171] width 156 height 18
paste input "WATCH MY FRIENDS"
type input "WATCH MY FRIENDS"
click at [533, 168] on input "Search Form" at bounding box center [581, 171] width 156 height 18
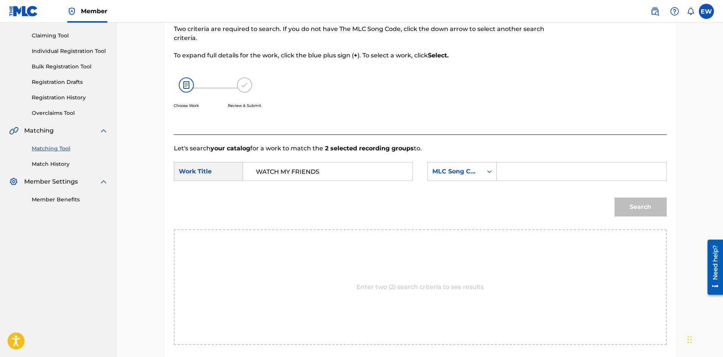
paste input "WA8E8T"
type input "WA8E8T"
click at [626, 204] on button "Search" at bounding box center [640, 207] width 52 height 19
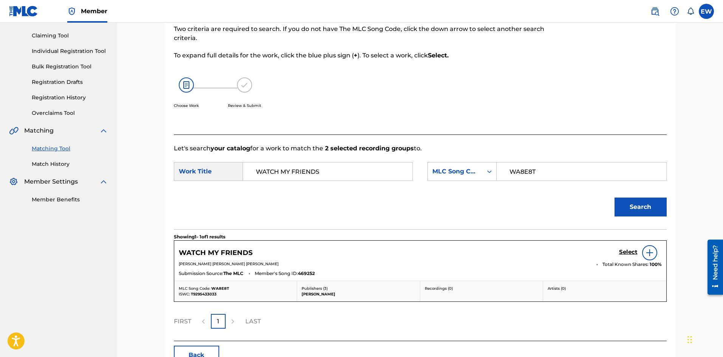
click at [627, 248] on div "Select" at bounding box center [640, 252] width 43 height 15
click at [629, 250] on h5 "Select" at bounding box center [628, 252] width 19 height 7
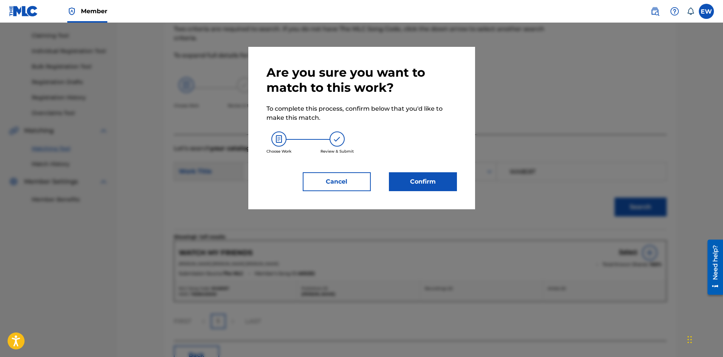
click at [428, 179] on button "Confirm" at bounding box center [423, 181] width 68 height 19
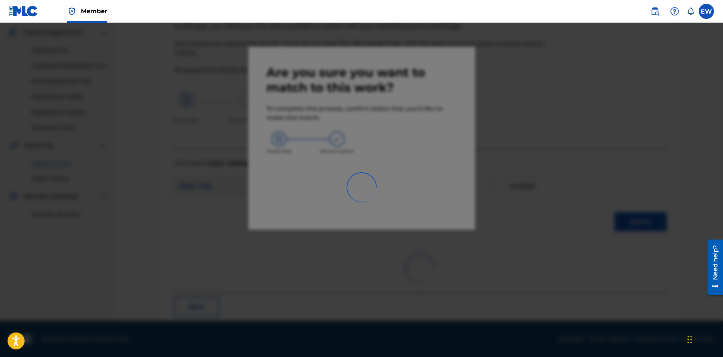
scroll to position [18, 0]
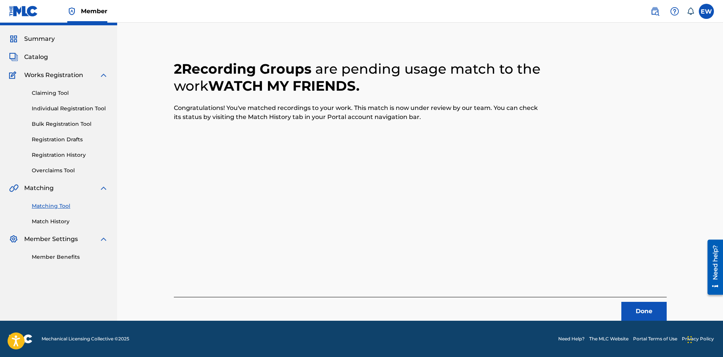
click at [626, 309] on button "Done" at bounding box center [643, 311] width 45 height 19
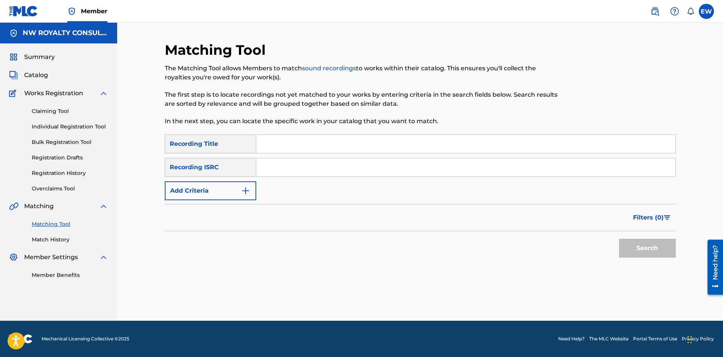
click at [189, 182] on button "Add Criteria" at bounding box center [210, 190] width 91 height 19
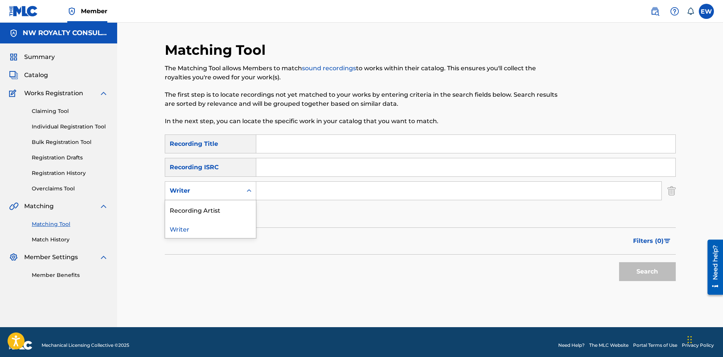
click at [184, 188] on div "Writer" at bounding box center [204, 190] width 68 height 9
click at [185, 206] on div "Recording Artist" at bounding box center [210, 209] width 91 height 19
click at [313, 190] on input "Search Form" at bounding box center [458, 191] width 405 height 18
paste input "TROPICAL"
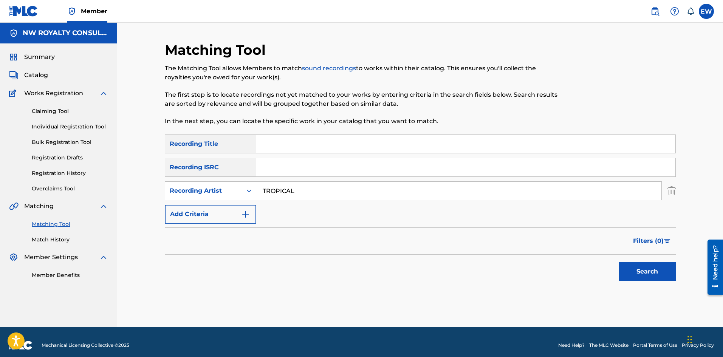
type input "TROPICAL"
click at [286, 149] on input "Search Form" at bounding box center [465, 144] width 419 height 18
paste input "WATCH OUT"
type input "WATCH OUT"
click at [638, 270] on button "Search" at bounding box center [647, 271] width 57 height 19
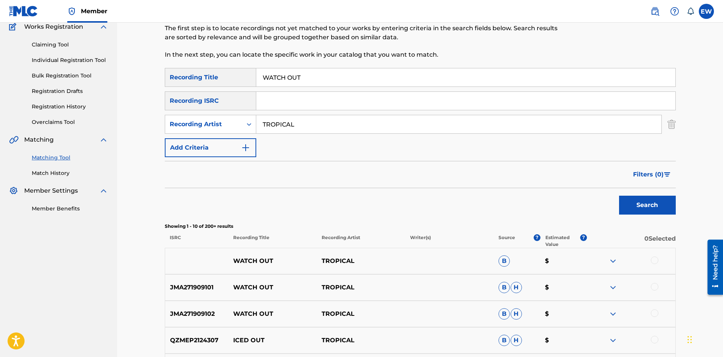
scroll to position [76, 0]
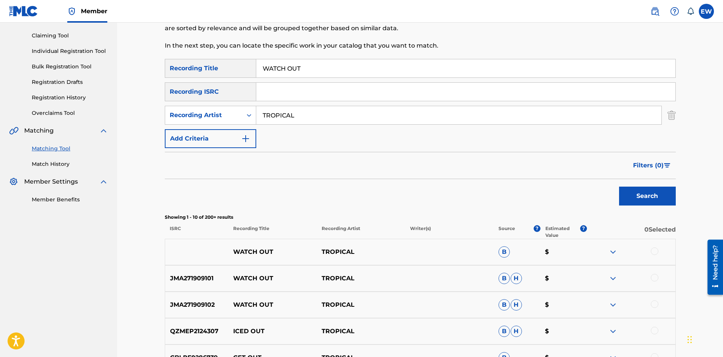
click at [655, 250] on div at bounding box center [654, 251] width 8 height 8
click at [655, 277] on div at bounding box center [654, 278] width 8 height 8
click at [655, 303] on div at bounding box center [654, 304] width 8 height 8
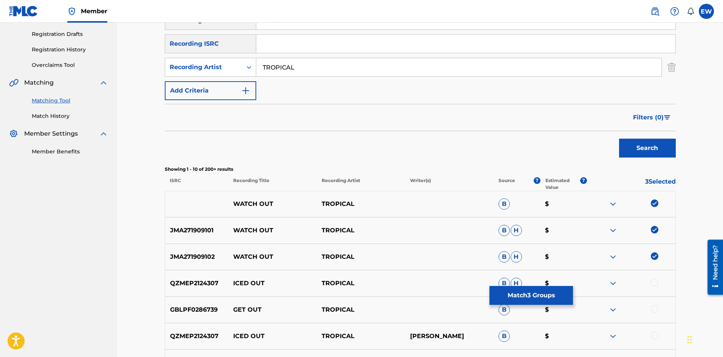
scroll to position [151, 0]
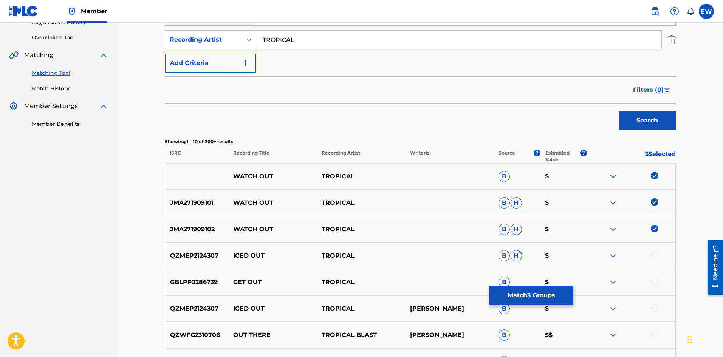
click at [527, 297] on button "Match 3 Groups" at bounding box center [530, 295] width 83 height 19
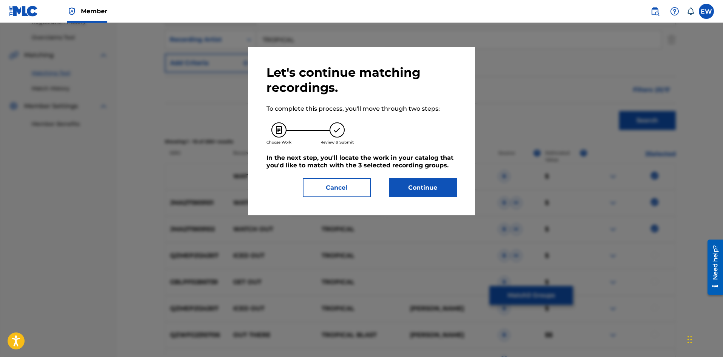
click at [419, 188] on button "Continue" at bounding box center [423, 187] width 68 height 19
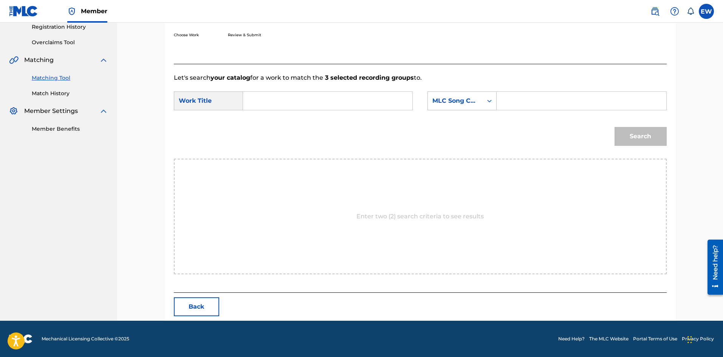
click at [350, 100] on input "Search Form" at bounding box center [327, 101] width 156 height 18
paste input "WATCH OUT"
type input "WATCH OUT"
click at [540, 100] on input "Search Form" at bounding box center [581, 101] width 156 height 18
paste input "WB66D3"
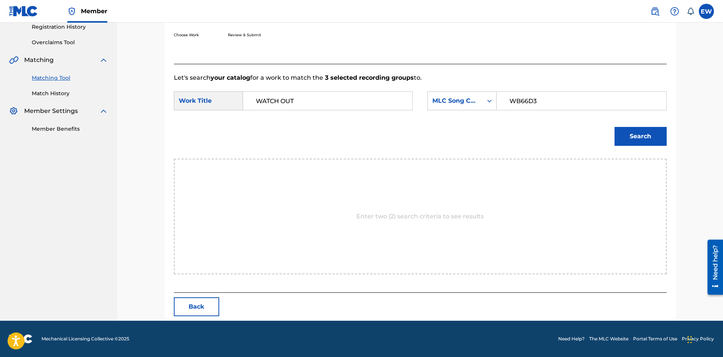
type input "WB66D3"
click at [647, 137] on button "Search" at bounding box center [640, 136] width 52 height 19
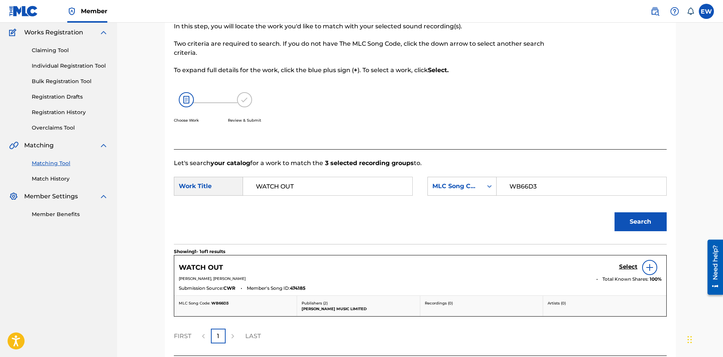
scroll to position [124, 0]
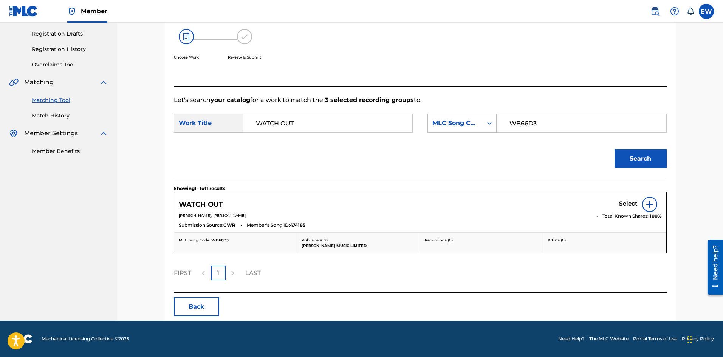
click at [628, 205] on h5 "Select" at bounding box center [628, 203] width 19 height 7
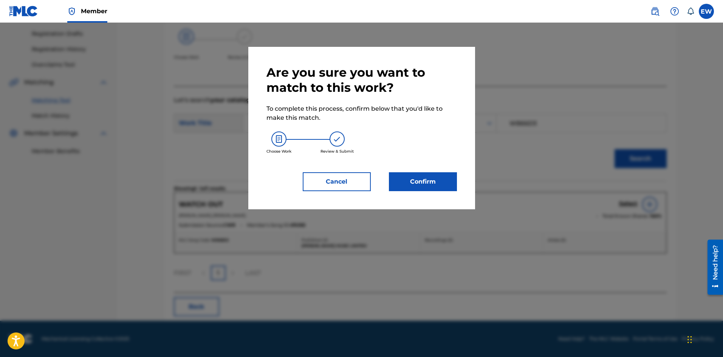
click at [391, 181] on button "Confirm" at bounding box center [423, 181] width 68 height 19
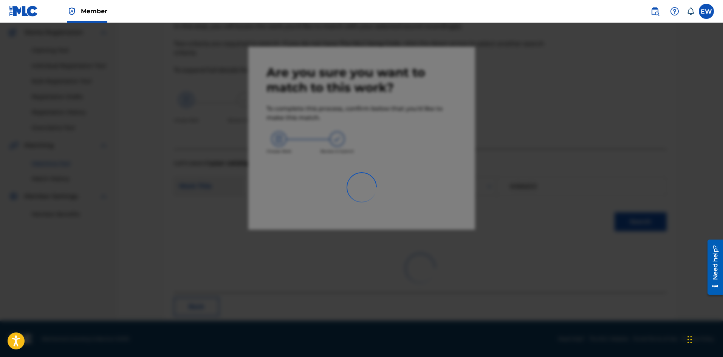
scroll to position [18, 0]
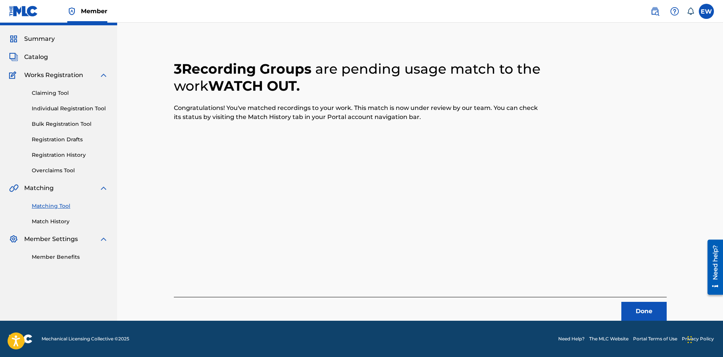
click at [648, 310] on button "Done" at bounding box center [643, 311] width 45 height 19
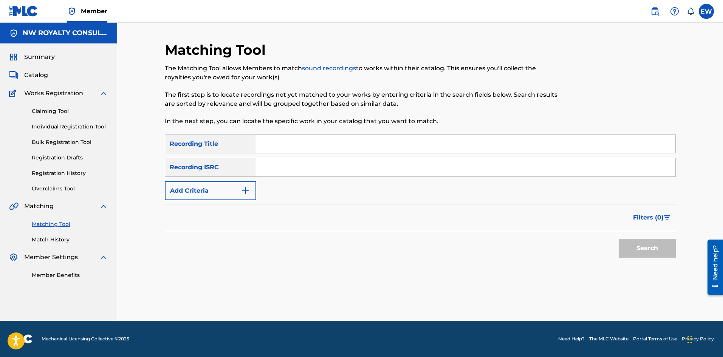
click at [210, 196] on button "Add Criteria" at bounding box center [210, 190] width 91 height 19
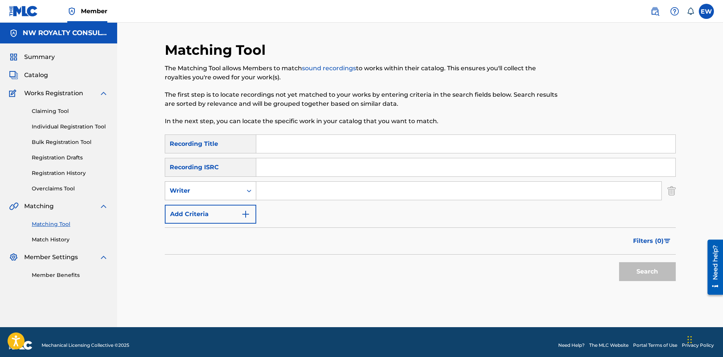
click at [209, 193] on div "Writer" at bounding box center [204, 190] width 68 height 9
drag, startPoint x: 208, startPoint y: 208, endPoint x: 229, endPoint y: 204, distance: 20.8
click at [210, 208] on div "Recording Artist" at bounding box center [210, 209] width 91 height 19
click at [289, 191] on input "Search Form" at bounding box center [458, 191] width 405 height 18
paste input "ZJ LIQUID"
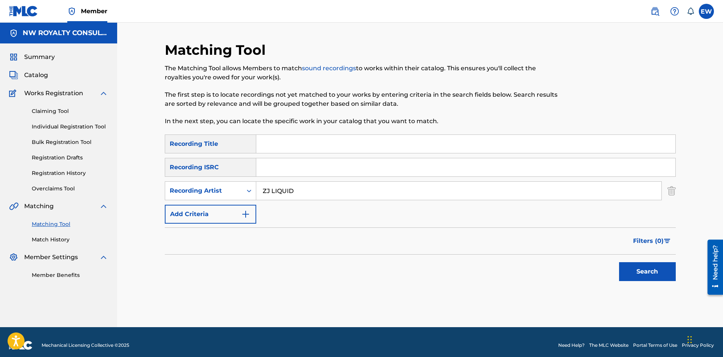
type input "ZJ LIQUID"
click at [304, 148] on input "Search Form" at bounding box center [465, 144] width 419 height 18
paste input "WATCH OVA MI"
type input "WATCH OVA MI"
click at [630, 272] on button "Search" at bounding box center [647, 271] width 57 height 19
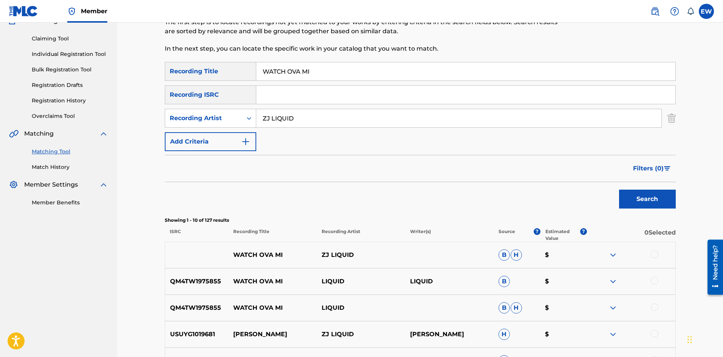
scroll to position [76, 0]
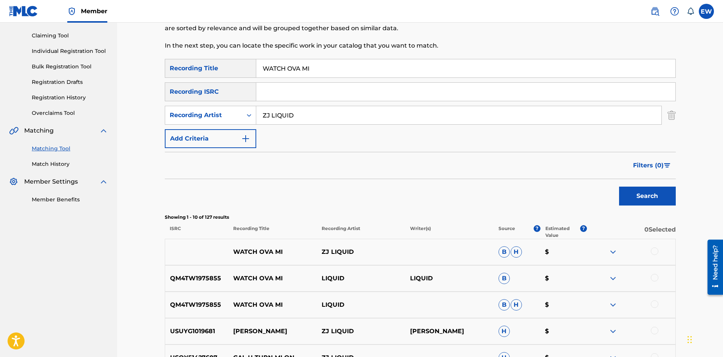
click at [655, 250] on div at bounding box center [654, 251] width 8 height 8
click at [655, 278] on div at bounding box center [654, 278] width 8 height 8
click at [655, 305] on div at bounding box center [654, 304] width 8 height 8
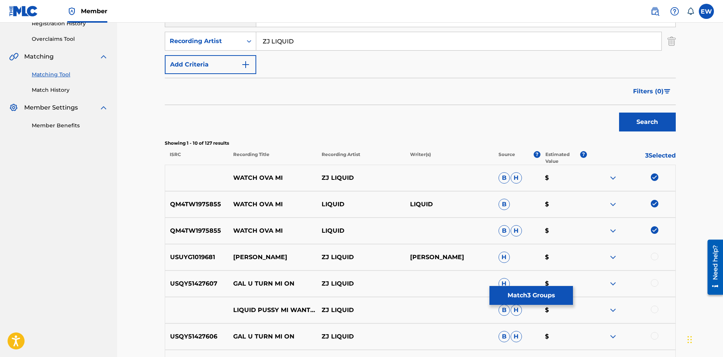
scroll to position [151, 0]
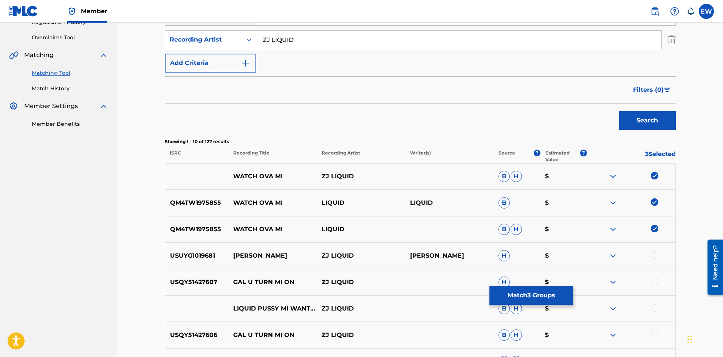
click at [537, 292] on button "Match 3 Groups" at bounding box center [530, 295] width 83 height 19
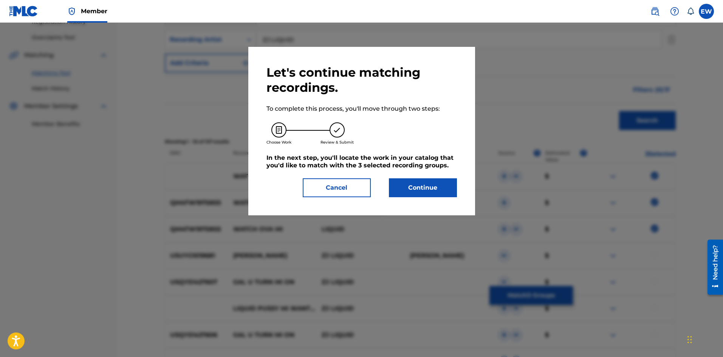
click at [420, 191] on button "Continue" at bounding box center [423, 187] width 68 height 19
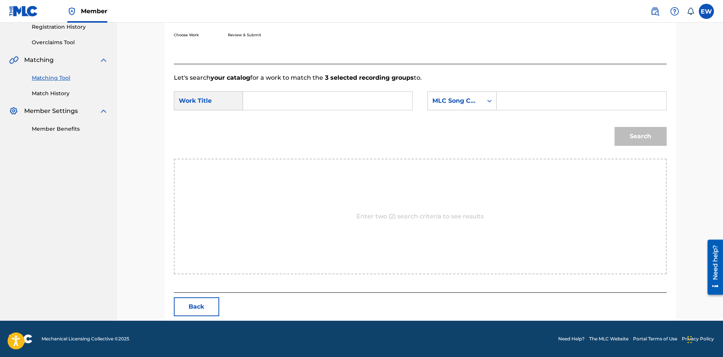
scroll to position [146, 0]
click at [340, 102] on input "Search Form" at bounding box center [327, 101] width 156 height 18
paste input "WATCH OVA MI"
type input "WATCH OVA MI"
click at [581, 94] on input "Search Form" at bounding box center [581, 101] width 156 height 18
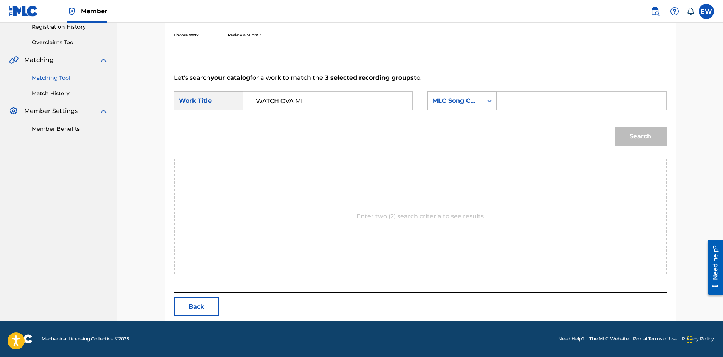
paste input "WB4U0J"
type input "WB4U0J"
click at [636, 131] on button "Search" at bounding box center [640, 136] width 52 height 19
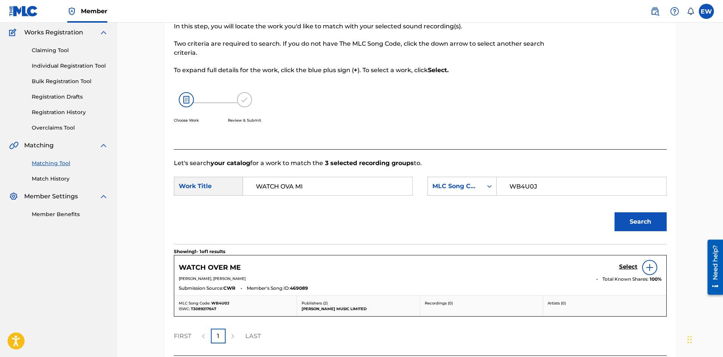
scroll to position [124, 0]
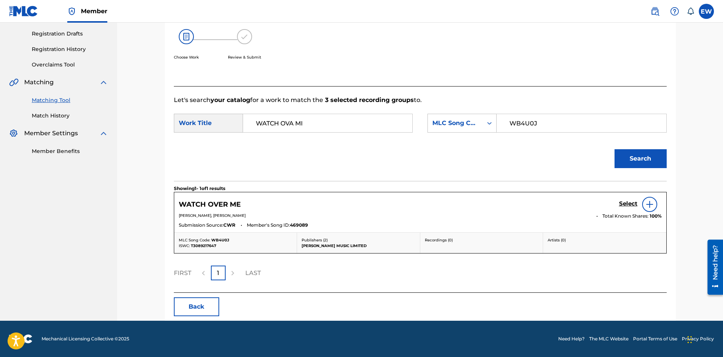
click at [628, 199] on div "Select" at bounding box center [640, 204] width 43 height 15
click at [628, 205] on h5 "Select" at bounding box center [628, 203] width 19 height 7
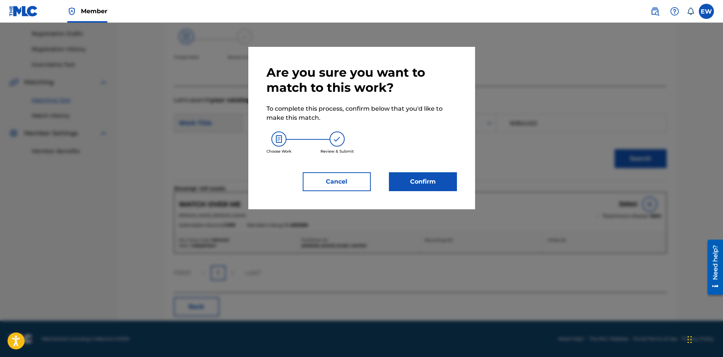
click at [441, 180] on button "Confirm" at bounding box center [423, 181] width 68 height 19
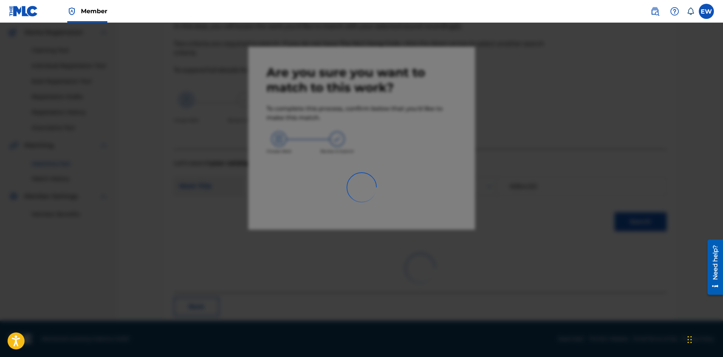
scroll to position [18, 0]
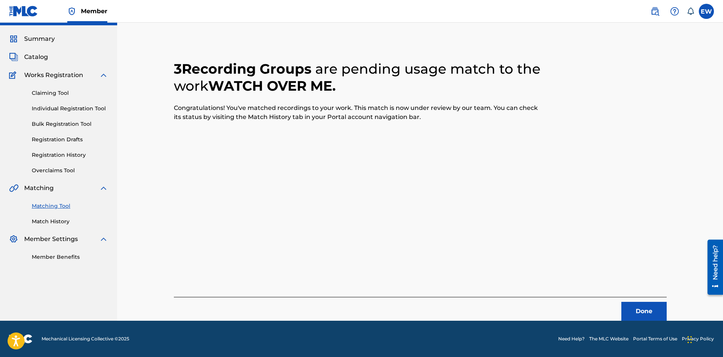
click at [650, 312] on button "Done" at bounding box center [643, 311] width 45 height 19
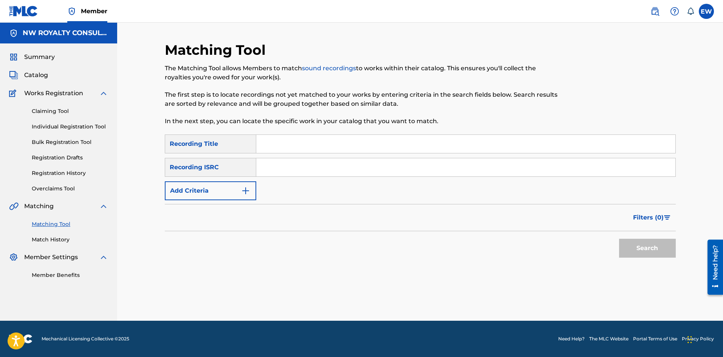
scroll to position [0, 0]
click at [233, 193] on button "Add Criteria" at bounding box center [210, 190] width 91 height 19
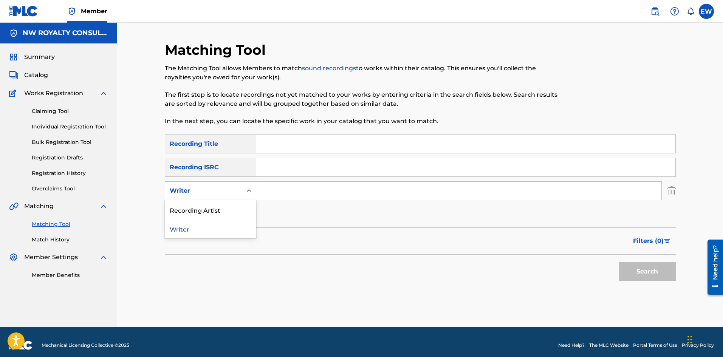
click at [232, 193] on div "Writer" at bounding box center [204, 190] width 68 height 9
drag, startPoint x: 229, startPoint y: 203, endPoint x: 233, endPoint y: 202, distance: 4.7
click at [229, 203] on div "Recording Artist" at bounding box center [210, 209] width 91 height 19
click at [301, 193] on input "Search Form" at bounding box center [458, 191] width 405 height 18
paste input "SHUGO BANTON"
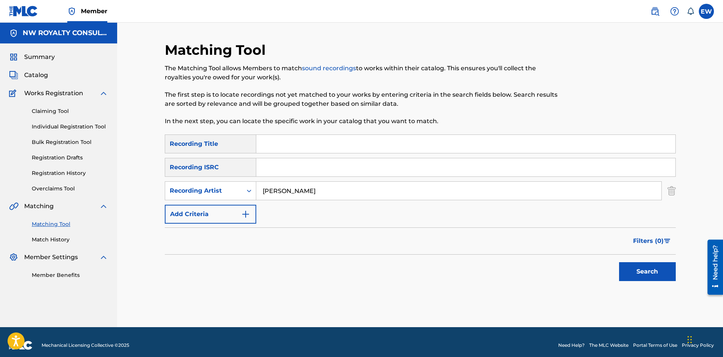
type input "SHUGO BANTON"
click at [293, 148] on input "Search Form" at bounding box center [465, 144] width 419 height 18
paste input "WE A NO SQUATTER"
type input "WE A NO SQUATTER"
click at [659, 266] on button "Search" at bounding box center [647, 271] width 57 height 19
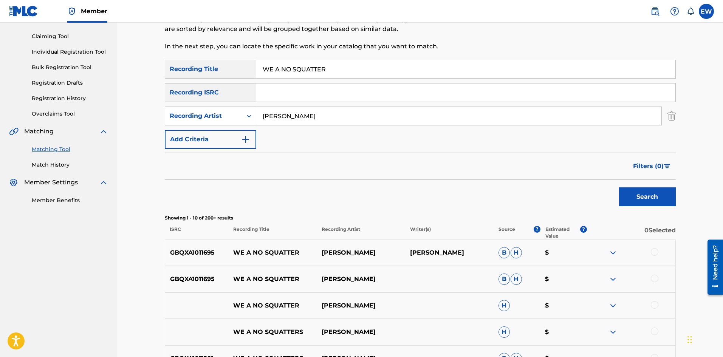
scroll to position [76, 0]
click at [658, 252] on div at bounding box center [631, 251] width 88 height 9
click at [656, 247] on div "GBQXA1011695 WE A NO SQUATTER SHUGO BANTON SHUGO BANTON B H $" at bounding box center [420, 252] width 511 height 26
click at [655, 252] on div at bounding box center [654, 251] width 8 height 8
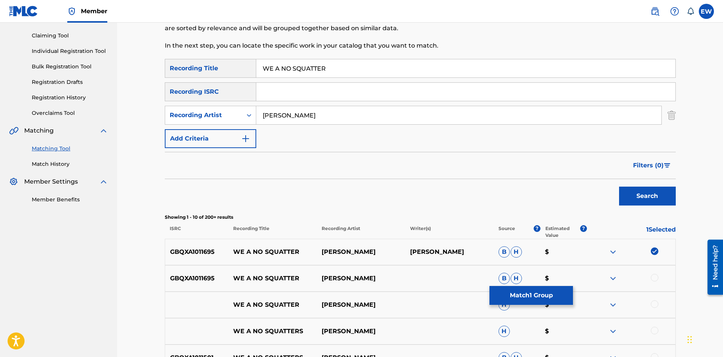
click at [658, 279] on div at bounding box center [654, 278] width 8 height 8
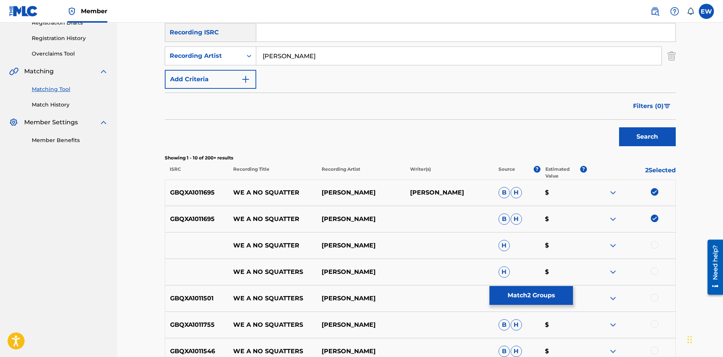
scroll to position [151, 0]
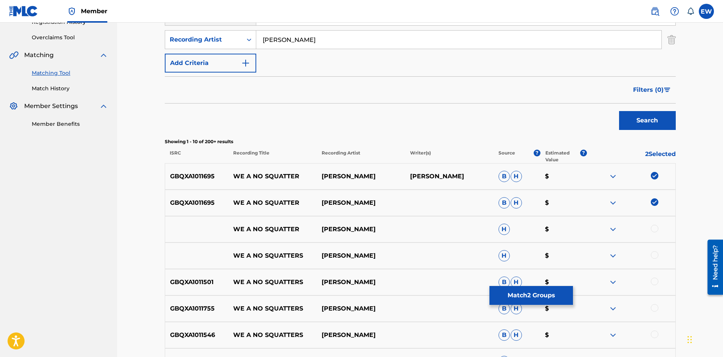
click at [652, 229] on div at bounding box center [654, 229] width 8 height 8
click at [657, 255] on div at bounding box center [654, 255] width 8 height 8
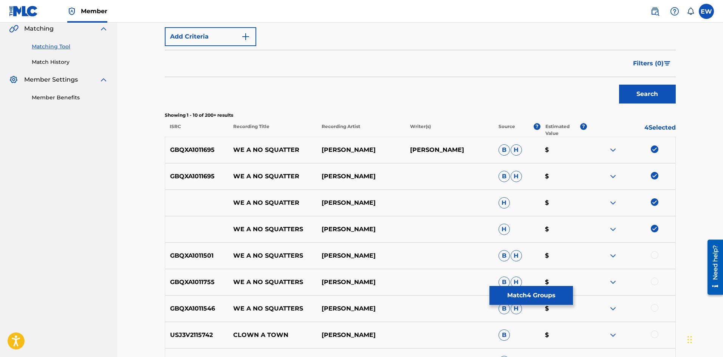
scroll to position [189, 0]
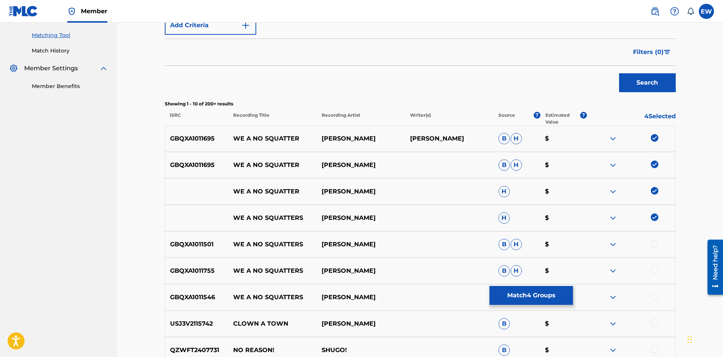
click at [657, 242] on div at bounding box center [654, 244] width 8 height 8
click at [654, 269] on div at bounding box center [654, 270] width 8 height 8
click at [653, 296] on div at bounding box center [654, 297] width 8 height 8
click at [531, 283] on div "GBQXA1011755 WE A NO SQUATTERS SHUGO BANTON B H $" at bounding box center [420, 271] width 511 height 26
click at [527, 289] on button "Match 7 Groups" at bounding box center [530, 295] width 83 height 19
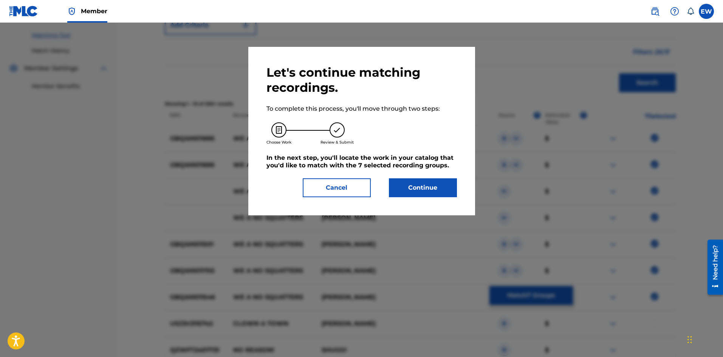
click at [403, 184] on button "Continue" at bounding box center [423, 187] width 68 height 19
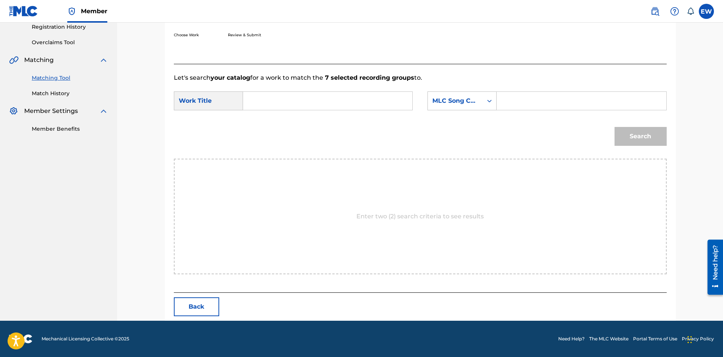
click at [288, 102] on input "Search Form" at bounding box center [327, 101] width 156 height 18
paste input "WE A NO SQUATTER"
type input "WE A NO SQUATTER"
drag, startPoint x: 548, startPoint y: 100, endPoint x: 541, endPoint y: 102, distance: 7.6
click at [547, 102] on input "Search Form" at bounding box center [581, 101] width 156 height 18
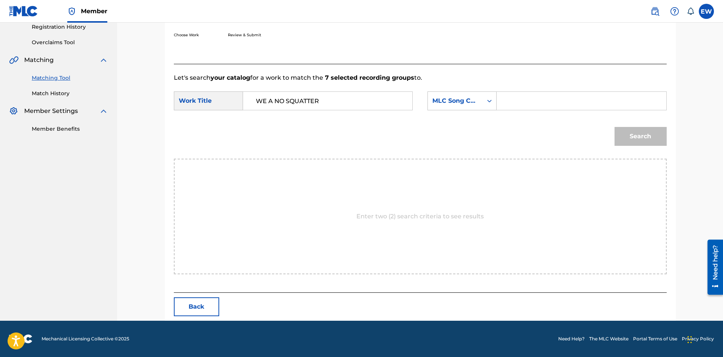
paste input "WB4U2E"
type input "WB4U2E"
click at [661, 141] on button "Search" at bounding box center [640, 136] width 52 height 19
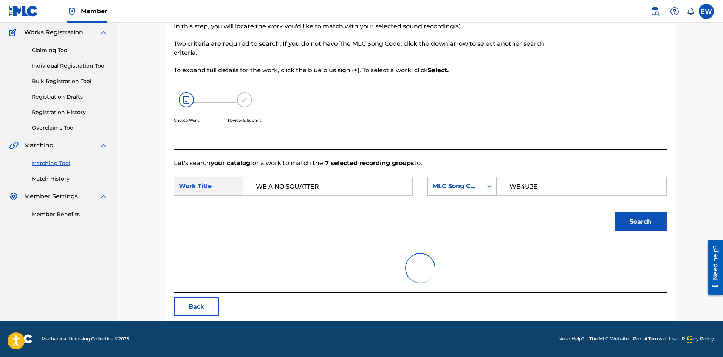
scroll to position [124, 0]
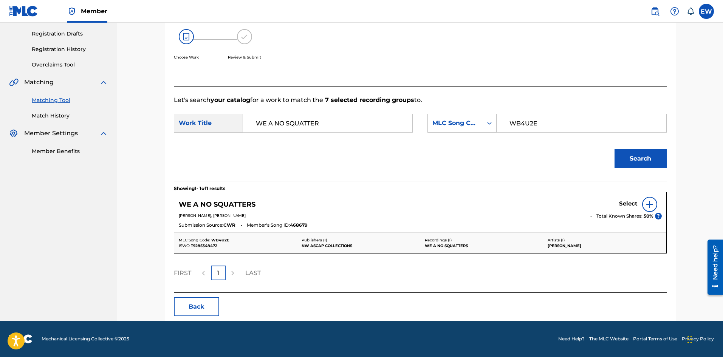
click at [628, 201] on h5 "Select" at bounding box center [628, 203] width 19 height 7
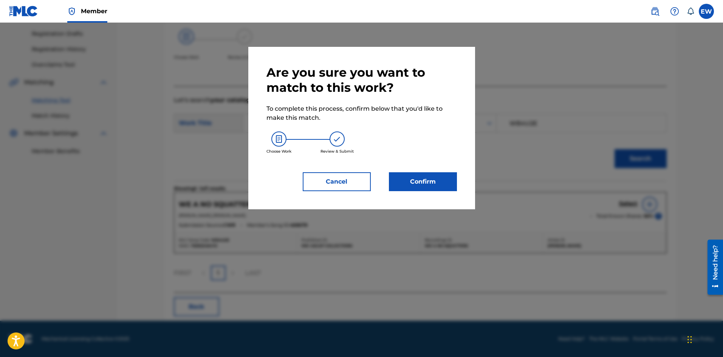
click at [435, 182] on button "Confirm" at bounding box center [423, 181] width 68 height 19
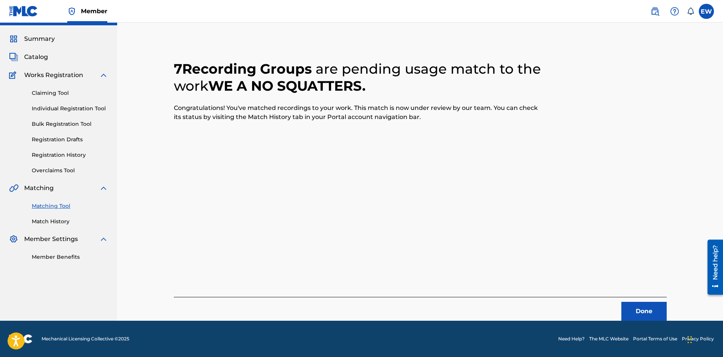
scroll to position [18, 0]
drag, startPoint x: 650, startPoint y: 309, endPoint x: 723, endPoint y: 298, distance: 74.1
click at [652, 308] on button "Done" at bounding box center [643, 311] width 45 height 19
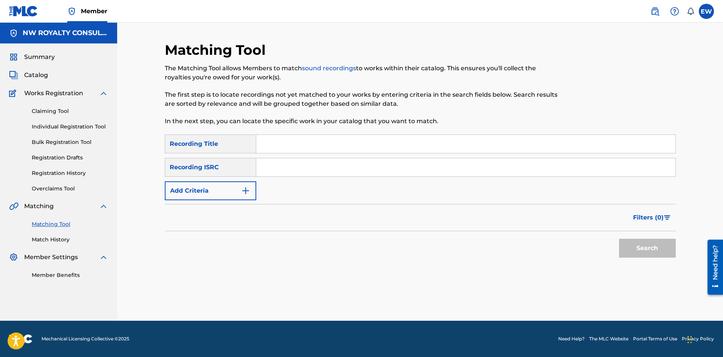
click at [217, 192] on button "Add Criteria" at bounding box center [210, 190] width 91 height 19
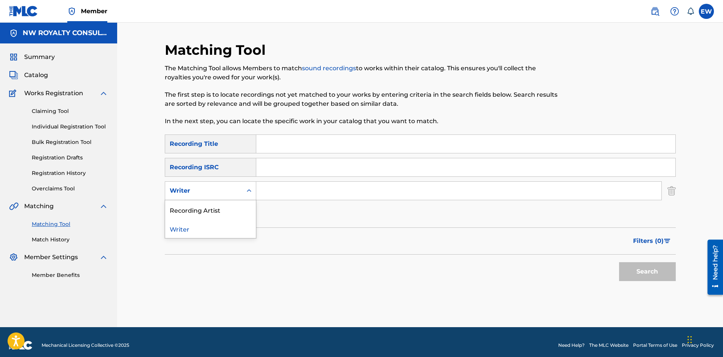
click at [217, 191] on div "Writer" at bounding box center [204, 190] width 68 height 9
drag, startPoint x: 216, startPoint y: 212, endPoint x: 219, endPoint y: 205, distance: 7.5
click at [219, 210] on div "Recording Artist" at bounding box center [210, 209] width 91 height 19
click at [291, 191] on input "Search Form" at bounding box center [458, 191] width 405 height 18
paste input "SHUGO BANTON"
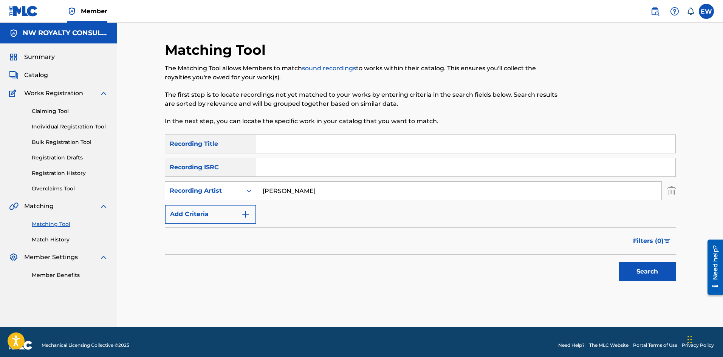
type input "SHUGO BANTON"
click at [295, 143] on input "Search Form" at bounding box center [465, 144] width 419 height 18
paste input "WE A NO SQUATTERS"
type input "WE A NO SQUATTERS"
click at [640, 271] on button "Search" at bounding box center [647, 271] width 57 height 19
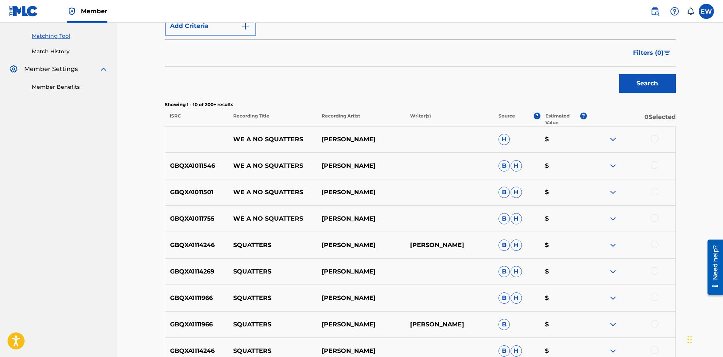
scroll to position [189, 0]
click at [656, 139] on div at bounding box center [654, 138] width 8 height 8
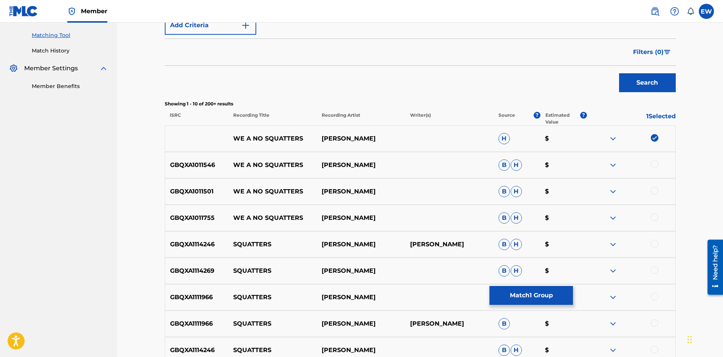
click at [655, 165] on div at bounding box center [654, 165] width 8 height 8
click at [661, 189] on div at bounding box center [631, 191] width 88 height 9
click at [655, 191] on div at bounding box center [654, 191] width 8 height 8
drag, startPoint x: 656, startPoint y: 215, endPoint x: 643, endPoint y: 220, distance: 13.5
click at [658, 215] on div at bounding box center [631, 217] width 88 height 9
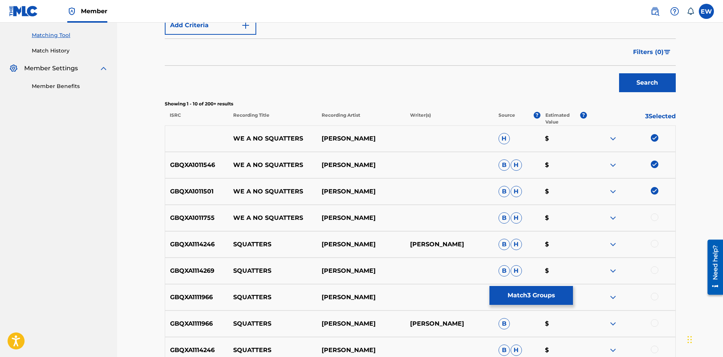
click at [656, 217] on div at bounding box center [654, 217] width 8 height 8
click at [548, 295] on button "Match 4 Groups" at bounding box center [530, 295] width 83 height 19
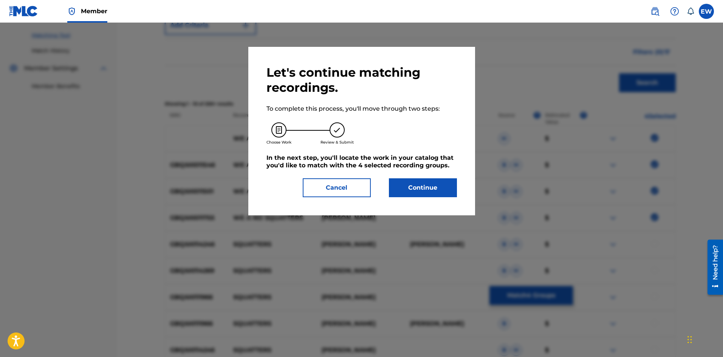
click at [418, 191] on button "Continue" at bounding box center [423, 187] width 68 height 19
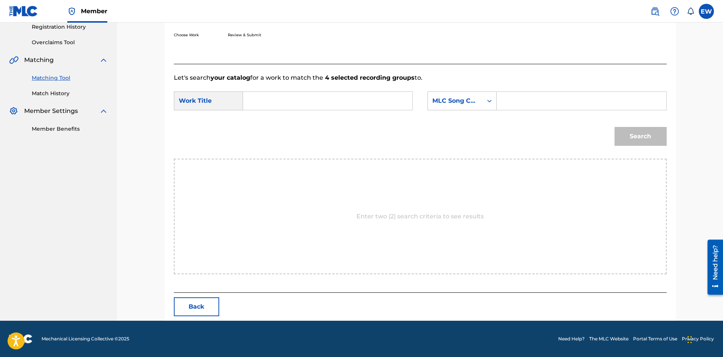
click at [286, 100] on input "Search Form" at bounding box center [327, 101] width 156 height 18
paste input "WE A NO SQUATTERS"
type input "WE A NO SQUATTERS"
click at [549, 101] on input "Search Form" at bounding box center [581, 101] width 156 height 18
paste input "WB4U2E"
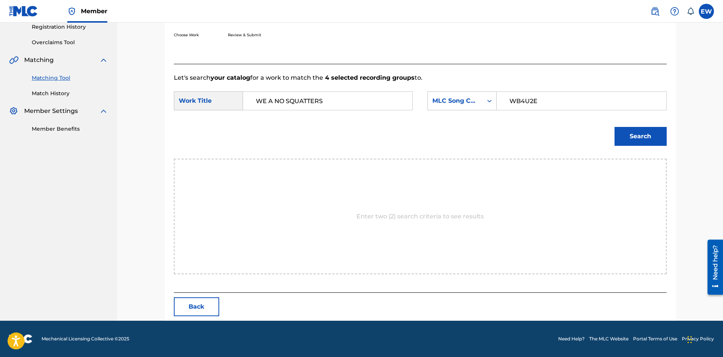
type input "WB4U2E"
drag, startPoint x: 643, startPoint y: 145, endPoint x: 645, endPoint y: 140, distance: 4.9
click at [645, 143] on button "Search" at bounding box center [640, 136] width 52 height 19
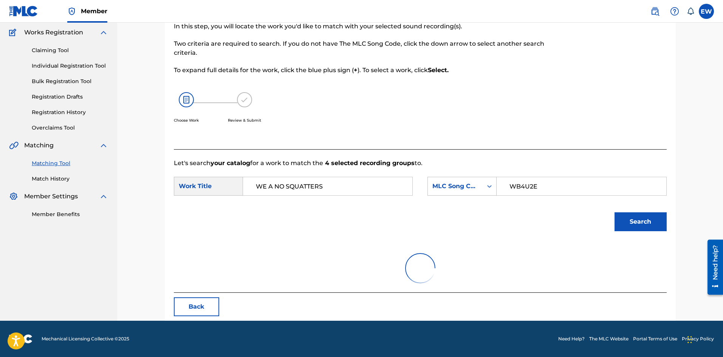
scroll to position [124, 0]
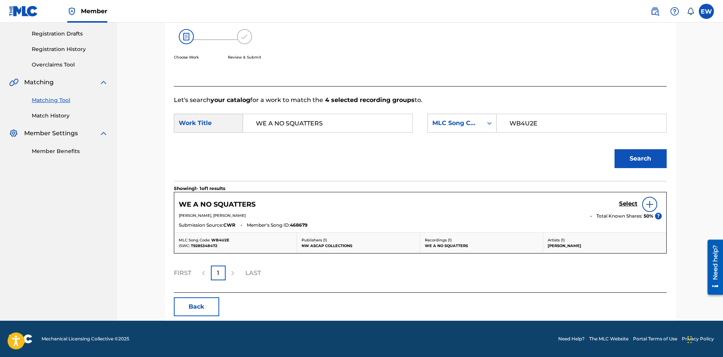
click at [632, 203] on h5 "Select" at bounding box center [628, 203] width 19 height 7
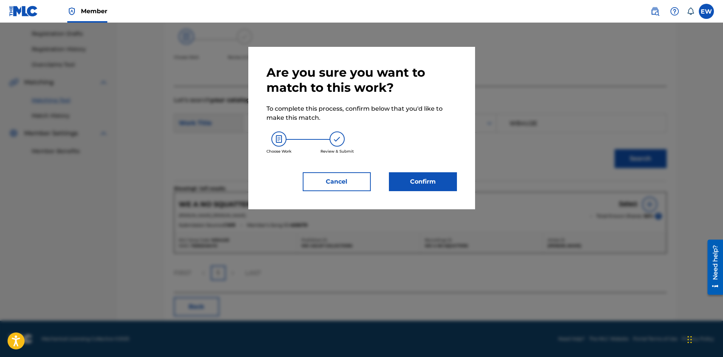
click at [432, 175] on button "Confirm" at bounding box center [423, 181] width 68 height 19
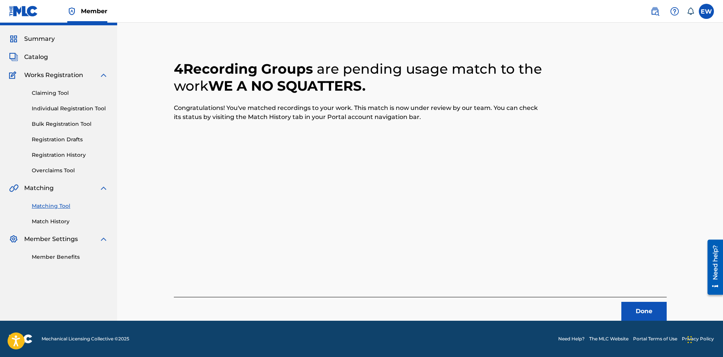
scroll to position [18, 0]
drag, startPoint x: 644, startPoint y: 312, endPoint x: 725, endPoint y: 299, distance: 81.9
click at [644, 311] on button "Done" at bounding box center [643, 311] width 45 height 19
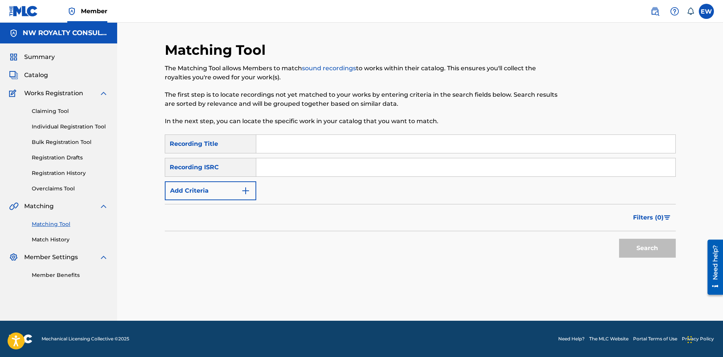
click at [225, 186] on button "Add Criteria" at bounding box center [210, 190] width 91 height 19
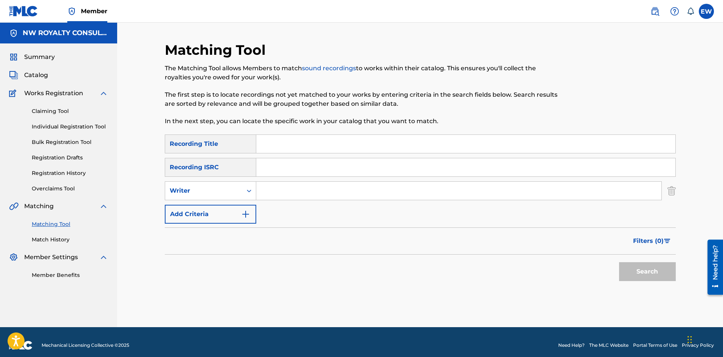
click at [225, 185] on div "Writer" at bounding box center [203, 191] width 77 height 14
drag, startPoint x: 207, startPoint y: 206, endPoint x: 247, endPoint y: 201, distance: 40.1
click at [208, 206] on div "Recording Artist" at bounding box center [210, 209] width 91 height 19
click at [316, 194] on input "Search Form" at bounding box center [458, 191] width 405 height 18
paste input "SKARY DON"
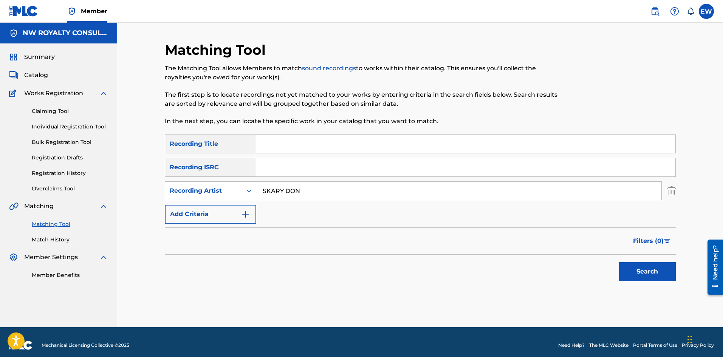
type input "SKARY DON"
click at [306, 145] on input "Search Form" at bounding box center [465, 144] width 419 height 18
paste input "WE A REAL KILLA OFFICIAL AUDIO"
type input "WE A REAL KILLA OFFICIAL AUDIO"
click at [648, 272] on button "Search" at bounding box center [647, 271] width 57 height 19
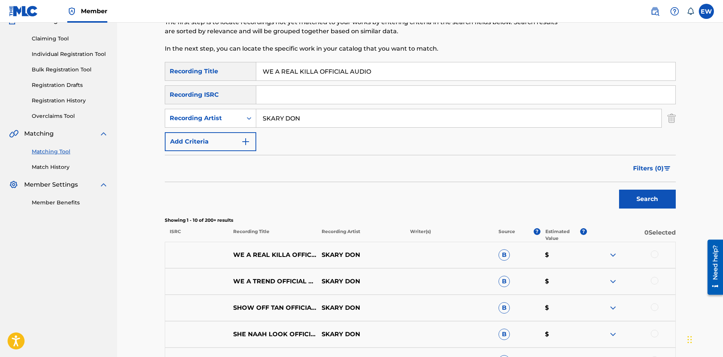
scroll to position [76, 0]
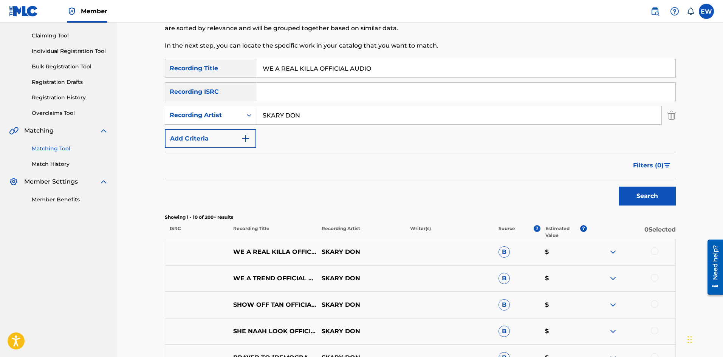
click at [652, 251] on div at bounding box center [654, 251] width 8 height 8
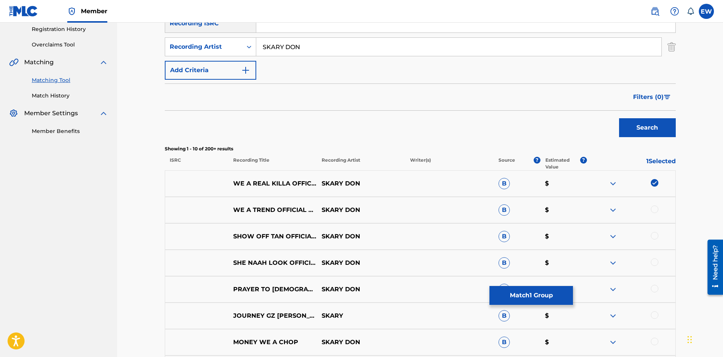
scroll to position [151, 0]
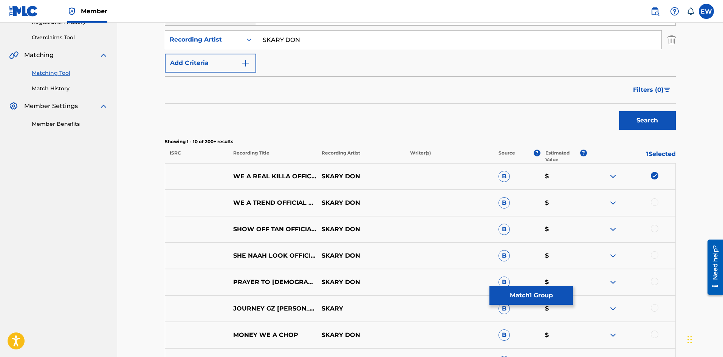
click at [543, 289] on button "Match 1 Group" at bounding box center [530, 295] width 83 height 19
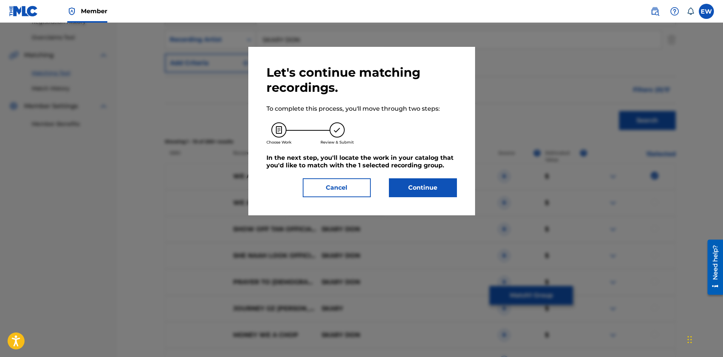
click at [423, 191] on button "Continue" at bounding box center [423, 187] width 68 height 19
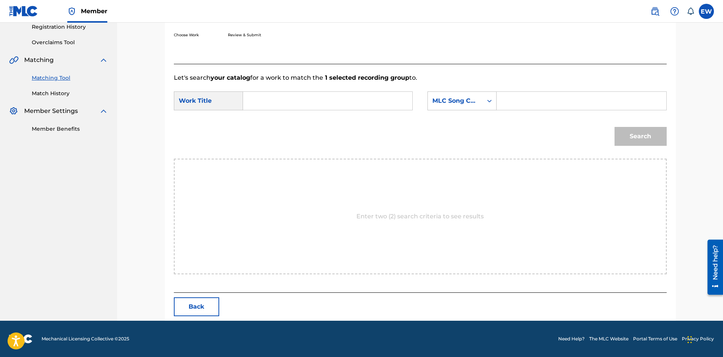
scroll to position [146, 0]
click at [340, 105] on input "Search Form" at bounding box center [327, 101] width 156 height 18
paste input "WE A REAL KILLA OFFICIAL AUDIO"
type input "WE A REAL KILLA OFFICIAL AUDIO"
click at [538, 104] on input "Search Form" at bounding box center [581, 101] width 156 height 18
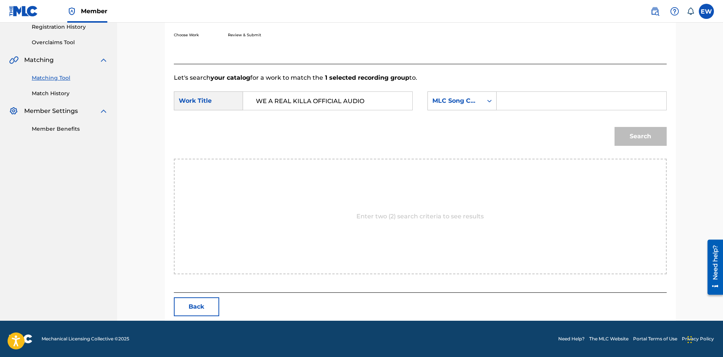
paste input "W45SJQ"
type input "W45SJQ"
drag, startPoint x: 625, startPoint y: 136, endPoint x: 641, endPoint y: 141, distance: 16.0
click at [632, 140] on button "Search" at bounding box center [640, 136] width 52 height 19
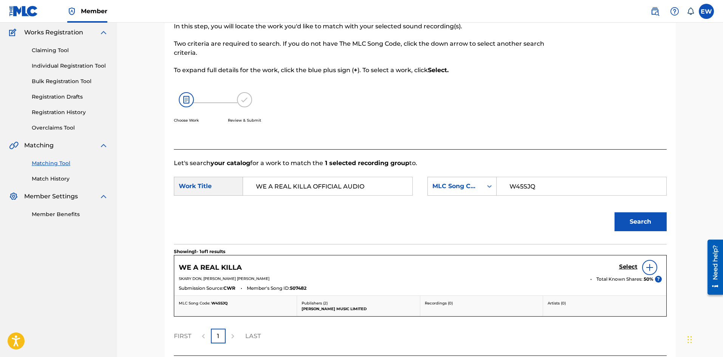
scroll to position [124, 0]
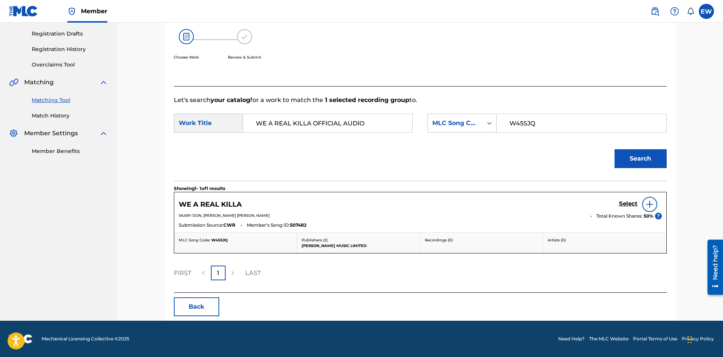
click at [634, 203] on h5 "Select" at bounding box center [628, 203] width 19 height 7
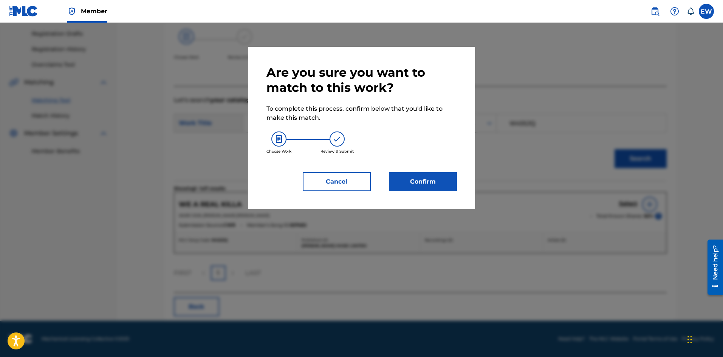
click at [426, 180] on button "Confirm" at bounding box center [423, 181] width 68 height 19
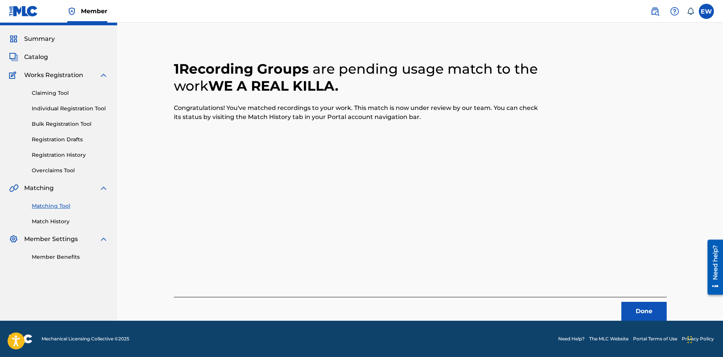
scroll to position [18, 0]
click at [631, 308] on button "Done" at bounding box center [643, 311] width 45 height 19
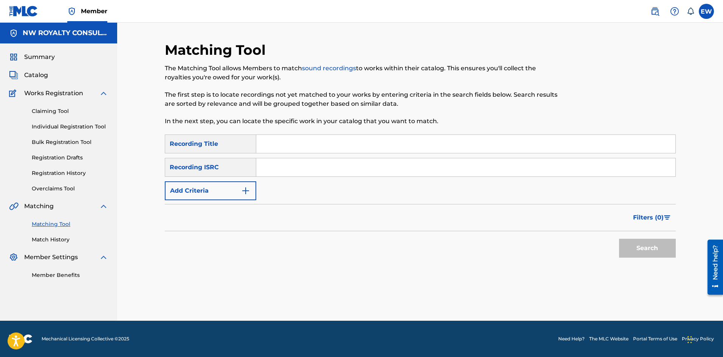
scroll to position [0, 0]
click at [198, 186] on button "Add Criteria" at bounding box center [210, 190] width 91 height 19
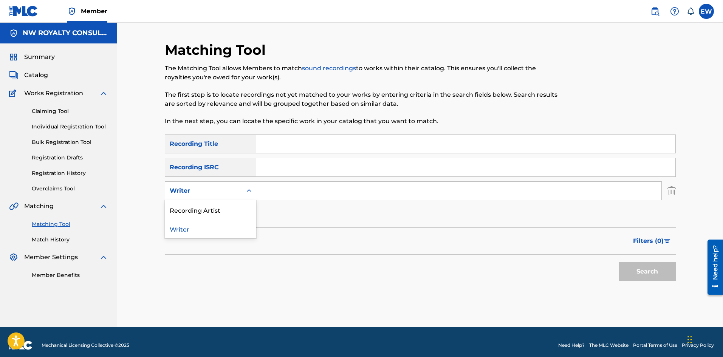
click at [198, 186] on div "Writer" at bounding box center [204, 190] width 68 height 9
drag, startPoint x: 205, startPoint y: 213, endPoint x: 214, endPoint y: 216, distance: 9.4
click at [205, 213] on div "Recording Artist" at bounding box center [210, 209] width 91 height 19
click at [297, 194] on input "Search Form" at bounding box center [458, 191] width 405 height 18
paste input "IMPERIAL BROTHERS"
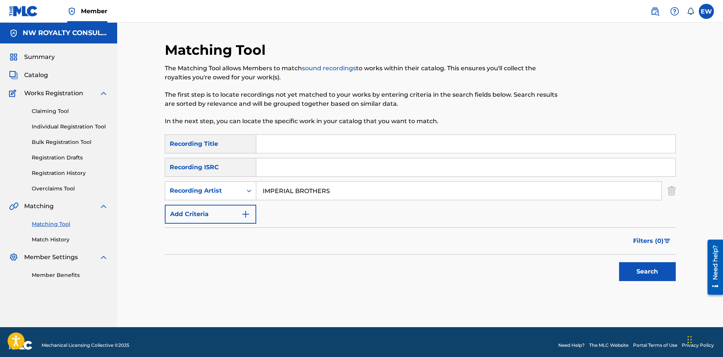
type input "IMPERIAL BROTHERS"
click at [269, 148] on input "Search Form" at bounding box center [465, 144] width 419 height 18
paste input "WE COME TO ROCK"
type input "WE COME TO ROCK"
click at [651, 268] on button "Search" at bounding box center [647, 271] width 57 height 19
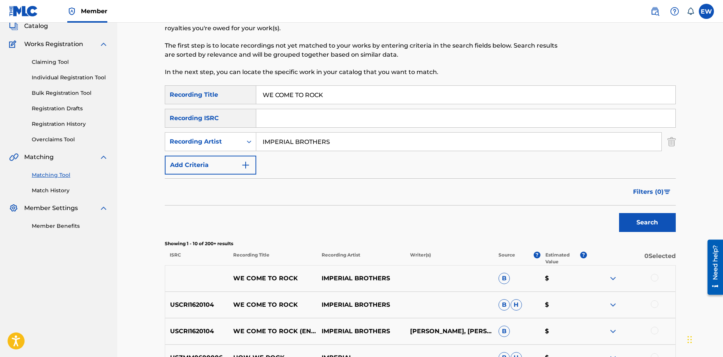
scroll to position [55, 0]
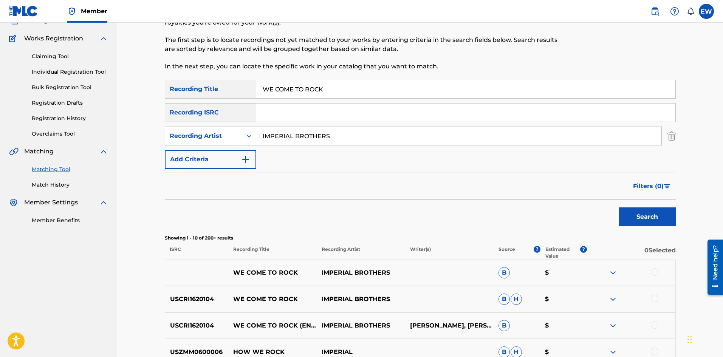
click at [654, 270] on div at bounding box center [654, 272] width 8 height 8
click at [655, 298] on div at bounding box center [654, 299] width 8 height 8
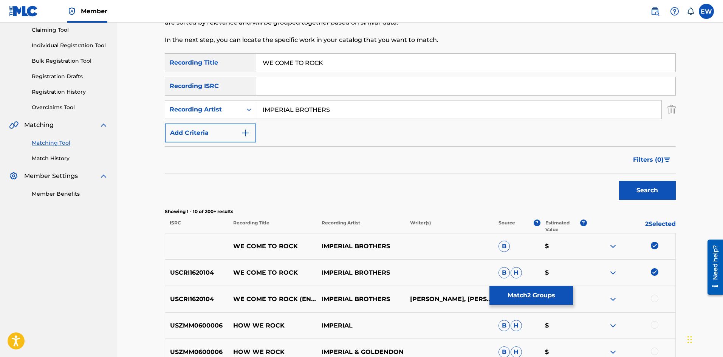
scroll to position [93, 0]
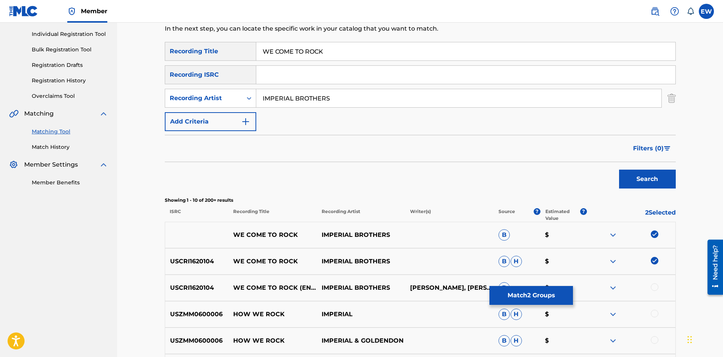
click at [655, 285] on div at bounding box center [654, 287] width 8 height 8
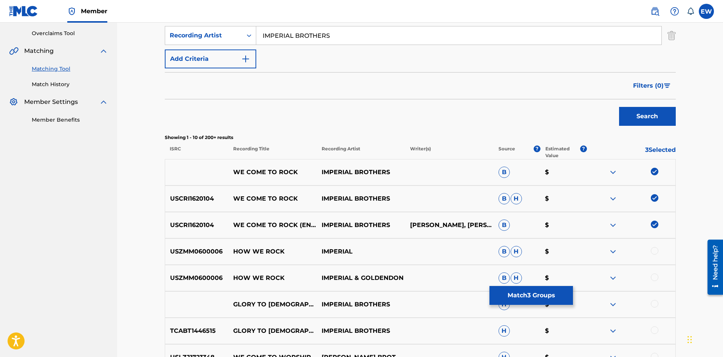
scroll to position [168, 0]
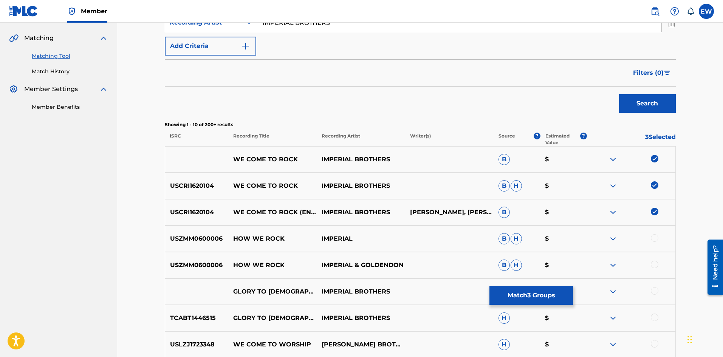
click at [539, 302] on button "Match 3 Groups" at bounding box center [530, 295] width 83 height 19
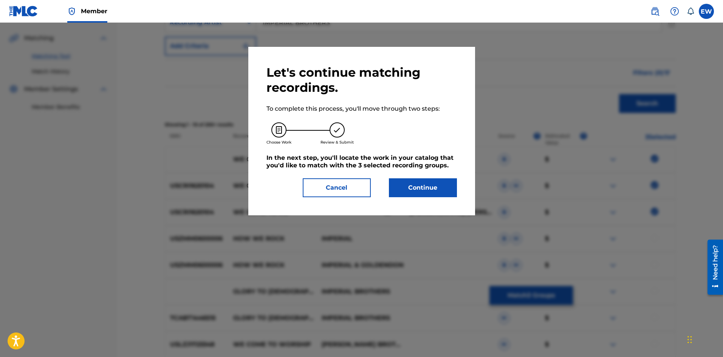
click at [420, 186] on button "Continue" at bounding box center [423, 187] width 68 height 19
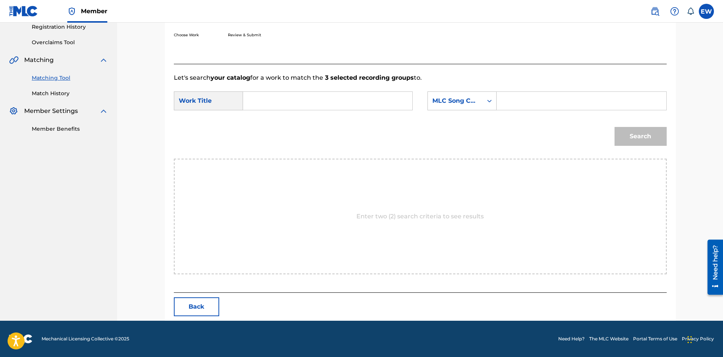
scroll to position [146, 0]
drag, startPoint x: 302, startPoint y: 104, endPoint x: 301, endPoint y: 111, distance: 7.6
click at [302, 106] on input "Search Form" at bounding box center [327, 101] width 156 height 18
paste input "WE COME TO ROCK"
type input "WE COME TO ROCK"
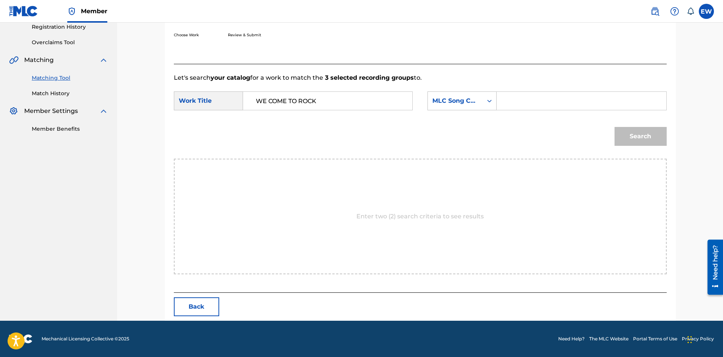
click at [551, 102] on input "Search Form" at bounding box center [581, 101] width 156 height 18
paste input "W5110O"
type input "W5110O"
click at [649, 140] on button "Search" at bounding box center [640, 136] width 52 height 19
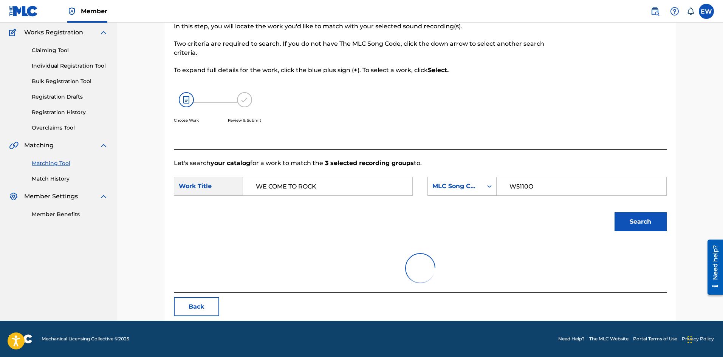
scroll to position [116, 0]
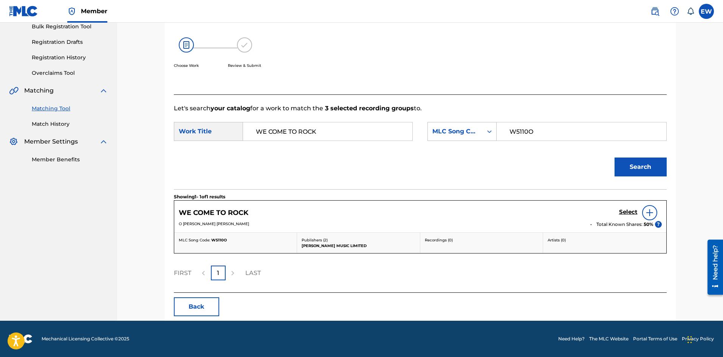
click at [628, 215] on h5 "Select" at bounding box center [628, 211] width 19 height 7
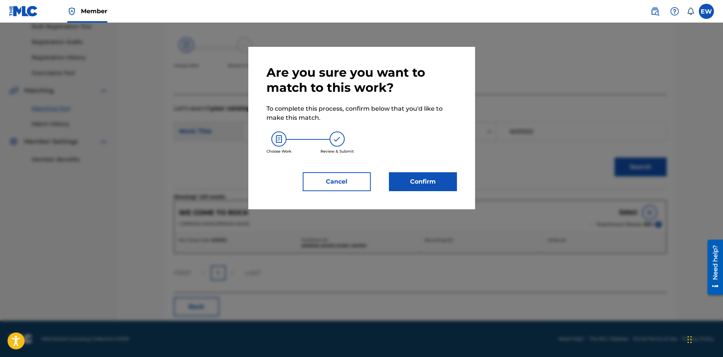
click at [441, 178] on button "Confirm" at bounding box center [423, 181] width 68 height 19
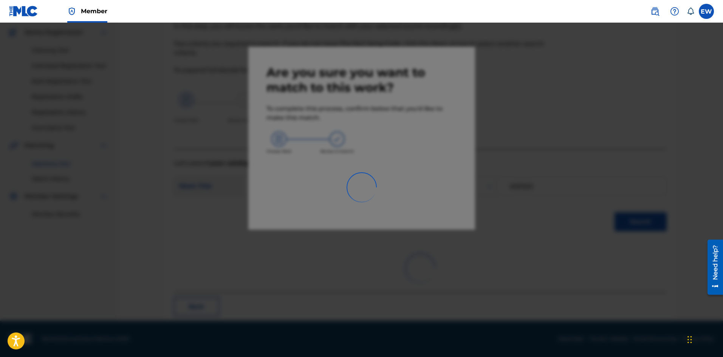
scroll to position [18, 0]
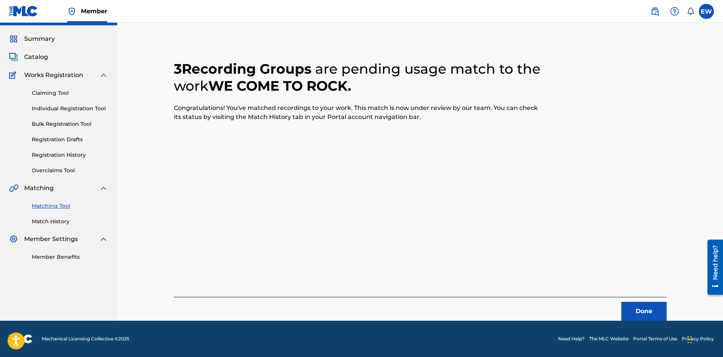
click at [635, 310] on button "Done" at bounding box center [643, 311] width 45 height 19
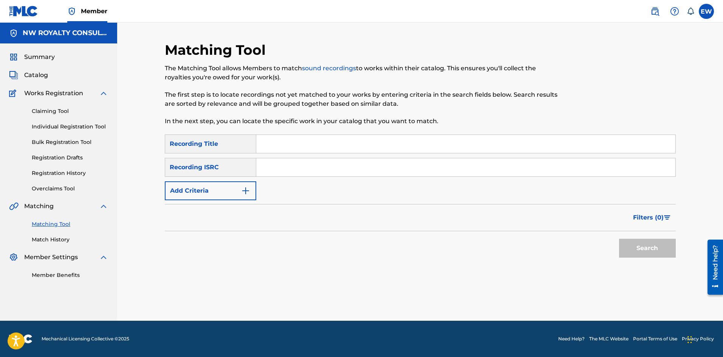
scroll to position [0, 0]
click at [179, 189] on button "Add Criteria" at bounding box center [210, 190] width 91 height 19
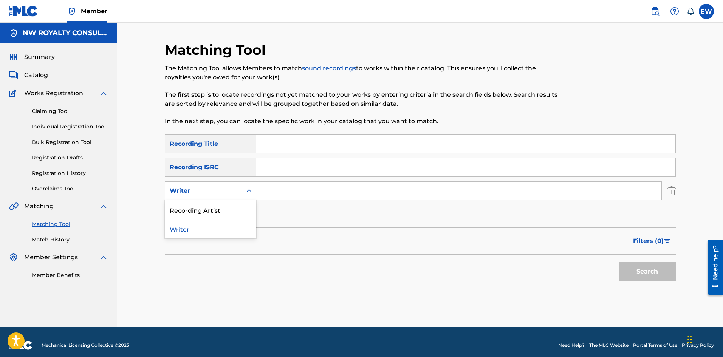
click at [179, 189] on div "Writer" at bounding box center [204, 190] width 68 height 9
drag, startPoint x: 180, startPoint y: 205, endPoint x: 188, endPoint y: 206, distance: 8.0
click at [180, 206] on div "Recording Artist" at bounding box center [210, 209] width 91 height 19
click at [301, 198] on input "Search Form" at bounding box center [458, 191] width 405 height 18
paste input "KAEPABLE"
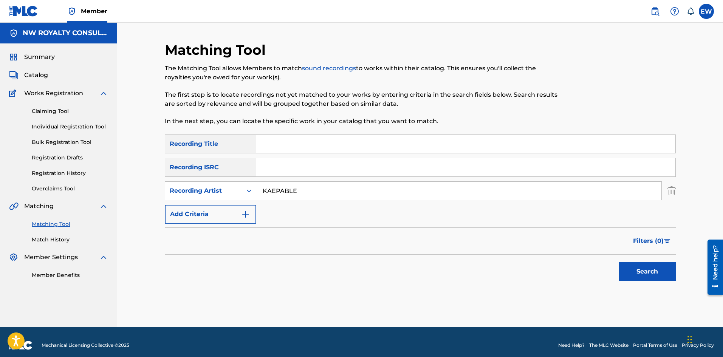
type input "KAEPABLE"
click at [281, 146] on input "Search Form" at bounding box center [465, 144] width 419 height 18
paste input "WE DOH PLAY"
type input "WE DOH PLAY"
click at [674, 276] on button "Search" at bounding box center [647, 271] width 57 height 19
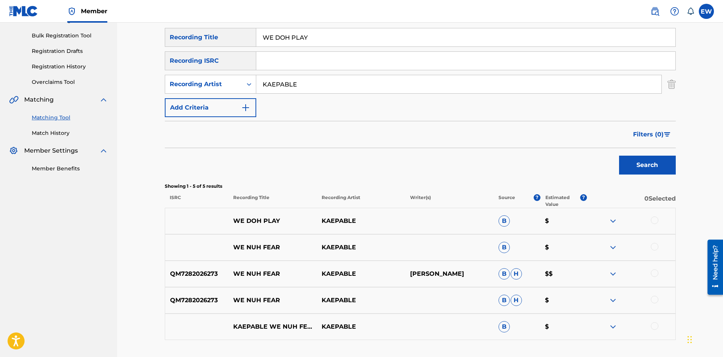
scroll to position [113, 0]
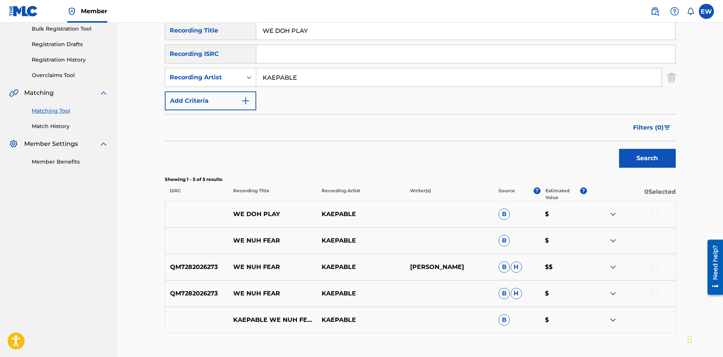
click at [655, 215] on div at bounding box center [654, 214] width 8 height 8
click at [531, 300] on button "Match 1 Group" at bounding box center [530, 295] width 83 height 19
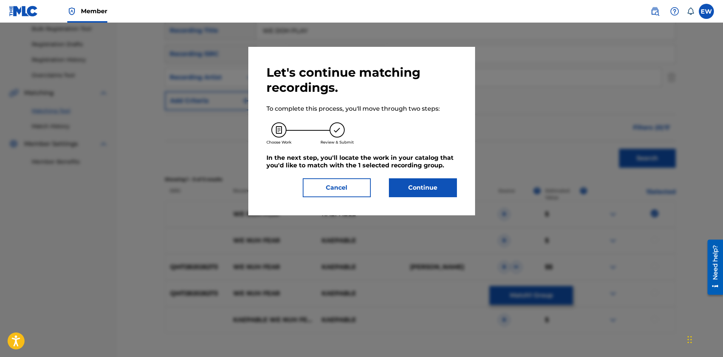
click at [433, 183] on button "Continue" at bounding box center [423, 187] width 68 height 19
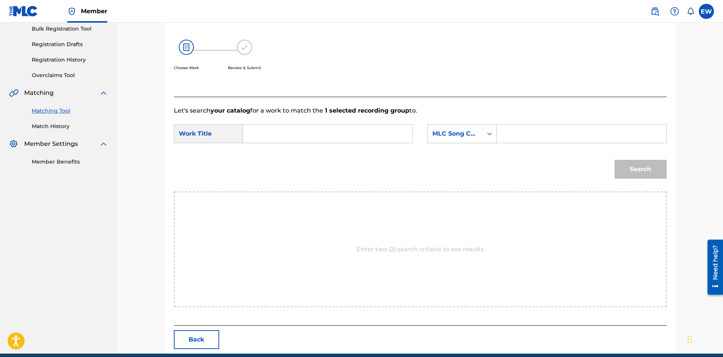
click at [309, 131] on input "Search Form" at bounding box center [327, 134] width 156 height 18
paste input "WE DOH PLAY"
type input "WE DOH PLAY"
click at [519, 135] on input "Search Form" at bounding box center [581, 134] width 156 height 18
paste input "WB2MEQ"
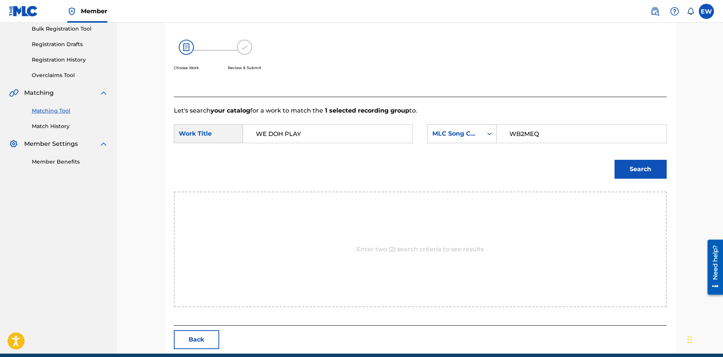
type input "WB2MEQ"
click at [631, 177] on button "Search" at bounding box center [640, 169] width 52 height 19
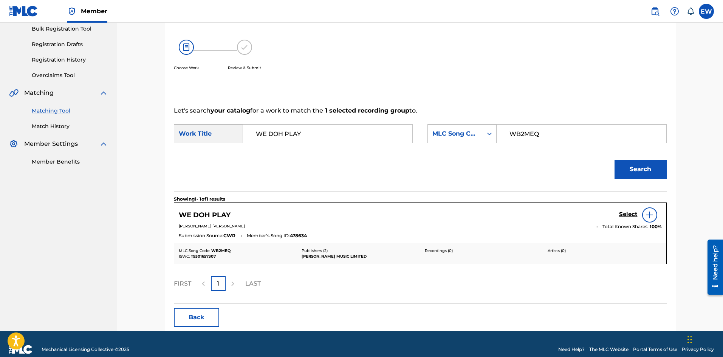
click at [632, 212] on h5 "Select" at bounding box center [628, 214] width 19 height 7
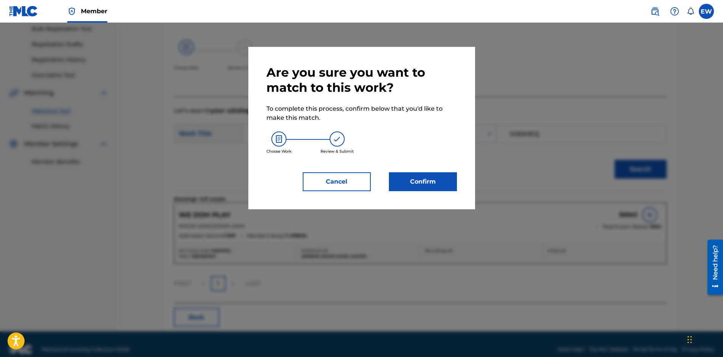
click at [427, 182] on button "Confirm" at bounding box center [423, 181] width 68 height 19
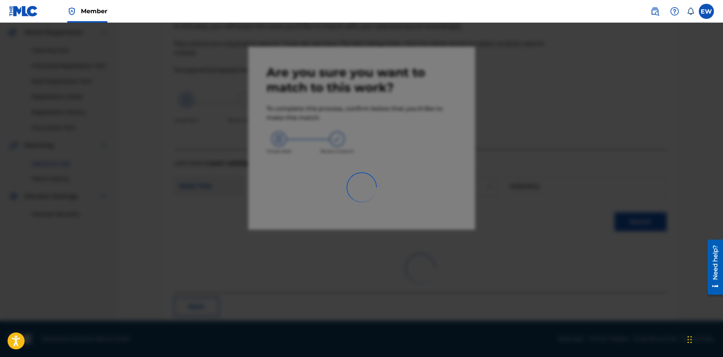
scroll to position [18, 0]
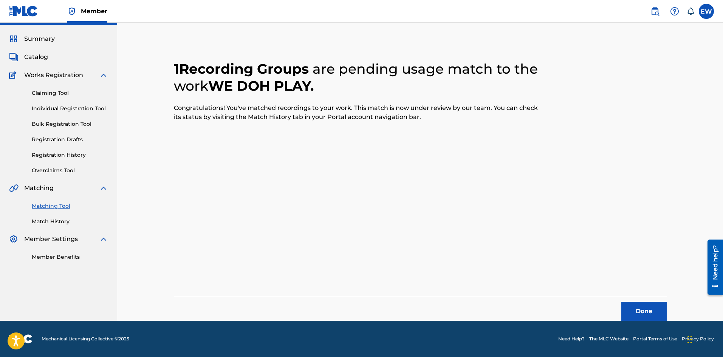
drag, startPoint x: 642, startPoint y: 315, endPoint x: 712, endPoint y: 308, distance: 69.8
click at [644, 314] on button "Done" at bounding box center [643, 311] width 45 height 19
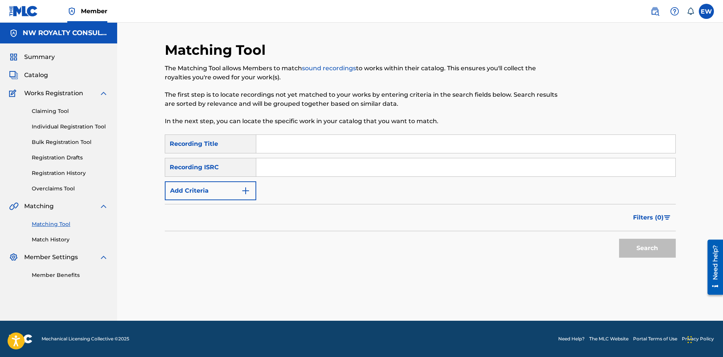
scroll to position [0, 0]
click at [231, 187] on button "Add Criteria" at bounding box center [210, 190] width 91 height 19
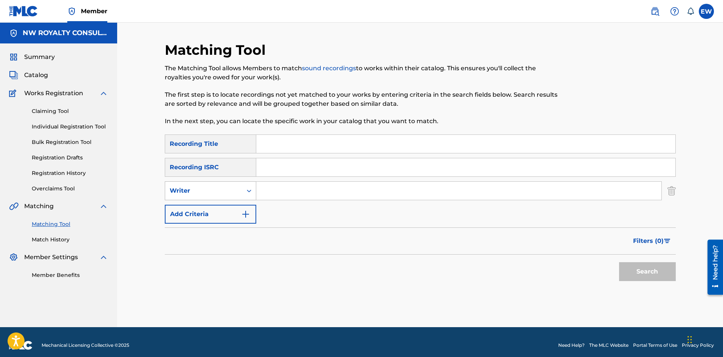
click at [221, 193] on div "Writer" at bounding box center [204, 190] width 68 height 9
drag, startPoint x: 219, startPoint y: 210, endPoint x: 257, endPoint y: 202, distance: 38.8
click at [220, 210] on div "Recording Artist" at bounding box center [210, 209] width 91 height 19
click at [314, 191] on input "Search Form" at bounding box center [458, 191] width 405 height 18
paste input "SKIPPA"
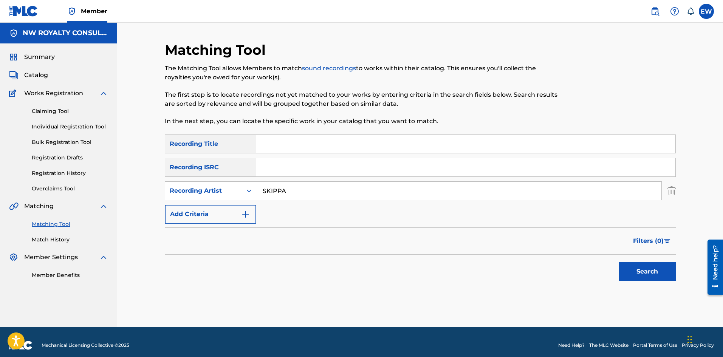
type input "SKIPPA"
click at [296, 146] on input "Search Form" at bounding box center [465, 144] width 419 height 18
paste input "WE DON T PLAY"
type input "WE DON T PLAY"
click at [659, 272] on button "Search" at bounding box center [647, 271] width 57 height 19
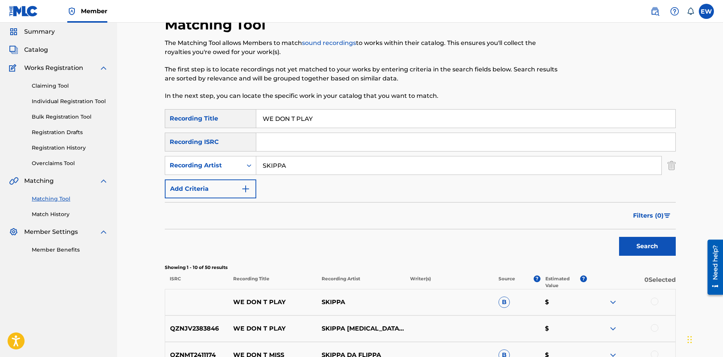
scroll to position [76, 0]
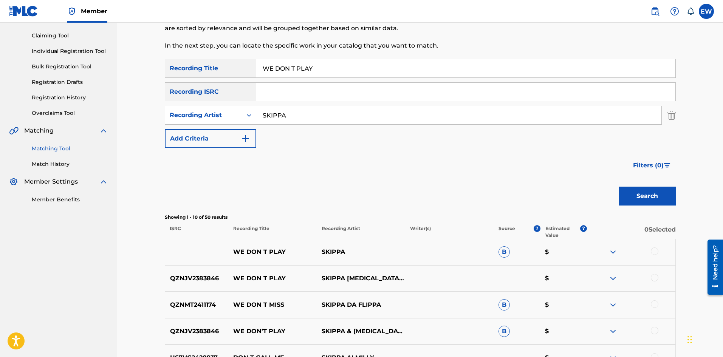
click at [652, 250] on div at bounding box center [654, 251] width 8 height 8
click at [652, 276] on div at bounding box center [654, 278] width 8 height 8
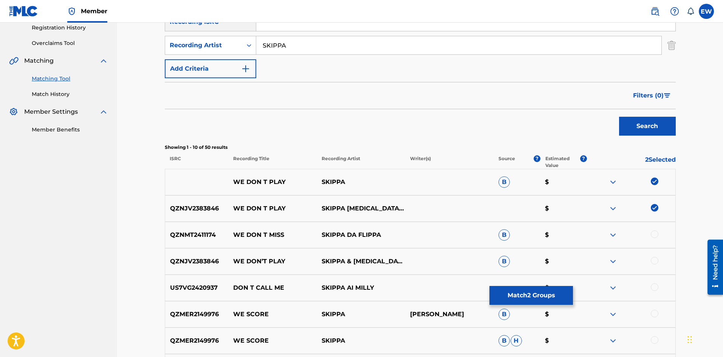
scroll to position [151, 0]
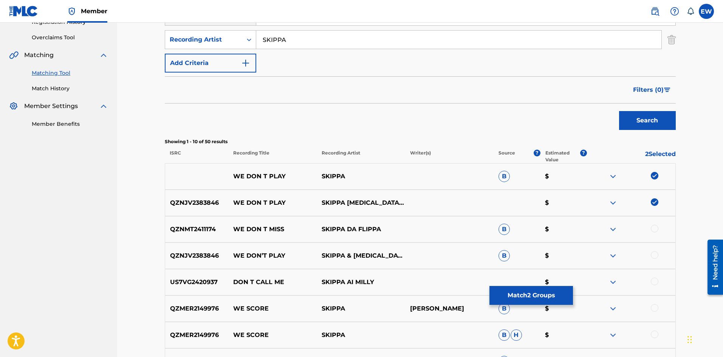
click at [655, 257] on div at bounding box center [654, 255] width 8 height 8
click at [538, 290] on button "Match 3 Groups" at bounding box center [530, 295] width 83 height 19
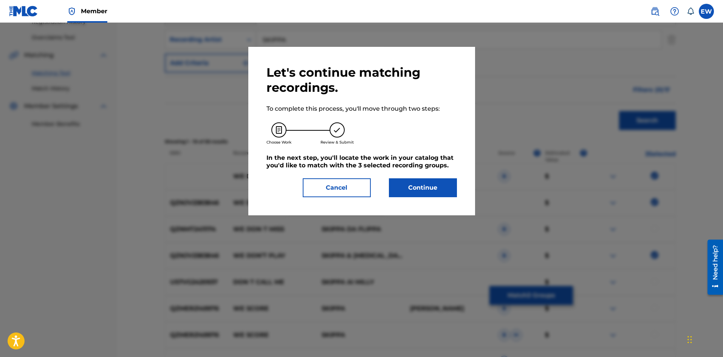
click at [415, 190] on button "Continue" at bounding box center [423, 187] width 68 height 19
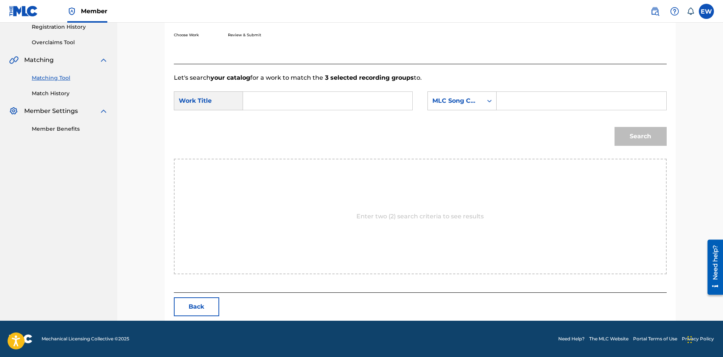
scroll to position [146, 0]
click at [338, 101] on input "Search Form" at bounding box center [327, 101] width 156 height 18
paste input "WE DON T PLAY"
type input "WE DON T PLAY"
click at [540, 99] on input "Search Form" at bounding box center [581, 101] width 156 height 18
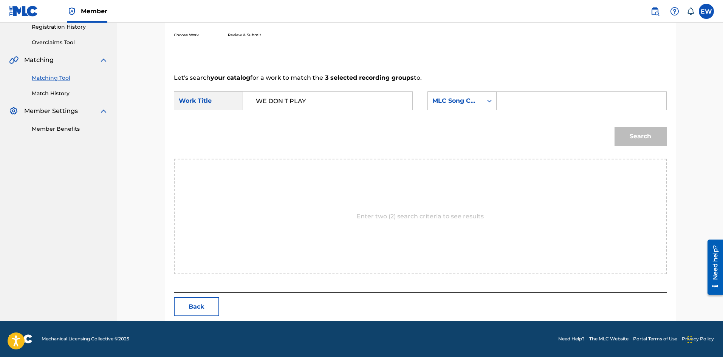
paste input "WC1OP5"
type input "WC1OP5"
click at [632, 139] on button "Search" at bounding box center [640, 136] width 52 height 19
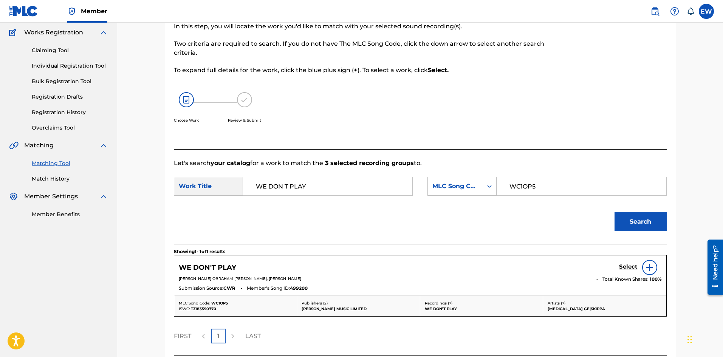
scroll to position [124, 0]
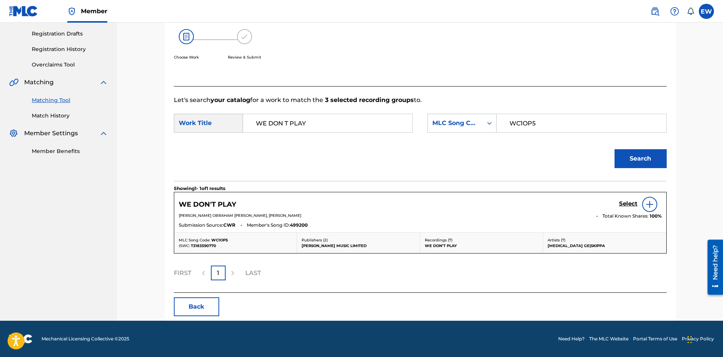
click at [624, 202] on h5 "Select" at bounding box center [628, 203] width 19 height 7
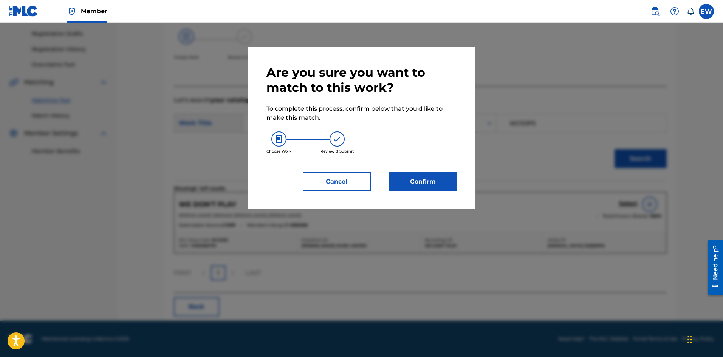
click at [444, 178] on button "Confirm" at bounding box center [423, 181] width 68 height 19
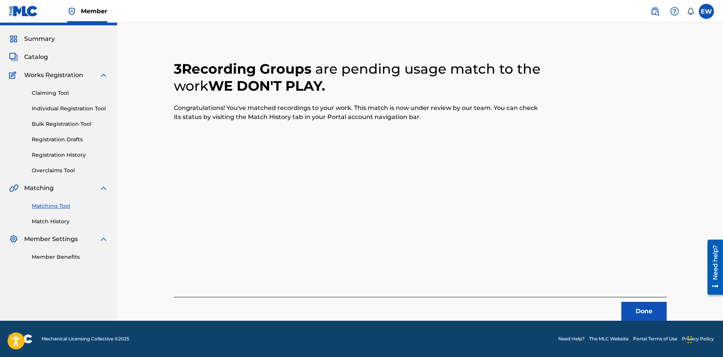
scroll to position [18, 0]
click at [633, 307] on button "Done" at bounding box center [643, 311] width 45 height 19
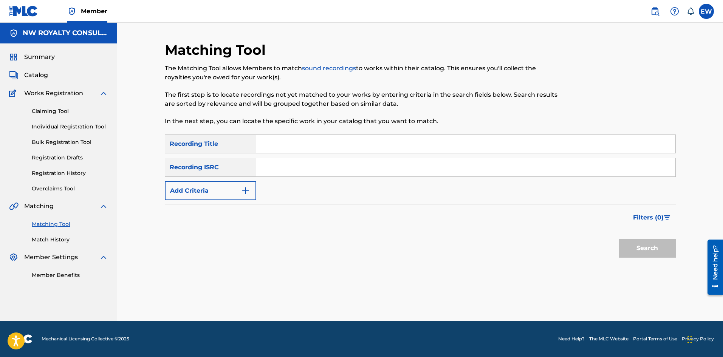
click at [203, 194] on button "Add Criteria" at bounding box center [210, 190] width 91 height 19
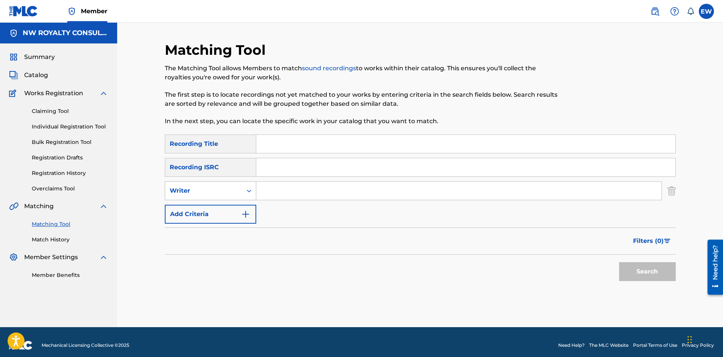
click at [201, 193] on div "Writer" at bounding box center [204, 190] width 68 height 9
click at [200, 204] on div "Recording Artist" at bounding box center [210, 209] width 91 height 19
drag, startPoint x: 285, startPoint y: 197, endPoint x: 290, endPoint y: 196, distance: 5.4
click at [290, 196] on input "Search Form" at bounding box center [458, 191] width 405 height 18
paste input "ZAGGA"
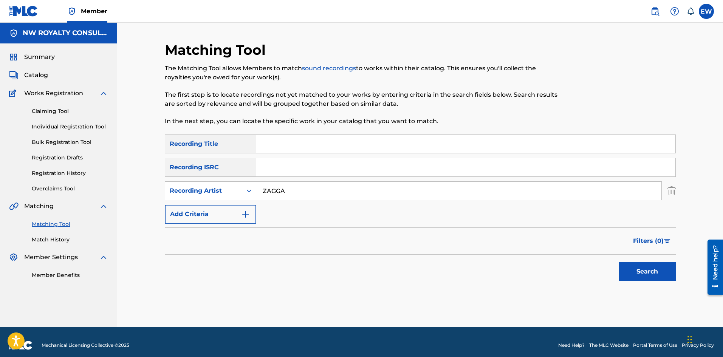
type input "ZAGGA"
click at [321, 142] on input "Search Form" at bounding box center [465, 144] width 419 height 18
paste input "WE NEVA (KUSH IN THE AC RIDDIM)"
type input "WE NEVA (KUSH IN THE AC RIDDIM)"
click at [642, 265] on button "Search" at bounding box center [647, 271] width 57 height 19
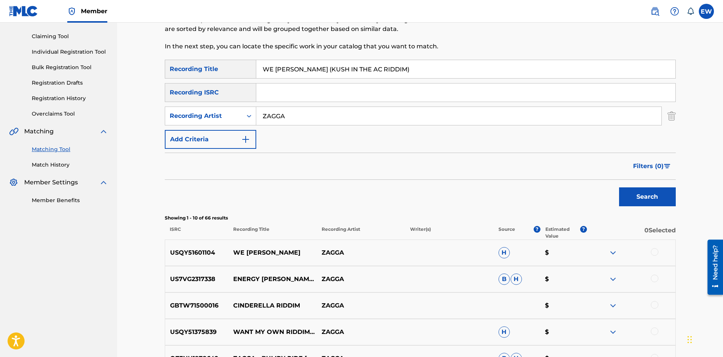
scroll to position [76, 0]
click at [652, 250] on div at bounding box center [654, 251] width 8 height 8
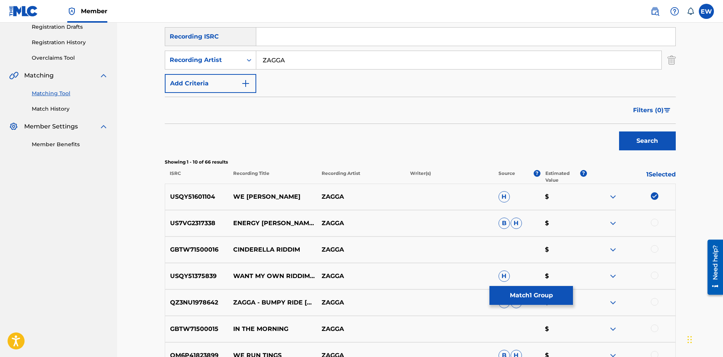
scroll to position [151, 0]
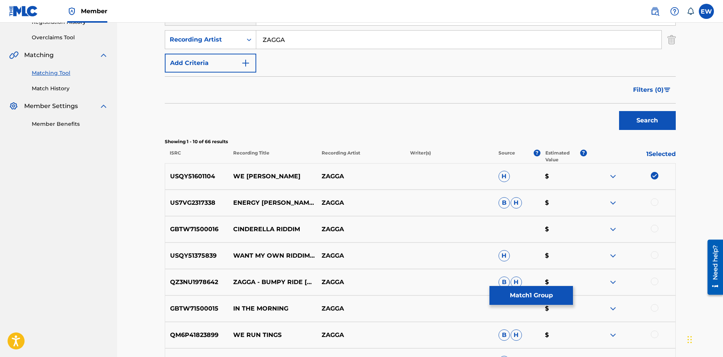
click at [525, 297] on button "Match 1 Group" at bounding box center [530, 295] width 83 height 19
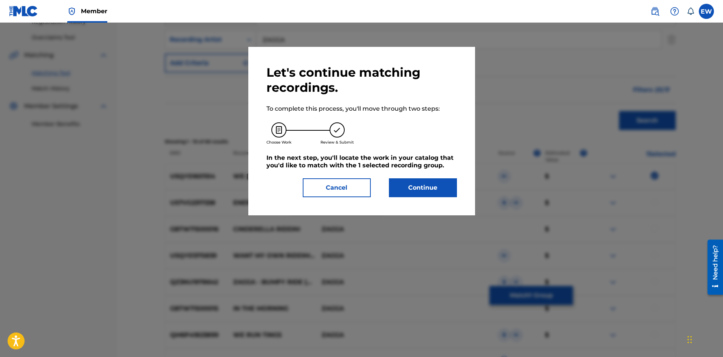
click at [425, 189] on button "Continue" at bounding box center [423, 187] width 68 height 19
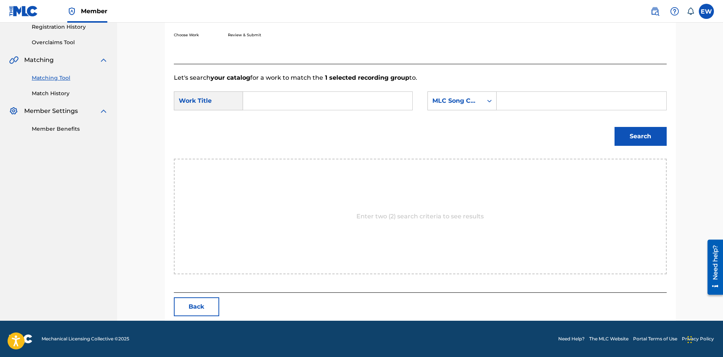
scroll to position [146, 0]
click at [346, 103] on input "Search Form" at bounding box center [327, 101] width 156 height 18
paste input "WE NEVA (KUSH IN THE AC RIDDIM)"
type input "WE NEVA (KUSH IN THE AC RIDDIM)"
click at [536, 100] on input "Search Form" at bounding box center [581, 101] width 156 height 18
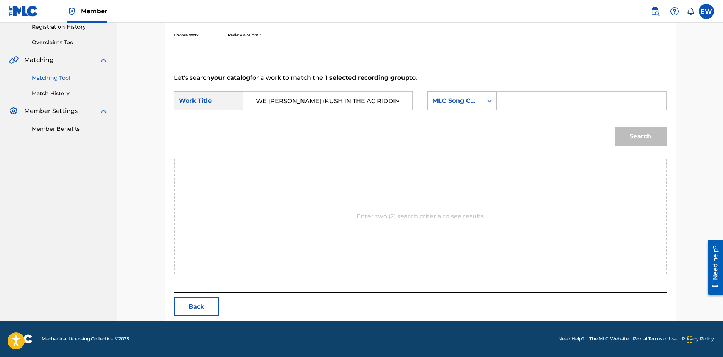
paste input "WC9PH1"
type input "WC9PH1"
click at [630, 137] on button "Search" at bounding box center [640, 136] width 52 height 19
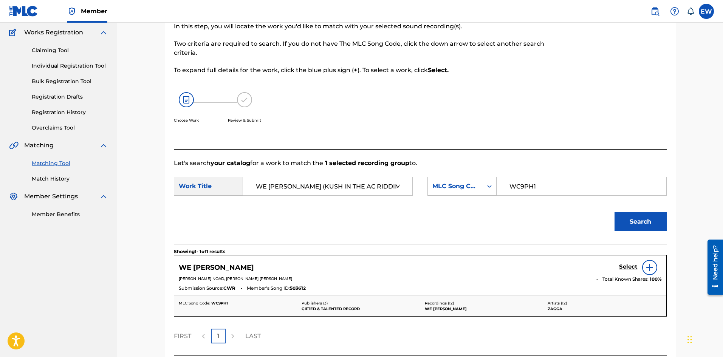
scroll to position [124, 0]
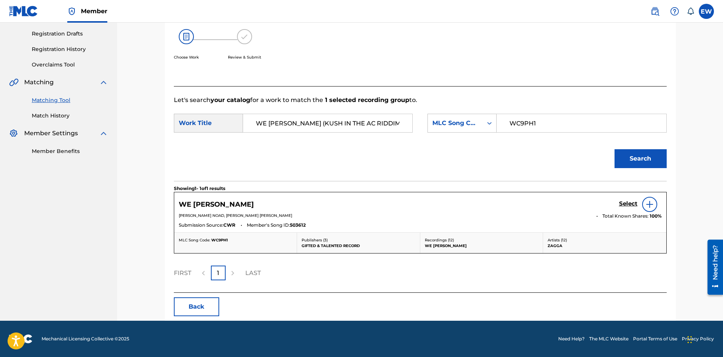
click at [626, 202] on h5 "Select" at bounding box center [628, 203] width 19 height 7
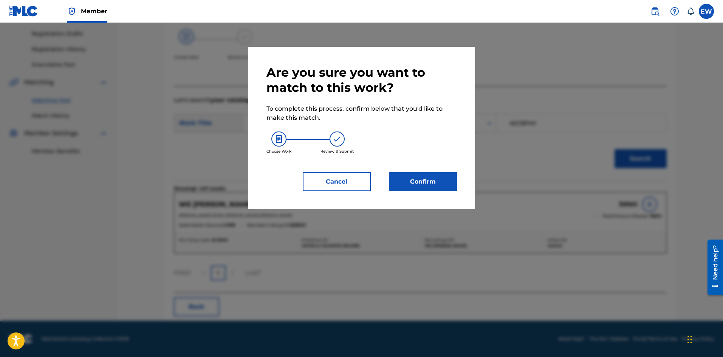
click at [432, 181] on button "Confirm" at bounding box center [423, 181] width 68 height 19
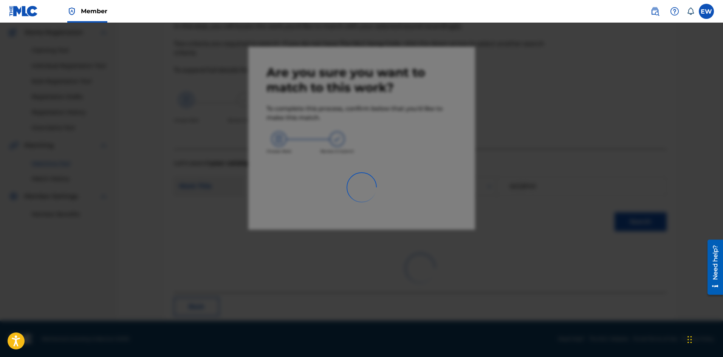
scroll to position [18, 0]
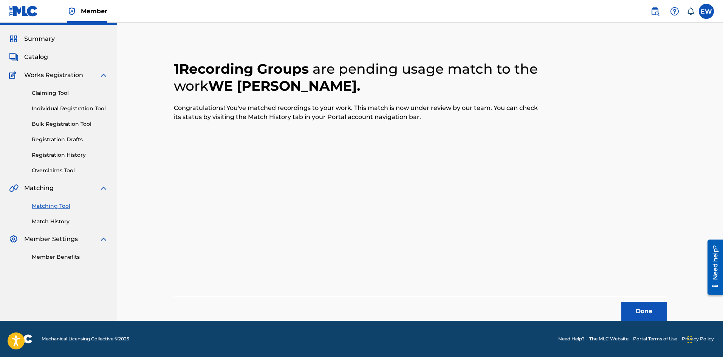
click at [633, 305] on button "Done" at bounding box center [643, 311] width 45 height 19
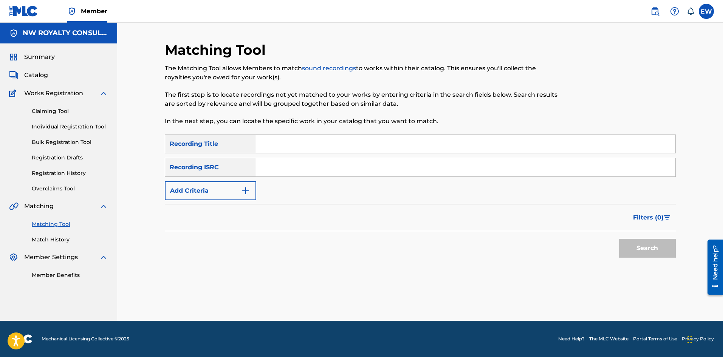
click at [233, 183] on button "Add Criteria" at bounding box center [210, 190] width 91 height 19
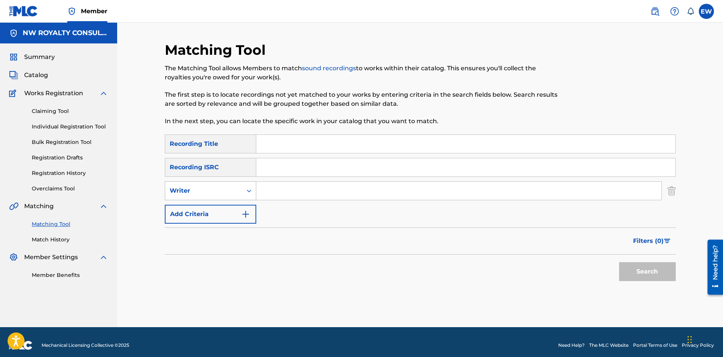
click at [223, 189] on div "Writer" at bounding box center [204, 190] width 68 height 9
drag, startPoint x: 200, startPoint y: 215, endPoint x: 212, endPoint y: 209, distance: 13.2
click at [204, 213] on div "Recording Artist" at bounding box center [210, 209] width 91 height 19
click at [320, 187] on input "Search Form" at bounding box center [458, 191] width 405 height 18
paste input "DROOP LION"
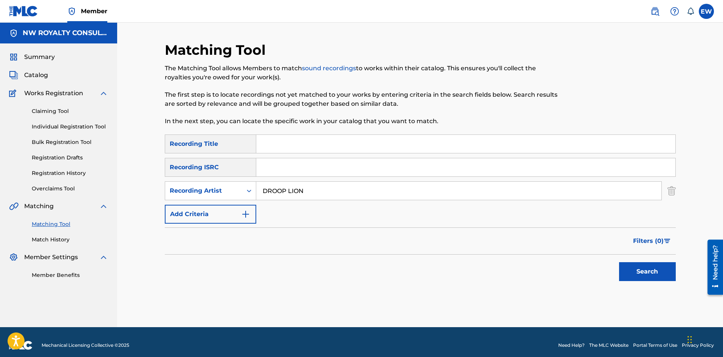
type input "DROOP LION"
click at [283, 148] on input "Search Form" at bounding box center [465, 144] width 419 height 18
paste input "WE PRAY FOR THEM"
type input "WE PRAY FOR THEM"
click at [636, 273] on button "Search" at bounding box center [647, 271] width 57 height 19
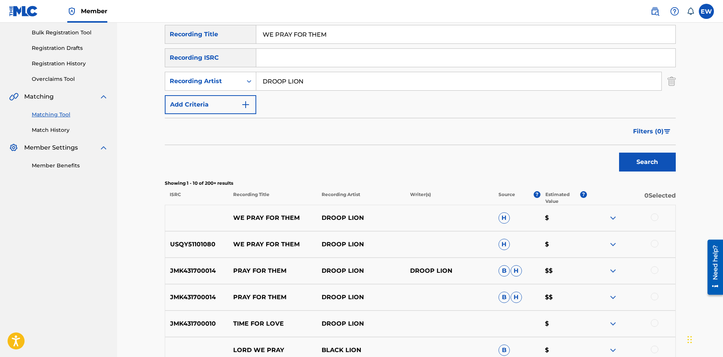
scroll to position [113, 0]
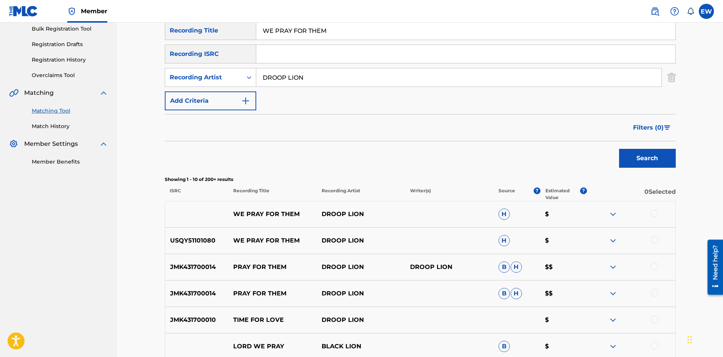
click at [655, 213] on div at bounding box center [654, 214] width 8 height 8
click at [653, 241] on div at bounding box center [654, 240] width 8 height 8
click at [534, 303] on button "Match 2 Groups" at bounding box center [530, 295] width 83 height 19
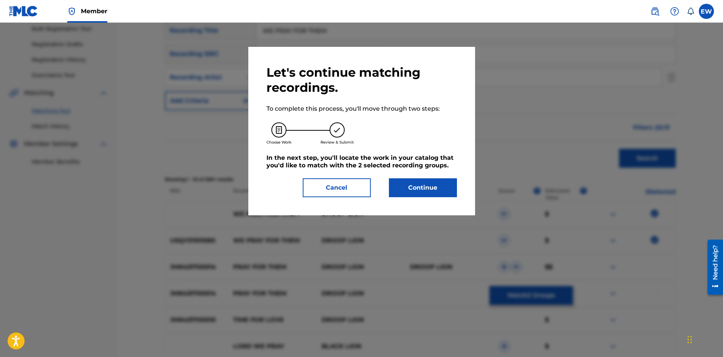
click at [422, 188] on button "Continue" at bounding box center [423, 187] width 68 height 19
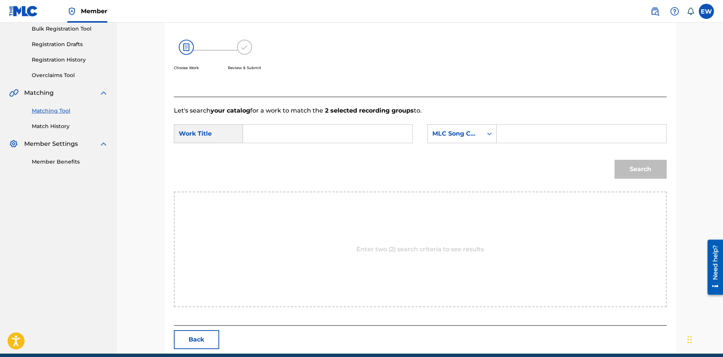
click at [341, 136] on input "Search Form" at bounding box center [327, 134] width 156 height 18
paste input "WE PRAY FOR THEM"
type input "WE PRAY FOR THEM"
drag, startPoint x: 540, startPoint y: 133, endPoint x: 543, endPoint y: 129, distance: 5.4
click at [542, 131] on input "Search Form" at bounding box center [581, 134] width 156 height 18
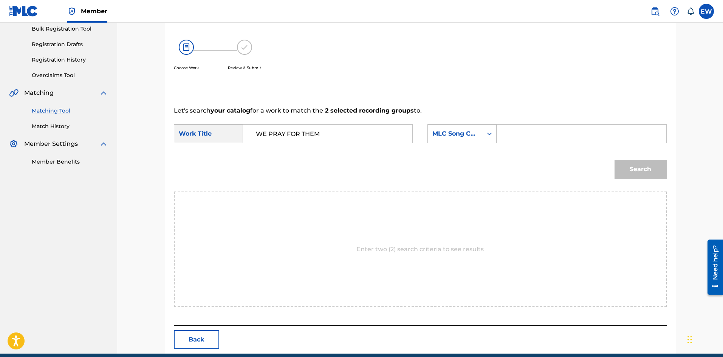
paste input "PN8HXO"
type input "PN8HXO"
click at [630, 161] on button "Search" at bounding box center [640, 169] width 52 height 19
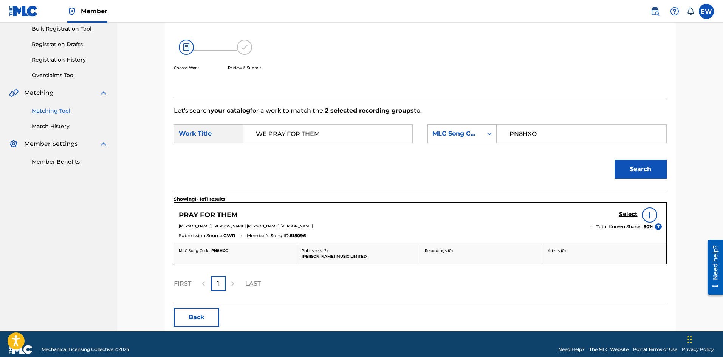
click at [624, 214] on h5 "Select" at bounding box center [628, 214] width 19 height 7
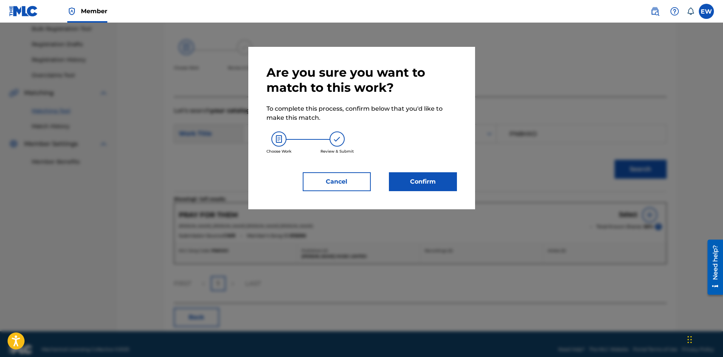
click at [419, 189] on button "Confirm" at bounding box center [423, 181] width 68 height 19
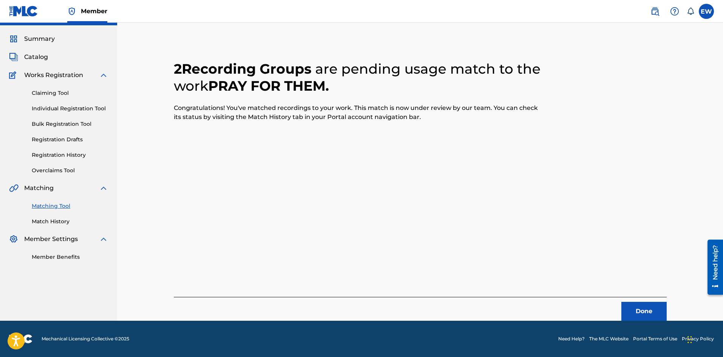
scroll to position [18, 0]
click at [640, 313] on button "Done" at bounding box center [643, 311] width 45 height 19
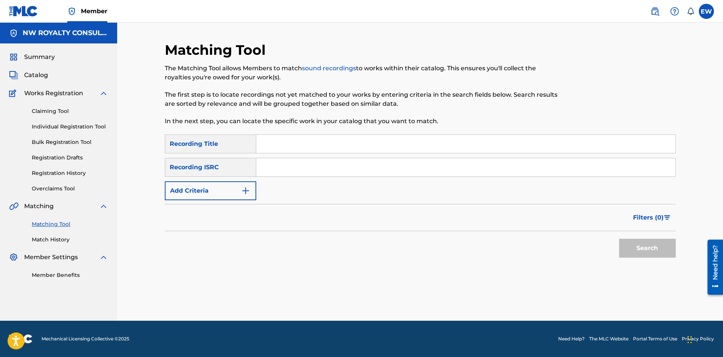
scroll to position [0, 0]
click at [219, 192] on button "Add Criteria" at bounding box center [210, 190] width 91 height 19
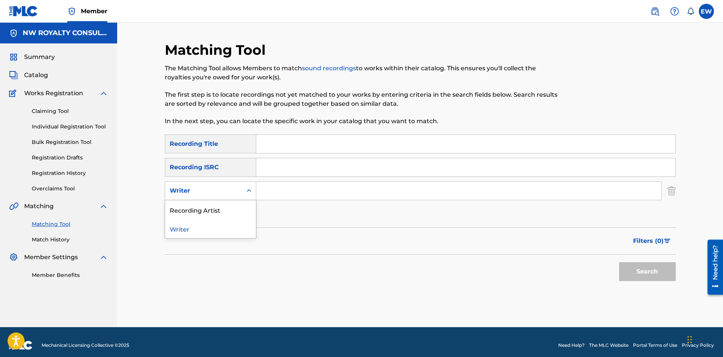
click at [219, 191] on div "Writer" at bounding box center [204, 190] width 68 height 9
drag, startPoint x: 215, startPoint y: 203, endPoint x: 230, endPoint y: 202, distance: 14.7
click at [215, 204] on div "Recording Artist" at bounding box center [210, 209] width 91 height 19
click at [301, 192] on input "Search Form" at bounding box center [458, 191] width 405 height 18
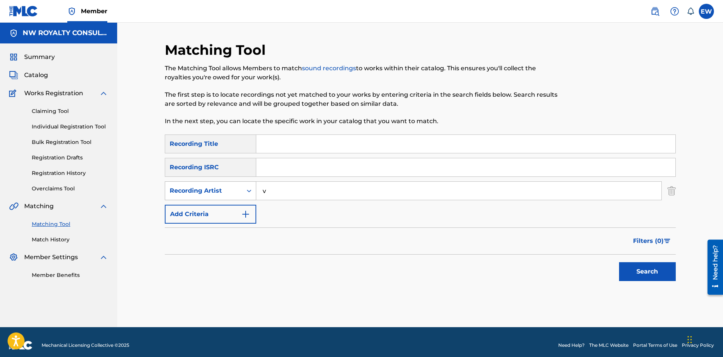
drag, startPoint x: 293, startPoint y: 192, endPoint x: 232, endPoint y: 184, distance: 60.9
click at [242, 184] on div "SearchWithCriteriaaac1445a-c519-407e-9e9b-864c771e39d2 Recording Artist v" at bounding box center [420, 190] width 511 height 19
paste input "MARK WONDER"
type input "MARK WONDER"
click at [285, 150] on input "Search Form" at bounding box center [465, 144] width 419 height 18
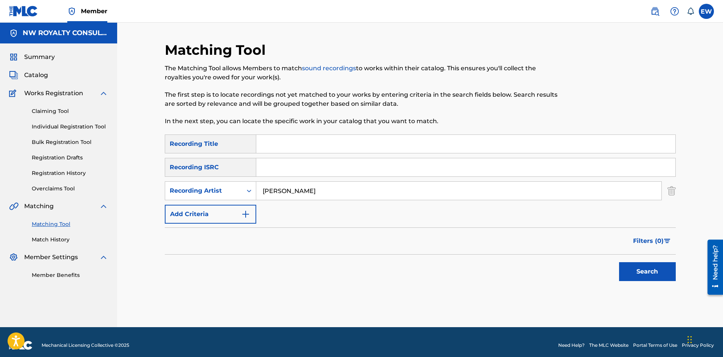
paste input "WE SHALL OVERCOME"
type input "WE SHALL OVERCOME"
click at [632, 268] on button "Search" at bounding box center [647, 271] width 57 height 19
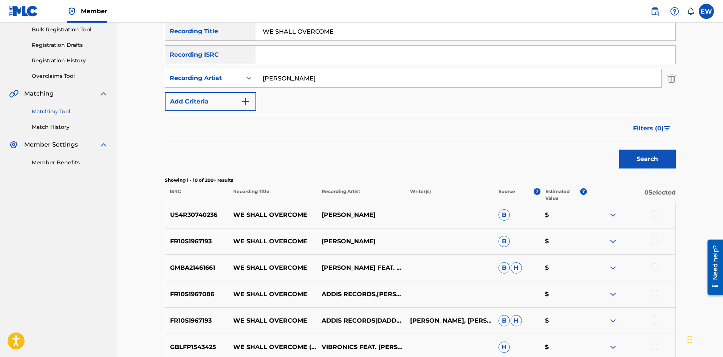
scroll to position [113, 0]
click at [655, 214] on div at bounding box center [654, 214] width 8 height 8
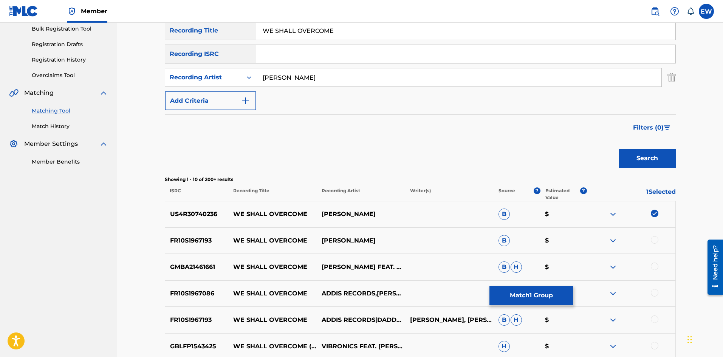
click at [652, 236] on div at bounding box center [654, 240] width 8 height 8
click at [656, 266] on div at bounding box center [654, 266] width 8 height 8
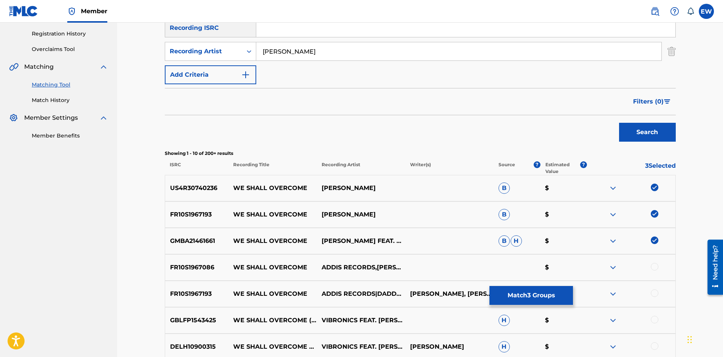
scroll to position [151, 0]
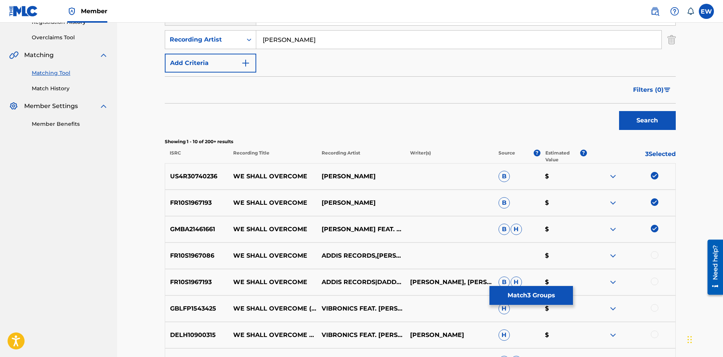
click at [658, 254] on div at bounding box center [631, 255] width 88 height 9
click at [655, 256] on div at bounding box center [654, 255] width 8 height 8
click at [655, 283] on div at bounding box center [654, 282] width 8 height 8
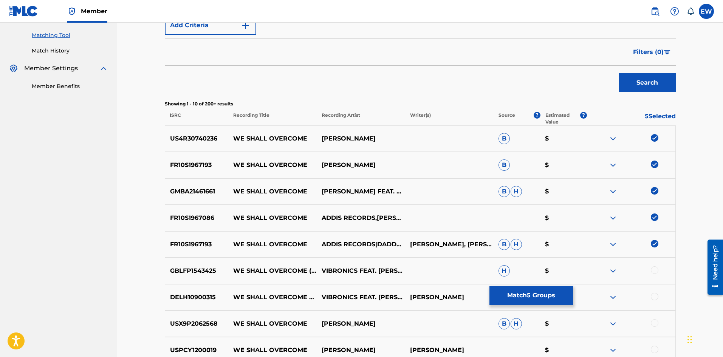
click at [651, 270] on div at bounding box center [654, 270] width 8 height 8
click at [655, 298] on div at bounding box center [654, 297] width 8 height 8
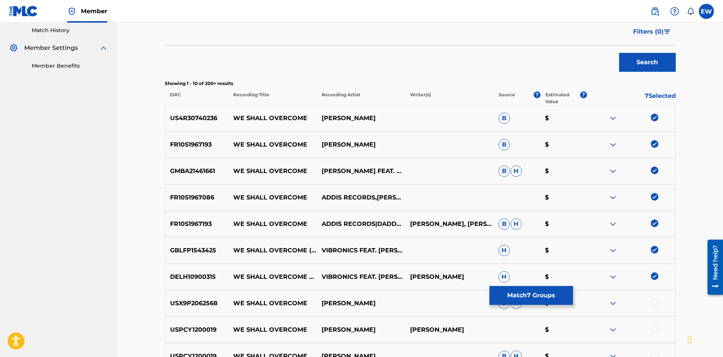
scroll to position [227, 0]
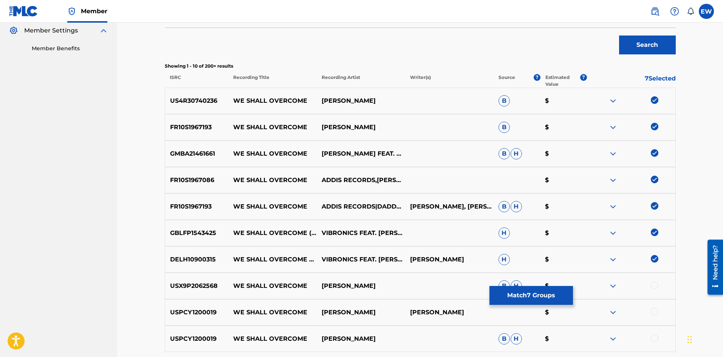
click at [519, 290] on button "Match 7 Groups" at bounding box center [530, 295] width 83 height 19
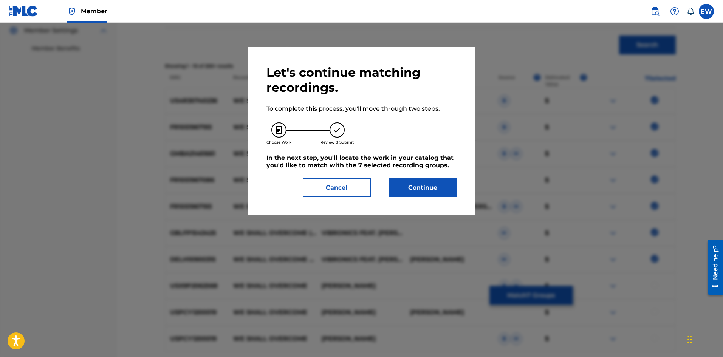
click at [434, 189] on button "Continue" at bounding box center [423, 187] width 68 height 19
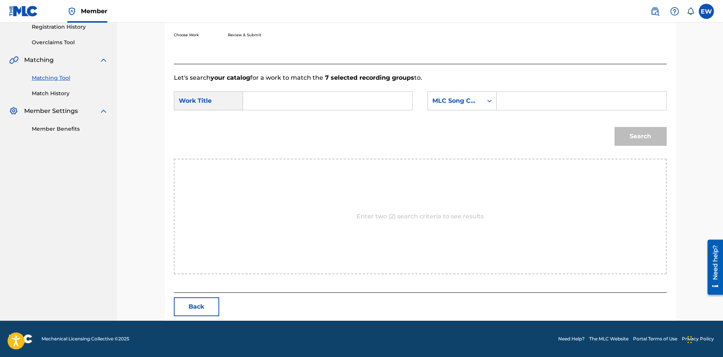
click at [326, 105] on input "Search Form" at bounding box center [327, 101] width 156 height 18
paste input "WE SHALL OVERCOME"
type input "WE SHALL OVERCOME"
click at [574, 101] on input "Search Form" at bounding box center [581, 101] width 156 height 18
paste input "WB6A53"
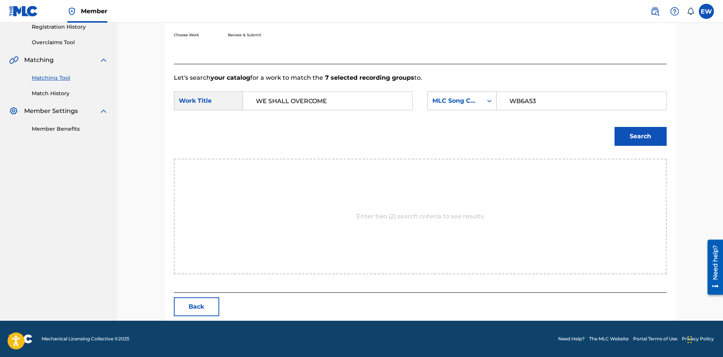
type input "WB6A53"
click at [635, 131] on button "Search" at bounding box center [640, 136] width 52 height 19
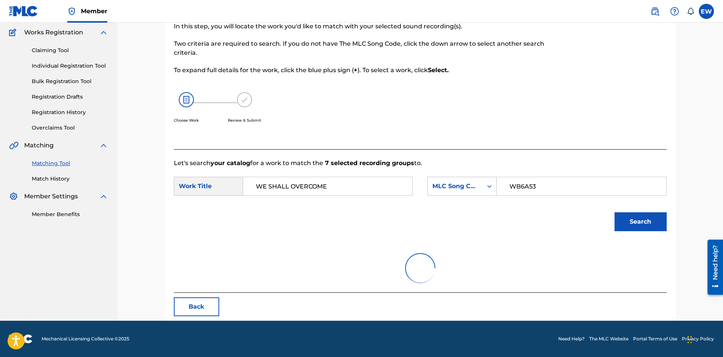
scroll to position [124, 0]
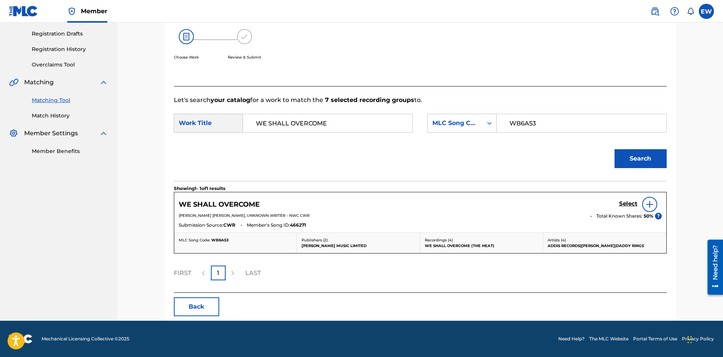
click at [626, 204] on h5 "Select" at bounding box center [628, 203] width 19 height 7
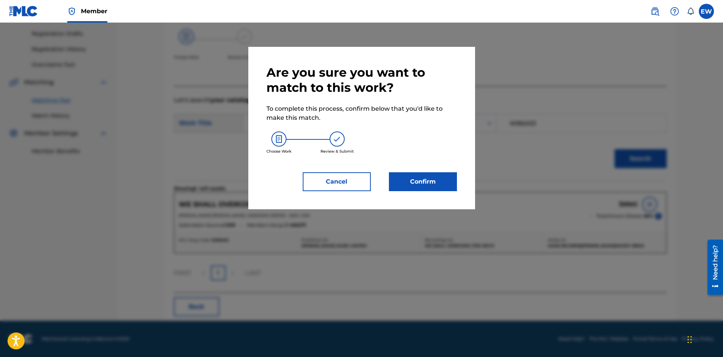
click at [405, 182] on button "Confirm" at bounding box center [423, 181] width 68 height 19
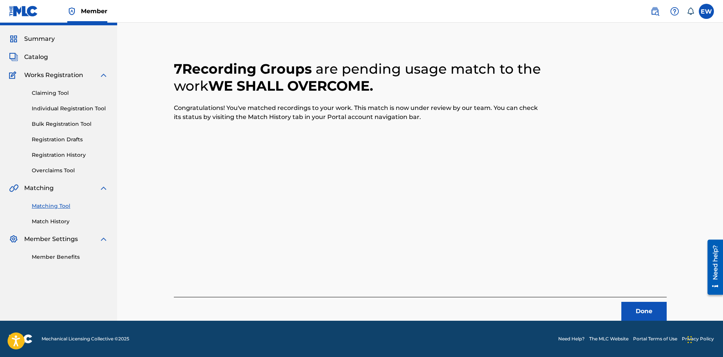
scroll to position [18, 0]
click at [650, 306] on button "Done" at bounding box center [643, 311] width 45 height 19
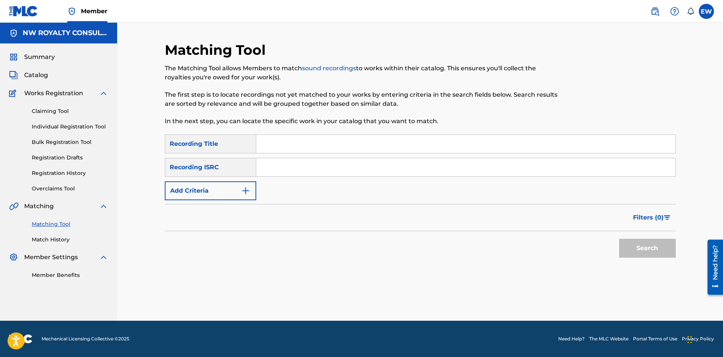
scroll to position [0, 0]
click at [179, 186] on button "Add Criteria" at bounding box center [210, 190] width 91 height 19
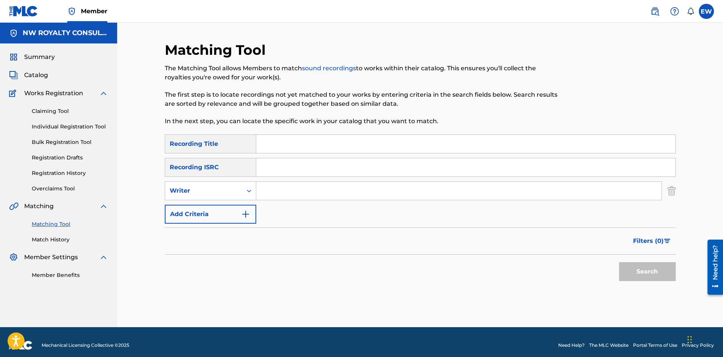
click at [179, 186] on div "Writer" at bounding box center [204, 190] width 68 height 9
click at [189, 207] on div "Recording Artist" at bounding box center [210, 209] width 91 height 19
click at [353, 190] on input "Search Form" at bounding box center [458, 191] width 405 height 18
paste input "FUGEES (REFUGEE CAMP)"
type input "FUGEES (REFUGEE CAMP)"
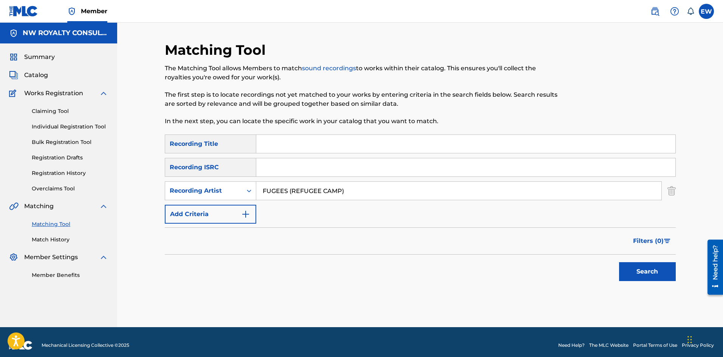
click at [291, 139] on input "Search Form" at bounding box center [465, 144] width 419 height 18
paste input "READY OR NOT"
type input "READY OR NOT"
click at [654, 274] on button "Search" at bounding box center [647, 271] width 57 height 19
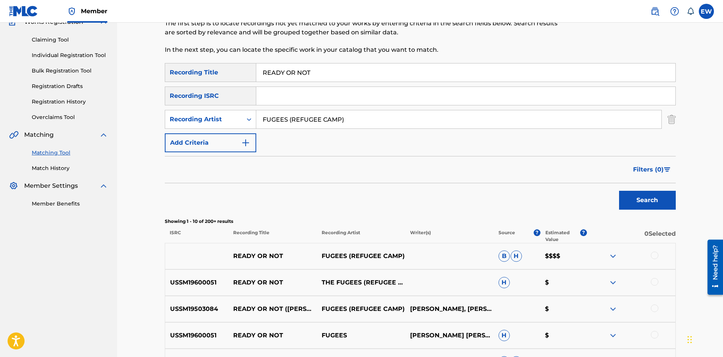
scroll to position [76, 0]
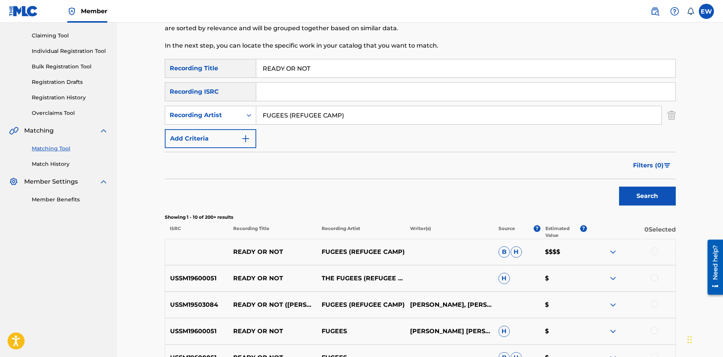
click at [653, 252] on div at bounding box center [654, 251] width 8 height 8
click at [658, 277] on div at bounding box center [631, 278] width 88 height 9
click at [654, 278] on div at bounding box center [654, 278] width 8 height 8
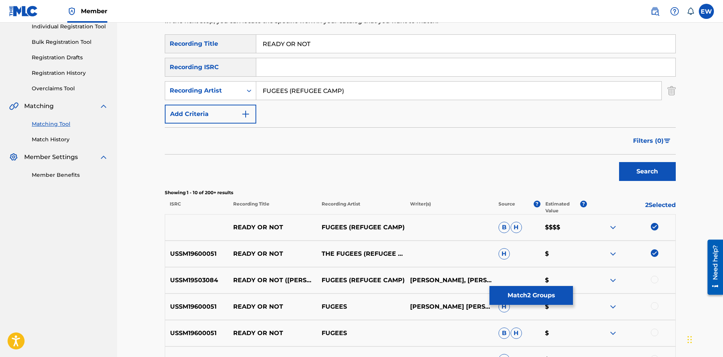
scroll to position [113, 0]
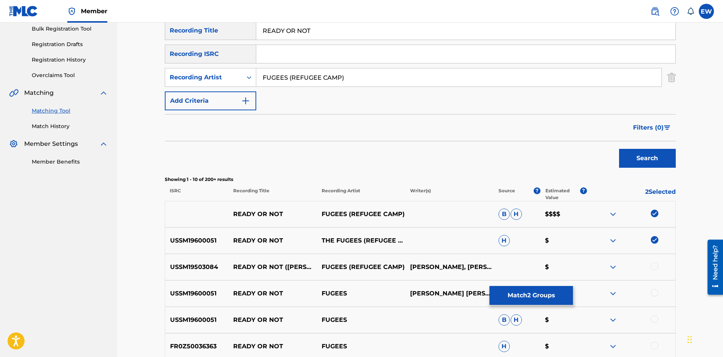
click at [652, 264] on div at bounding box center [654, 266] width 8 height 8
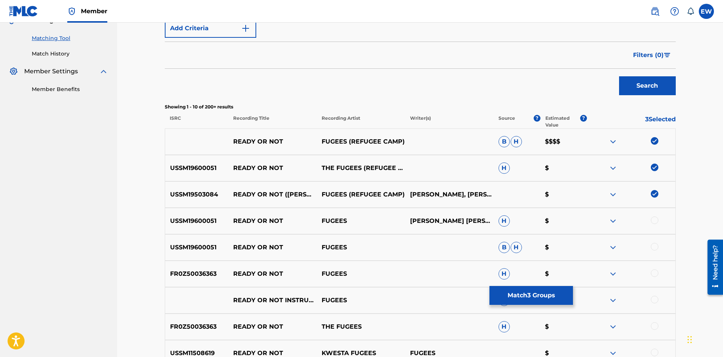
scroll to position [189, 0]
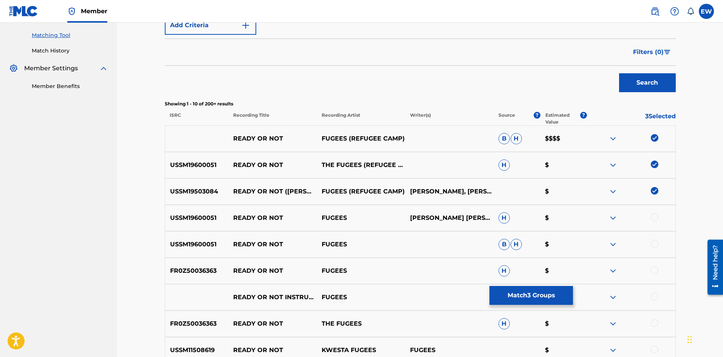
click at [565, 303] on button "Match 3 Groups" at bounding box center [530, 295] width 83 height 19
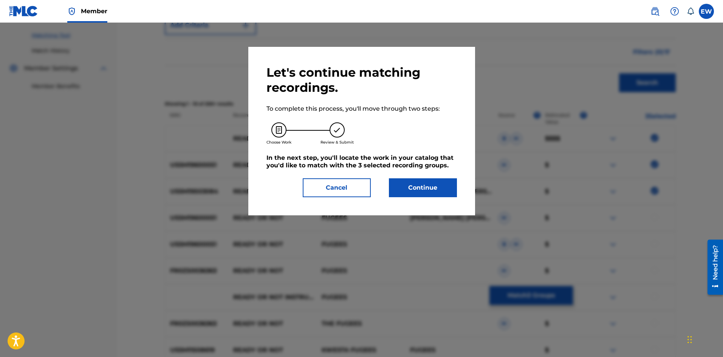
click at [429, 184] on button "Continue" at bounding box center [423, 187] width 68 height 19
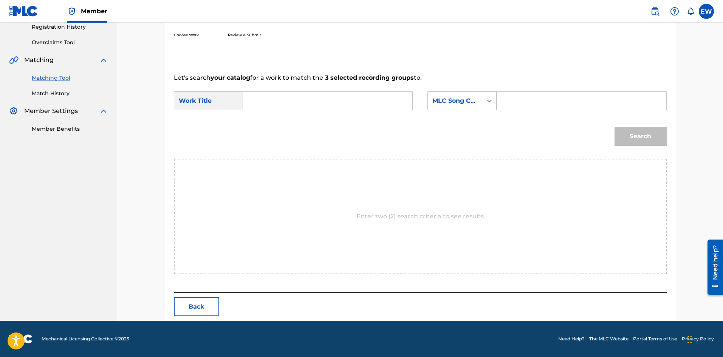
click at [313, 98] on input "Search Form" at bounding box center [327, 101] width 156 height 18
paste input "READY OR NOT"
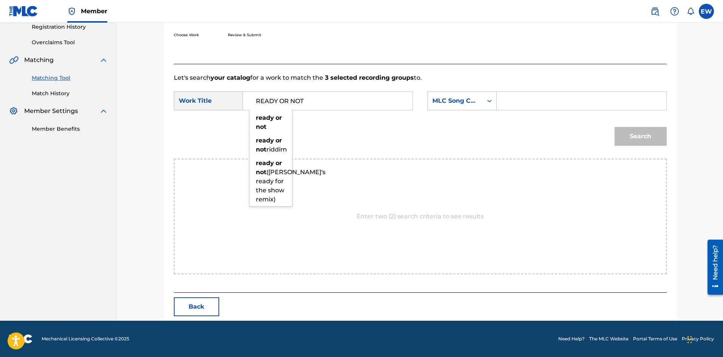
type input "READY OR NOT"
click at [579, 95] on input "Search Form" at bounding box center [581, 101] width 156 height 18
paste input "RV7TW9"
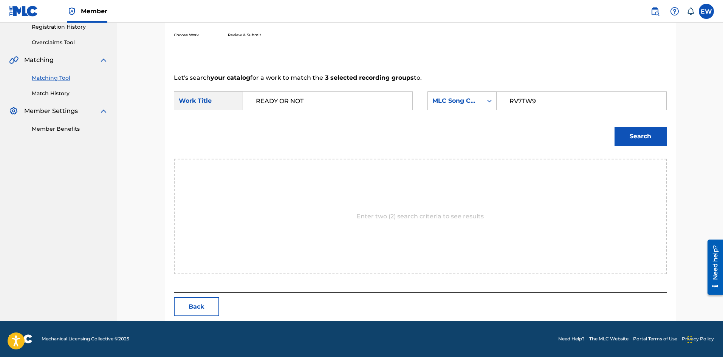
type input "RV7TW9"
click at [651, 134] on button "Search" at bounding box center [640, 136] width 52 height 19
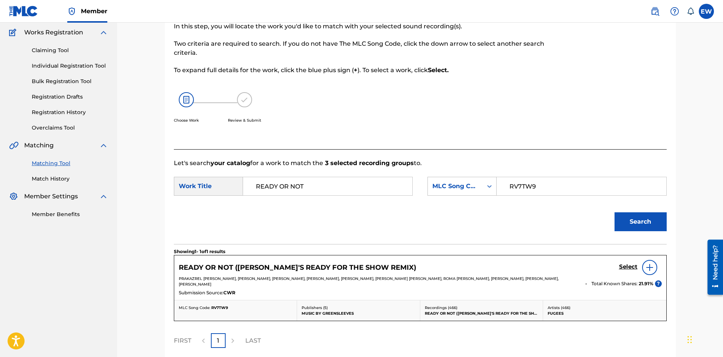
scroll to position [124, 0]
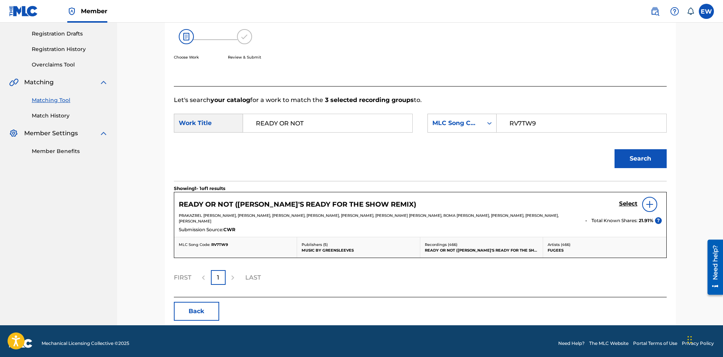
click at [629, 202] on h5 "Select" at bounding box center [628, 203] width 19 height 7
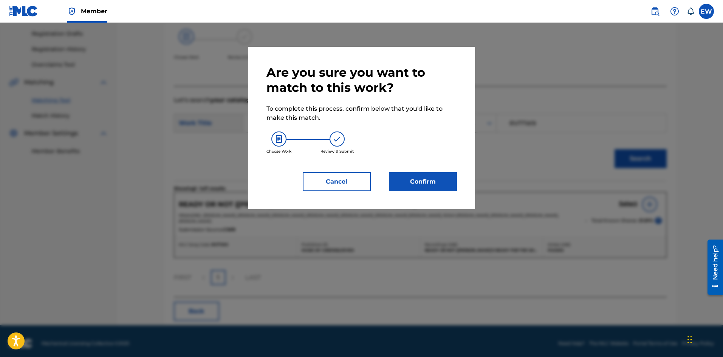
click at [443, 181] on button "Confirm" at bounding box center [423, 181] width 68 height 19
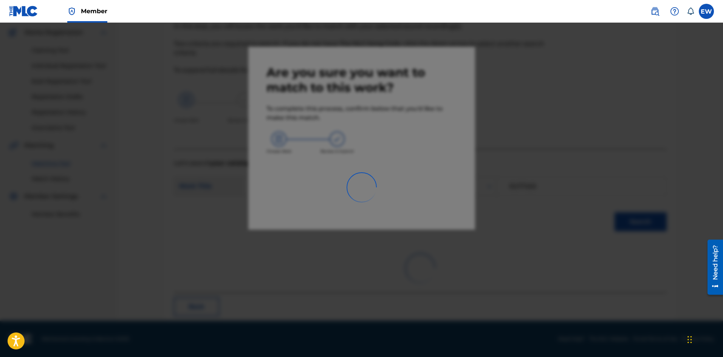
scroll to position [18, 0]
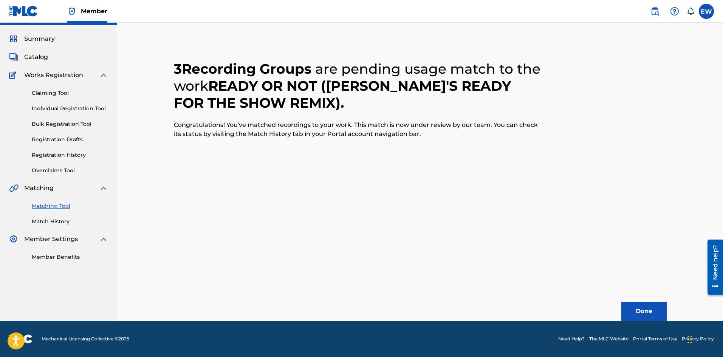
click at [630, 310] on button "Done" at bounding box center [643, 311] width 45 height 19
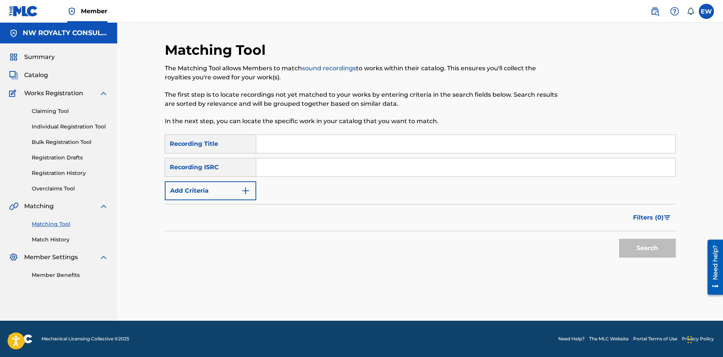
click at [222, 185] on button "Add Criteria" at bounding box center [210, 190] width 91 height 19
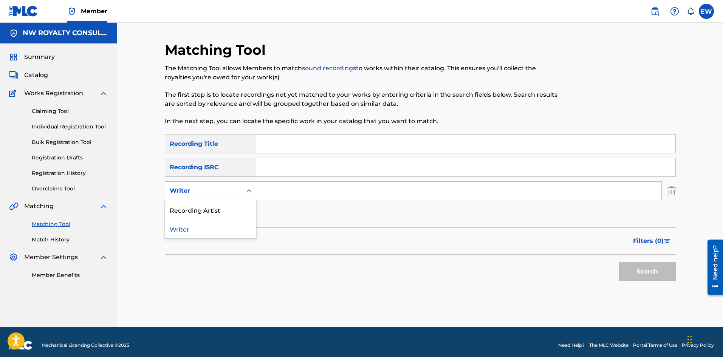
click at [222, 186] on div "Writer" at bounding box center [204, 190] width 68 height 9
drag, startPoint x: 226, startPoint y: 205, endPoint x: 269, endPoint y: 201, distance: 43.0
click at [226, 205] on div "Recording Artist" at bounding box center [210, 209] width 91 height 19
click at [321, 194] on input "Search Form" at bounding box center [458, 191] width 405 height 18
paste input "ROZE DON COUNTREE HYPE"
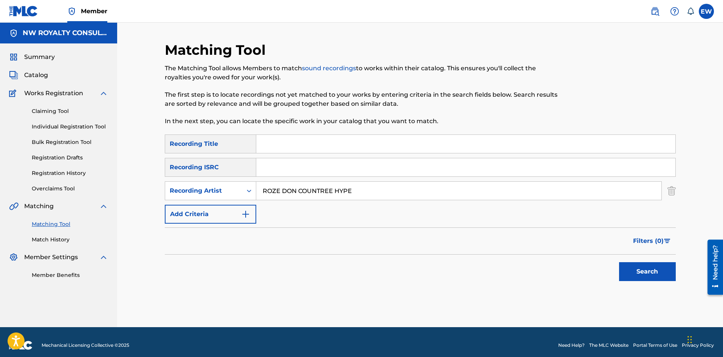
type input "ROZE DON COUNTREE HYPE"
click at [327, 138] on input "Search Form" at bounding box center [465, 144] width 419 height 18
paste input "CAMEL BACK"
type input "CAMEL BACK"
click at [638, 269] on button "Search" at bounding box center [647, 271] width 57 height 19
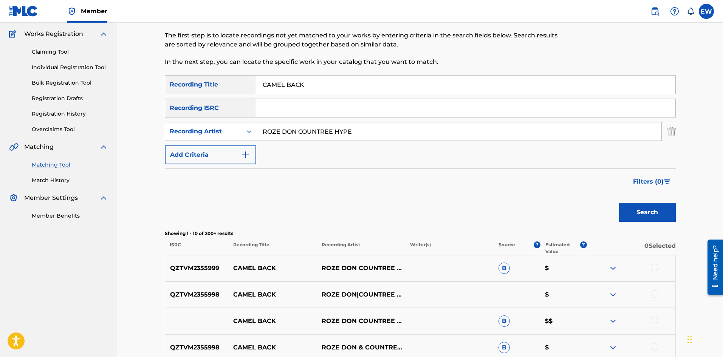
scroll to position [76, 0]
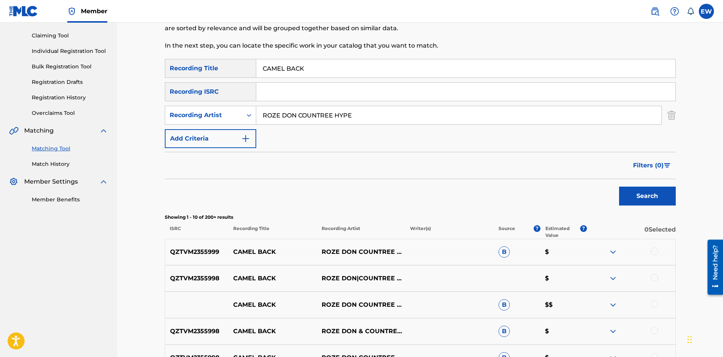
click at [657, 247] on div at bounding box center [631, 251] width 88 height 9
click at [656, 251] on div at bounding box center [654, 251] width 8 height 8
click at [658, 278] on div at bounding box center [654, 278] width 8 height 8
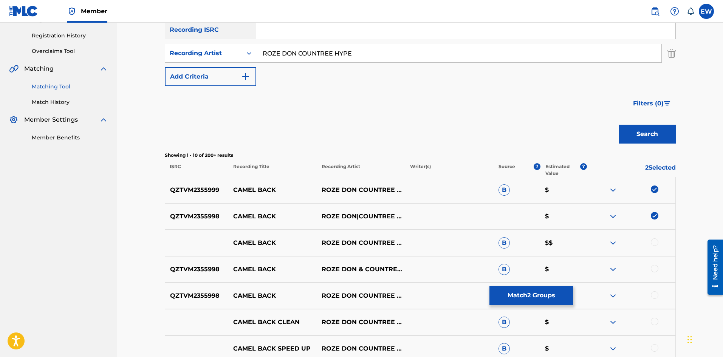
scroll to position [151, 0]
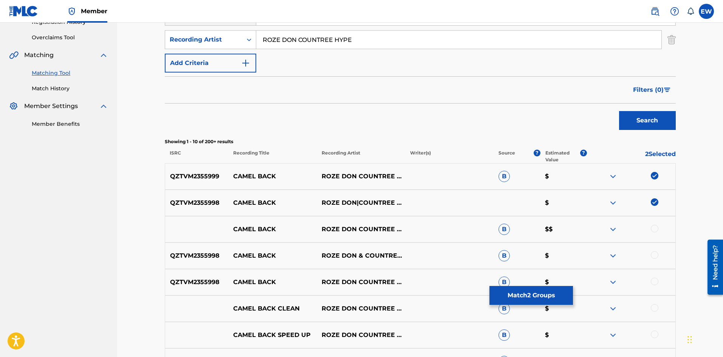
click at [655, 229] on div at bounding box center [654, 229] width 8 height 8
click at [654, 252] on div at bounding box center [654, 255] width 8 height 8
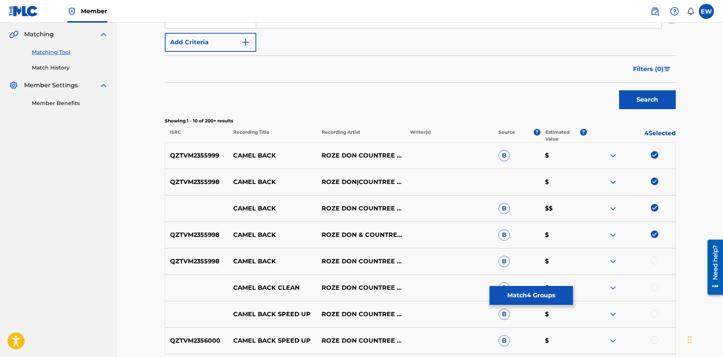
scroll to position [189, 0]
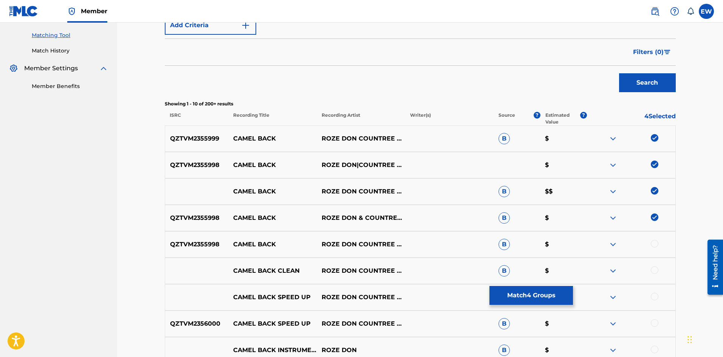
click at [656, 242] on div at bounding box center [654, 244] width 8 height 8
click at [652, 269] on div at bounding box center [654, 270] width 8 height 8
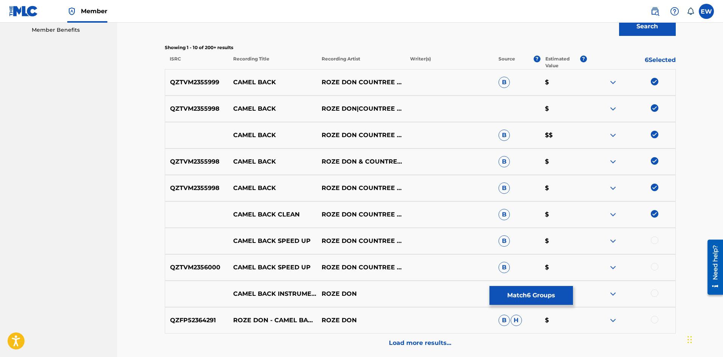
scroll to position [264, 0]
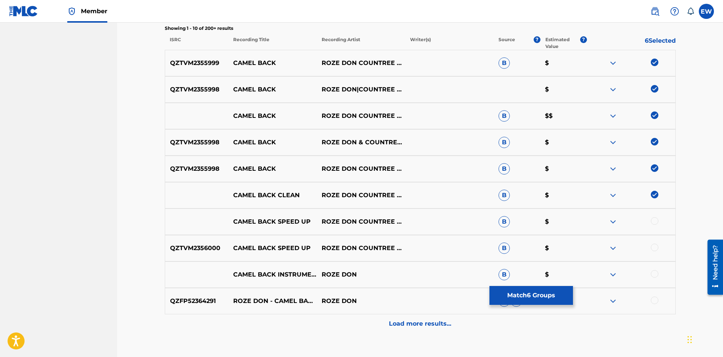
click at [654, 223] on div at bounding box center [654, 221] width 8 height 8
click at [653, 250] on div at bounding box center [654, 248] width 8 height 8
click at [656, 272] on div at bounding box center [654, 274] width 8 height 8
click at [655, 298] on div at bounding box center [654, 300] width 8 height 8
click at [410, 320] on div "Load more results..." at bounding box center [420, 323] width 511 height 19
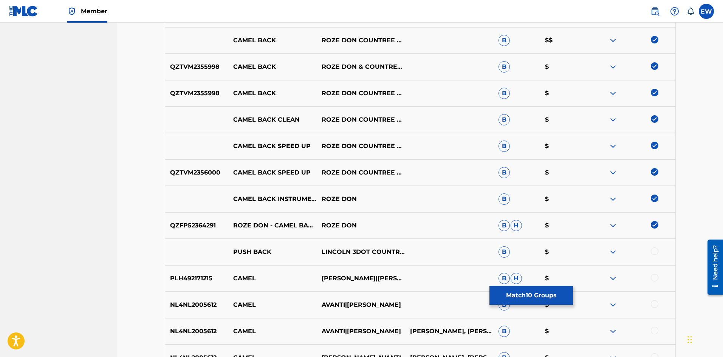
scroll to position [378, 0]
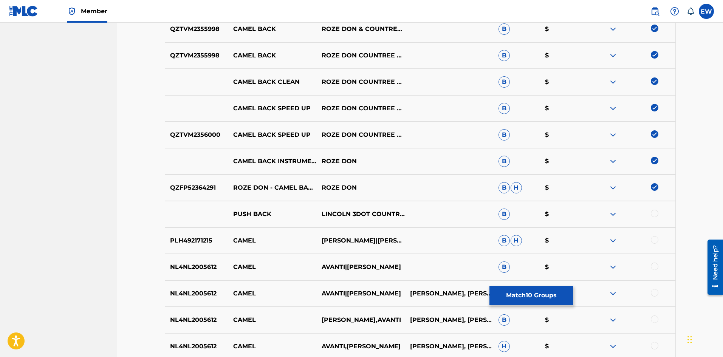
click at [499, 292] on button "Match 10 Groups" at bounding box center [530, 295] width 83 height 19
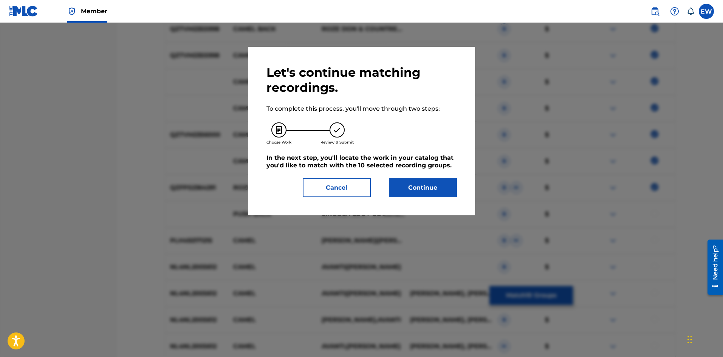
click at [415, 188] on button "Continue" at bounding box center [423, 187] width 68 height 19
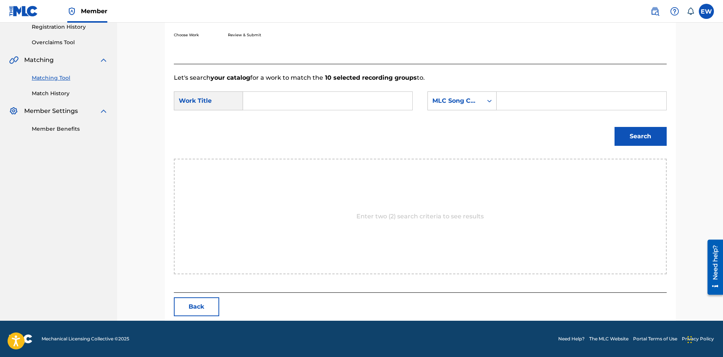
scroll to position [146, 0]
click at [268, 97] on input "Search Form" at bounding box center [327, 101] width 156 height 18
paste input "CAMEL BACK"
type input "CAMEL BACK"
click at [529, 100] on input "Search Form" at bounding box center [581, 101] width 156 height 18
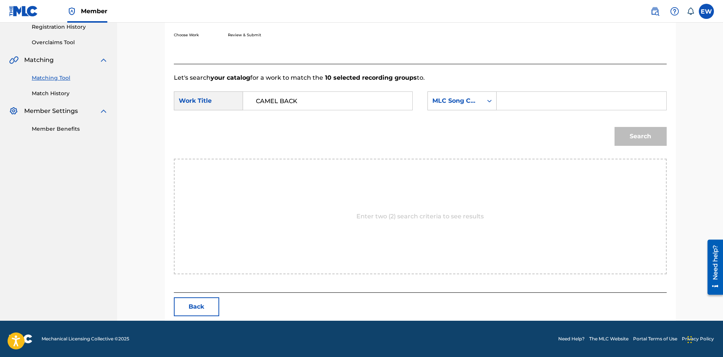
paste input "CC1LSR"
type input "CC1LSR"
drag, startPoint x: 632, startPoint y: 131, endPoint x: 642, endPoint y: 132, distance: 9.8
click at [633, 131] on button "Search" at bounding box center [640, 136] width 52 height 19
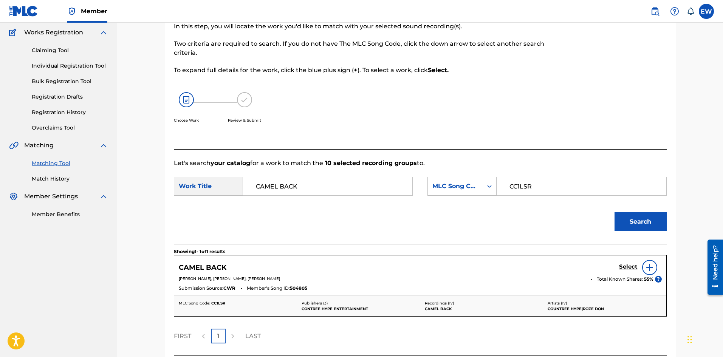
scroll to position [124, 0]
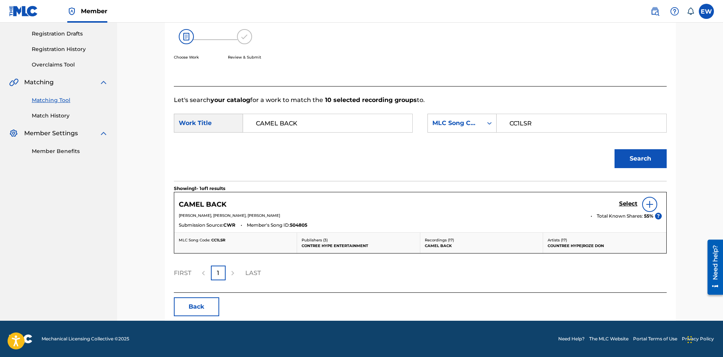
click at [620, 198] on div "Select" at bounding box center [640, 204] width 43 height 15
click at [624, 203] on h5 "Select" at bounding box center [628, 203] width 19 height 7
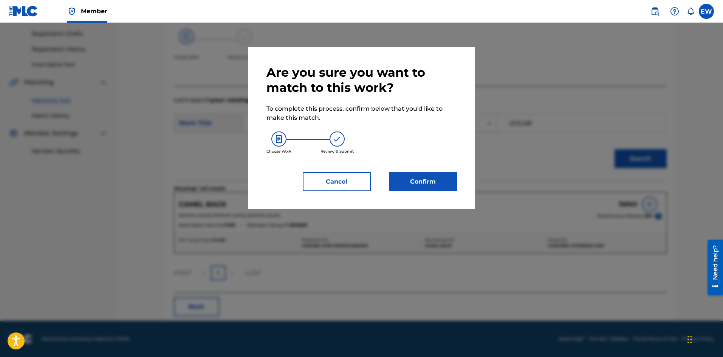
click at [425, 187] on button "Confirm" at bounding box center [423, 181] width 68 height 19
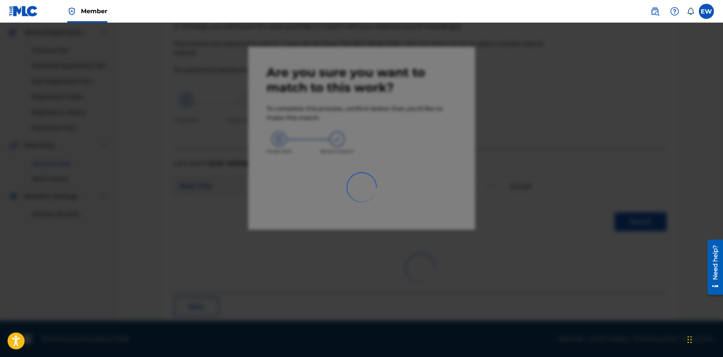
scroll to position [18, 0]
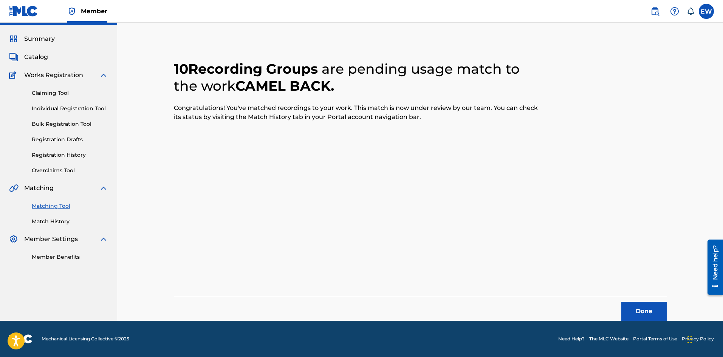
click at [653, 311] on button "Done" at bounding box center [643, 311] width 45 height 19
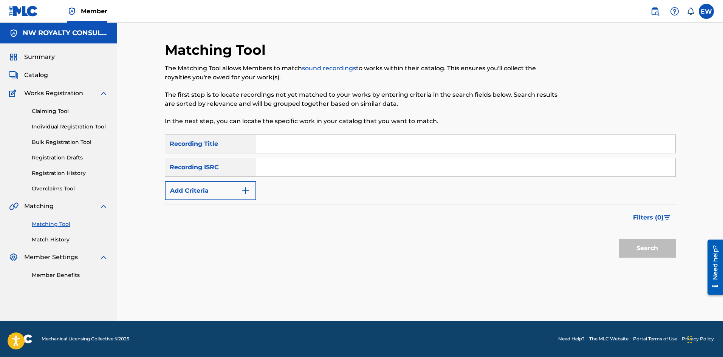
scroll to position [0, 0]
click at [216, 190] on button "Add Criteria" at bounding box center [210, 190] width 91 height 19
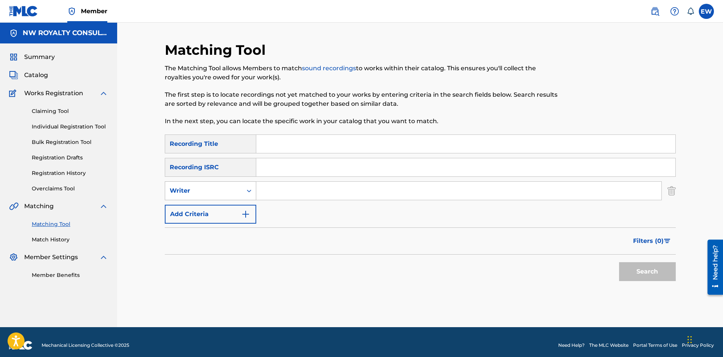
click at [217, 190] on div "Writer" at bounding box center [204, 190] width 68 height 9
drag, startPoint x: 219, startPoint y: 208, endPoint x: 225, endPoint y: 206, distance: 6.3
click at [221, 207] on div "Recording Artist" at bounding box center [210, 209] width 91 height 19
click at [284, 191] on input "Search Form" at bounding box center [458, 191] width 405 height 18
paste
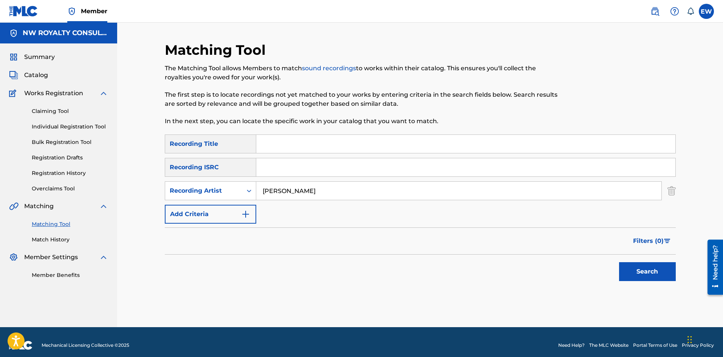
type input "VYBZ KARTEL"
click at [301, 150] on input "Search Form" at bounding box center [465, 144] width 419 height 18
type input "CANT TRUST OFFICIAL AUDIO"
click at [659, 275] on button "Search" at bounding box center [647, 271] width 57 height 19
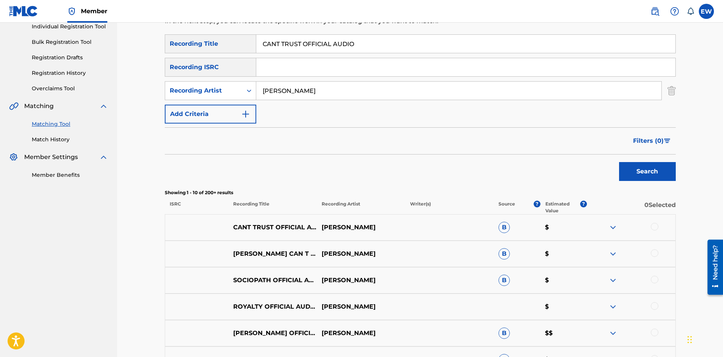
scroll to position [113, 0]
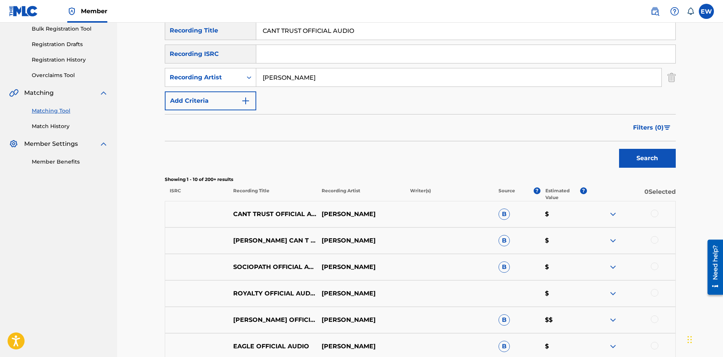
click at [654, 212] on div at bounding box center [654, 214] width 8 height 8
click at [657, 240] on div at bounding box center [654, 240] width 8 height 8
click at [533, 295] on button "Match 2 Groups" at bounding box center [530, 295] width 83 height 19
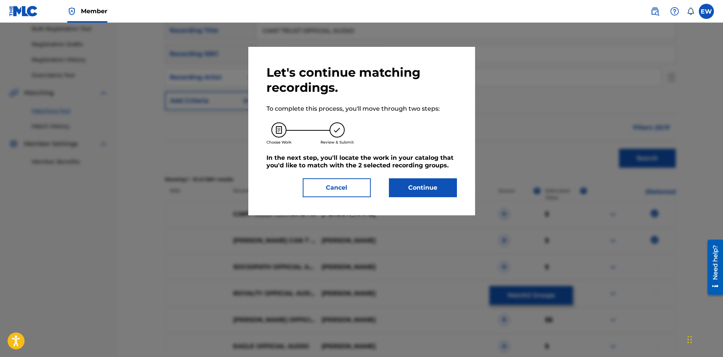
click at [444, 191] on button "Continue" at bounding box center [423, 187] width 68 height 19
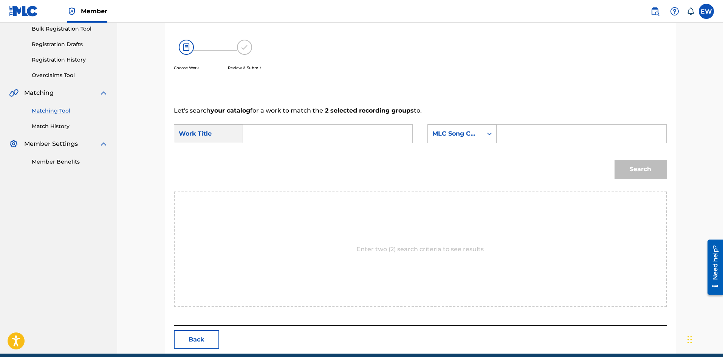
click at [281, 127] on input "Search Form" at bounding box center [327, 134] width 156 height 18
type input "CANT TRUST OFFICIAL AUDIO"
click at [537, 137] on input "Search Form" at bounding box center [581, 134] width 156 height 18
type input "CA5OVU"
click at [658, 173] on button "Search" at bounding box center [640, 169] width 52 height 19
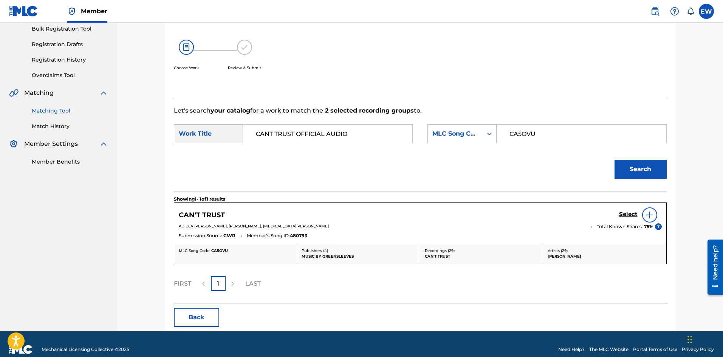
click at [629, 214] on h5 "Select" at bounding box center [628, 214] width 19 height 7
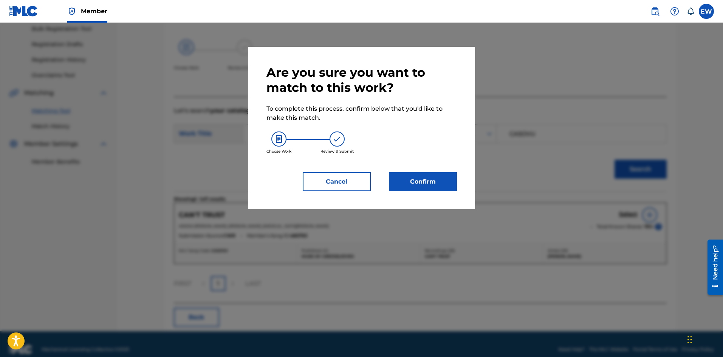
click at [449, 180] on button "Confirm" at bounding box center [423, 181] width 68 height 19
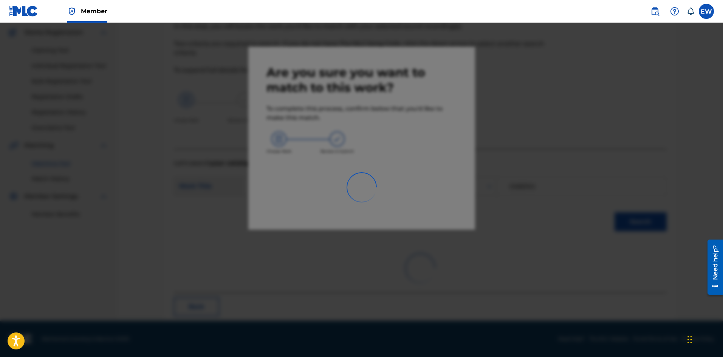
scroll to position [18, 0]
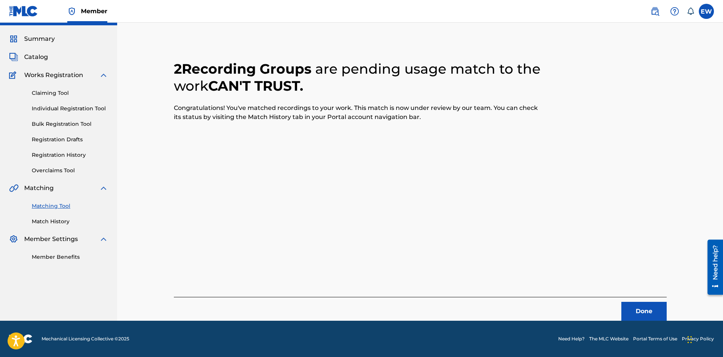
click at [636, 312] on button "Done" at bounding box center [643, 311] width 45 height 19
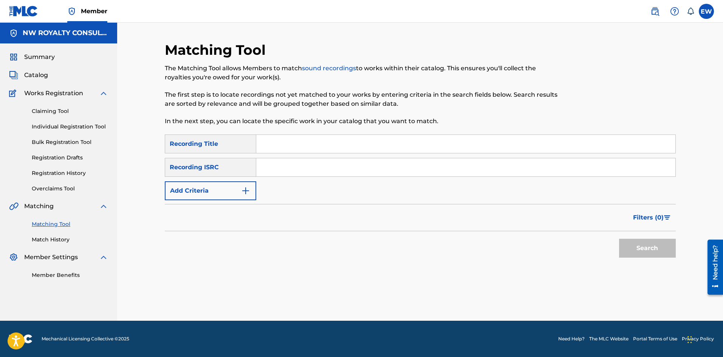
drag, startPoint x: 228, startPoint y: 196, endPoint x: 223, endPoint y: 196, distance: 5.3
click at [228, 197] on button "Add Criteria" at bounding box center [210, 190] width 91 height 19
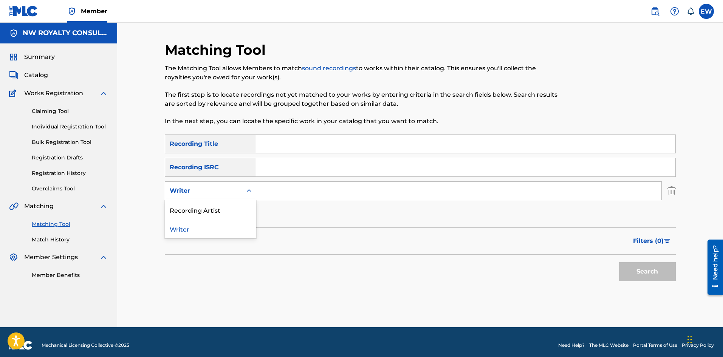
click at [212, 191] on div "Writer" at bounding box center [204, 190] width 68 height 9
click at [215, 211] on div "Recording Artist" at bounding box center [210, 209] width 91 height 19
click at [279, 193] on input "Search Form" at bounding box center [458, 191] width 405 height 18
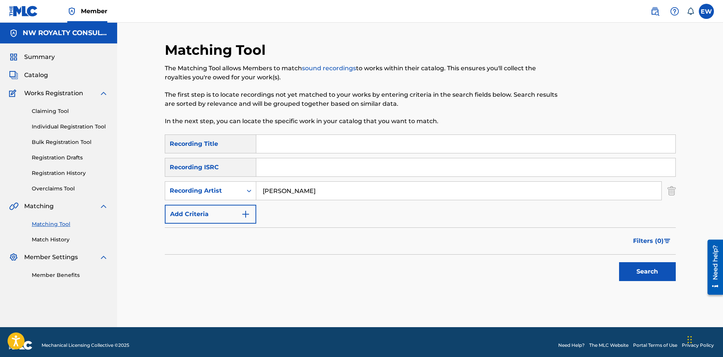
type input "VYBZ KARTEL"
click at [289, 140] on input "Search Form" at bounding box center [465, 144] width 419 height 18
type input "DARK AGES"
click at [629, 270] on button "Search" at bounding box center [647, 271] width 57 height 19
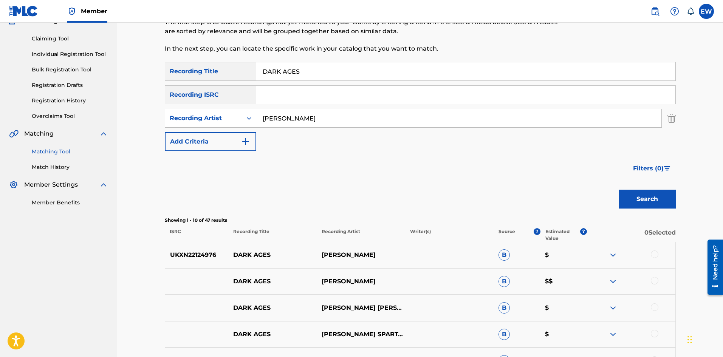
scroll to position [76, 0]
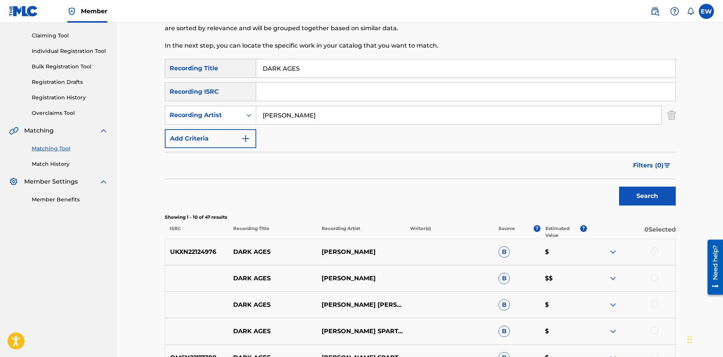
click at [655, 251] on div at bounding box center [654, 251] width 8 height 8
click at [658, 276] on div at bounding box center [654, 278] width 8 height 8
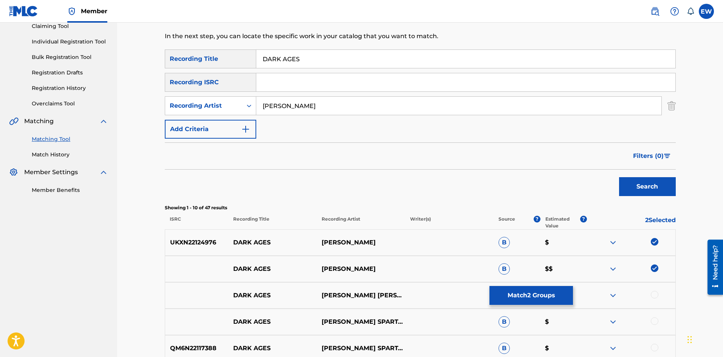
scroll to position [113, 0]
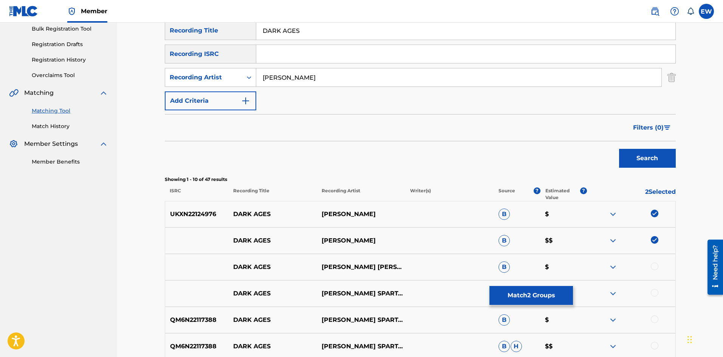
click at [653, 266] on div at bounding box center [654, 266] width 8 height 8
click at [654, 293] on div at bounding box center [654, 293] width 8 height 8
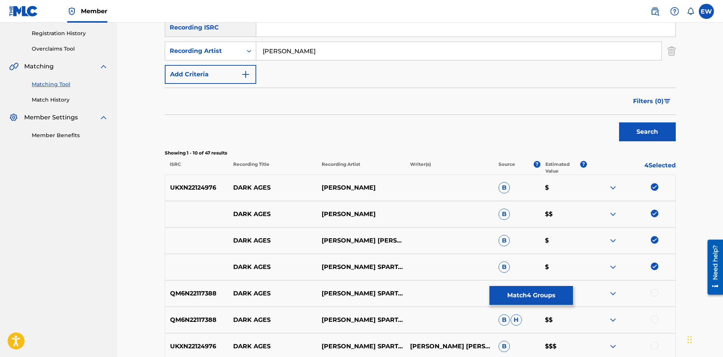
scroll to position [151, 0]
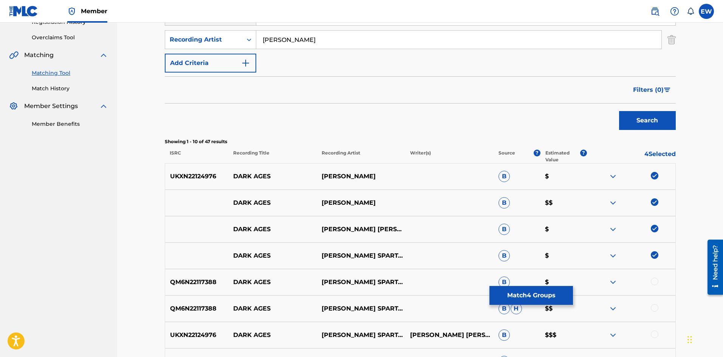
click at [654, 279] on div at bounding box center [654, 282] width 8 height 8
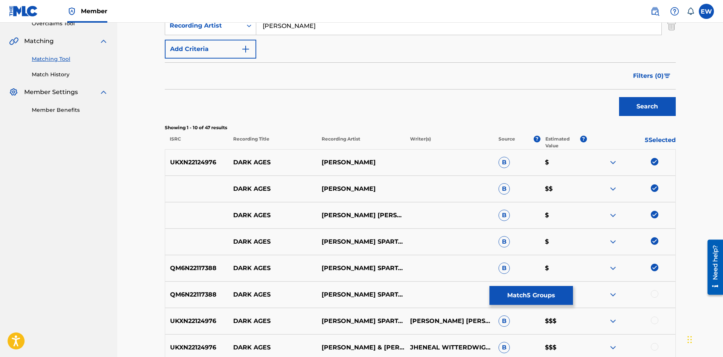
scroll to position [189, 0]
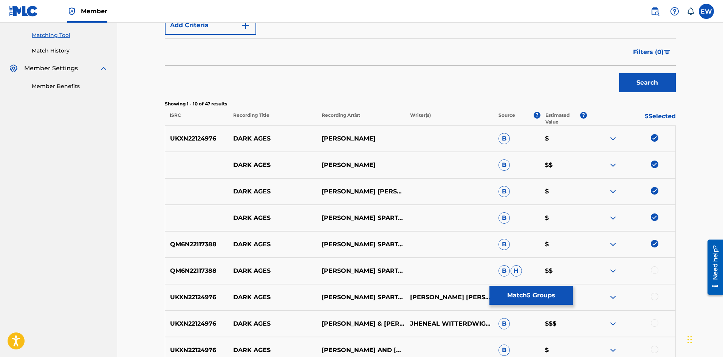
click at [653, 271] on div at bounding box center [654, 270] width 8 height 8
click at [656, 295] on div at bounding box center [654, 297] width 8 height 8
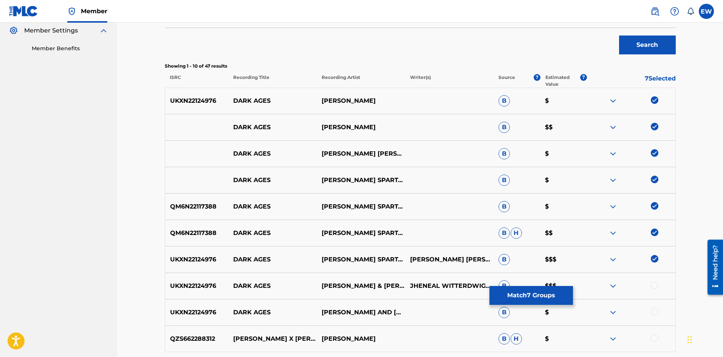
click at [657, 283] on div at bounding box center [654, 285] width 8 height 8
click at [654, 312] on div at bounding box center [654, 312] width 8 height 8
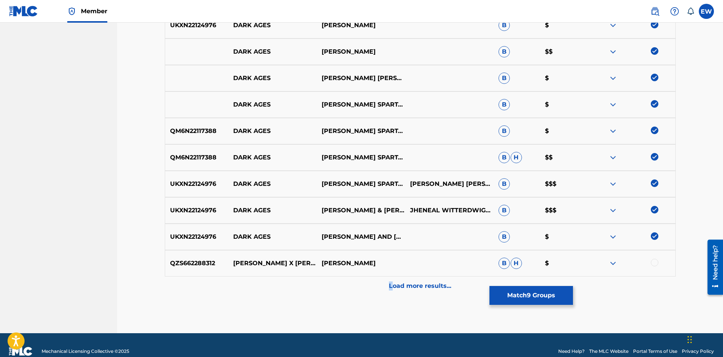
click at [392, 287] on p "Load more results..." at bounding box center [420, 285] width 62 height 9
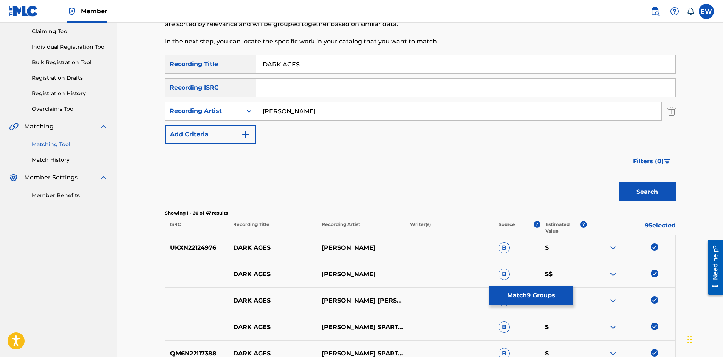
scroll to position [302, 0]
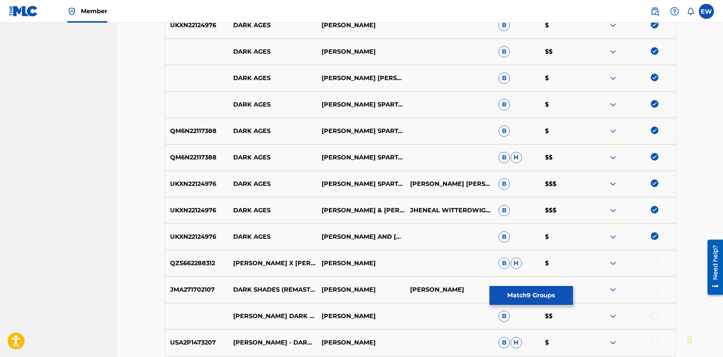
click at [513, 296] on button "Match 9 Groups" at bounding box center [530, 295] width 83 height 19
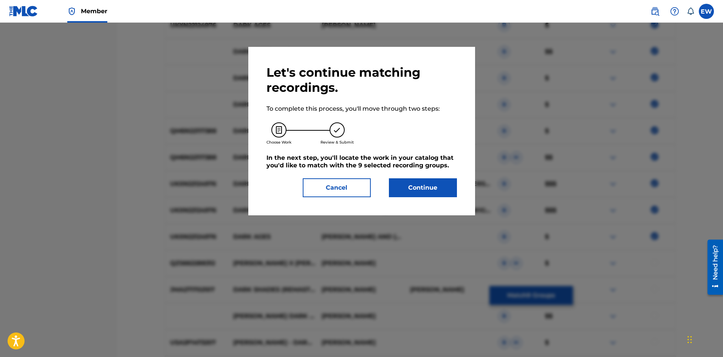
click at [415, 195] on button "Continue" at bounding box center [423, 187] width 68 height 19
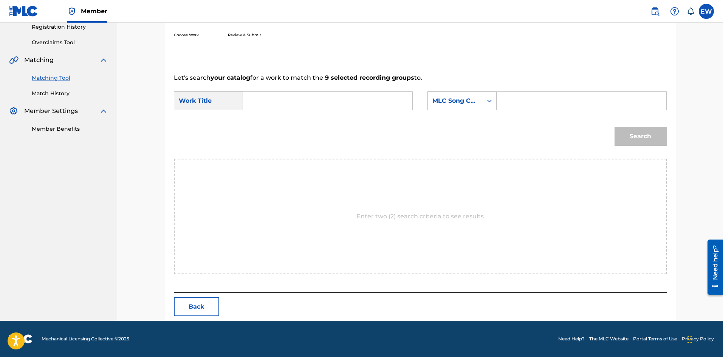
scroll to position [146, 0]
click at [382, 193] on div "Enter two (2) search criteria to see results" at bounding box center [420, 217] width 493 height 116
click at [286, 104] on input "Search Form" at bounding box center [327, 101] width 156 height 18
type input "DARK AGES"
click at [600, 100] on input "Search Form" at bounding box center [581, 101] width 156 height 18
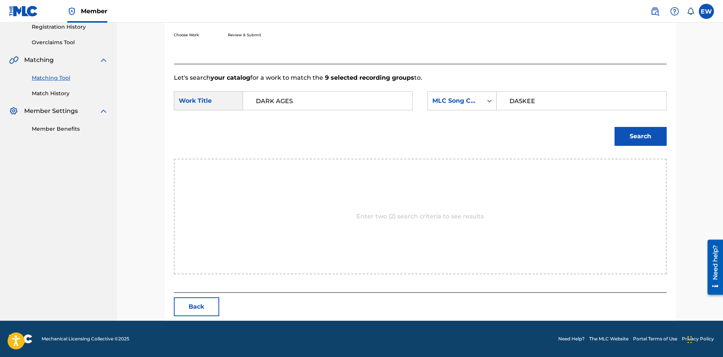
type input "DA5KEE"
click at [627, 136] on button "Search" at bounding box center [640, 136] width 52 height 19
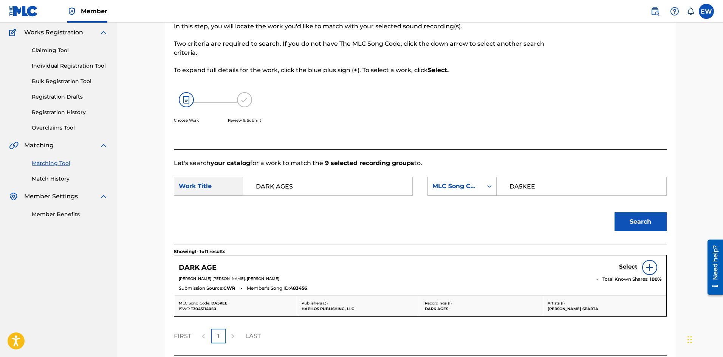
scroll to position [124, 0]
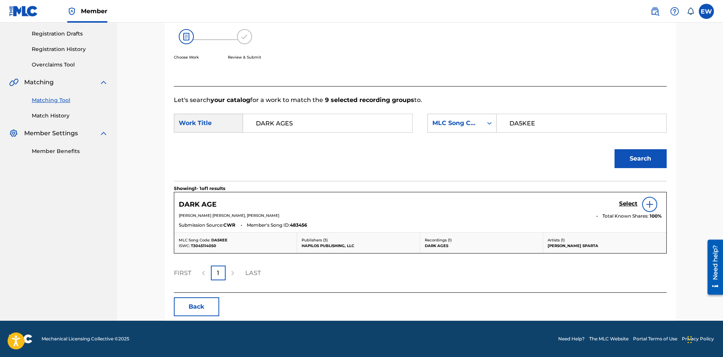
click at [633, 203] on h5 "Select" at bounding box center [628, 203] width 19 height 7
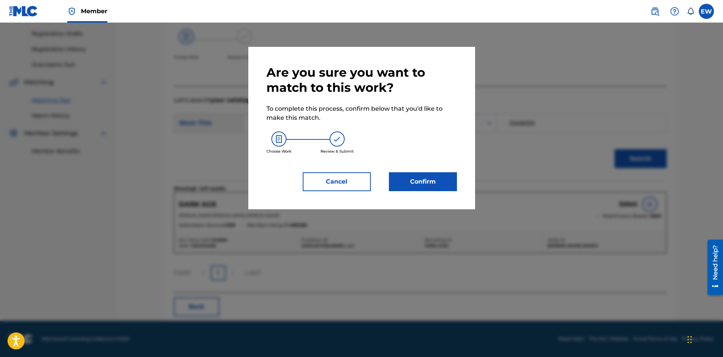
click at [452, 183] on button "Confirm" at bounding box center [423, 181] width 68 height 19
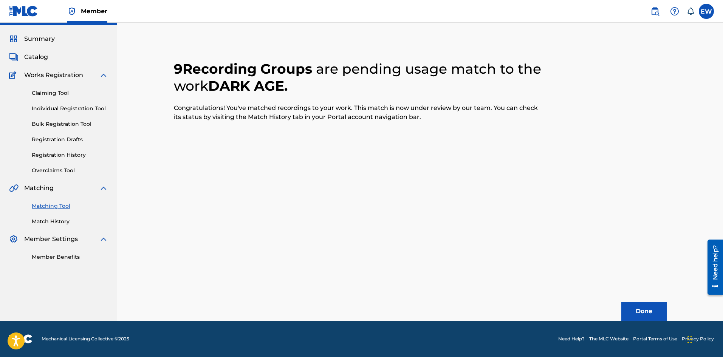
scroll to position [18, 0]
click at [641, 303] on button "Done" at bounding box center [643, 311] width 45 height 19
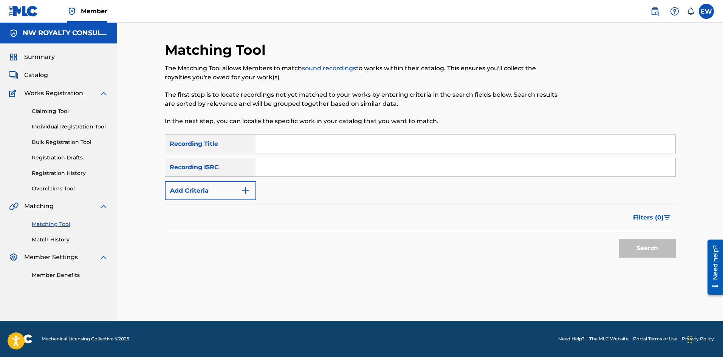
scroll to position [0, 0]
click at [239, 195] on button "Add Criteria" at bounding box center [210, 190] width 91 height 19
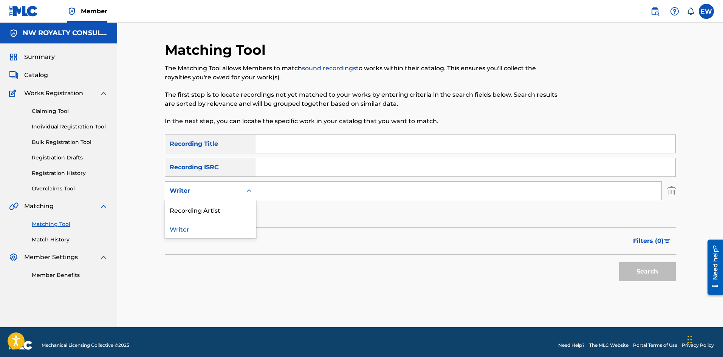
click at [239, 194] on div "Writer" at bounding box center [203, 191] width 77 height 14
click at [236, 203] on div "Recording Artist" at bounding box center [210, 209] width 91 height 19
click at [307, 192] on input "Search Form" at bounding box center [458, 191] width 405 height 18
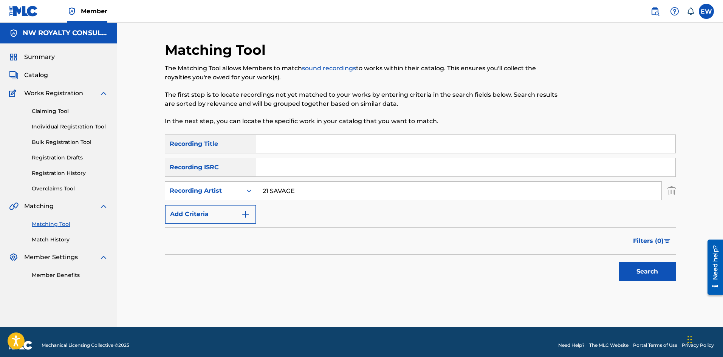
type input "21 SAVAGE"
drag, startPoint x: 312, startPoint y: 151, endPoint x: 315, endPoint y: 148, distance: 4.3
click at [313, 150] on input "Search Form" at bounding box center [465, 144] width 419 height 18
type input "DOPE"
click at [662, 270] on button "Search" at bounding box center [647, 271] width 57 height 19
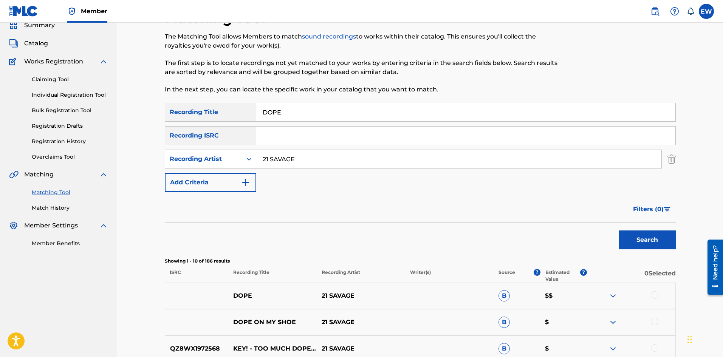
scroll to position [76, 0]
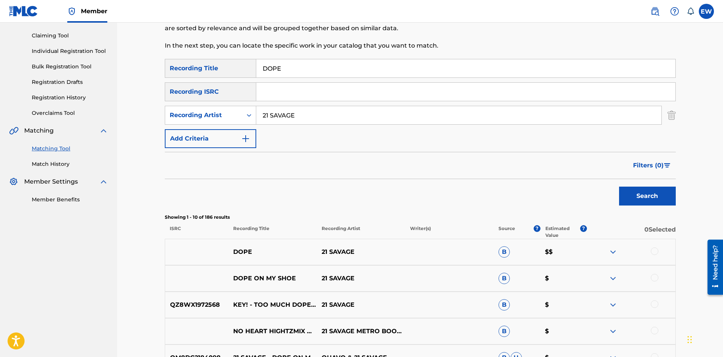
click at [656, 251] on div at bounding box center [654, 251] width 8 height 8
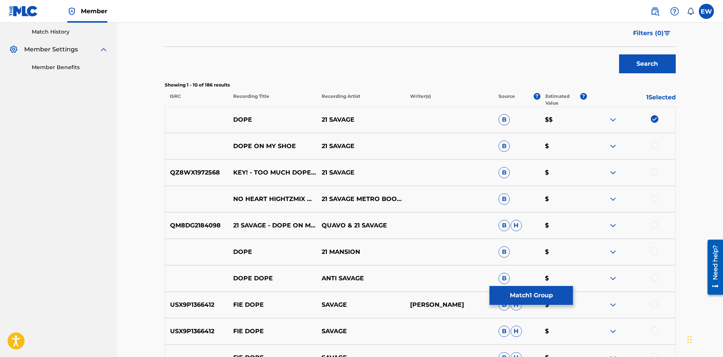
scroll to position [227, 0]
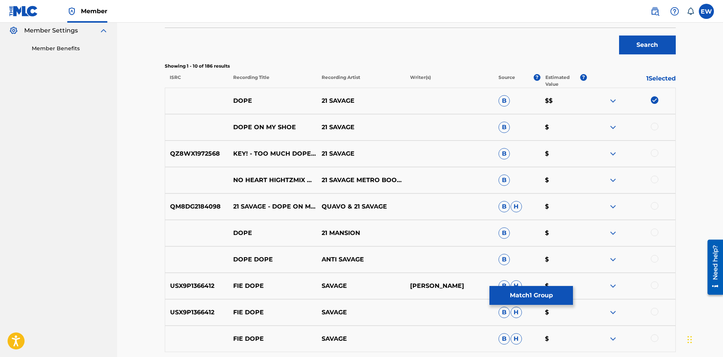
click at [523, 293] on button "Match 1 Group" at bounding box center [530, 295] width 83 height 19
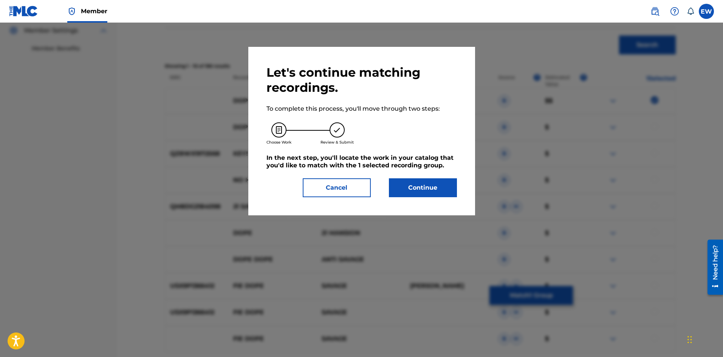
click at [428, 189] on button "Continue" at bounding box center [423, 187] width 68 height 19
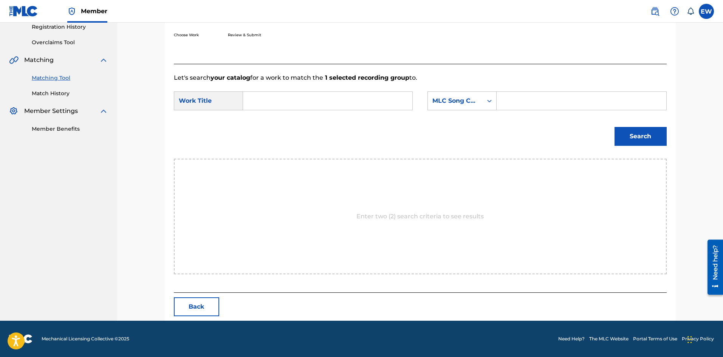
scroll to position [146, 0]
click at [323, 99] on input "Search Form" at bounding box center [327, 101] width 156 height 18
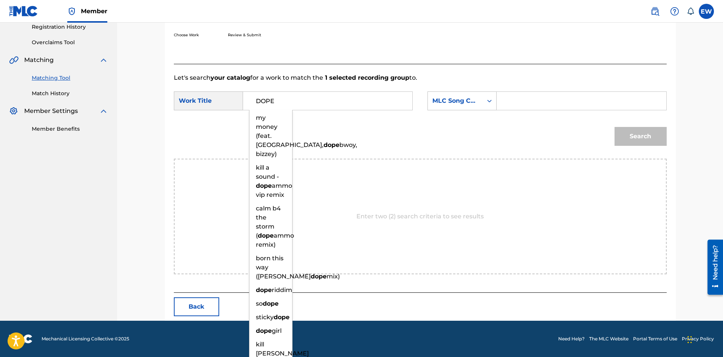
type input "DOPE"
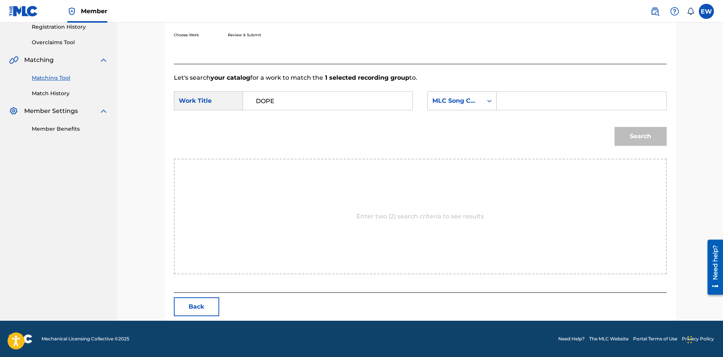
click at [551, 104] on input "Search Form" at bounding box center [581, 101] width 156 height 18
type input "EVCC0V"
click at [637, 129] on button "Search" at bounding box center [640, 136] width 52 height 19
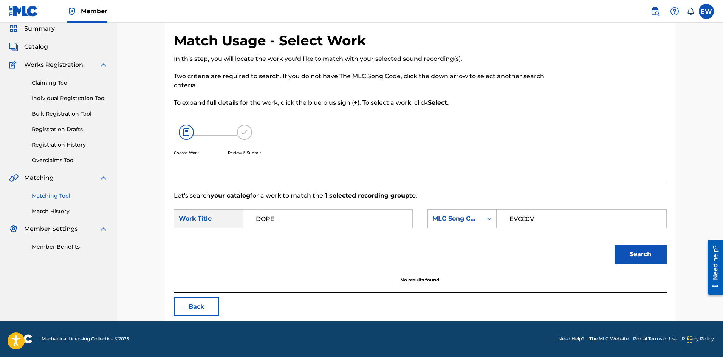
scroll to position [28, 0]
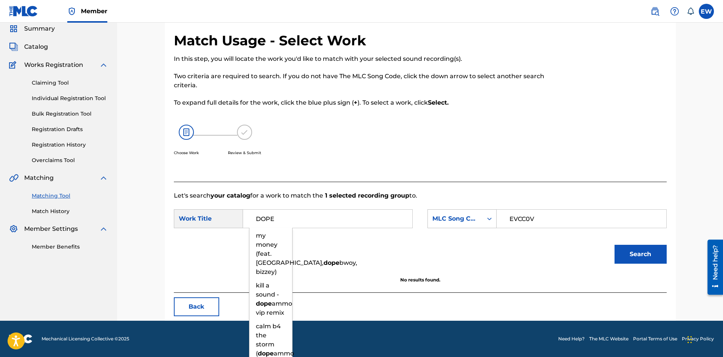
drag, startPoint x: 301, startPoint y: 217, endPoint x: 218, endPoint y: 226, distance: 84.0
click at [218, 226] on div "SearchWithCriteriaf3436cc0-7675-426e-ac19-1e151289c0b3 Work Title DOPE my money…" at bounding box center [293, 218] width 239 height 19
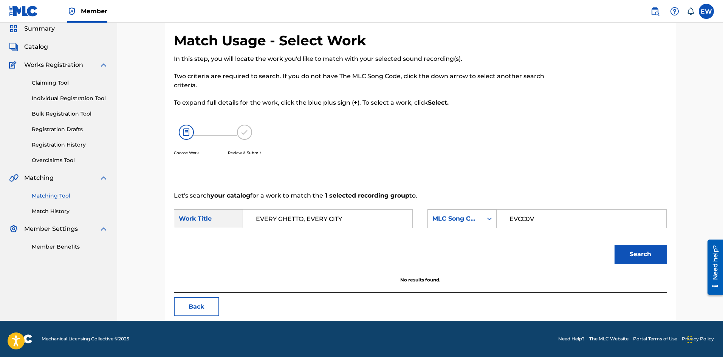
type input "EVERY GHETTO, EVERY CITY"
click at [634, 256] on button "Search" at bounding box center [640, 254] width 52 height 19
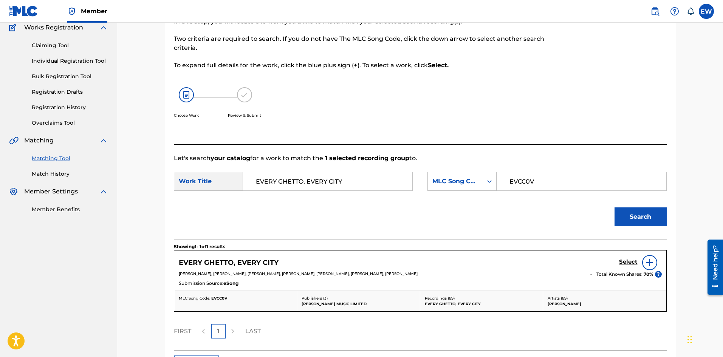
scroll to position [66, 0]
click at [623, 262] on h5 "Select" at bounding box center [628, 261] width 19 height 7
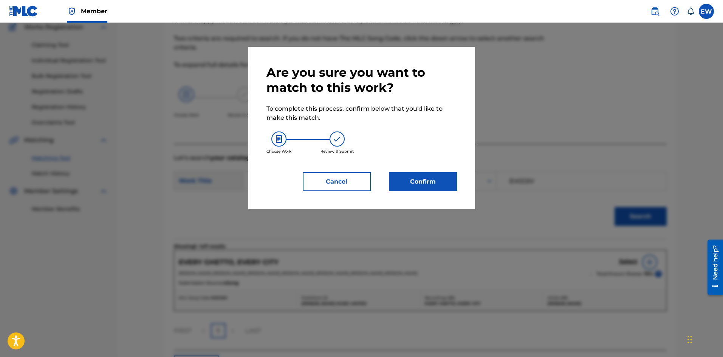
click at [415, 174] on button "Confirm" at bounding box center [423, 181] width 68 height 19
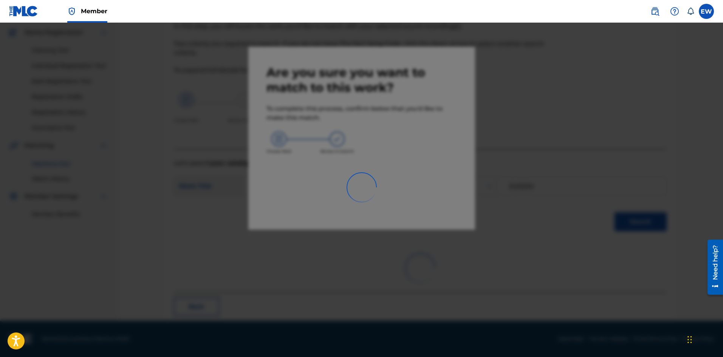
scroll to position [18, 0]
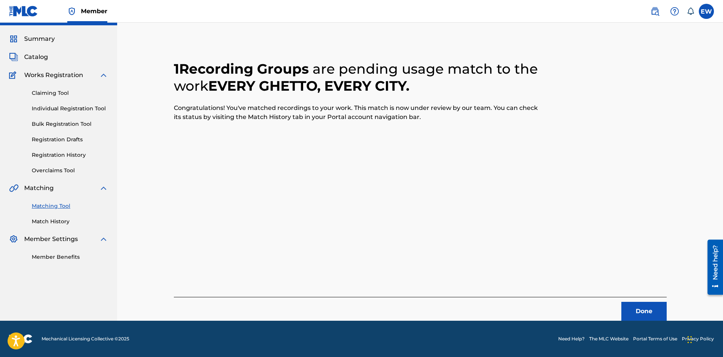
click at [635, 306] on button "Done" at bounding box center [643, 311] width 45 height 19
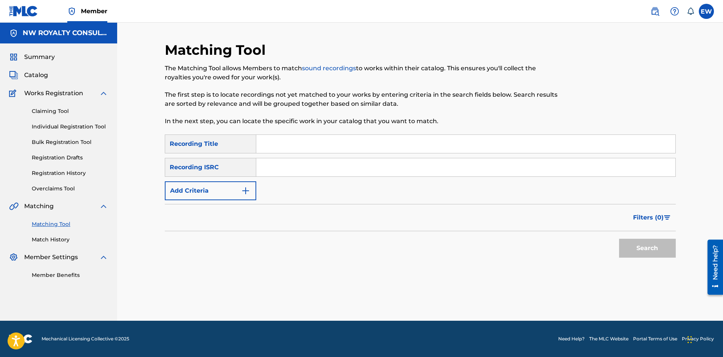
click at [200, 194] on button "Add Criteria" at bounding box center [210, 190] width 91 height 19
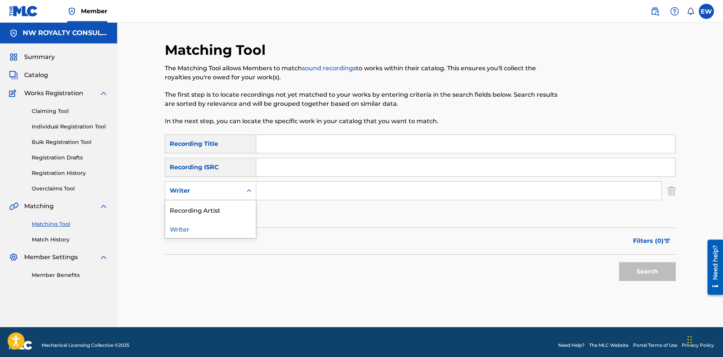
click at [200, 194] on div "Writer" at bounding box center [204, 190] width 68 height 9
click at [202, 204] on div "Recording Artist" at bounding box center [210, 209] width 91 height 19
drag, startPoint x: 302, startPoint y: 192, endPoint x: 307, endPoint y: 189, distance: 5.8
click at [303, 192] on input "Search Form" at bounding box center [458, 191] width 405 height 18
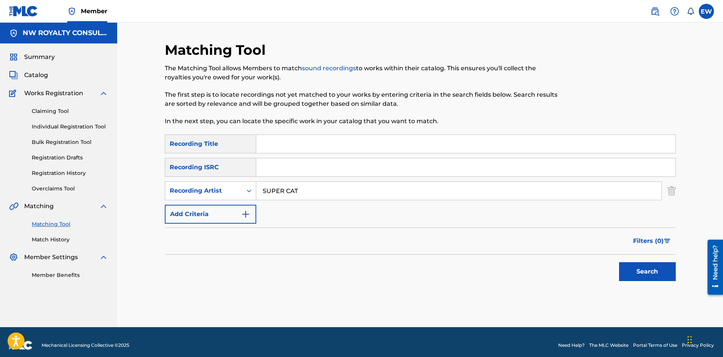
type input "SUPER CAT"
click at [291, 146] on input "Search Form" at bounding box center [465, 144] width 419 height 18
type input "EXPERIENCE LOVER"
click at [632, 266] on button "Search" at bounding box center [647, 271] width 57 height 19
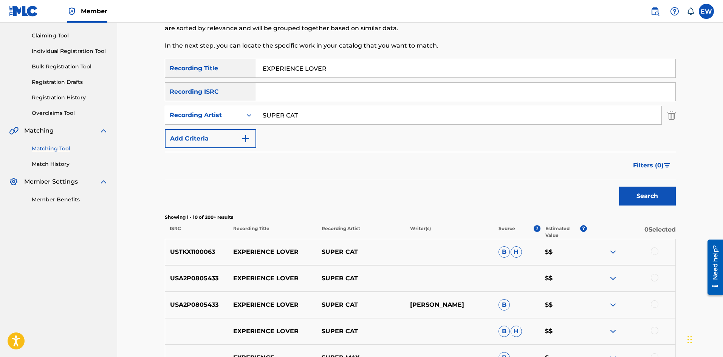
scroll to position [113, 0]
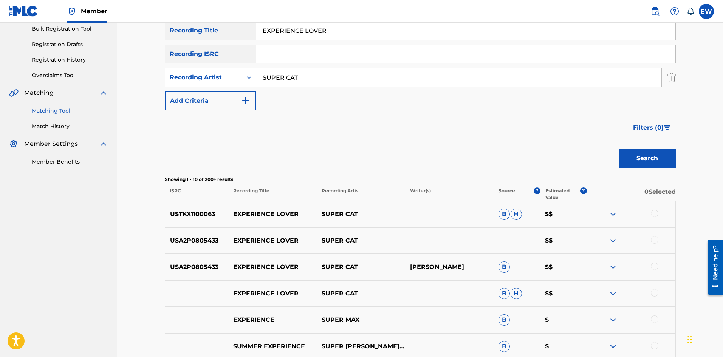
click at [653, 213] on div at bounding box center [654, 214] width 8 height 8
click at [656, 238] on div at bounding box center [654, 240] width 8 height 8
click at [658, 266] on div at bounding box center [631, 266] width 88 height 9
click at [657, 266] on div at bounding box center [654, 266] width 8 height 8
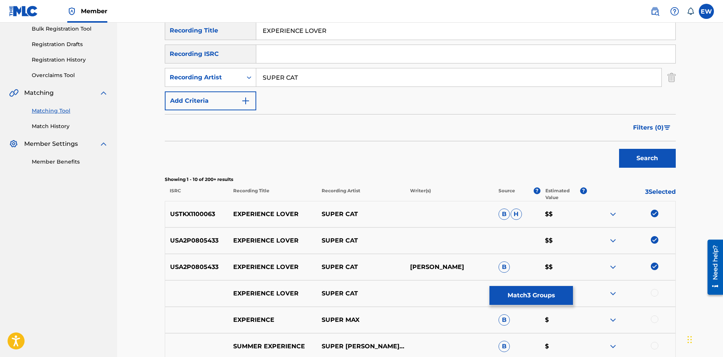
click at [654, 293] on div at bounding box center [654, 293] width 8 height 8
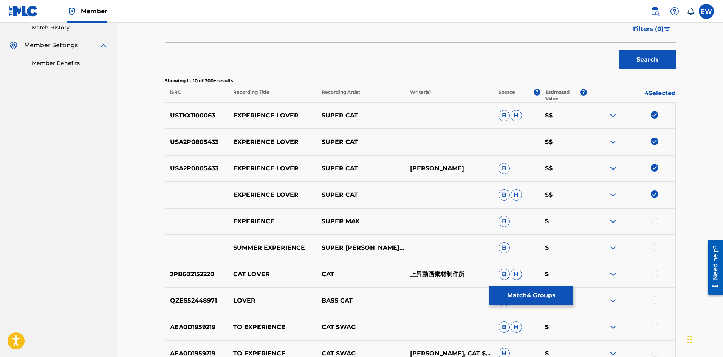
scroll to position [189, 0]
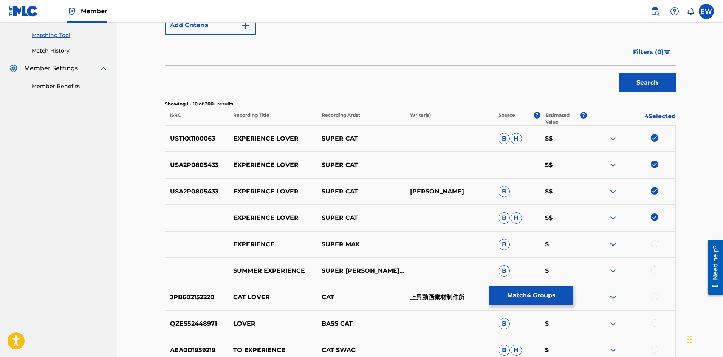
click at [517, 296] on button "Match 4 Groups" at bounding box center [530, 295] width 83 height 19
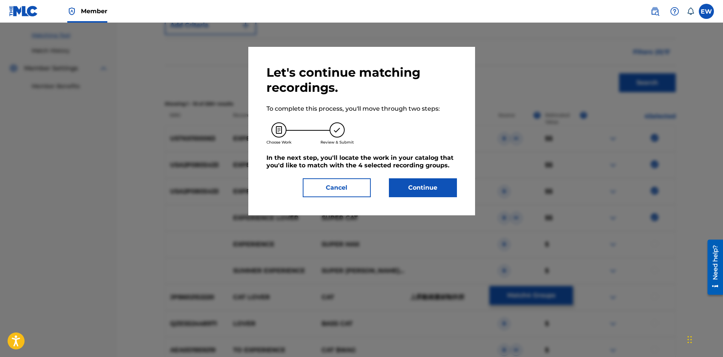
click at [441, 189] on button "Continue" at bounding box center [423, 187] width 68 height 19
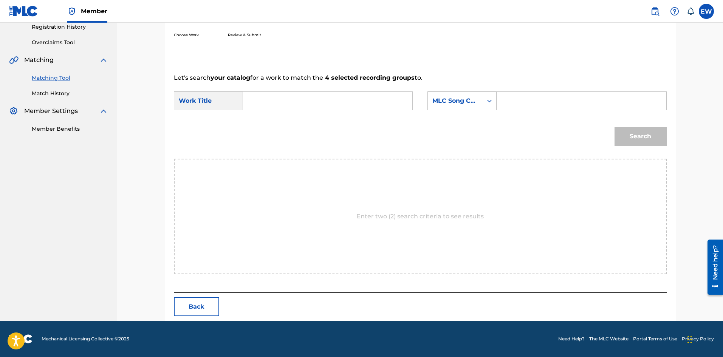
click at [316, 98] on input "Search Form" at bounding box center [327, 101] width 156 height 18
type input "EXPERIENCE LOVER"
drag, startPoint x: 590, startPoint y: 82, endPoint x: 590, endPoint y: 86, distance: 3.8
click at [590, 84] on form "SearchWithCriteriaf3436cc0-7675-426e-ac19-1e151289c0b3 Work Title EXPERIENCE LO…" at bounding box center [420, 120] width 493 height 76
click at [574, 104] on input "Search Form" at bounding box center [581, 101] width 156 height 18
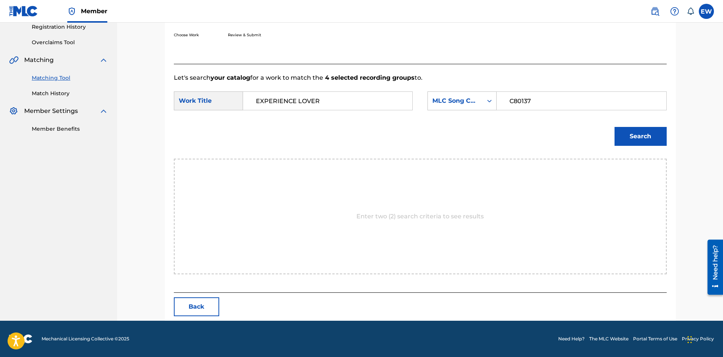
type input "C80137"
click at [633, 134] on button "Search" at bounding box center [640, 136] width 52 height 19
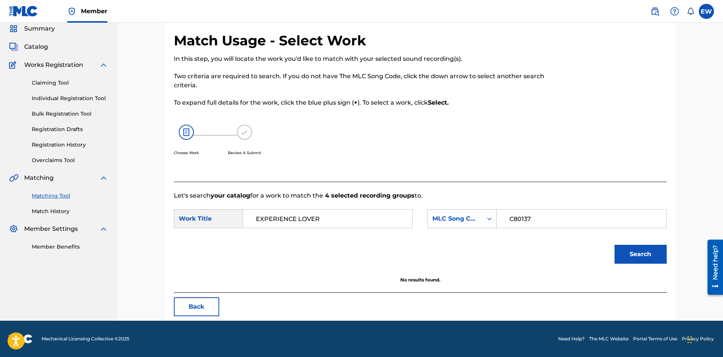
scroll to position [28, 0]
drag, startPoint x: 338, startPoint y: 218, endPoint x: 225, endPoint y: 213, distance: 112.7
click at [226, 213] on div "SearchWithCriteriaf3436cc0-7675-426e-ac19-1e151289c0b3 Work Title EXPERIENCE LO…" at bounding box center [293, 218] width 239 height 19
type input "CLEARA"
click at [635, 258] on button "Search" at bounding box center [640, 254] width 52 height 19
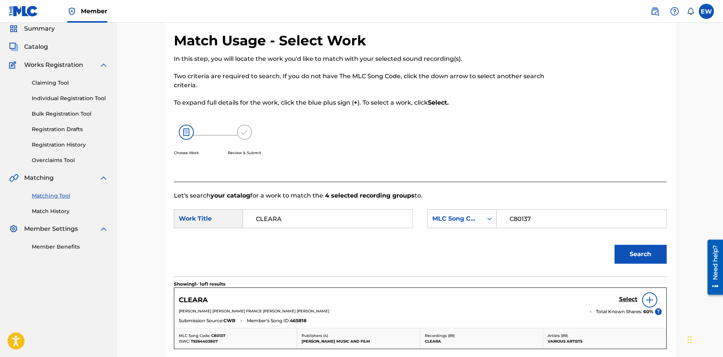
click at [625, 298] on h5 "Select" at bounding box center [628, 299] width 19 height 7
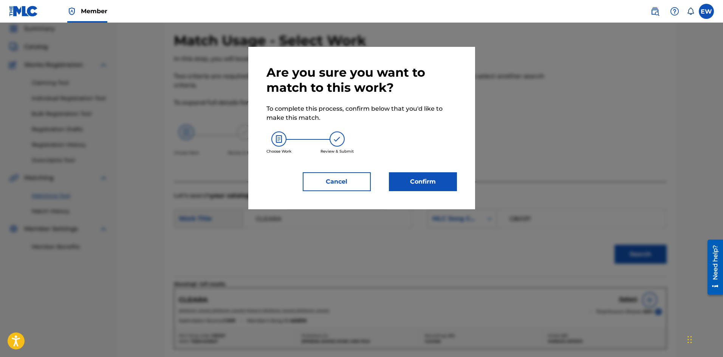
click at [408, 182] on button "Confirm" at bounding box center [423, 181] width 68 height 19
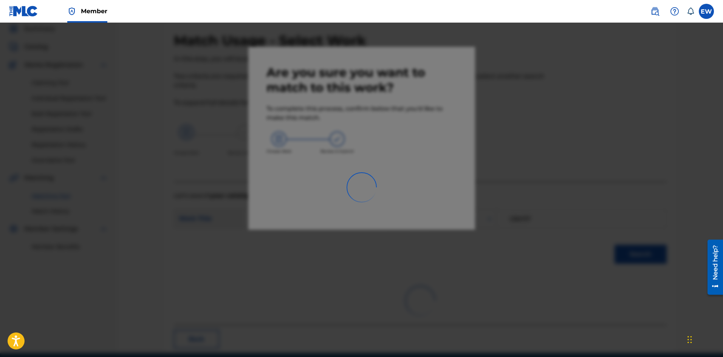
scroll to position [18, 0]
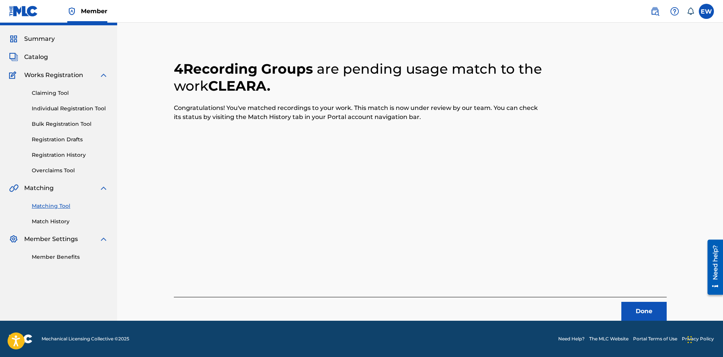
click at [632, 317] on button "Done" at bounding box center [643, 311] width 45 height 19
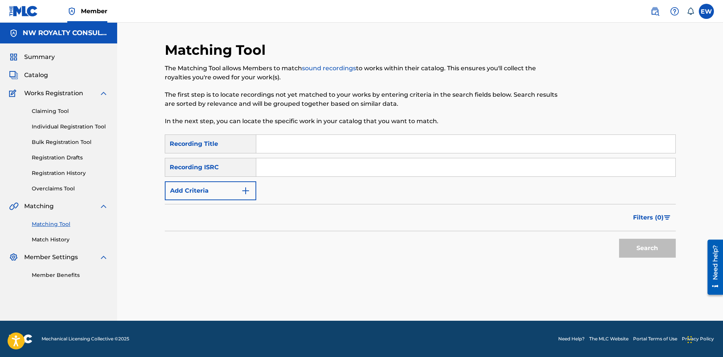
click at [226, 191] on button "Add Criteria" at bounding box center [210, 190] width 91 height 19
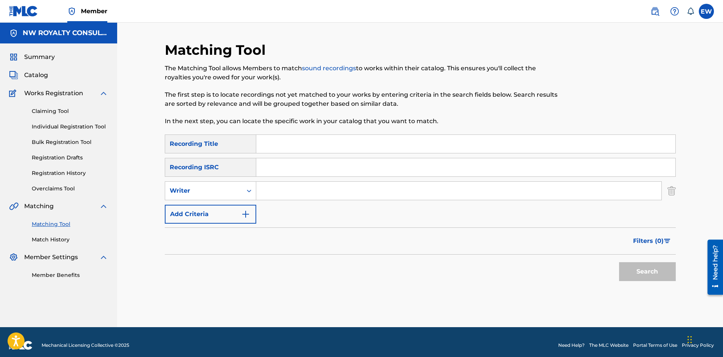
click at [226, 191] on div "Writer" at bounding box center [204, 190] width 68 height 9
click at [232, 204] on div "Recording Artist" at bounding box center [210, 209] width 91 height 19
click at [300, 194] on input "Search Form" at bounding box center [458, 191] width 405 height 18
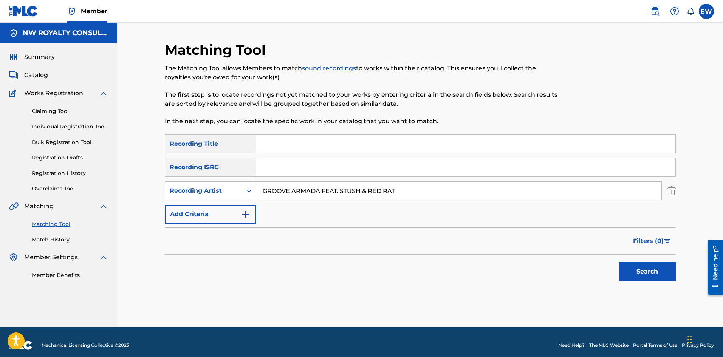
type input "GROOVE ARMADA FEAT. STUSH & RED RAT"
click at [291, 152] on input "Search Form" at bounding box center [465, 144] width 419 height 18
type input "GET DOWN [CALVIN HARRIS REMIX]"
click at [638, 272] on button "Search" at bounding box center [647, 271] width 57 height 19
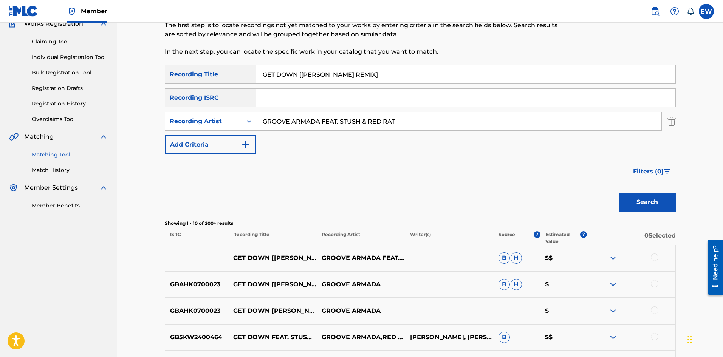
scroll to position [76, 0]
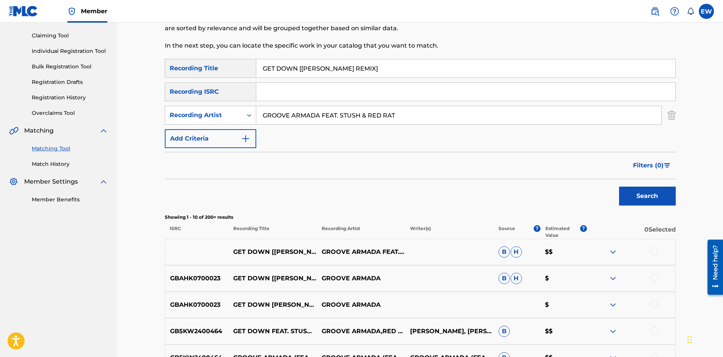
click at [653, 253] on div at bounding box center [654, 251] width 8 height 8
click at [653, 276] on div at bounding box center [654, 278] width 8 height 8
click at [652, 307] on div at bounding box center [654, 304] width 8 height 8
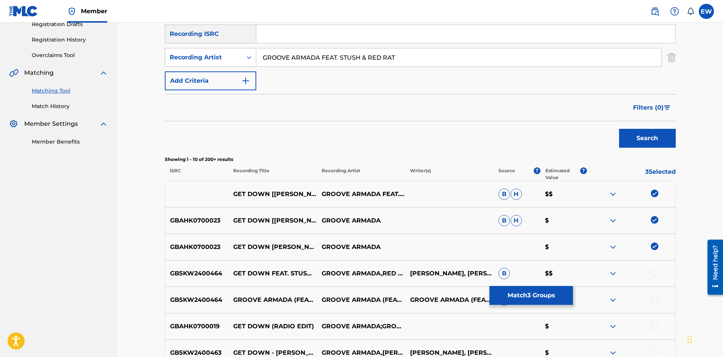
scroll to position [151, 0]
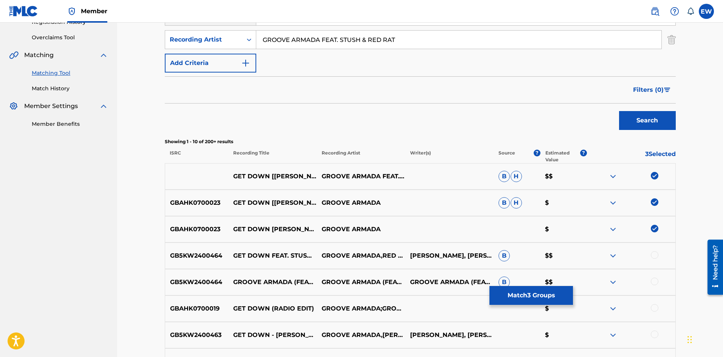
click at [651, 255] on div at bounding box center [631, 255] width 88 height 9
click at [658, 253] on div at bounding box center [631, 255] width 88 height 9
click at [656, 254] on div at bounding box center [654, 255] width 8 height 8
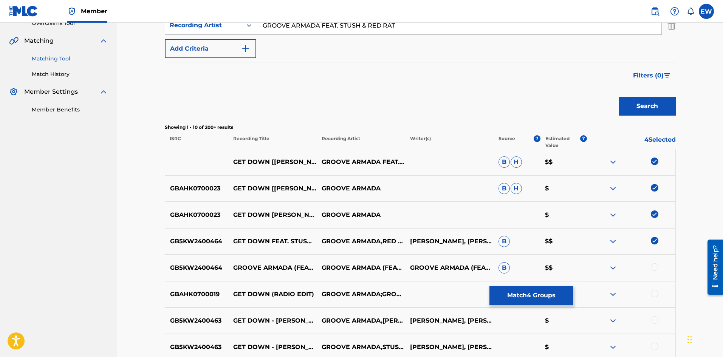
scroll to position [189, 0]
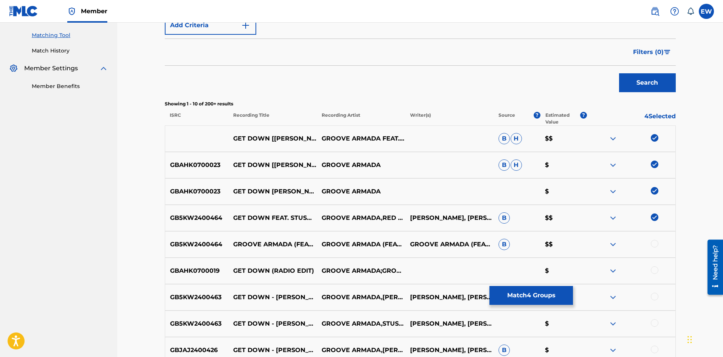
click at [655, 272] on div at bounding box center [654, 270] width 8 height 8
click at [653, 296] on div at bounding box center [654, 297] width 8 height 8
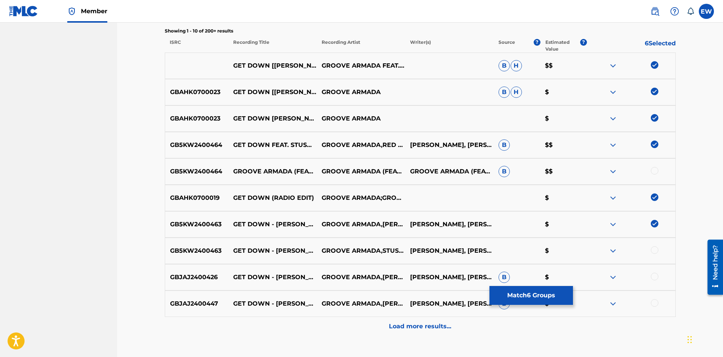
scroll to position [264, 0]
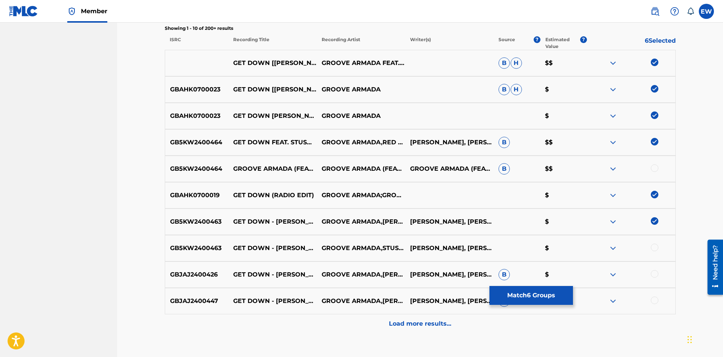
click at [651, 248] on div at bounding box center [654, 248] width 8 height 8
click at [653, 273] on div at bounding box center [654, 274] width 8 height 8
click at [656, 298] on div at bounding box center [654, 300] width 8 height 8
click at [429, 320] on p "Load more results..." at bounding box center [420, 323] width 62 height 9
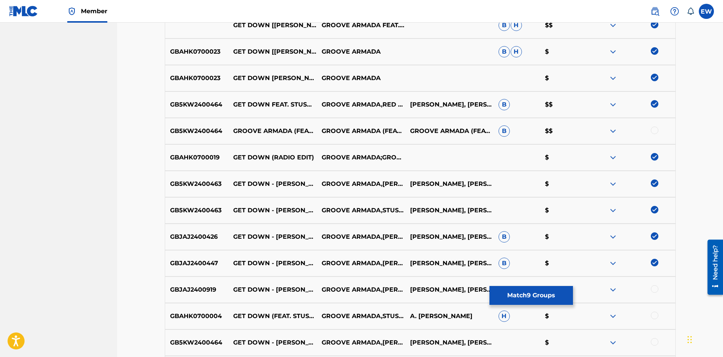
scroll to position [340, 0]
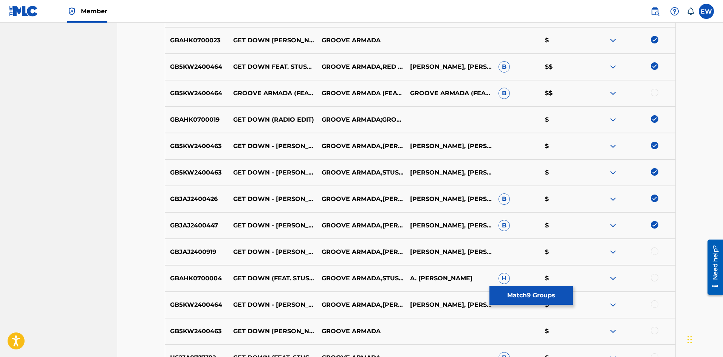
click at [652, 252] on div at bounding box center [654, 251] width 8 height 8
click at [655, 278] on div at bounding box center [654, 278] width 8 height 8
click at [655, 304] on div at bounding box center [654, 304] width 8 height 8
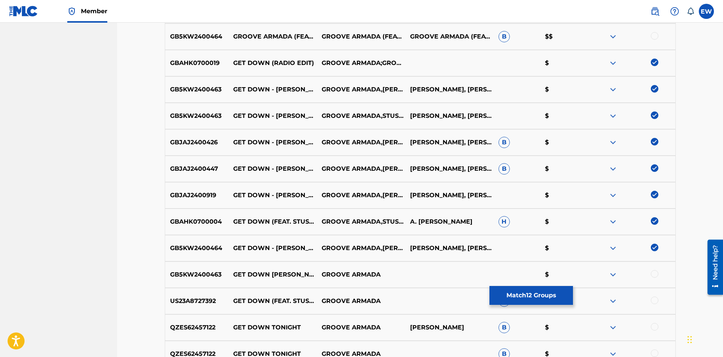
scroll to position [415, 0]
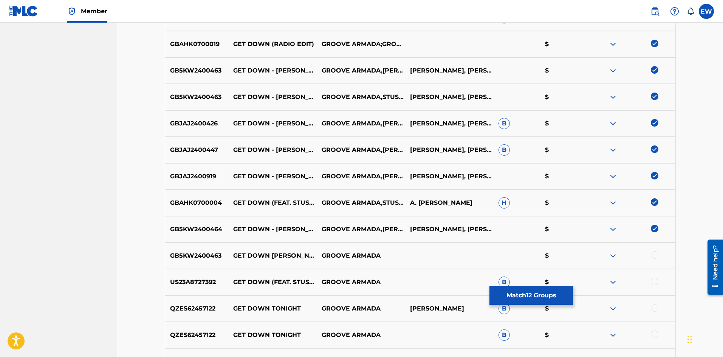
click at [651, 256] on div at bounding box center [654, 255] width 8 height 8
click at [653, 281] on div at bounding box center [654, 282] width 8 height 8
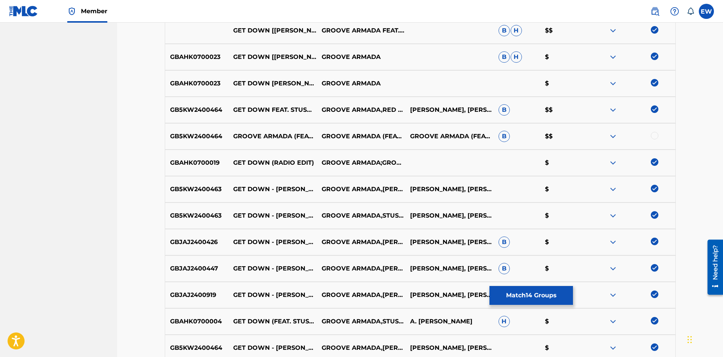
scroll to position [302, 0]
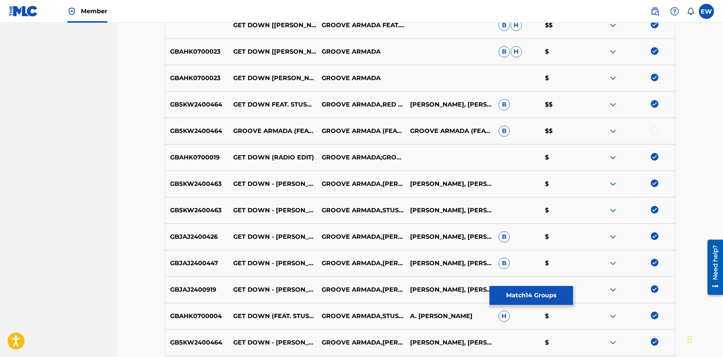
click at [526, 290] on button "Match 14 Groups" at bounding box center [530, 295] width 83 height 19
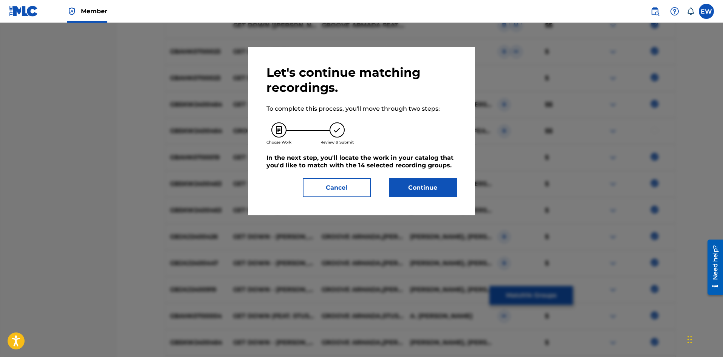
click at [405, 190] on button "Continue" at bounding box center [423, 187] width 68 height 19
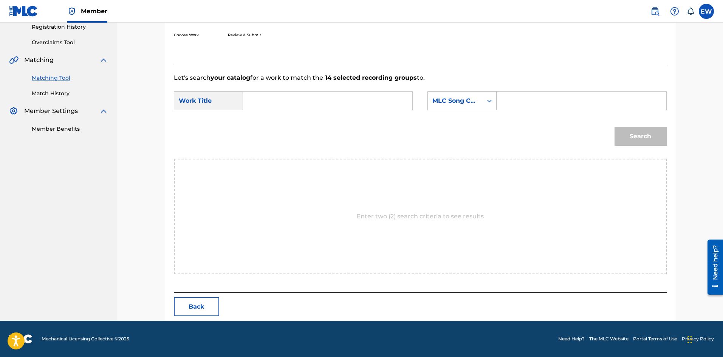
click at [293, 99] on input "Search Form" at bounding box center [327, 101] width 156 height 18
type input "GET DOWN [CALVIN HARRIS REMIX]"
click at [586, 101] on input "Search Form" at bounding box center [581, 101] width 156 height 18
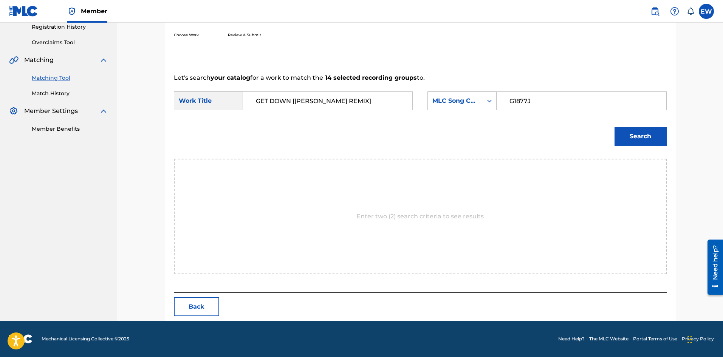
type input "G1877J"
click at [639, 139] on button "Search" at bounding box center [640, 136] width 52 height 19
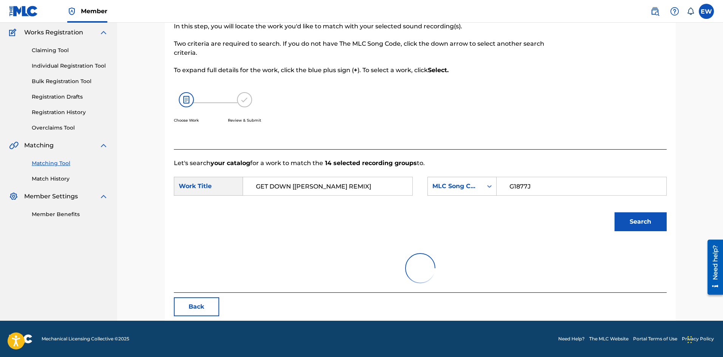
scroll to position [124, 0]
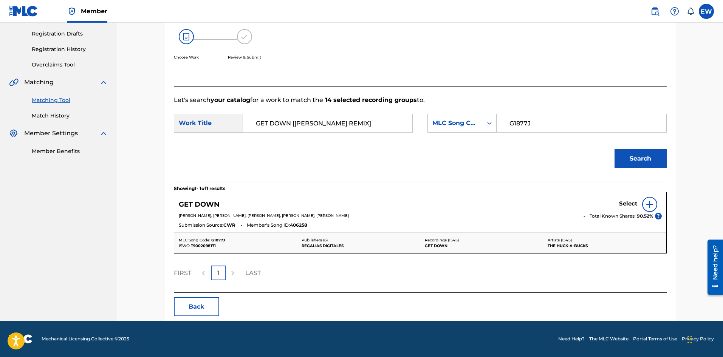
click at [633, 201] on h5 "Select" at bounding box center [628, 203] width 19 height 7
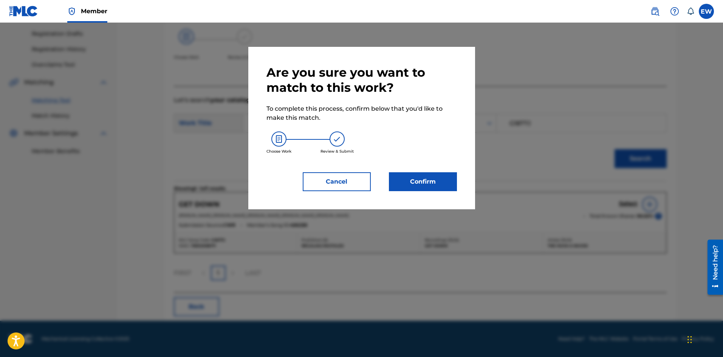
click at [436, 180] on button "Confirm" at bounding box center [423, 181] width 68 height 19
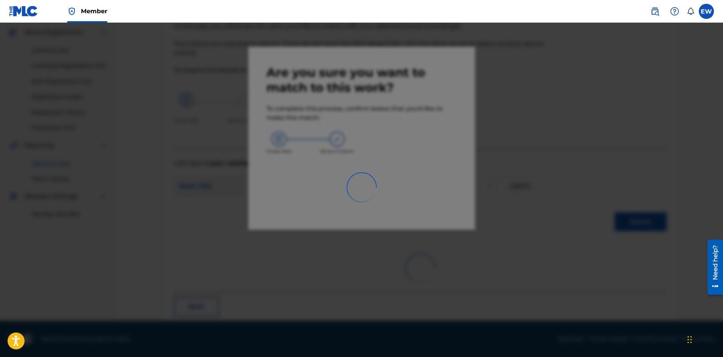
scroll to position [18, 0]
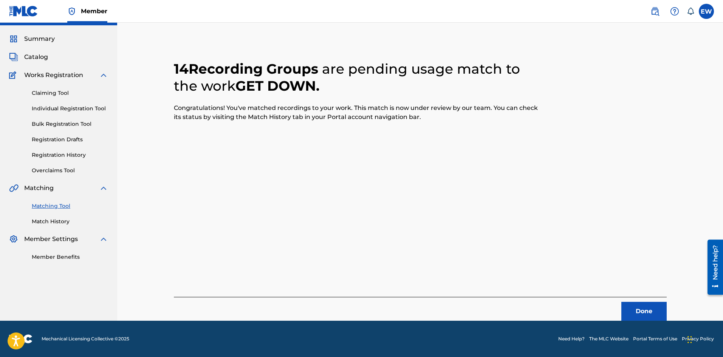
click at [646, 310] on button "Done" at bounding box center [643, 311] width 45 height 19
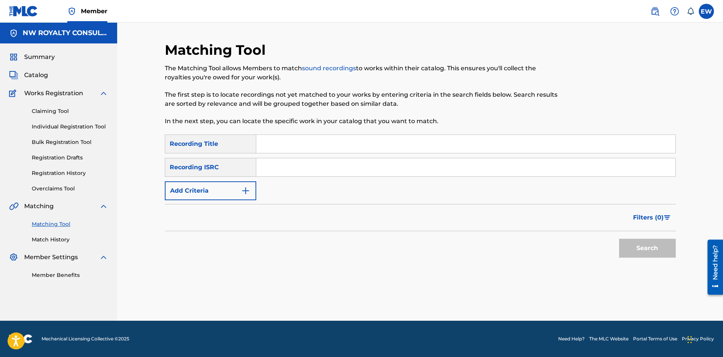
click at [245, 196] on button "Add Criteria" at bounding box center [210, 190] width 91 height 19
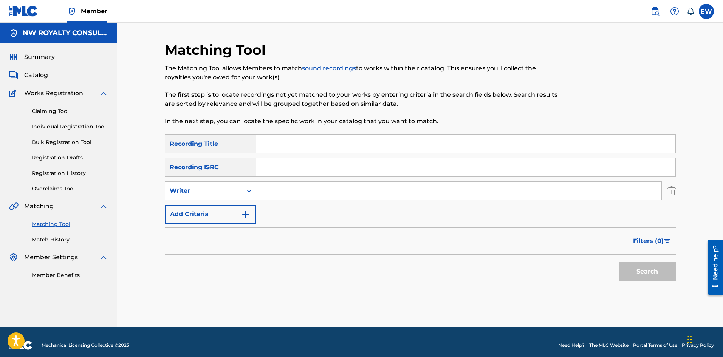
click at [244, 195] on div "Search Form" at bounding box center [249, 191] width 14 height 14
click at [236, 201] on div "Recording Artist" at bounding box center [210, 209] width 91 height 19
click at [319, 194] on input "Search Form" at bounding box center [458, 191] width 405 height 18
type input "21 SAVAGE"
click at [323, 143] on input "Search Form" at bounding box center [465, 144] width 419 height 18
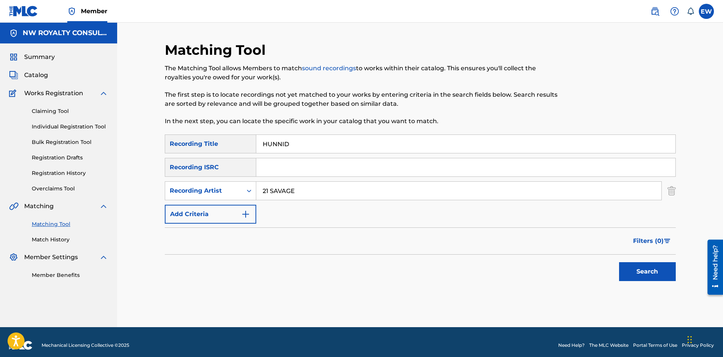
type input "HUNNID"
click at [650, 273] on button "Search" at bounding box center [647, 271] width 57 height 19
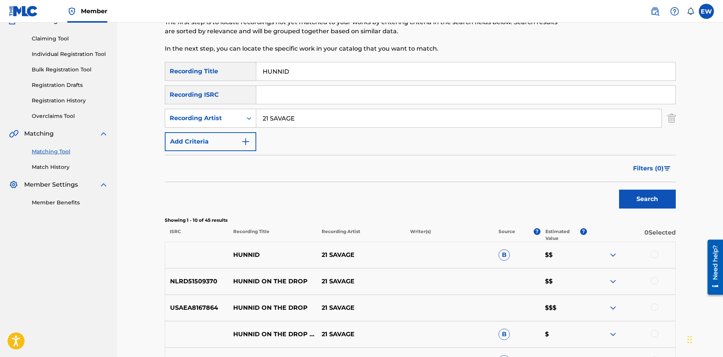
scroll to position [76, 0]
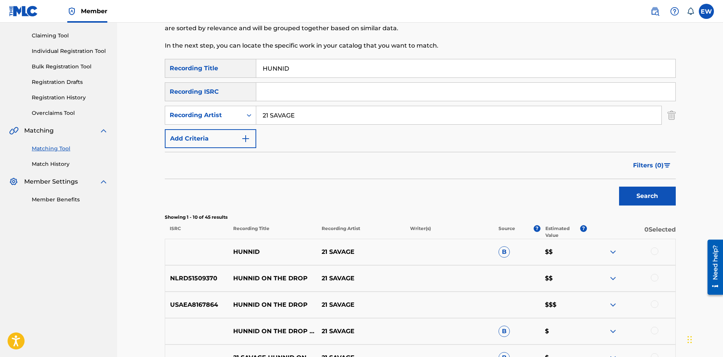
click at [658, 249] on div at bounding box center [631, 251] width 88 height 9
click at [654, 255] on div at bounding box center [631, 251] width 88 height 9
click at [657, 254] on div at bounding box center [631, 251] width 88 height 9
click at [655, 251] on div at bounding box center [654, 251] width 8 height 8
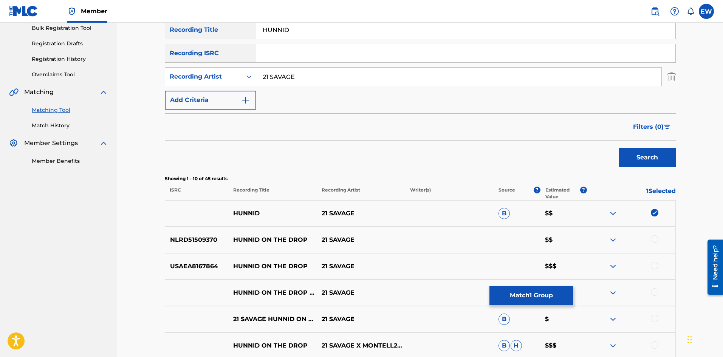
scroll to position [151, 0]
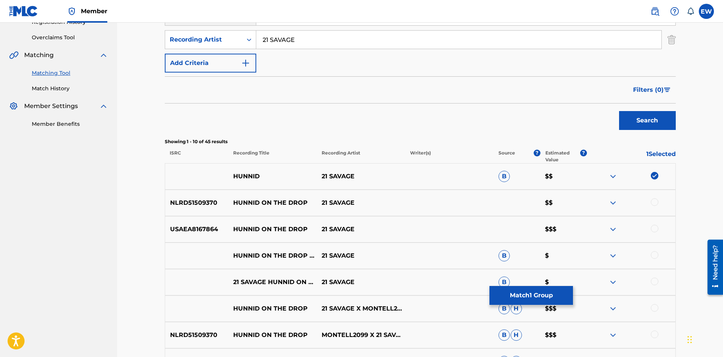
click at [528, 303] on button "Match 1 Group" at bounding box center [530, 295] width 83 height 19
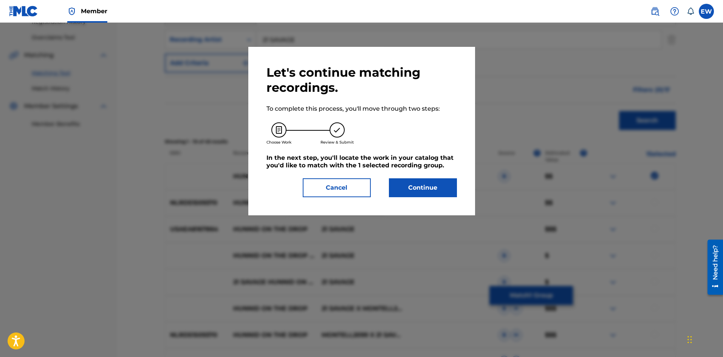
click at [411, 193] on button "Continue" at bounding box center [423, 187] width 68 height 19
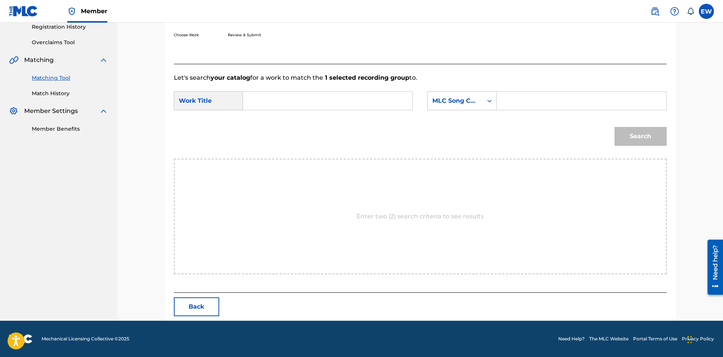
click at [340, 103] on input "Search Form" at bounding box center [327, 101] width 156 height 18
type input "HUNNID"
click at [544, 106] on input "Search Form" at bounding box center [581, 101] width 156 height 18
type input "EVCC0V"
click at [661, 145] on button "Search" at bounding box center [640, 136] width 52 height 19
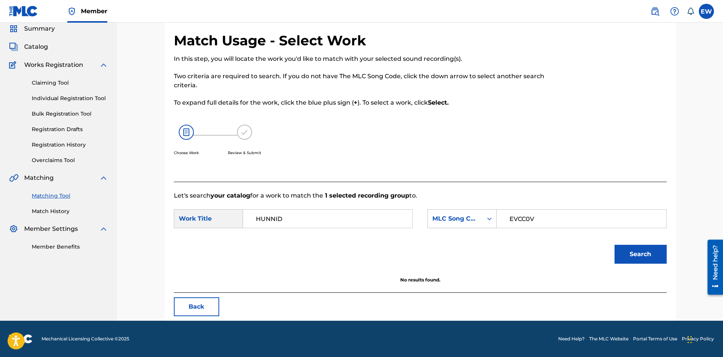
scroll to position [28, 0]
drag, startPoint x: 350, startPoint y: 227, endPoint x: 210, endPoint y: 217, distance: 140.4
click at [191, 224] on div "SearchWithCriteriaf3436cc0-7675-426e-ac19-1e151289c0b3 Work Title HUNNID" at bounding box center [293, 218] width 239 height 19
type input "EVERY GHETTO, EVERY CITY"
click at [628, 251] on button "Search" at bounding box center [640, 254] width 52 height 19
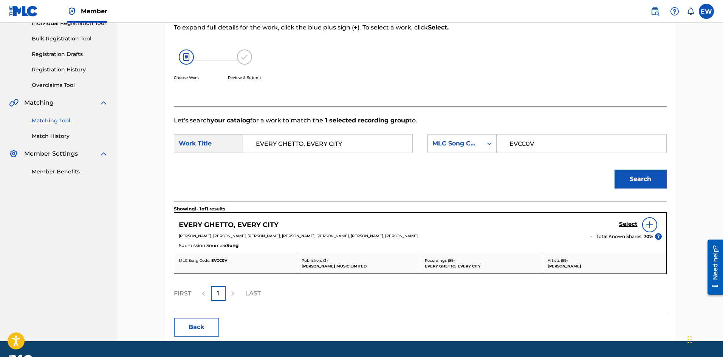
scroll to position [104, 0]
click at [626, 225] on h5 "Select" at bounding box center [628, 223] width 19 height 7
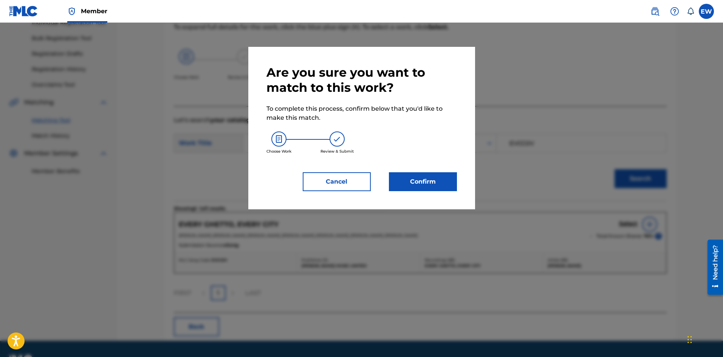
click at [404, 176] on button "Confirm" at bounding box center [423, 181] width 68 height 19
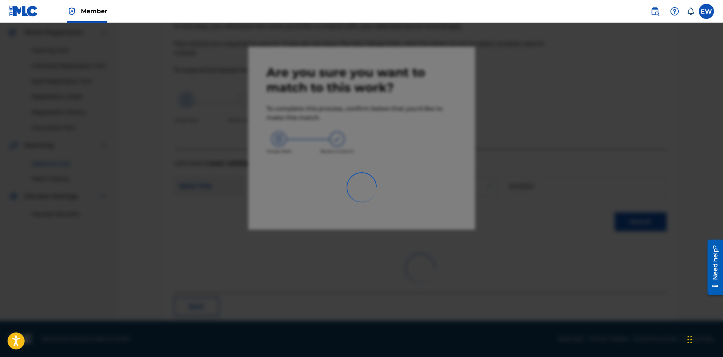
scroll to position [18, 0]
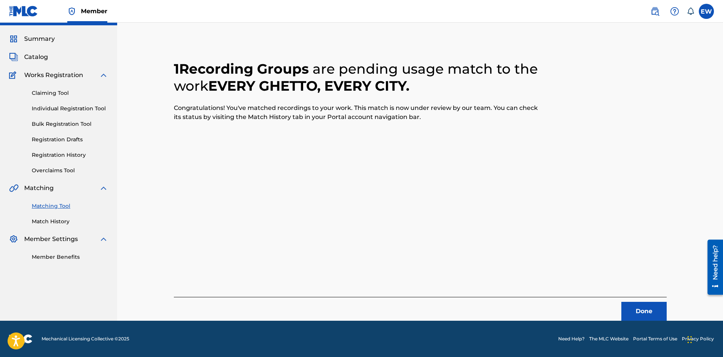
click at [642, 304] on button "Done" at bounding box center [643, 311] width 45 height 19
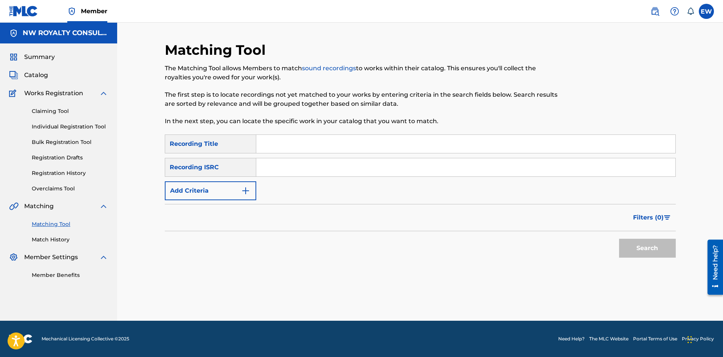
click at [242, 193] on img "Search Form" at bounding box center [245, 190] width 9 height 9
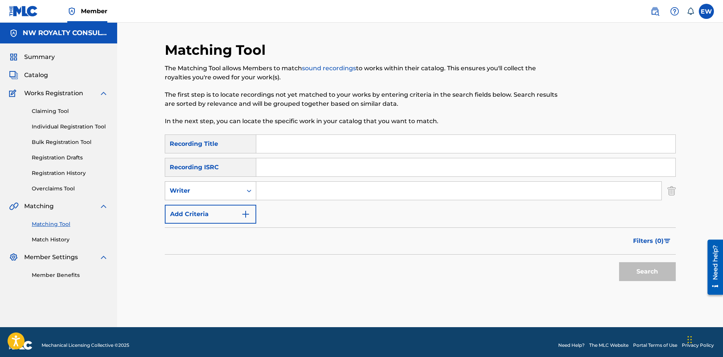
click at [241, 193] on div "Writer" at bounding box center [203, 191] width 77 height 14
click at [229, 206] on div "Recording Artist" at bounding box center [210, 209] width 91 height 19
click at [324, 191] on input "Search Form" at bounding box center [458, 191] width 405 height 18
type input "VYBZ KARTEL"
click at [313, 142] on input "Search Form" at bounding box center [465, 144] width 419 height 18
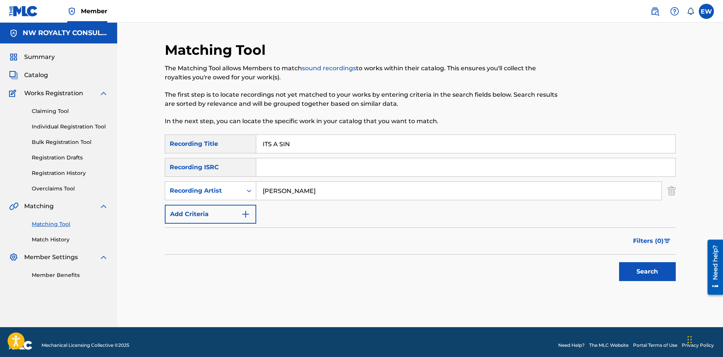
type input "ITS A SIN"
click at [633, 279] on button "Search" at bounding box center [647, 271] width 57 height 19
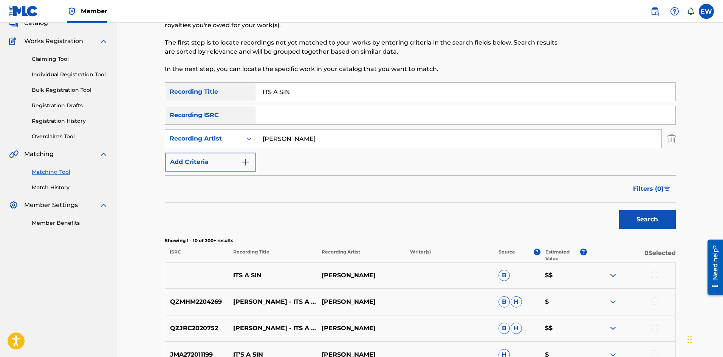
scroll to position [76, 0]
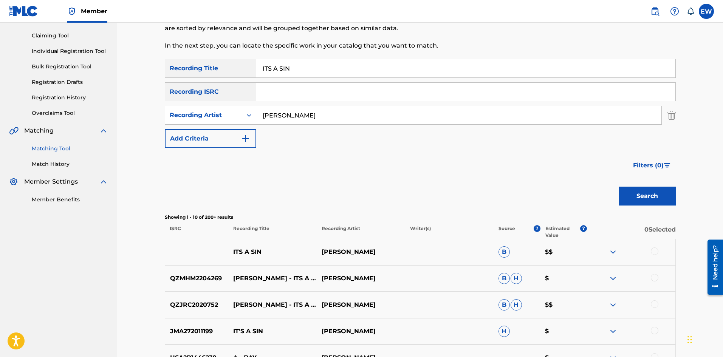
click at [656, 250] on div at bounding box center [654, 251] width 8 height 8
click at [654, 279] on div at bounding box center [654, 278] width 8 height 8
click at [652, 307] on div at bounding box center [654, 304] width 8 height 8
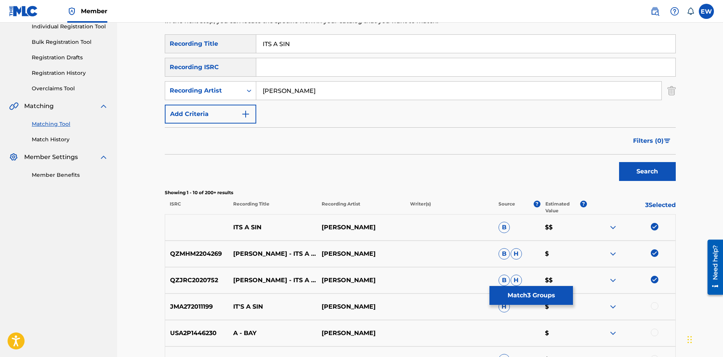
scroll to position [113, 0]
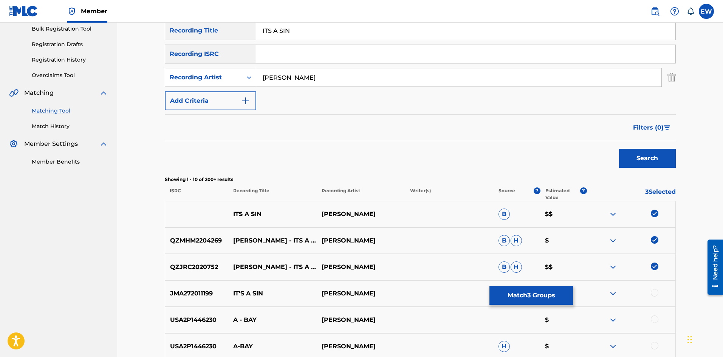
click at [655, 294] on div at bounding box center [654, 293] width 8 height 8
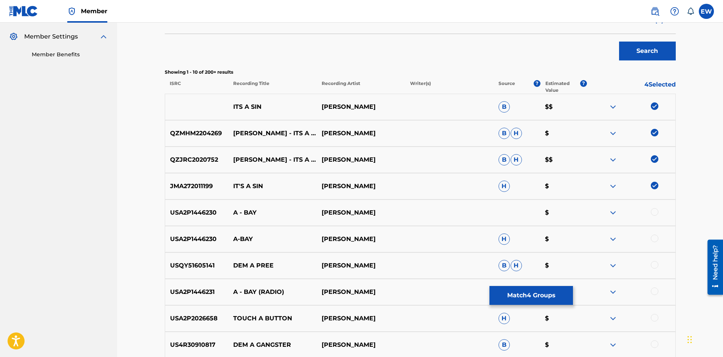
scroll to position [227, 0]
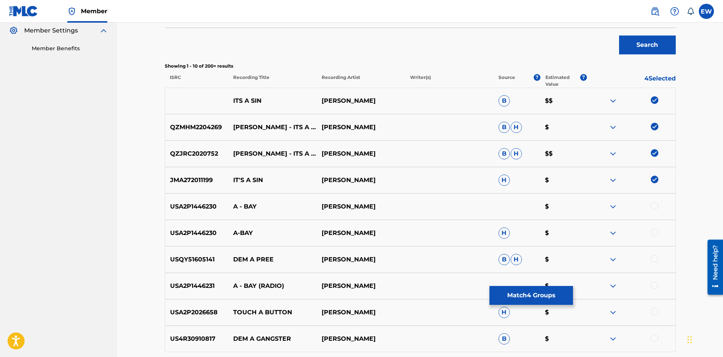
click at [536, 297] on button "Match 4 Groups" at bounding box center [530, 295] width 83 height 19
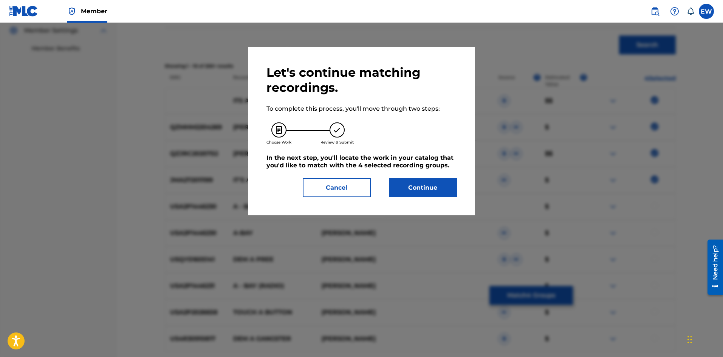
click at [427, 188] on button "Continue" at bounding box center [423, 187] width 68 height 19
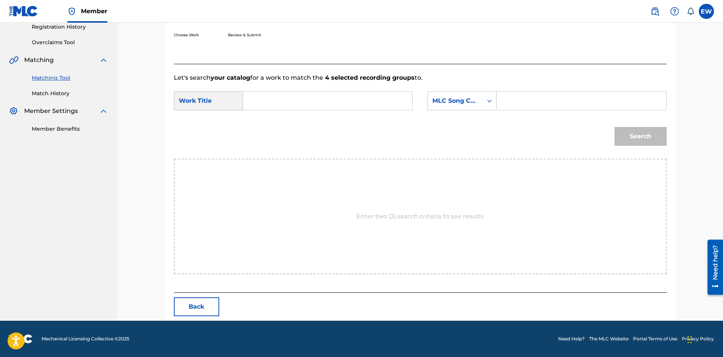
drag, startPoint x: 337, startPoint y: 103, endPoint x: 344, endPoint y: 106, distance: 8.6
click at [341, 105] on input "Search Form" at bounding box center [327, 101] width 156 height 18
type input "ITS A SIN"
click at [533, 104] on input "Search Form" at bounding box center [581, 101] width 156 height 18
type input "IC7W5J"
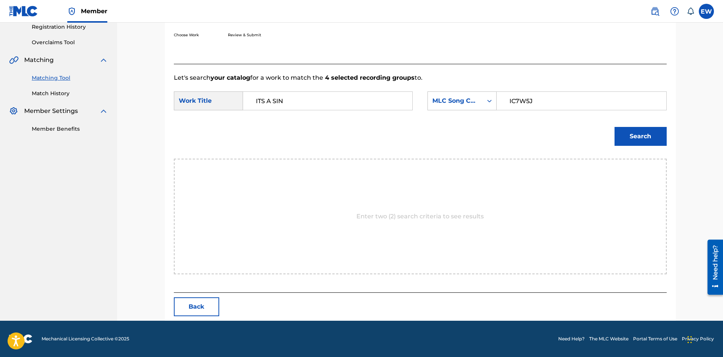
click at [638, 139] on button "Search" at bounding box center [640, 136] width 52 height 19
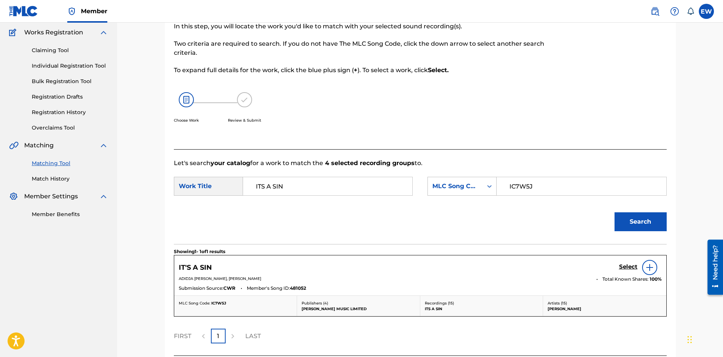
scroll to position [124, 0]
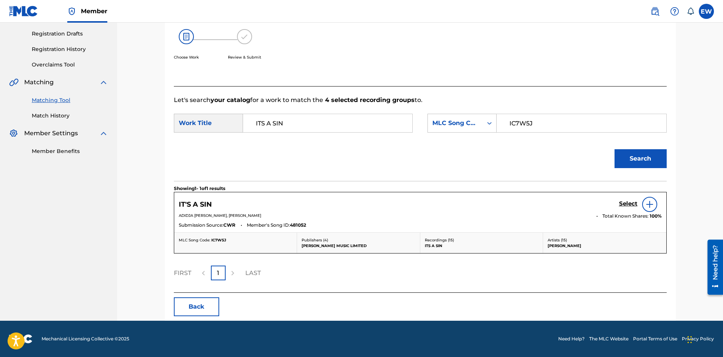
click at [627, 202] on h5 "Select" at bounding box center [628, 203] width 19 height 7
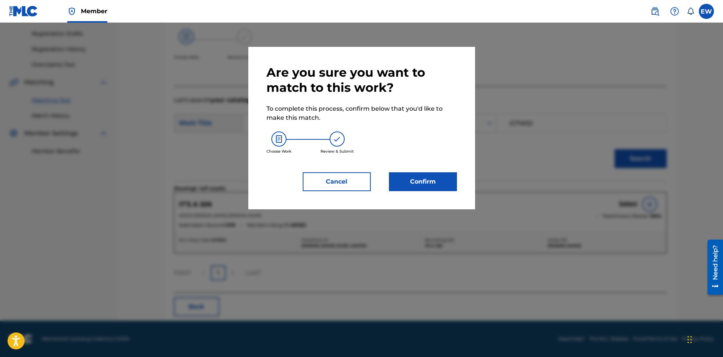
click at [439, 174] on button "Confirm" at bounding box center [423, 181] width 68 height 19
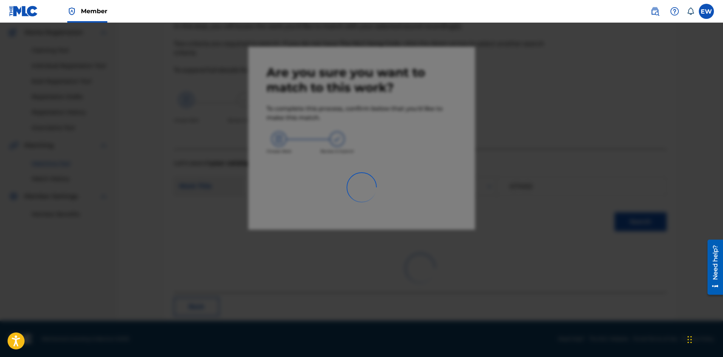
scroll to position [18, 0]
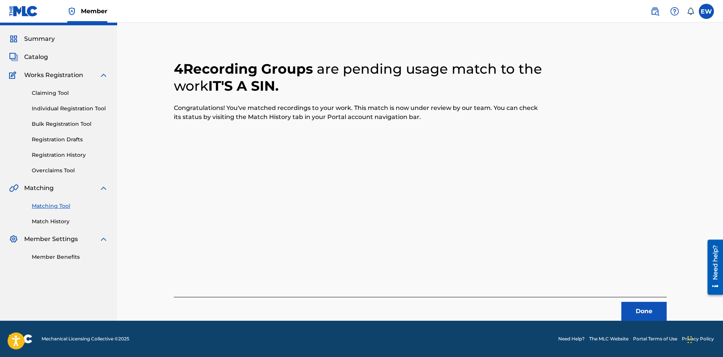
click at [647, 312] on button "Done" at bounding box center [643, 311] width 45 height 19
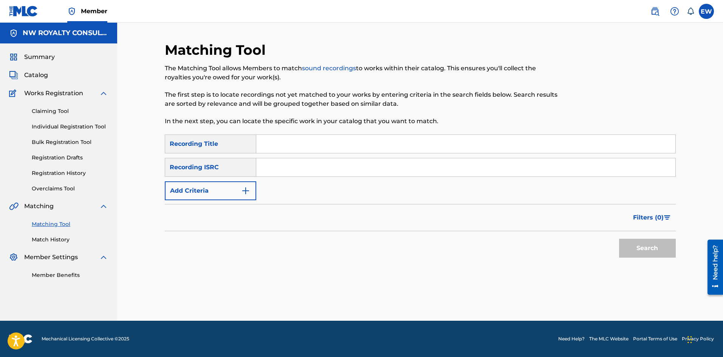
scroll to position [0, 0]
click at [190, 194] on button "Add Criteria" at bounding box center [210, 190] width 91 height 19
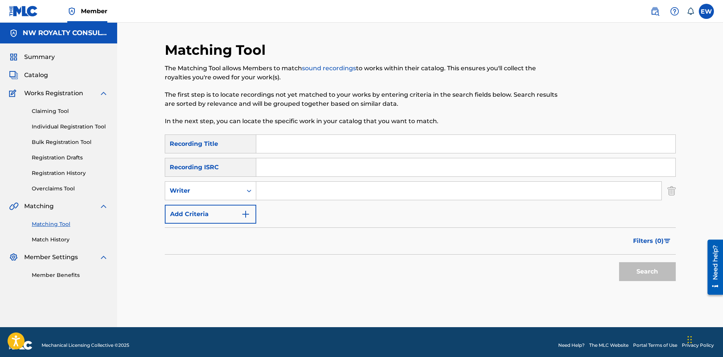
click at [190, 194] on div "Writer" at bounding box center [204, 190] width 68 height 9
click at [193, 202] on div "SearchWithCriteriae506184e-bde6-464b-a90b-b7c20a577d03 Recording Title SearchWi…" at bounding box center [420, 178] width 511 height 89
click at [230, 185] on div "Writer" at bounding box center [203, 191] width 77 height 14
click at [203, 213] on div "Recording Artist" at bounding box center [210, 209] width 91 height 19
click at [309, 201] on div "SearchWithCriteriae506184e-bde6-464b-a90b-b7c20a577d03 Recording Title SearchWi…" at bounding box center [420, 178] width 511 height 89
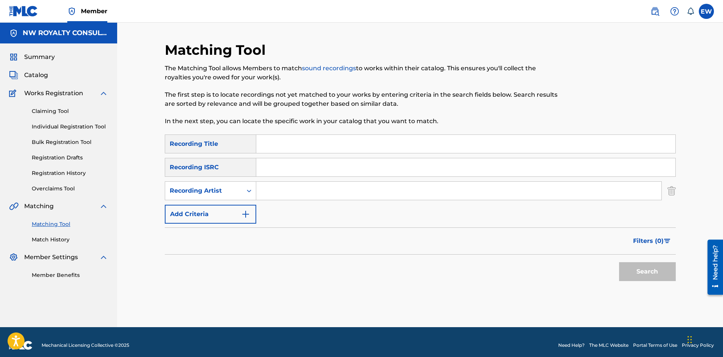
click at [311, 192] on input "Search Form" at bounding box center [458, 191] width 405 height 18
type input "JAHVILLANI ONE ARMY ENT"
click at [259, 143] on input "Search Form" at bounding box center [465, 144] width 419 height 18
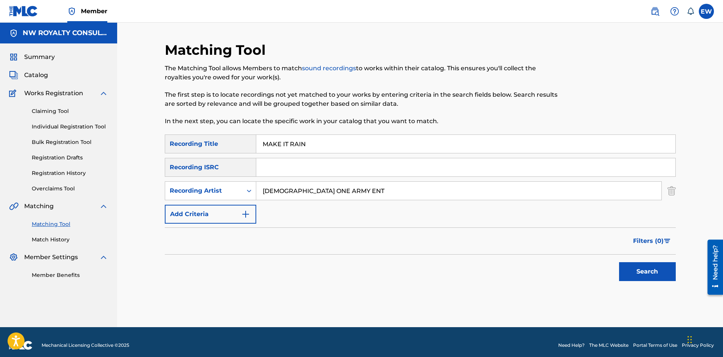
type input "MAKE IT RAIN"
click at [655, 269] on button "Search" at bounding box center [647, 271] width 57 height 19
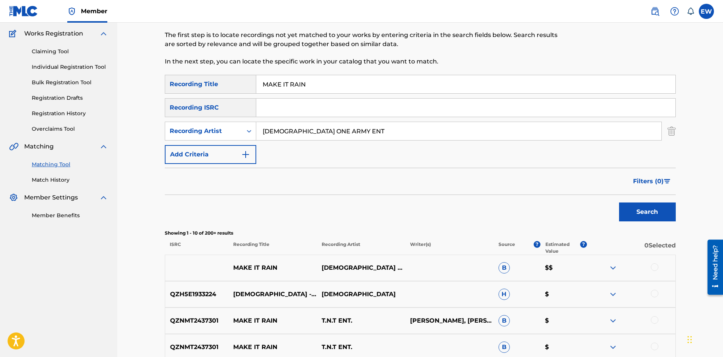
scroll to position [76, 0]
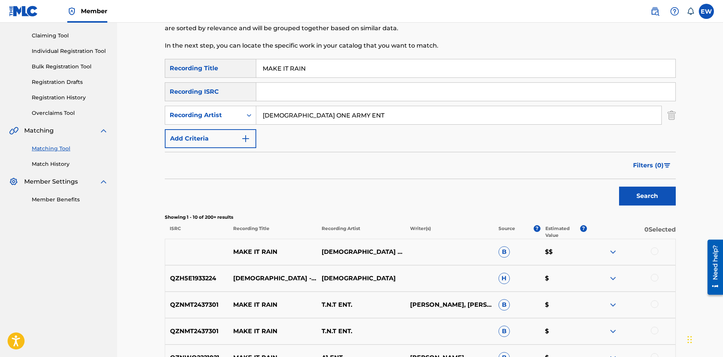
click at [652, 253] on div at bounding box center [654, 251] width 8 height 8
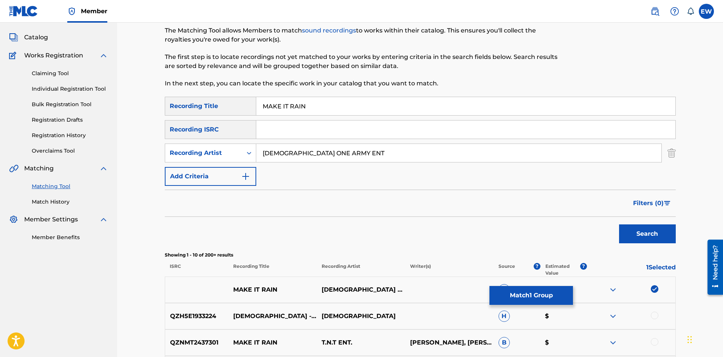
click at [511, 292] on button "Match 1 Group" at bounding box center [530, 295] width 83 height 19
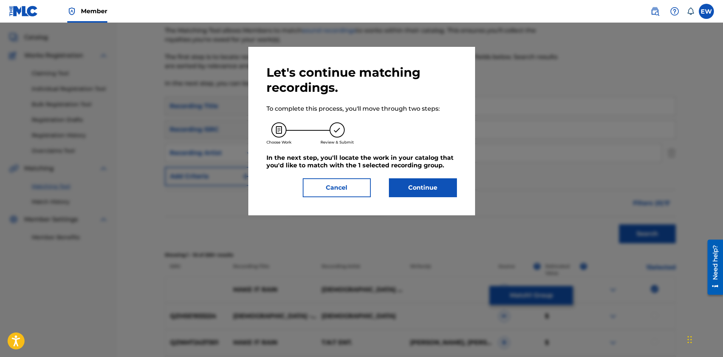
click at [443, 190] on button "Continue" at bounding box center [423, 187] width 68 height 19
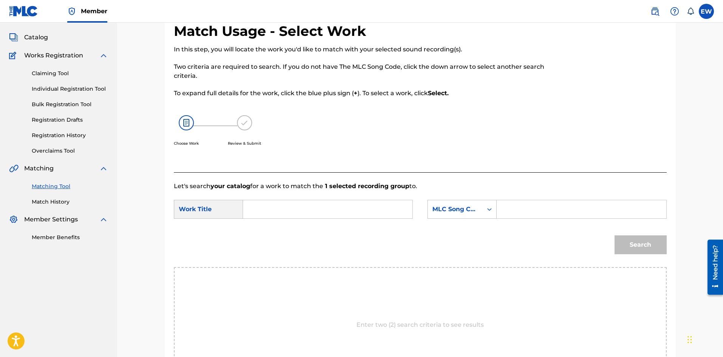
click at [284, 215] on input "Search Form" at bounding box center [327, 209] width 156 height 18
type input "MAKE IT RAIN"
drag, startPoint x: 528, startPoint y: 213, endPoint x: 524, endPoint y: 211, distance: 4.4
click at [528, 213] on input "Search Form" at bounding box center [581, 209] width 156 height 18
type input "MG5C71"
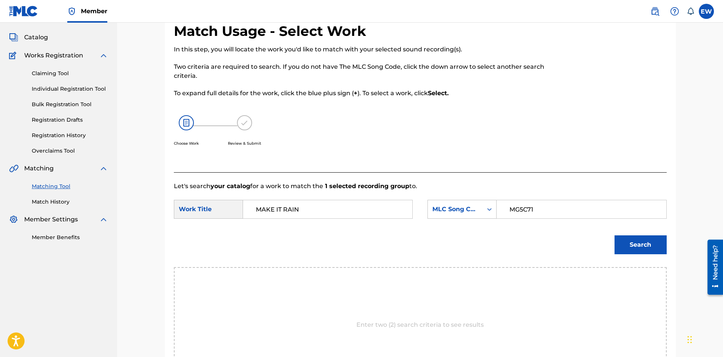
click at [653, 246] on button "Search" at bounding box center [640, 244] width 52 height 19
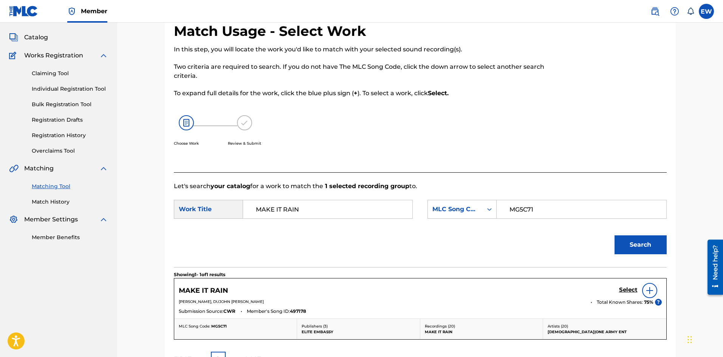
click at [626, 289] on h5 "Select" at bounding box center [628, 289] width 19 height 7
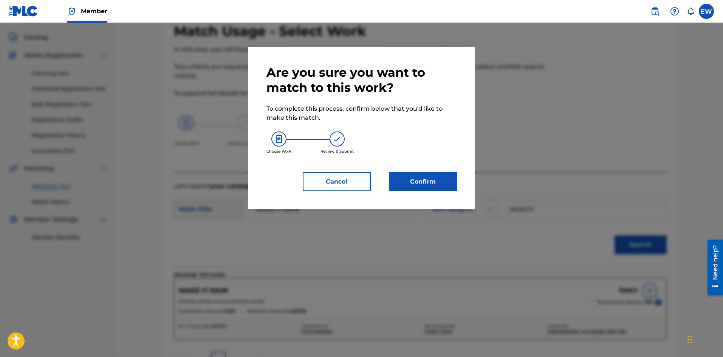
click at [437, 183] on button "Confirm" at bounding box center [423, 181] width 68 height 19
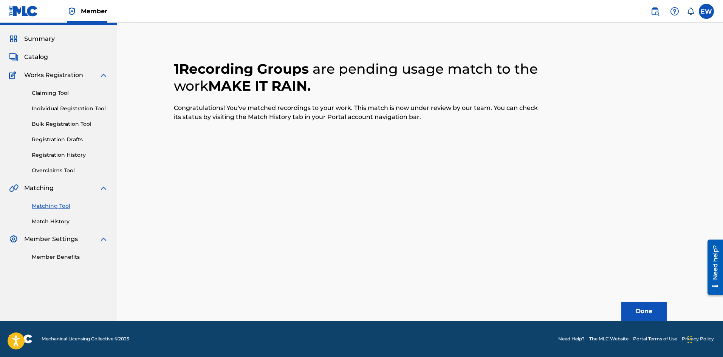
scroll to position [18, 0]
click at [640, 309] on button "Done" at bounding box center [643, 311] width 45 height 19
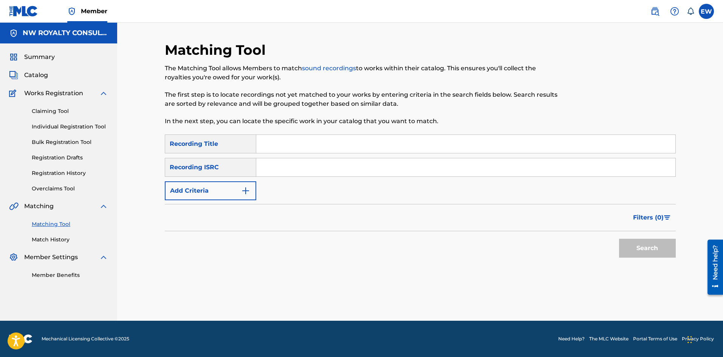
click at [216, 193] on button "Add Criteria" at bounding box center [210, 190] width 91 height 19
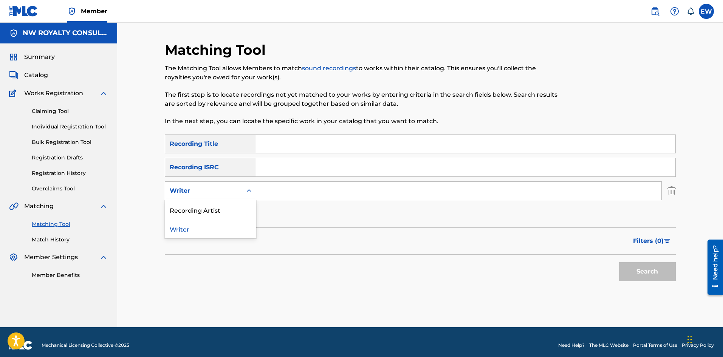
click at [216, 193] on div "Writer" at bounding box center [204, 190] width 68 height 9
click at [215, 201] on div "Recording Artist" at bounding box center [210, 209] width 91 height 19
click at [308, 193] on input "Search Form" at bounding box center [458, 191] width 405 height 18
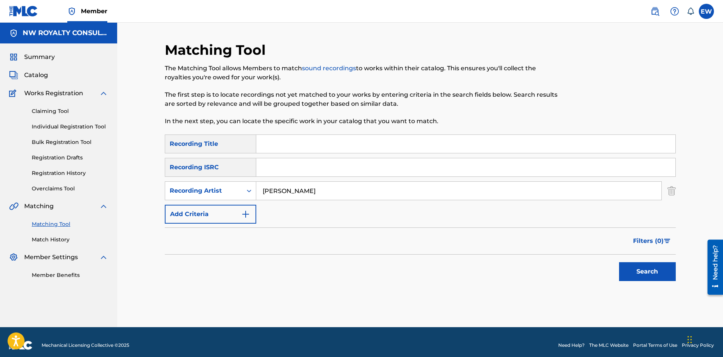
type input "BRYSON TILLER"
click at [303, 147] on input "Search Form" at bounding box center [465, 144] width 419 height 18
type input "PAIN"
click at [642, 273] on button "Search" at bounding box center [647, 271] width 57 height 19
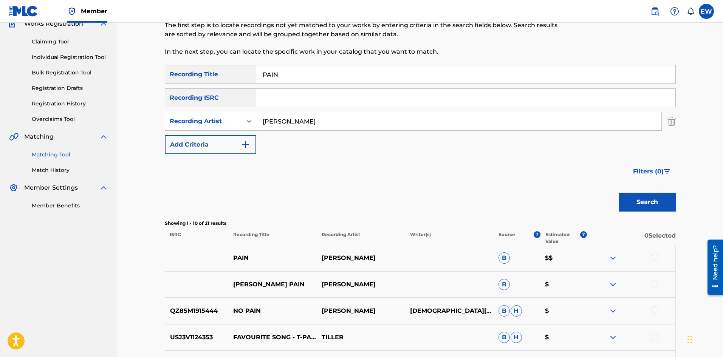
scroll to position [76, 0]
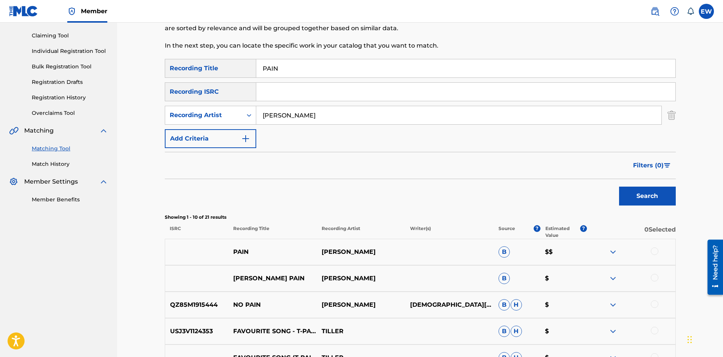
click at [656, 252] on div at bounding box center [654, 251] width 8 height 8
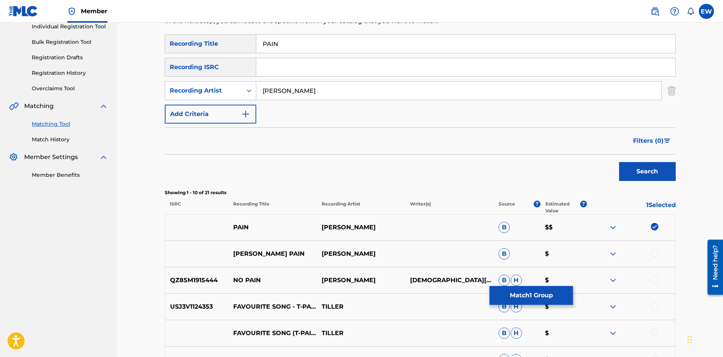
scroll to position [113, 0]
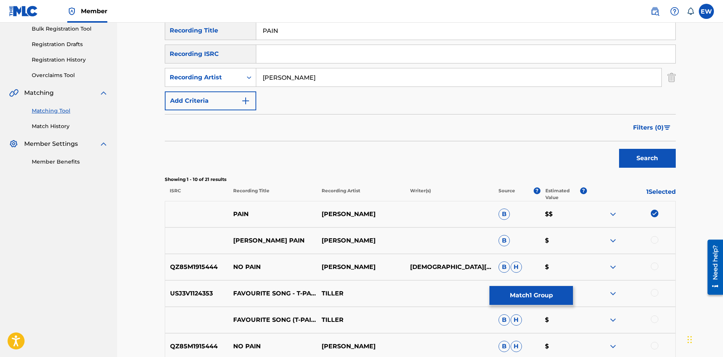
click at [655, 239] on div at bounding box center [654, 240] width 8 height 8
click at [518, 295] on button "Match 2 Groups" at bounding box center [530, 295] width 83 height 19
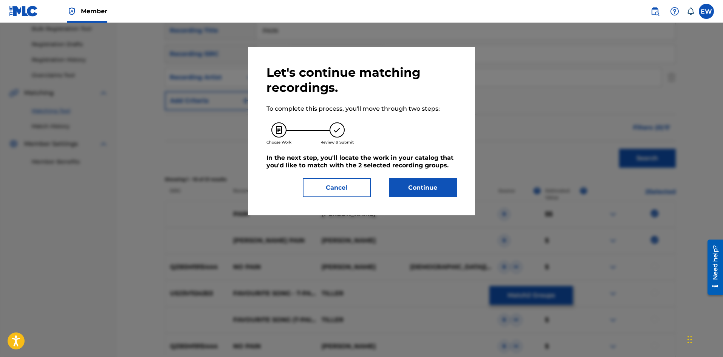
click at [432, 179] on button "Continue" at bounding box center [423, 187] width 68 height 19
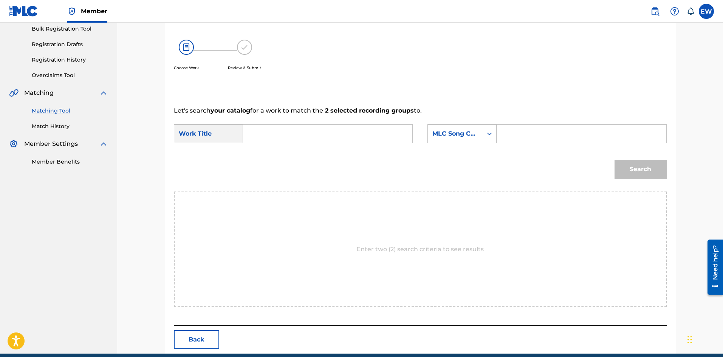
click at [355, 129] on input "Search Form" at bounding box center [327, 134] width 156 height 18
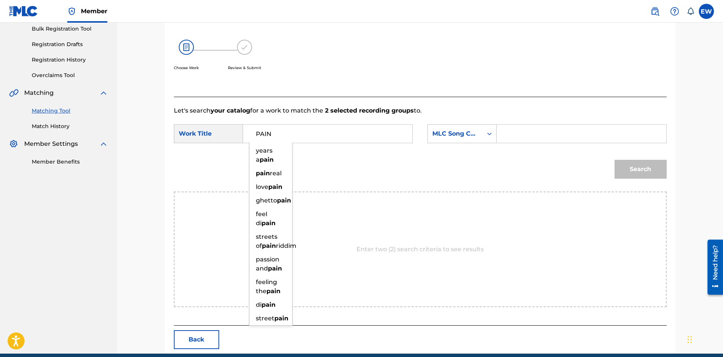
type input "PAIN"
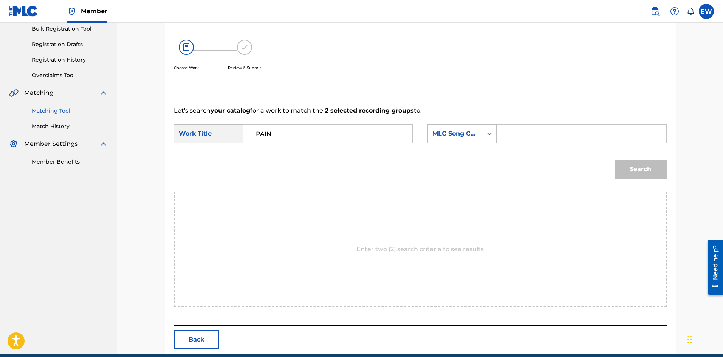
click at [528, 137] on input "Search Form" at bounding box center [581, 134] width 156 height 18
type input "EVCC0V"
click at [655, 170] on button "Search" at bounding box center [640, 169] width 52 height 19
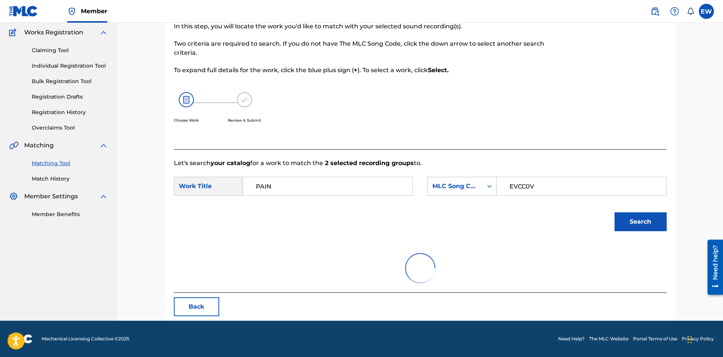
scroll to position [28, 0]
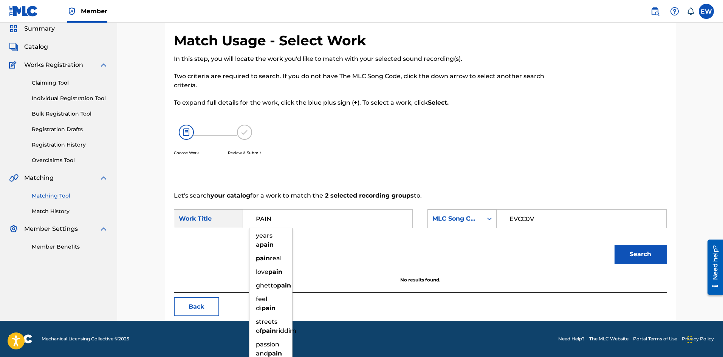
drag, startPoint x: 304, startPoint y: 216, endPoint x: 202, endPoint y: 224, distance: 102.3
click at [202, 224] on div "SearchWithCriteriaf3436cc0-7675-426e-ac19-1e151289c0b3 Work Title PAIN years a …" at bounding box center [293, 218] width 239 height 19
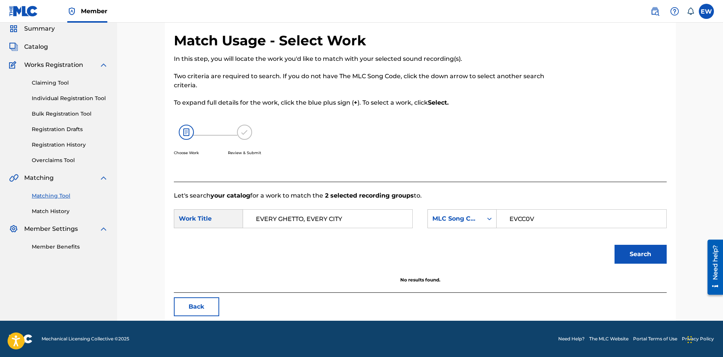
type input "EVERY GHETTO, EVERY CITY"
click at [628, 255] on button "Search" at bounding box center [640, 254] width 52 height 19
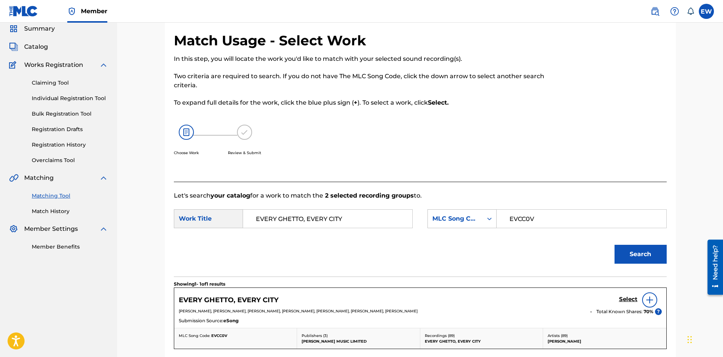
click at [625, 297] on h5 "Select" at bounding box center [628, 299] width 19 height 7
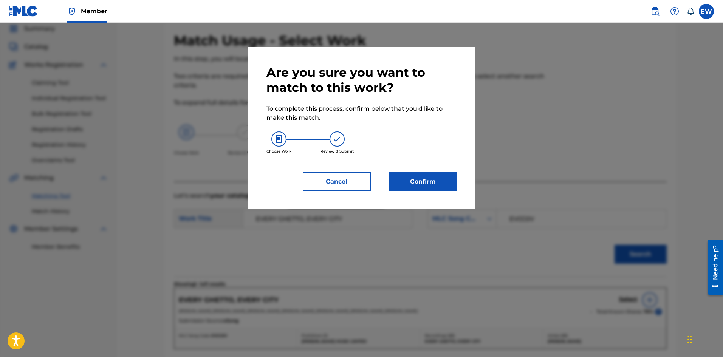
click at [410, 191] on button "Confirm" at bounding box center [423, 181] width 68 height 19
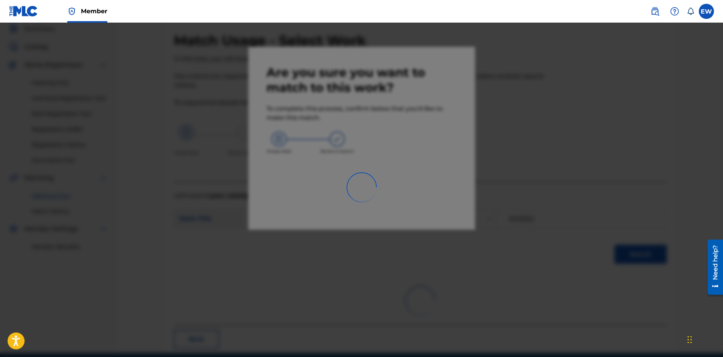
scroll to position [18, 0]
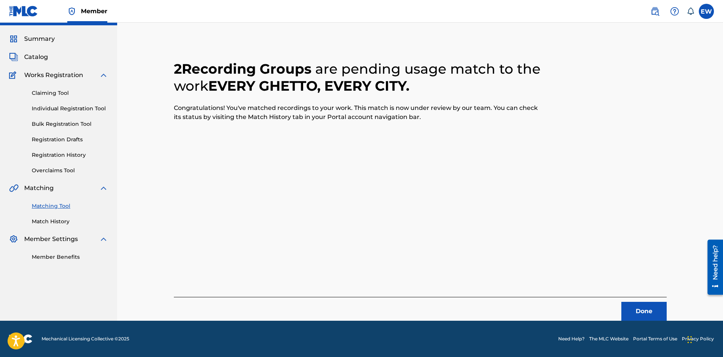
click at [652, 314] on button "Done" at bounding box center [643, 311] width 45 height 19
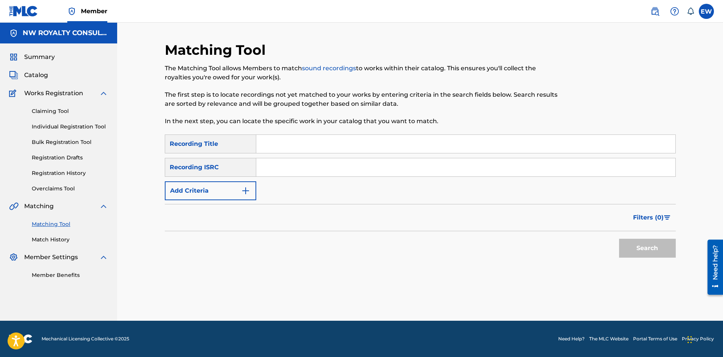
scroll to position [0, 0]
click at [211, 196] on button "Add Criteria" at bounding box center [210, 190] width 91 height 19
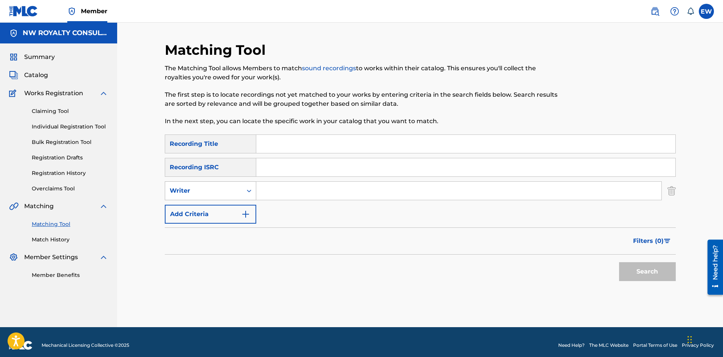
click at [219, 199] on div "Writer" at bounding box center [210, 190] width 91 height 19
click at [221, 208] on div "Recording Artist" at bounding box center [210, 209] width 91 height 19
click at [301, 195] on input "Search Form" at bounding box center [458, 191] width 405 height 18
type input "KRAFF GAD COUNTREE HYPE"
click at [294, 141] on input "Search Form" at bounding box center [465, 144] width 419 height 18
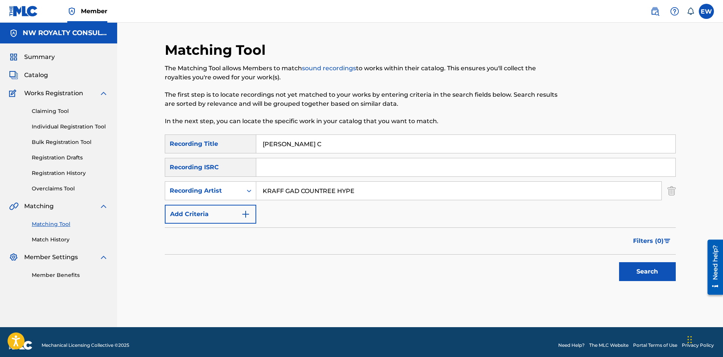
type input "RUFF C"
click at [648, 263] on button "Search" at bounding box center [647, 271] width 57 height 19
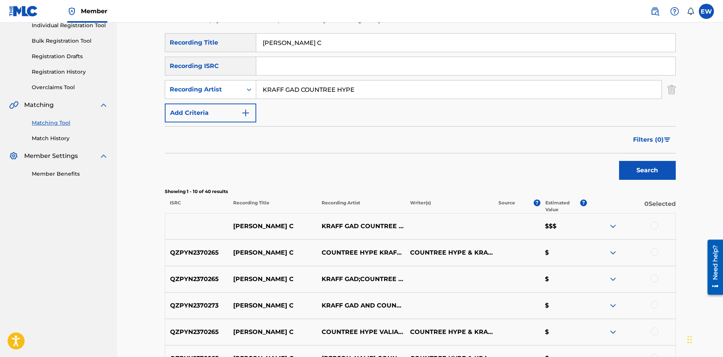
scroll to position [113, 0]
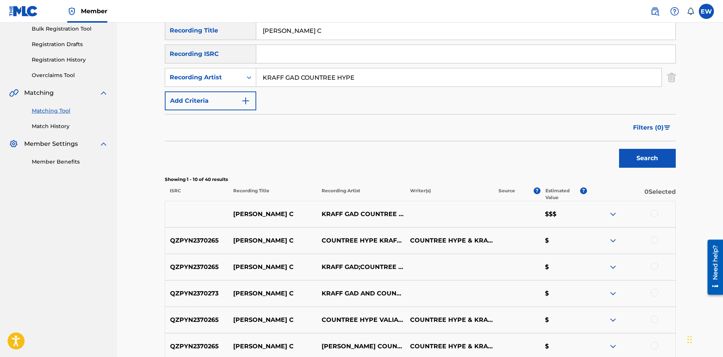
click at [651, 215] on div at bounding box center [654, 214] width 8 height 8
click at [653, 239] on div at bounding box center [654, 240] width 8 height 8
click at [655, 267] on div at bounding box center [654, 266] width 8 height 8
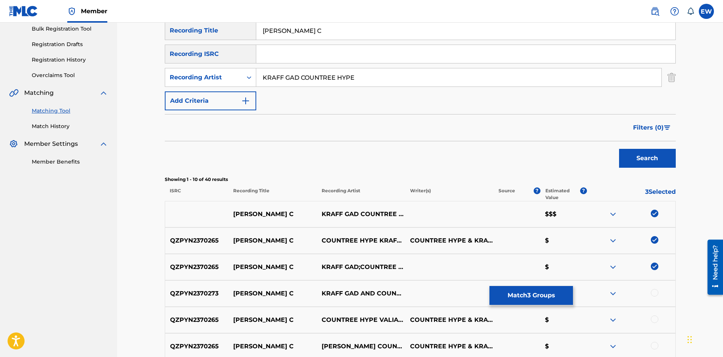
click at [653, 294] on div at bounding box center [654, 293] width 8 height 8
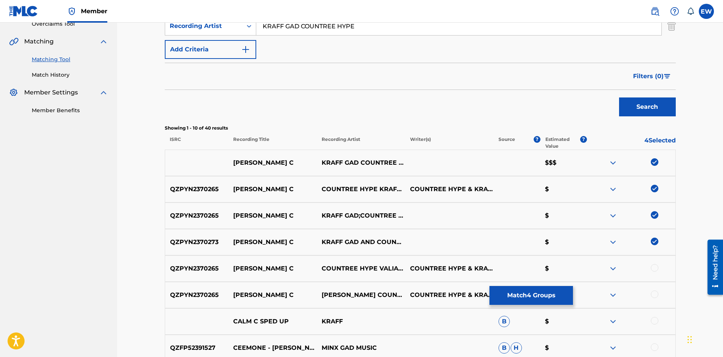
scroll to position [189, 0]
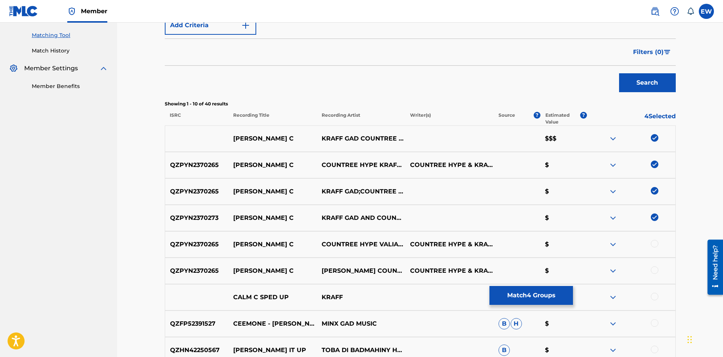
click at [656, 244] on div at bounding box center [654, 244] width 8 height 8
click at [655, 271] on div at bounding box center [654, 270] width 8 height 8
click at [517, 296] on button "Match 6 Groups" at bounding box center [530, 295] width 83 height 19
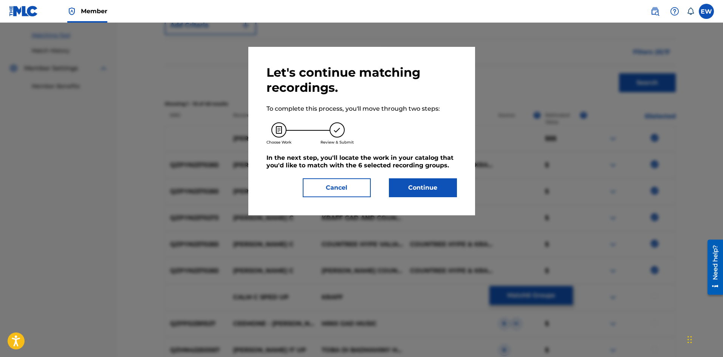
drag, startPoint x: 417, startPoint y: 178, endPoint x: 413, endPoint y: 198, distance: 20.3
click at [417, 180] on div "Let's continue matching recordings. To complete this process, you'll move throu…" at bounding box center [361, 131] width 190 height 132
click at [414, 190] on button "Continue" at bounding box center [423, 187] width 68 height 19
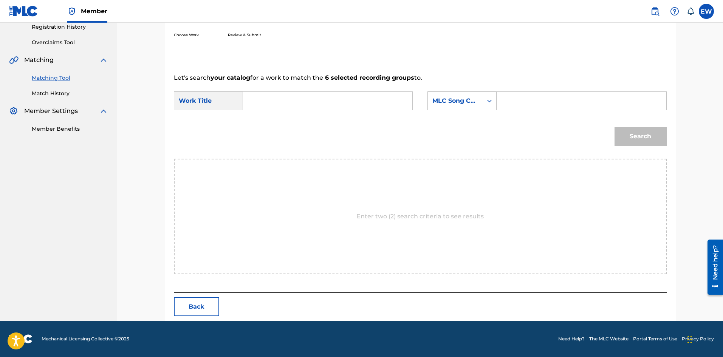
scroll to position [146, 0]
click at [361, 105] on input "Search Form" at bounding box center [327, 101] width 156 height 18
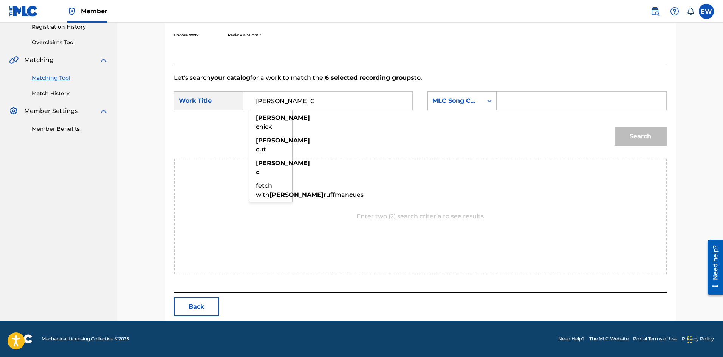
type input "RUFF C"
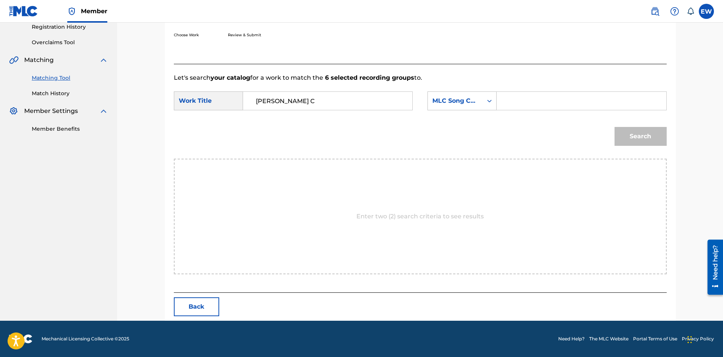
drag, startPoint x: 574, startPoint y: 100, endPoint x: 581, endPoint y: 107, distance: 9.1
click at [578, 104] on input "Search Form" at bounding box center [581, 101] width 156 height 18
type input "RC0X7N"
click at [641, 134] on button "Search" at bounding box center [640, 136] width 52 height 19
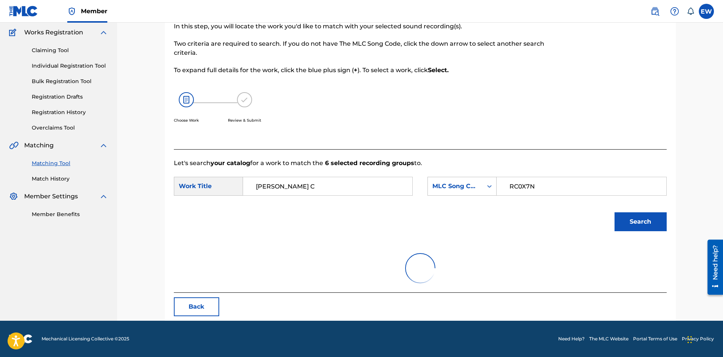
scroll to position [124, 0]
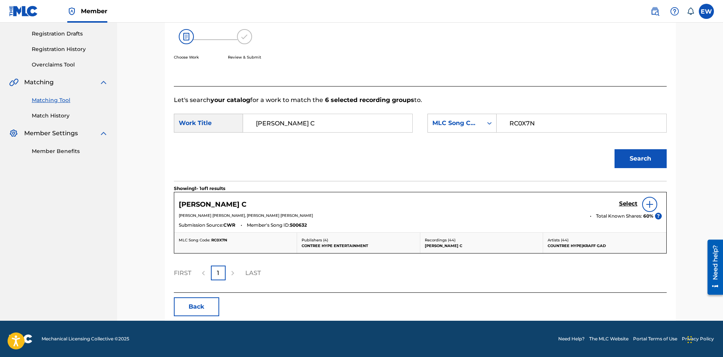
click at [632, 199] on div "Select" at bounding box center [640, 204] width 43 height 15
click at [631, 202] on h5 "Select" at bounding box center [628, 203] width 19 height 7
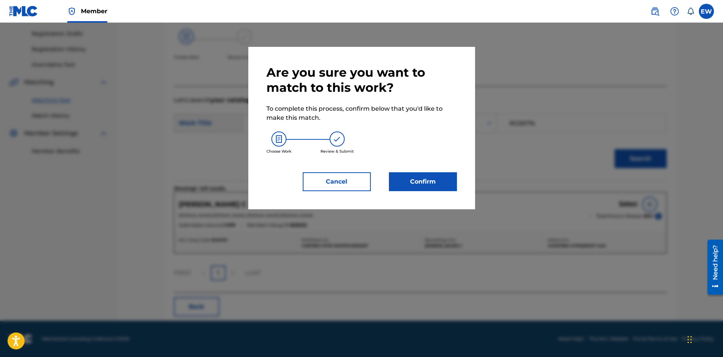
click at [411, 181] on button "Confirm" at bounding box center [423, 181] width 68 height 19
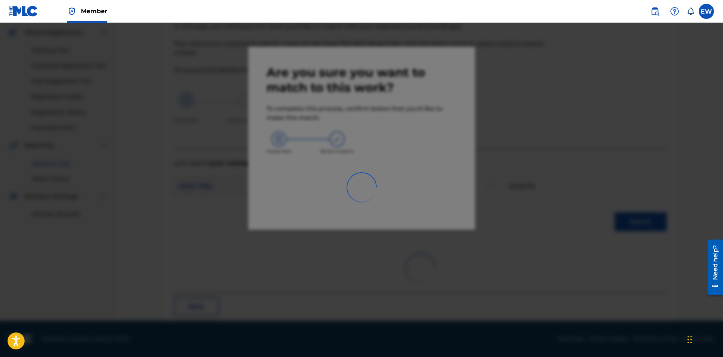
scroll to position [18, 0]
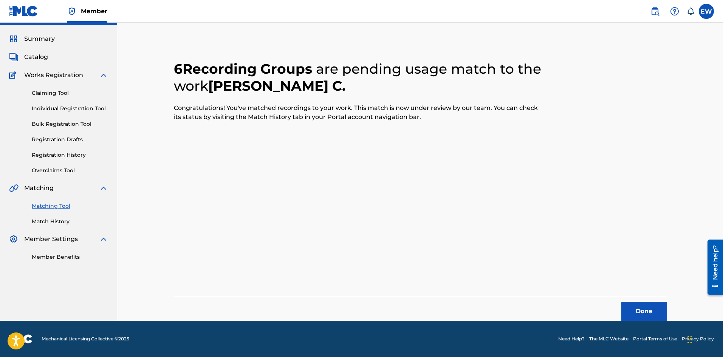
drag, startPoint x: 628, startPoint y: 304, endPoint x: 678, endPoint y: 301, distance: 50.3
click at [630, 304] on button "Done" at bounding box center [643, 311] width 45 height 19
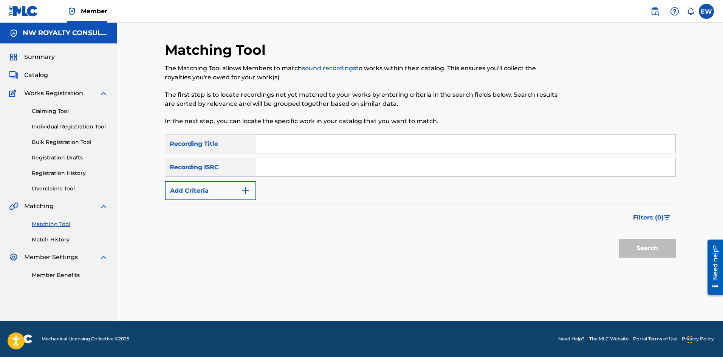
scroll to position [0, 0]
click at [214, 194] on button "Add Criteria" at bounding box center [210, 190] width 91 height 19
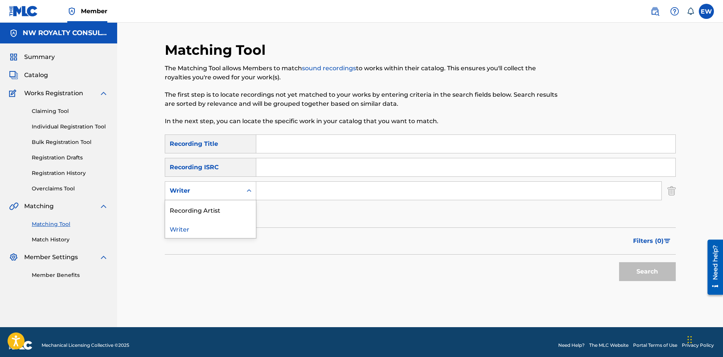
click at [215, 194] on div "Writer" at bounding box center [204, 190] width 68 height 9
click at [213, 204] on div "Recording Artist" at bounding box center [210, 209] width 91 height 19
click at [290, 195] on input "Search Form" at bounding box center [458, 191] width 405 height 18
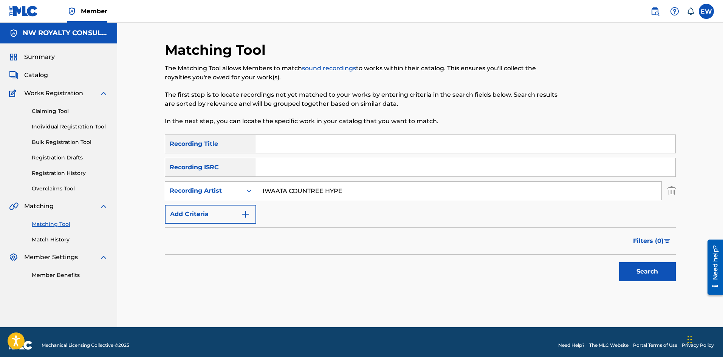
type input "IWAATA COUNTREE HYPE"
click at [291, 150] on input "Search Form" at bounding box center [465, 144] width 419 height 18
type input "TIKI KOTCH"
click at [661, 267] on button "Search" at bounding box center [647, 271] width 57 height 19
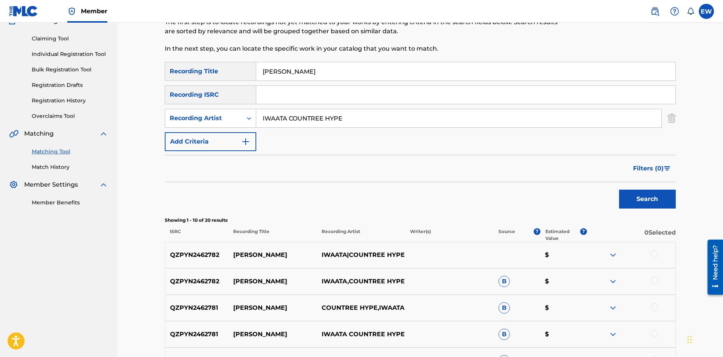
scroll to position [76, 0]
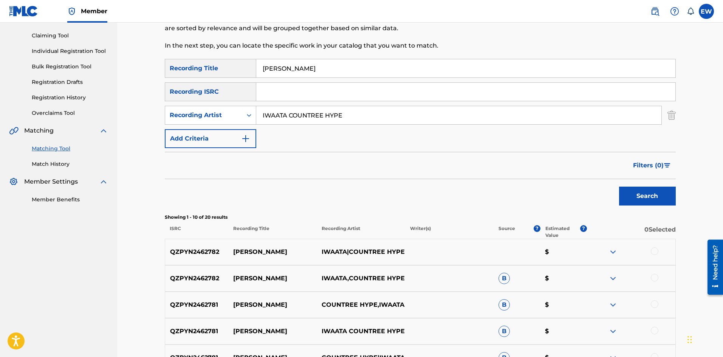
click at [652, 252] on div at bounding box center [654, 251] width 8 height 8
click at [651, 278] on div at bounding box center [654, 278] width 8 height 8
click at [654, 303] on div at bounding box center [654, 304] width 8 height 8
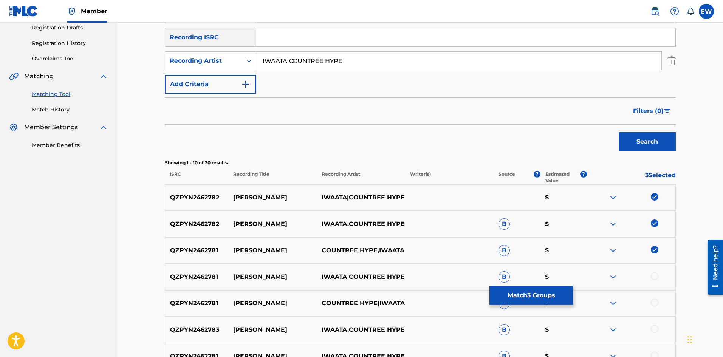
scroll to position [151, 0]
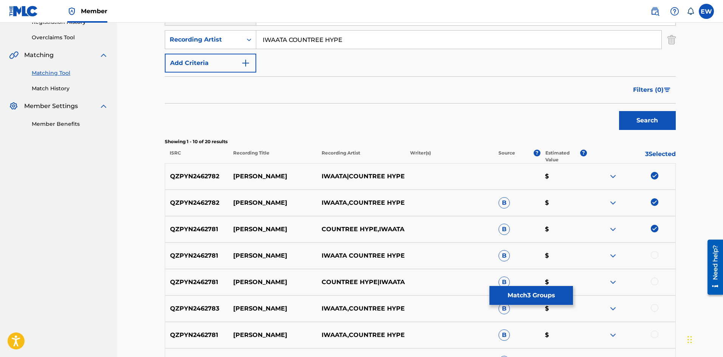
click at [656, 254] on div at bounding box center [654, 255] width 8 height 8
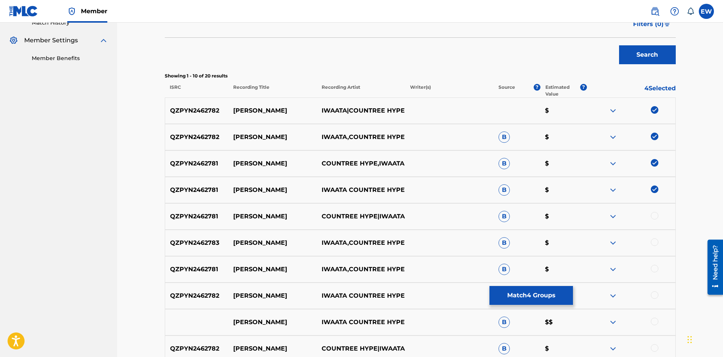
scroll to position [227, 0]
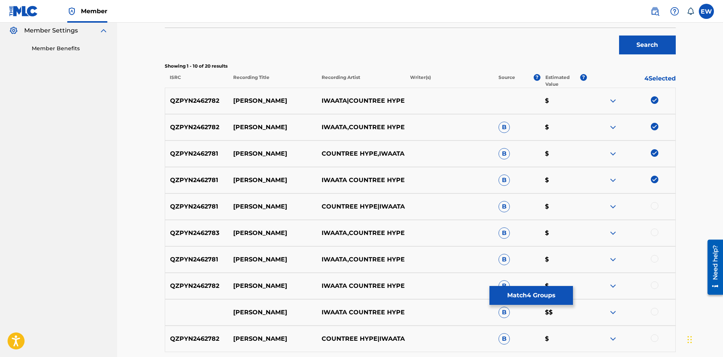
click at [652, 203] on div at bounding box center [654, 206] width 8 height 8
click at [653, 233] on div at bounding box center [654, 233] width 8 height 8
click at [656, 258] on div at bounding box center [654, 259] width 8 height 8
click at [652, 287] on div at bounding box center [654, 285] width 8 height 8
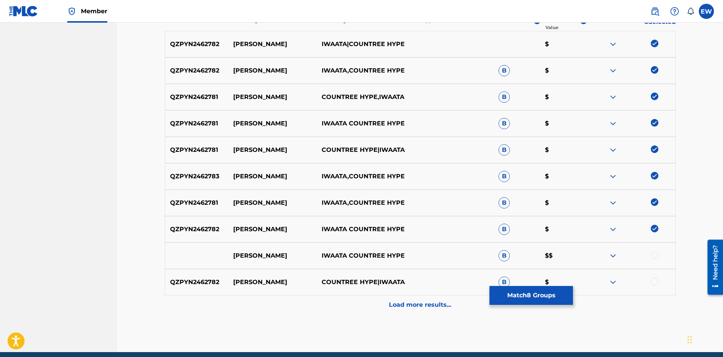
scroll to position [302, 0]
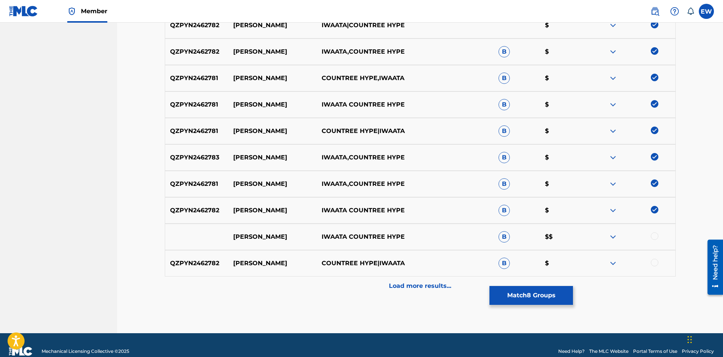
click at [657, 237] on div at bounding box center [654, 236] width 8 height 8
click at [654, 260] on div at bounding box center [654, 263] width 8 height 8
click at [405, 293] on div "Load more results..." at bounding box center [420, 285] width 511 height 19
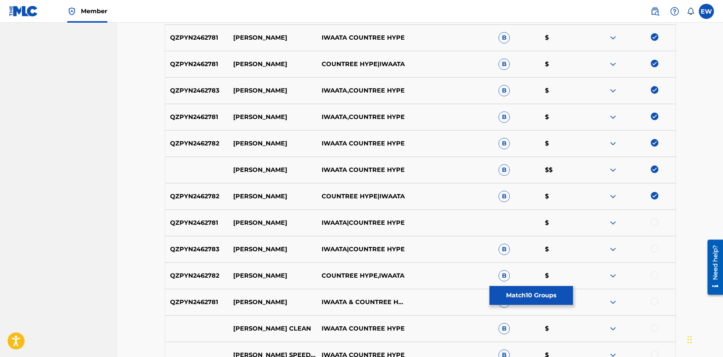
scroll to position [378, 0]
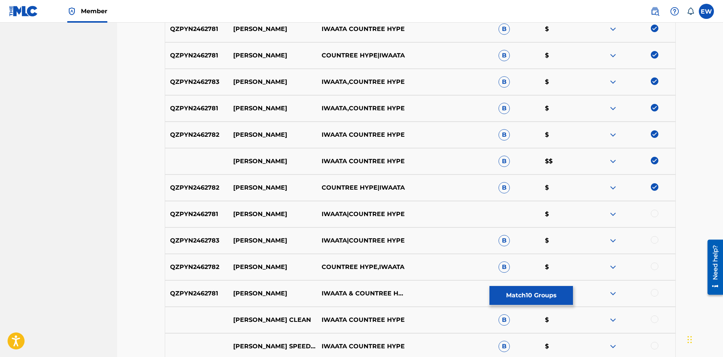
click at [651, 212] on div at bounding box center [654, 214] width 8 height 8
click at [654, 241] on div at bounding box center [654, 240] width 8 height 8
click at [656, 265] on div at bounding box center [654, 266] width 8 height 8
click at [656, 292] on div at bounding box center [654, 293] width 8 height 8
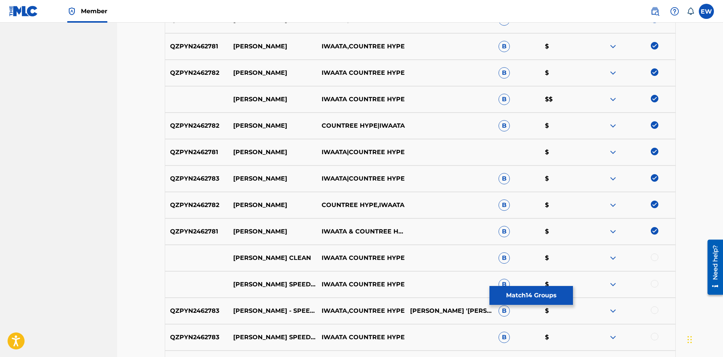
scroll to position [453, 0]
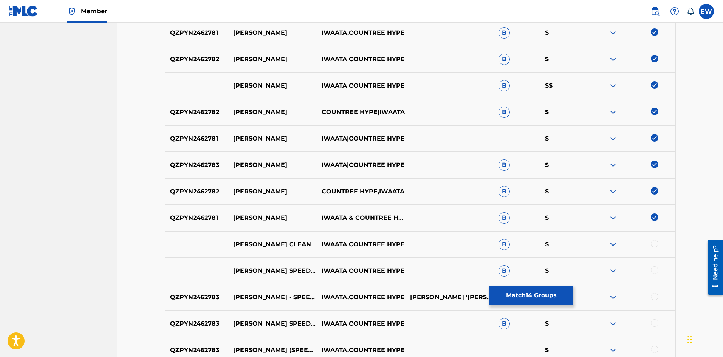
click at [652, 244] on div at bounding box center [654, 244] width 8 height 8
click at [656, 270] on div at bounding box center [654, 270] width 8 height 8
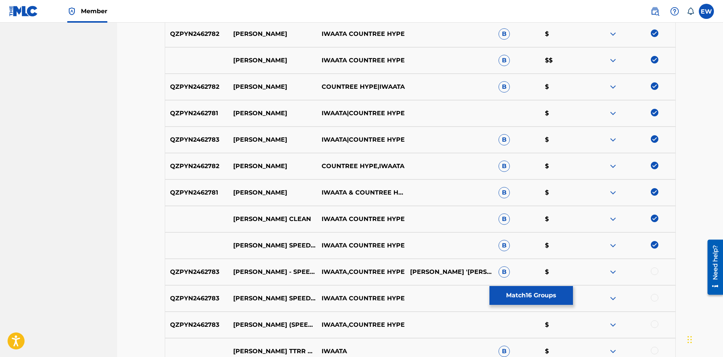
scroll to position [529, 0]
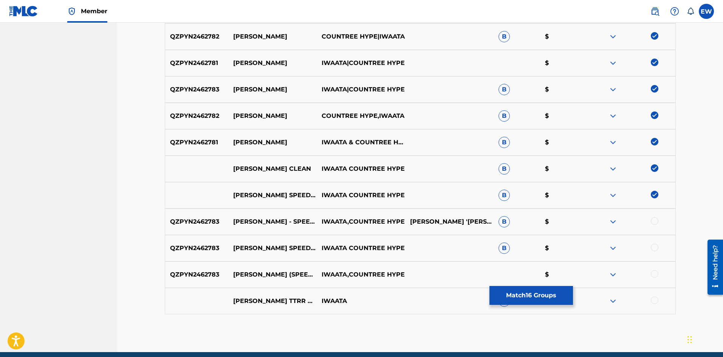
click at [658, 220] on div at bounding box center [654, 221] width 8 height 8
click at [652, 246] on div at bounding box center [654, 248] width 8 height 8
click at [658, 274] on div at bounding box center [654, 274] width 8 height 8
click at [521, 299] on button "Match 19 Groups" at bounding box center [530, 295] width 83 height 19
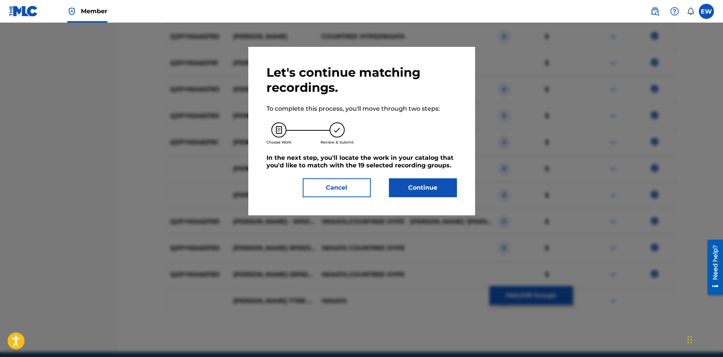
click at [405, 191] on button "Continue" at bounding box center [423, 187] width 68 height 19
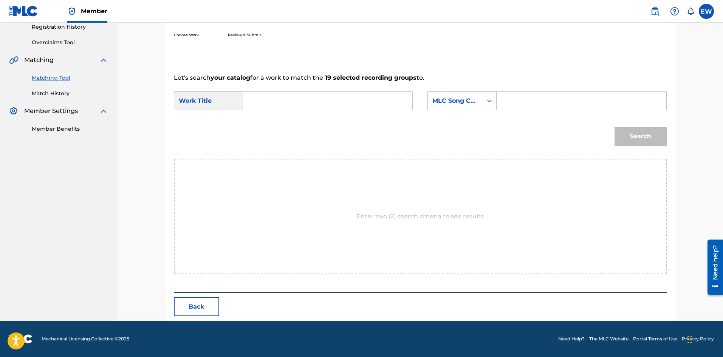
click at [364, 106] on input "Search Form" at bounding box center [327, 101] width 156 height 18
type input "TIKI KOTCH"
click at [546, 102] on input "Search Form" at bounding box center [581, 101] width 156 height 18
type input "TC1MGZ"
click at [635, 136] on button "Search" at bounding box center [640, 136] width 52 height 19
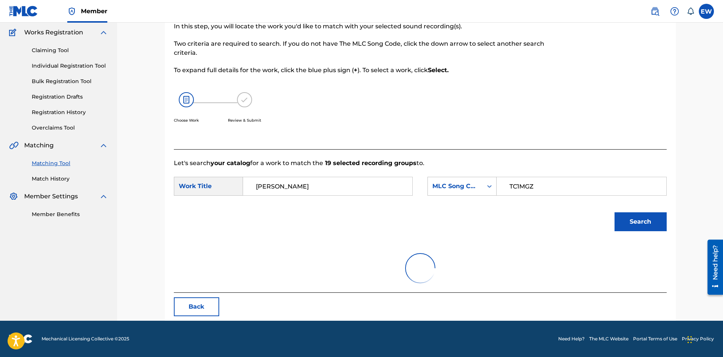
scroll to position [124, 0]
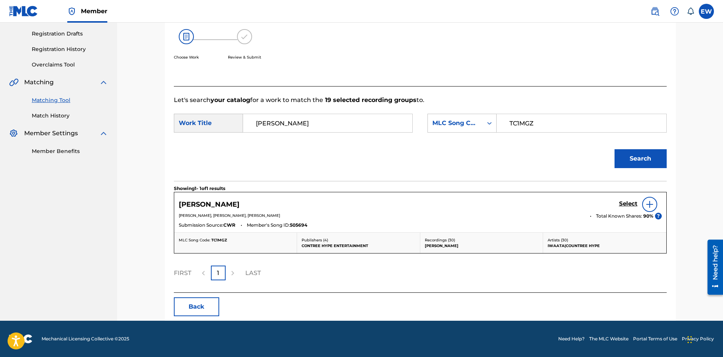
click at [627, 200] on h5 "Select" at bounding box center [628, 203] width 19 height 7
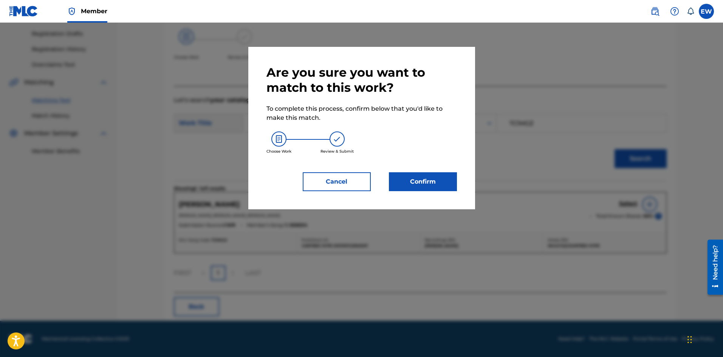
click at [447, 182] on button "Confirm" at bounding box center [423, 181] width 68 height 19
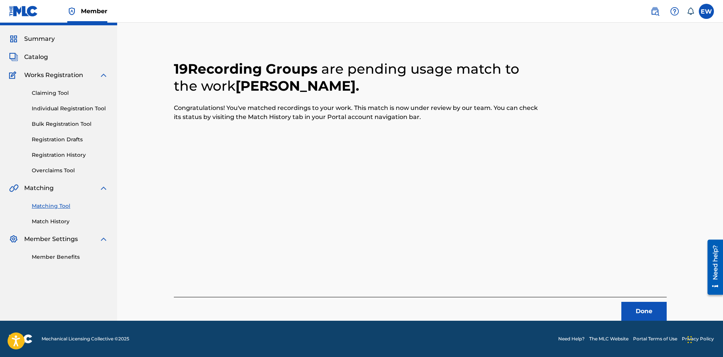
scroll to position [18, 0]
click at [638, 315] on button "Done" at bounding box center [643, 311] width 45 height 19
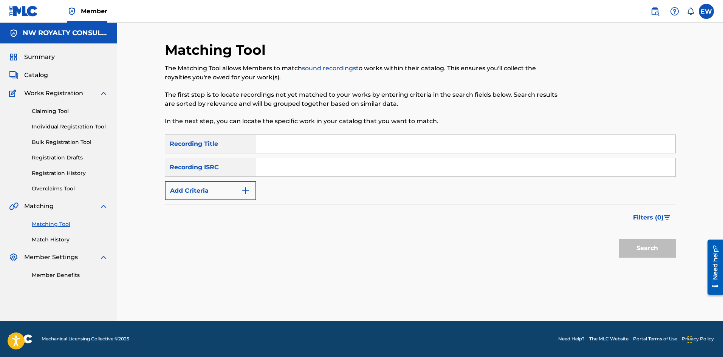
scroll to position [0, 0]
click at [236, 197] on button "Add Criteria" at bounding box center [210, 190] width 91 height 19
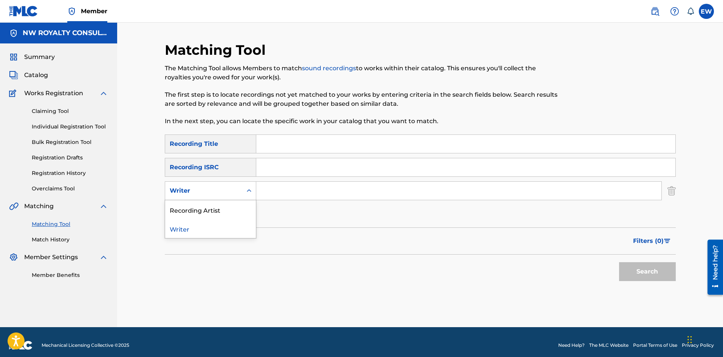
click at [237, 198] on div "Writer" at bounding box center [203, 191] width 77 height 14
click at [240, 208] on div "Recording Artist" at bounding box center [210, 209] width 91 height 19
click at [291, 188] on input "Search Form" at bounding box center [458, 191] width 405 height 18
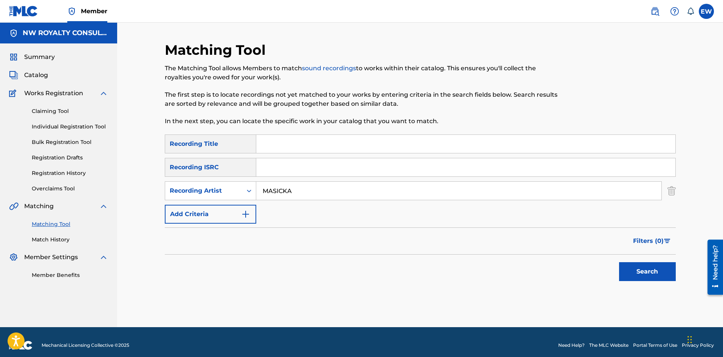
type input "MASICKA"
click at [334, 142] on input "Search Form" at bounding box center [465, 144] width 419 height 18
type input "TIME RAW"
click at [647, 271] on button "Search" at bounding box center [647, 271] width 57 height 19
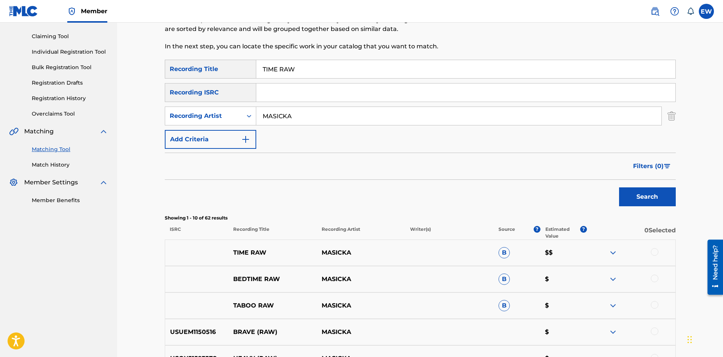
scroll to position [76, 0]
click at [653, 251] on div at bounding box center [654, 251] width 8 height 8
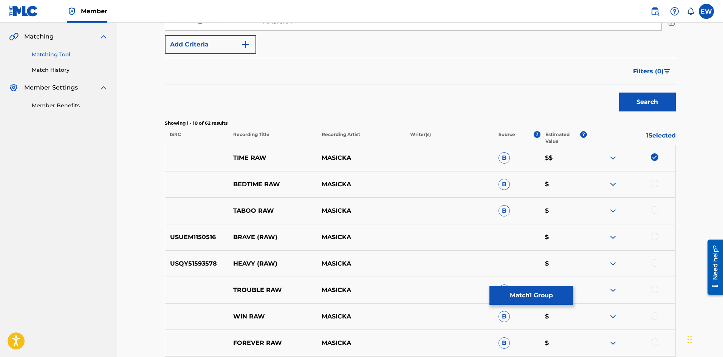
scroll to position [151, 0]
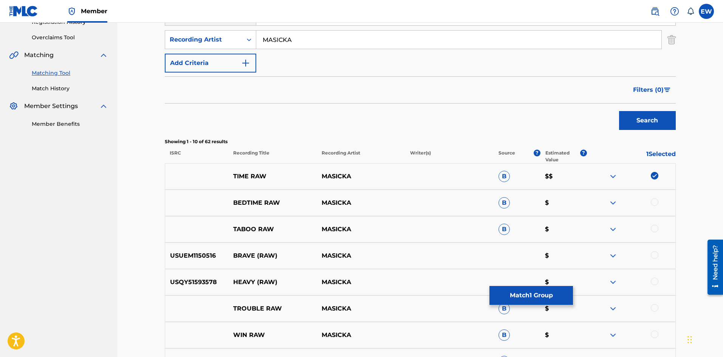
click at [544, 291] on button "Match 1 Group" at bounding box center [530, 295] width 83 height 19
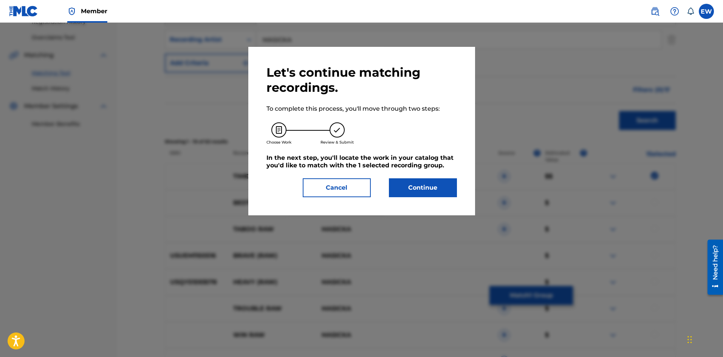
click at [438, 187] on button "Continue" at bounding box center [423, 187] width 68 height 19
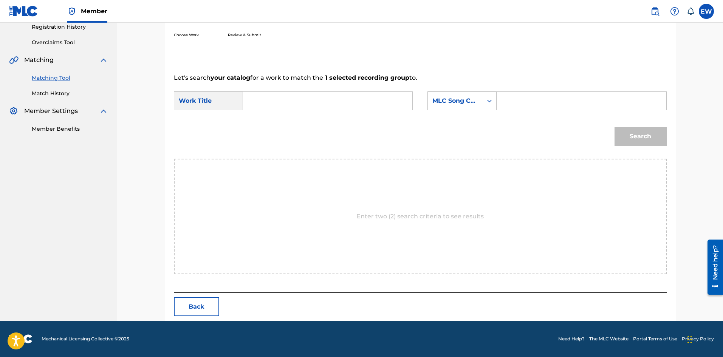
scroll to position [146, 0]
click at [300, 103] on input "Search Form" at bounding box center [327, 101] width 156 height 18
type input "TIME RAW"
click at [533, 110] on input "Search Form" at bounding box center [581, 101] width 156 height 18
type input "TC62XJ"
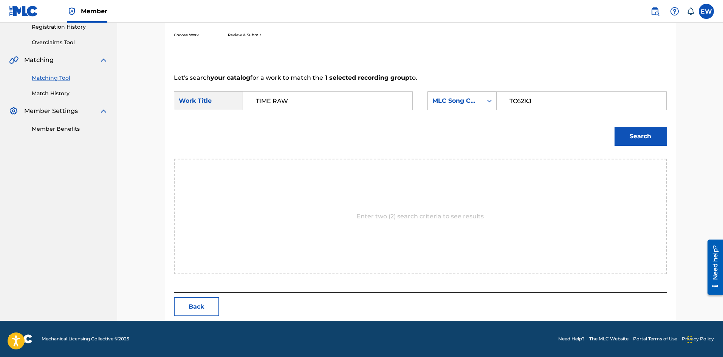
click at [640, 141] on button "Search" at bounding box center [640, 136] width 52 height 19
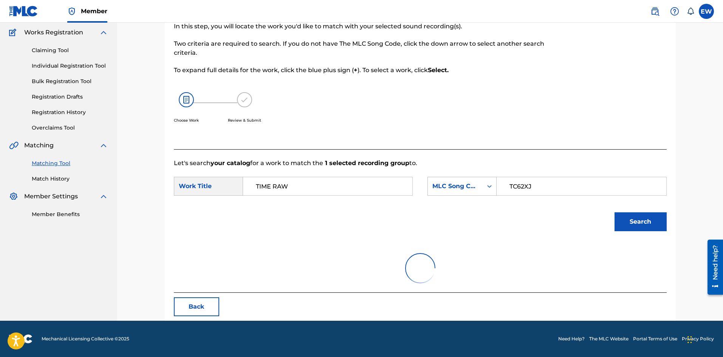
scroll to position [124, 0]
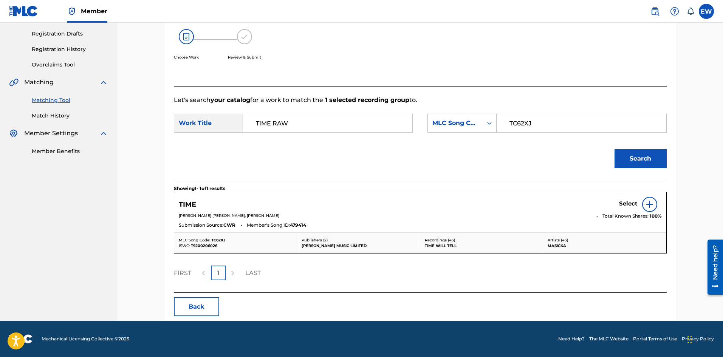
click at [633, 202] on h5 "Select" at bounding box center [628, 203] width 19 height 7
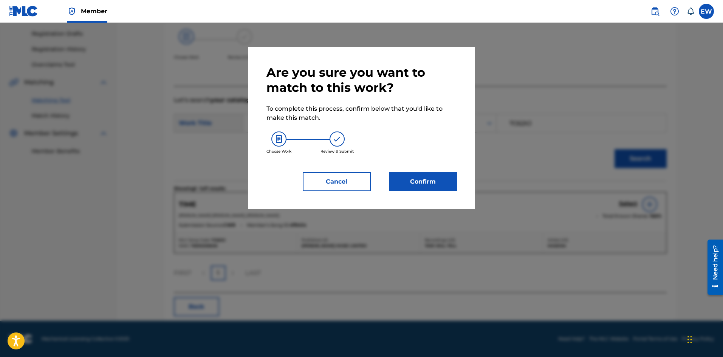
click at [406, 184] on button "Confirm" at bounding box center [423, 181] width 68 height 19
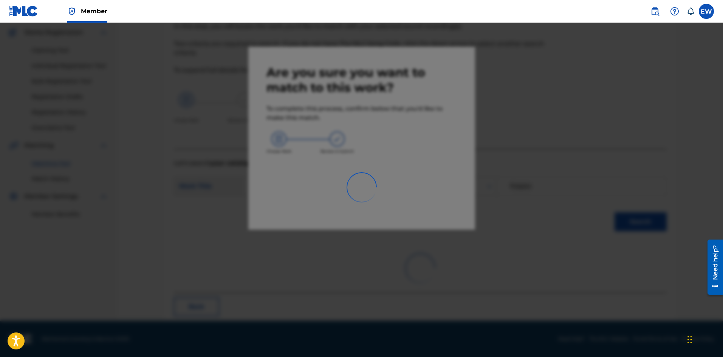
scroll to position [18, 0]
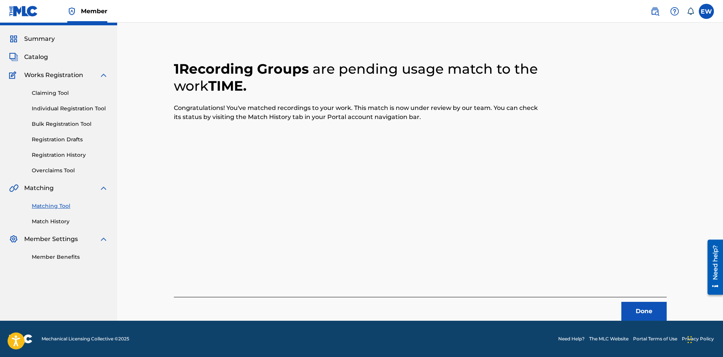
click at [638, 304] on button "Done" at bounding box center [643, 311] width 45 height 19
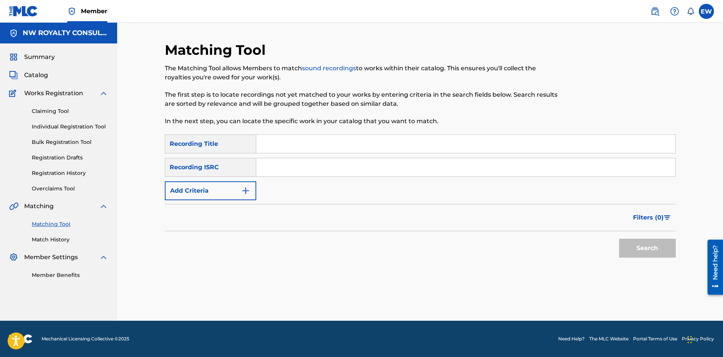
click at [220, 193] on button "Add Criteria" at bounding box center [210, 190] width 91 height 19
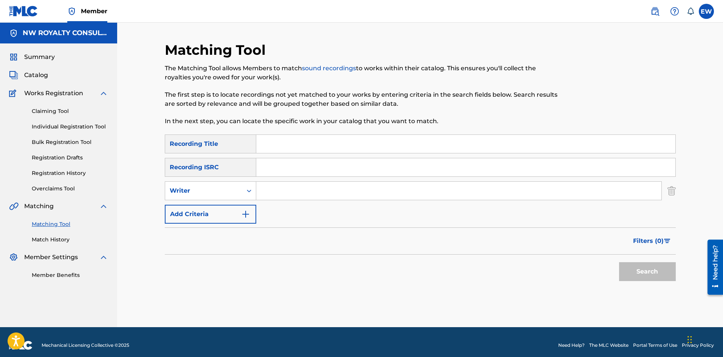
click at [208, 188] on div "Writer" at bounding box center [204, 190] width 68 height 9
click at [206, 206] on div "Recording Artist" at bounding box center [210, 209] width 91 height 19
click at [276, 191] on input "Search Form" at bounding box center [458, 191] width 405 height 18
type input "ROZE DON COUNTREE HYPE"
click at [281, 149] on input "Search Form" at bounding box center [465, 144] width 419 height 18
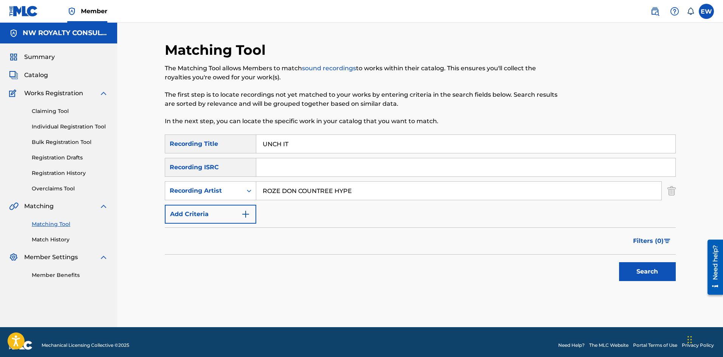
type input "UNCH IT"
click at [641, 278] on button "Search" at bounding box center [647, 271] width 57 height 19
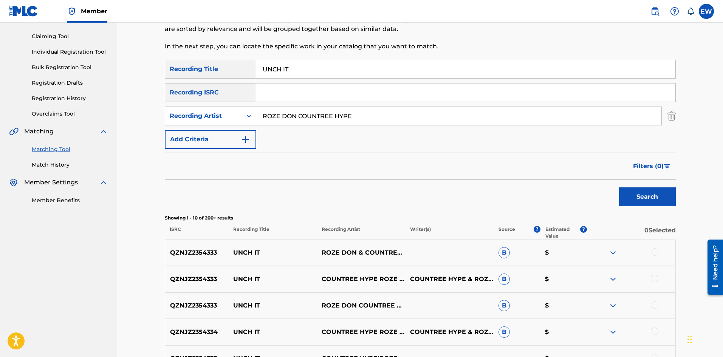
scroll to position [76, 0]
click at [653, 253] on div at bounding box center [654, 251] width 8 height 8
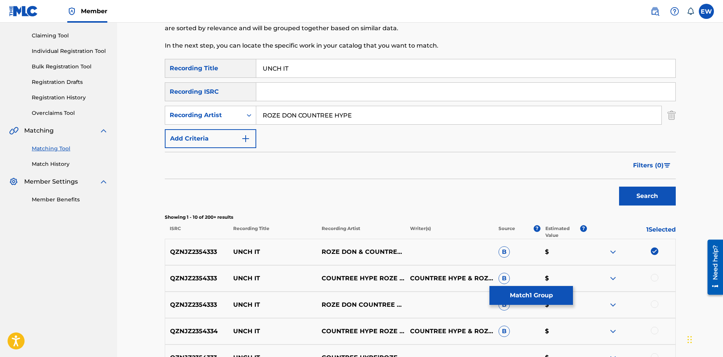
click at [655, 276] on div at bounding box center [654, 278] width 8 height 8
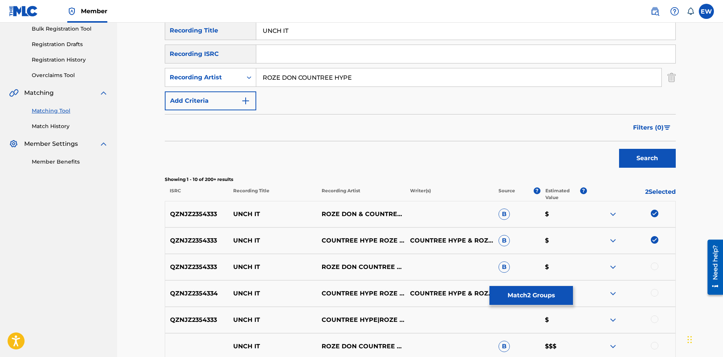
click at [655, 266] on div at bounding box center [654, 266] width 8 height 8
click at [655, 292] on div at bounding box center [654, 293] width 8 height 8
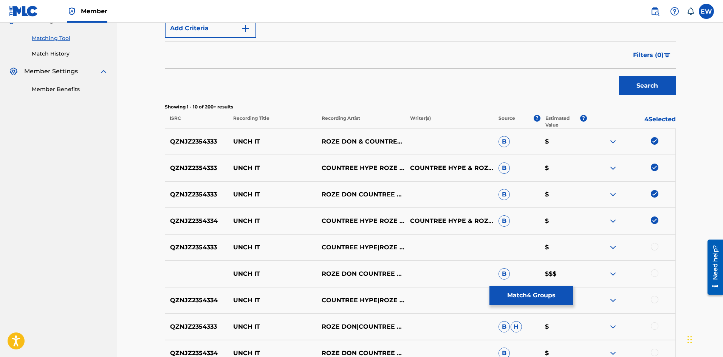
scroll to position [189, 0]
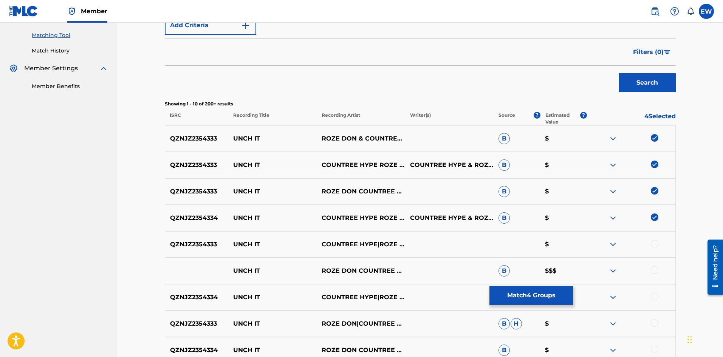
click at [653, 242] on div at bounding box center [654, 244] width 8 height 8
click at [653, 271] on div at bounding box center [654, 270] width 8 height 8
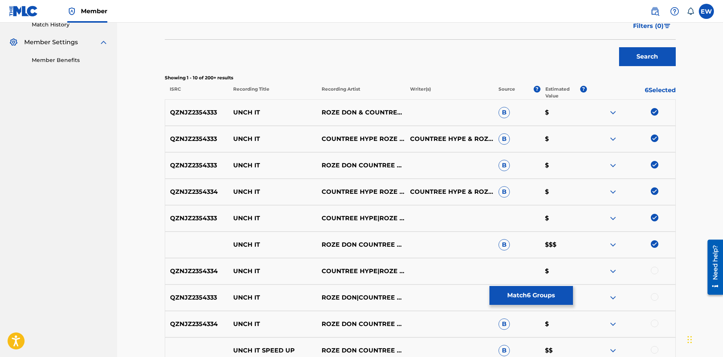
scroll to position [227, 0]
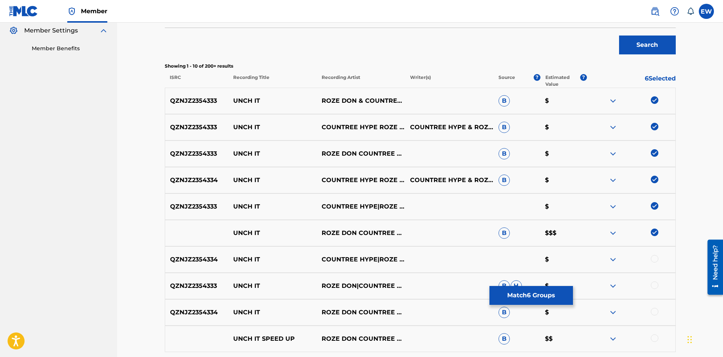
click at [656, 255] on div at bounding box center [654, 259] width 8 height 8
click at [656, 286] on div at bounding box center [654, 285] width 8 height 8
drag, startPoint x: 657, startPoint y: 311, endPoint x: 635, endPoint y: 306, distance: 22.8
click at [656, 311] on div at bounding box center [654, 312] width 8 height 8
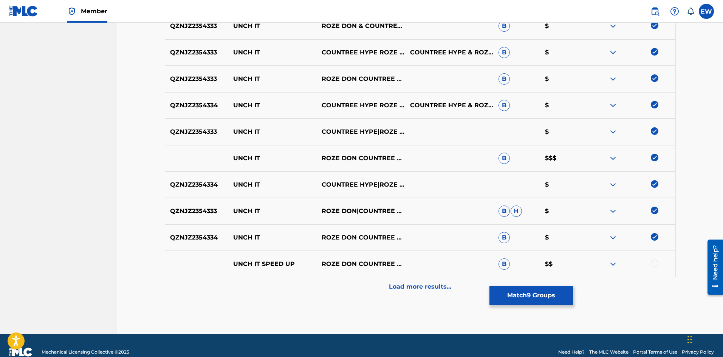
scroll to position [302, 0]
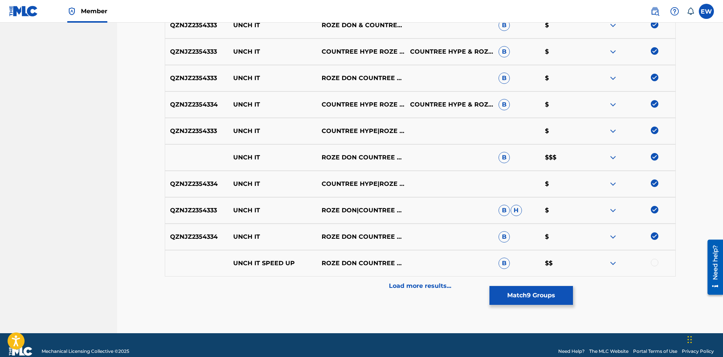
click at [652, 264] on div at bounding box center [654, 263] width 8 height 8
click at [450, 293] on div "Load more results..." at bounding box center [420, 285] width 511 height 19
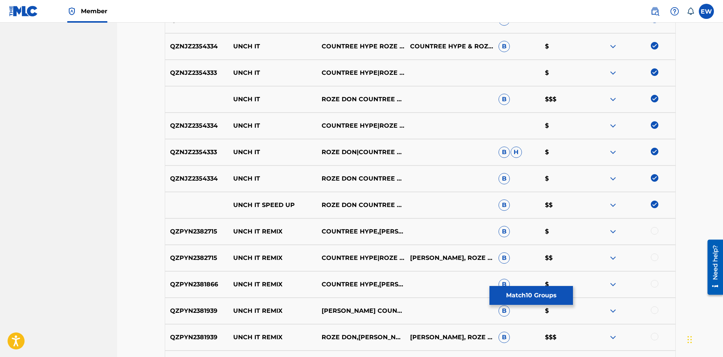
scroll to position [378, 0]
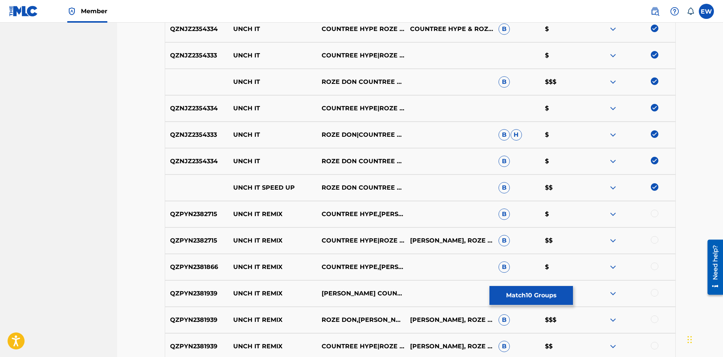
click at [654, 215] on div at bounding box center [654, 214] width 8 height 8
click at [656, 239] on div at bounding box center [654, 240] width 8 height 8
click at [654, 265] on div at bounding box center [654, 266] width 8 height 8
click at [653, 291] on div at bounding box center [654, 293] width 8 height 8
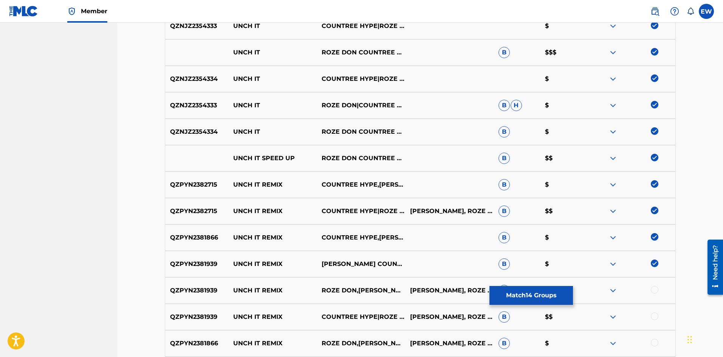
scroll to position [415, 0]
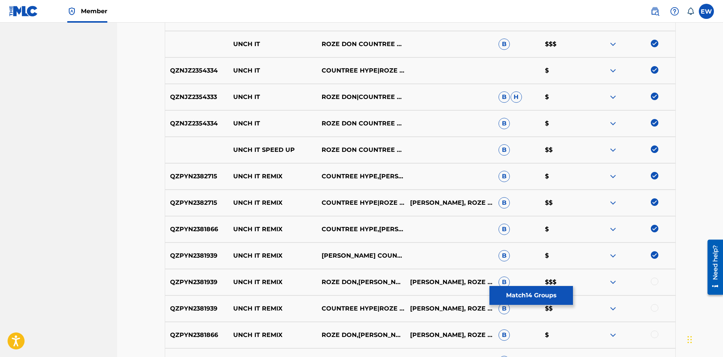
click at [654, 280] on div at bounding box center [654, 282] width 8 height 8
click at [655, 307] on div at bounding box center [654, 308] width 8 height 8
click at [654, 332] on div at bounding box center [654, 334] width 8 height 8
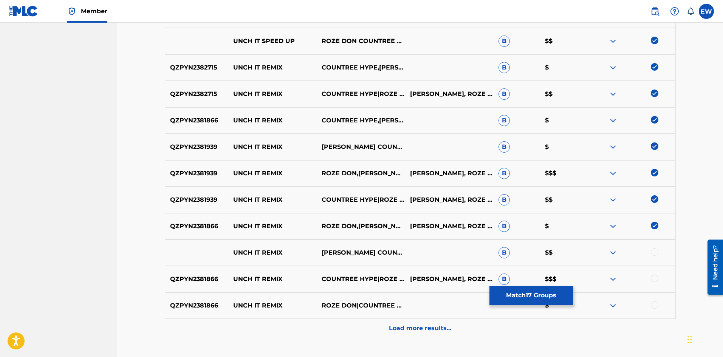
scroll to position [529, 0]
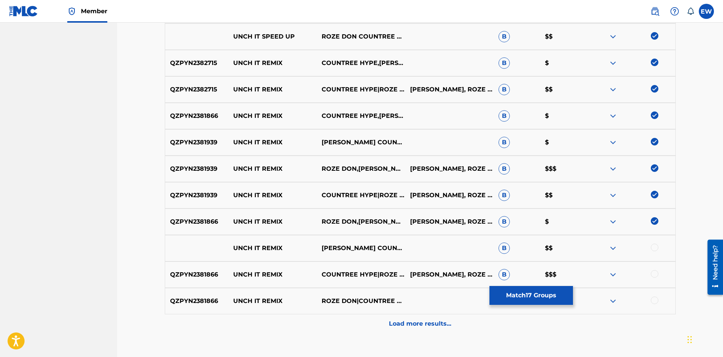
click at [657, 249] on div at bounding box center [654, 248] width 8 height 8
click at [653, 275] on div at bounding box center [654, 274] width 8 height 8
click at [655, 303] on div at bounding box center [654, 300] width 8 height 8
drag, startPoint x: 348, startPoint y: 325, endPoint x: 358, endPoint y: 324, distance: 10.6
click at [349, 325] on div "Load more results..." at bounding box center [420, 323] width 511 height 19
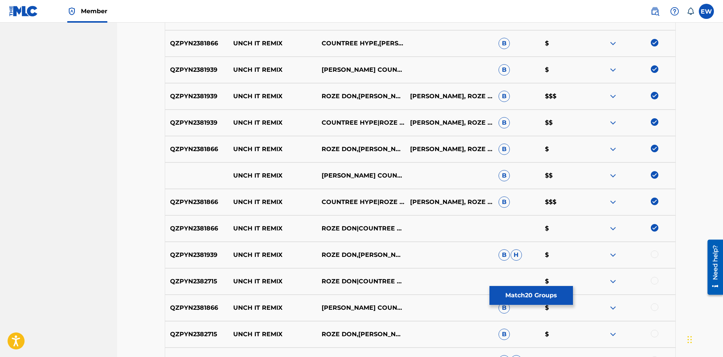
scroll to position [604, 0]
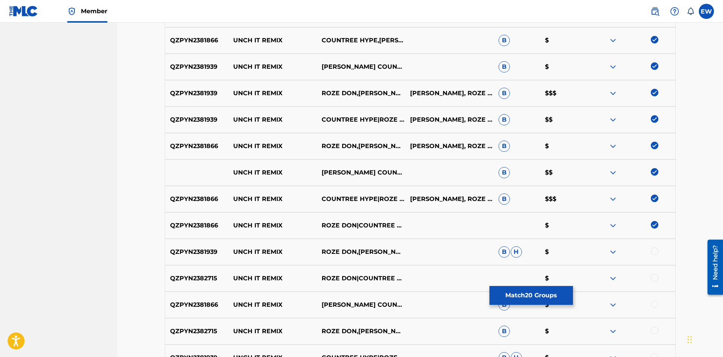
click at [656, 250] on div at bounding box center [654, 251] width 8 height 8
click at [655, 276] on div at bounding box center [654, 278] width 8 height 8
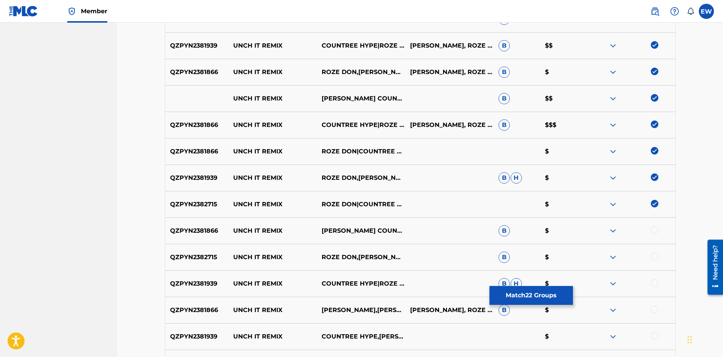
scroll to position [680, 0]
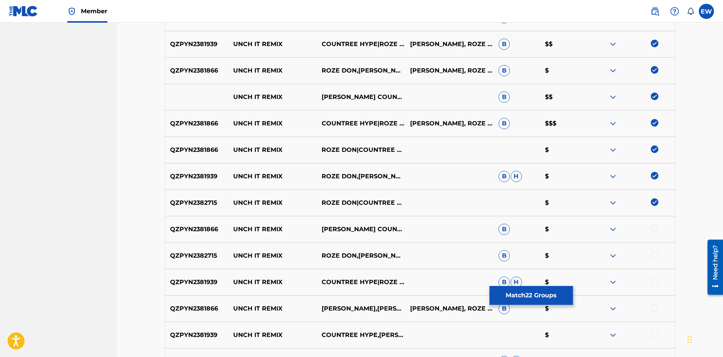
click at [658, 228] on div at bounding box center [631, 229] width 88 height 9
click at [657, 227] on div at bounding box center [654, 229] width 8 height 8
click at [654, 254] on div at bounding box center [654, 255] width 8 height 8
click at [654, 279] on div at bounding box center [654, 282] width 8 height 8
click at [655, 307] on div at bounding box center [654, 308] width 8 height 8
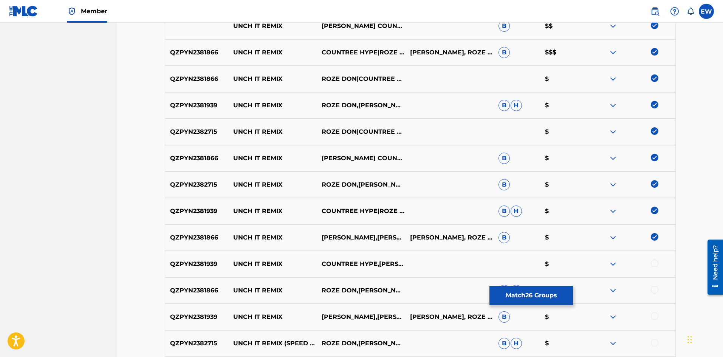
scroll to position [755, 0]
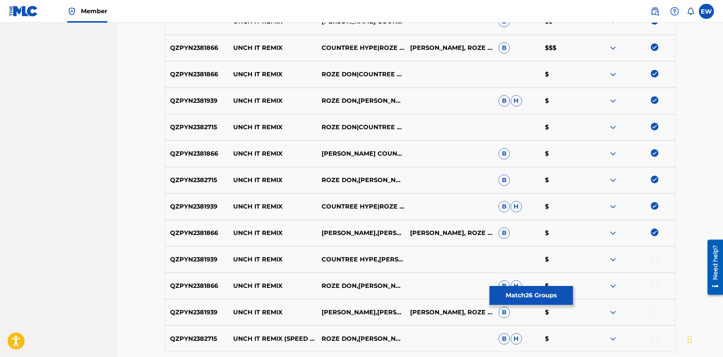
click at [653, 262] on div at bounding box center [654, 259] width 8 height 8
click at [656, 284] on div at bounding box center [654, 285] width 8 height 8
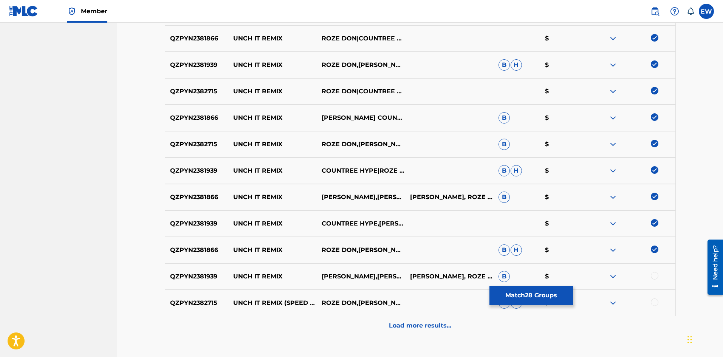
scroll to position [793, 0]
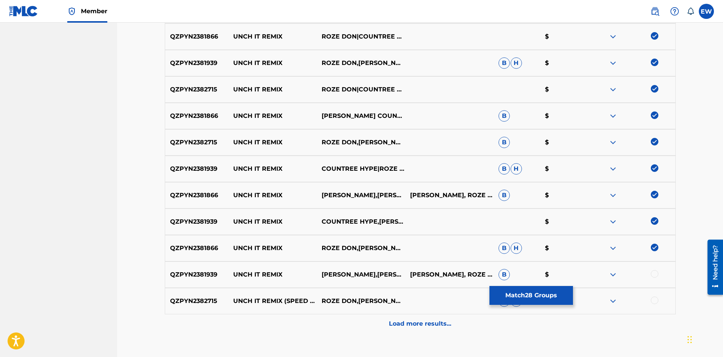
click at [655, 273] on div at bounding box center [654, 274] width 8 height 8
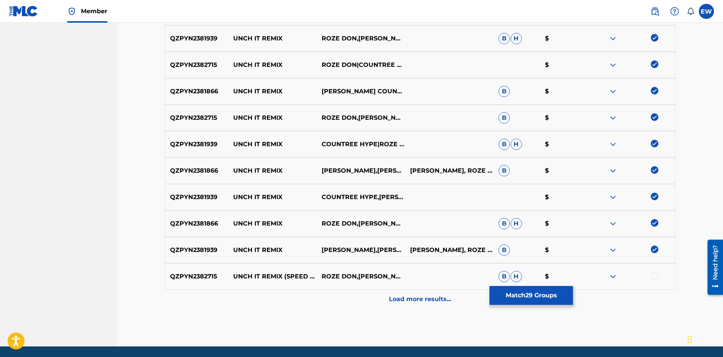
scroll to position [831, 0]
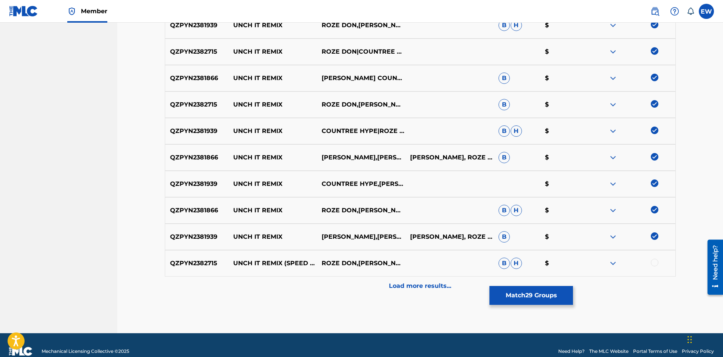
click at [654, 262] on div at bounding box center [654, 263] width 8 height 8
click at [428, 291] on div "Load more results..." at bounding box center [420, 285] width 511 height 19
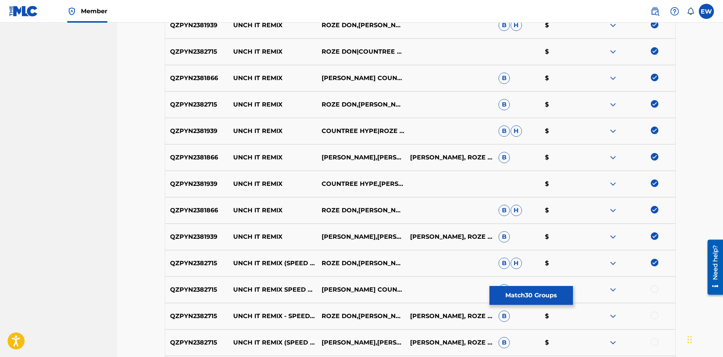
scroll to position [869, 0]
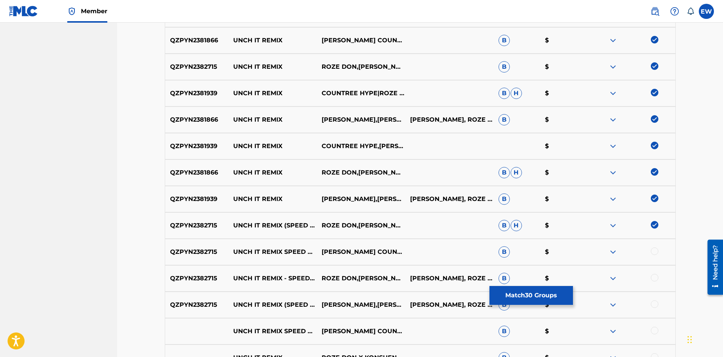
click at [656, 252] on div at bounding box center [654, 251] width 8 height 8
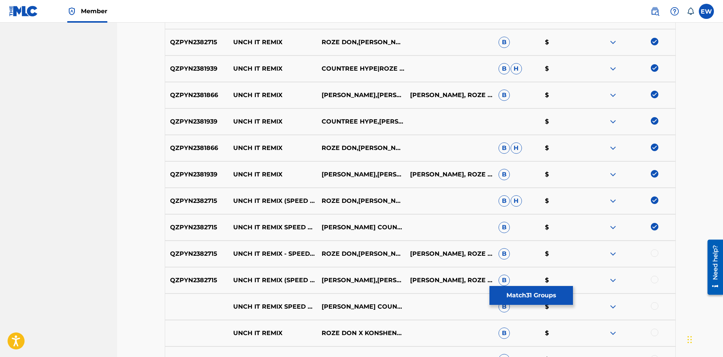
scroll to position [906, 0]
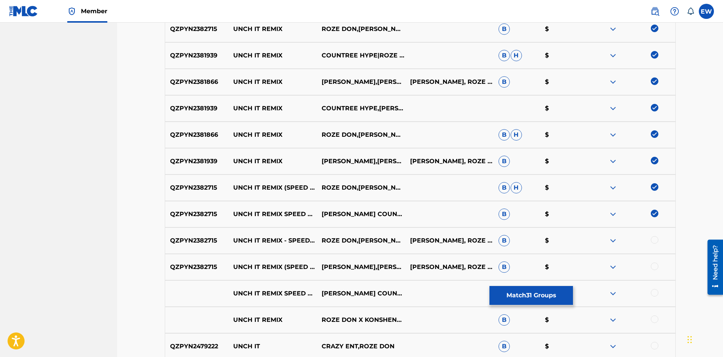
click at [654, 239] on div at bounding box center [654, 240] width 8 height 8
click at [654, 266] on div at bounding box center [654, 266] width 8 height 8
click at [653, 293] on div at bounding box center [654, 293] width 8 height 8
click at [653, 322] on div at bounding box center [654, 319] width 8 height 8
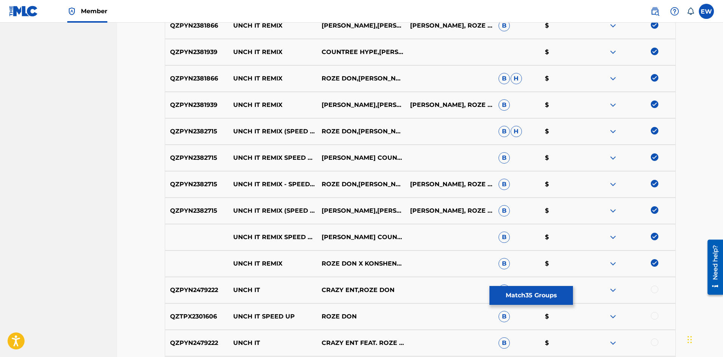
scroll to position [982, 0]
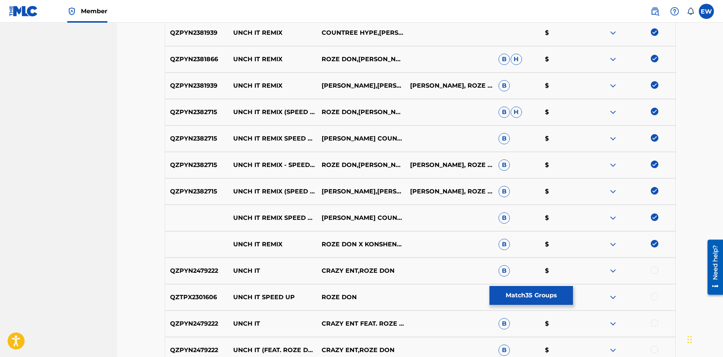
click at [655, 268] on div at bounding box center [654, 270] width 8 height 8
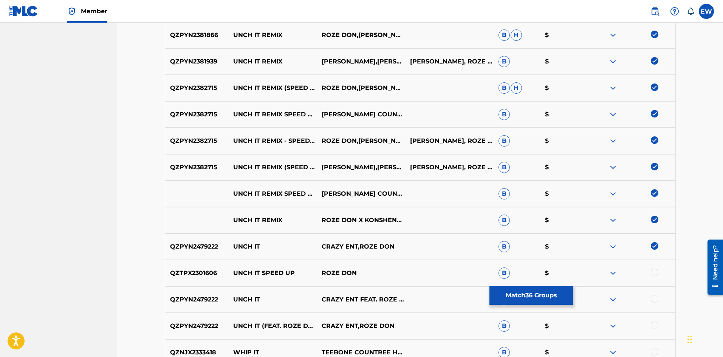
scroll to position [1020, 0]
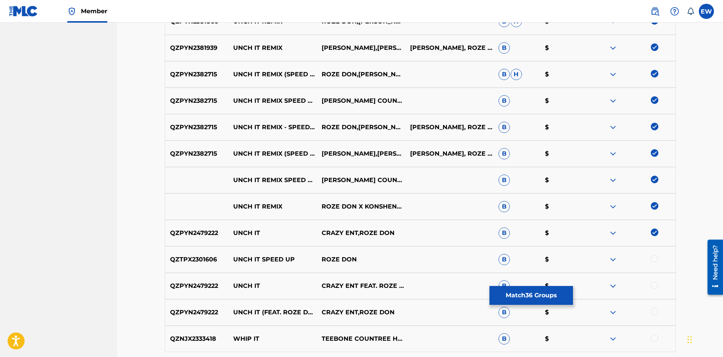
drag, startPoint x: 656, startPoint y: 256, endPoint x: 653, endPoint y: 260, distance: 5.1
click at [654, 259] on div at bounding box center [654, 259] width 8 height 8
click at [656, 286] on div at bounding box center [654, 285] width 8 height 8
drag, startPoint x: 653, startPoint y: 312, endPoint x: 653, endPoint y: 307, distance: 4.9
click at [654, 312] on div at bounding box center [654, 312] width 8 height 8
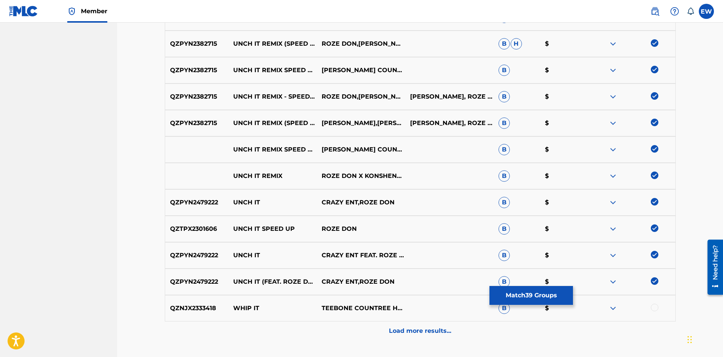
scroll to position [1095, 0]
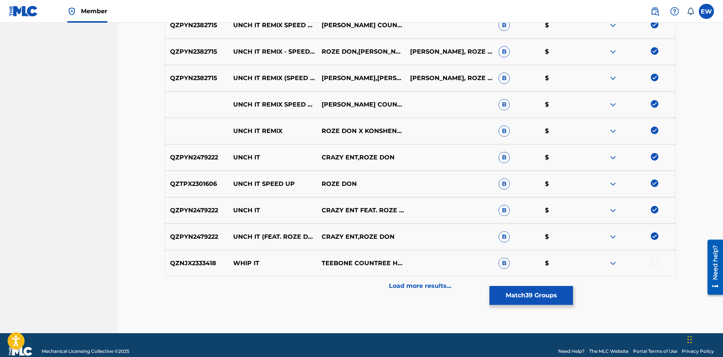
click at [513, 297] on button "Match 39 Groups" at bounding box center [530, 295] width 83 height 19
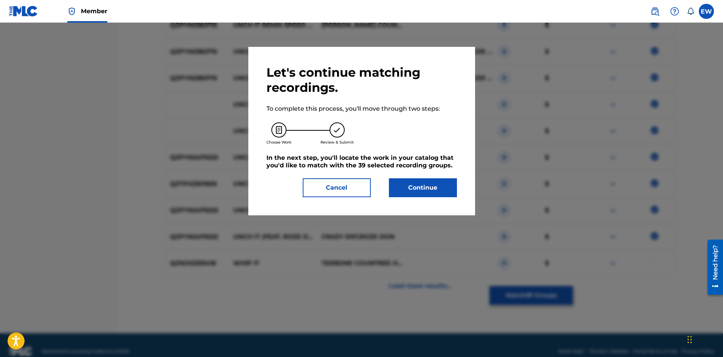
click at [403, 189] on button "Continue" at bounding box center [423, 187] width 68 height 19
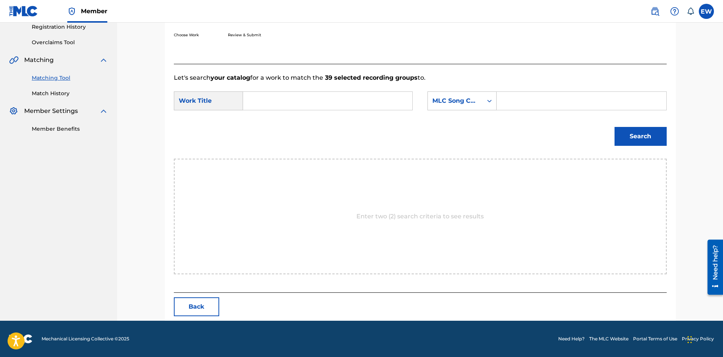
scroll to position [146, 0]
drag, startPoint x: 354, startPoint y: 98, endPoint x: 355, endPoint y: 117, distance: 18.9
click at [355, 106] on input "Search Form" at bounding box center [327, 101] width 156 height 18
type input "UNCH IT"
drag, startPoint x: 528, startPoint y: 103, endPoint x: 533, endPoint y: 104, distance: 5.4
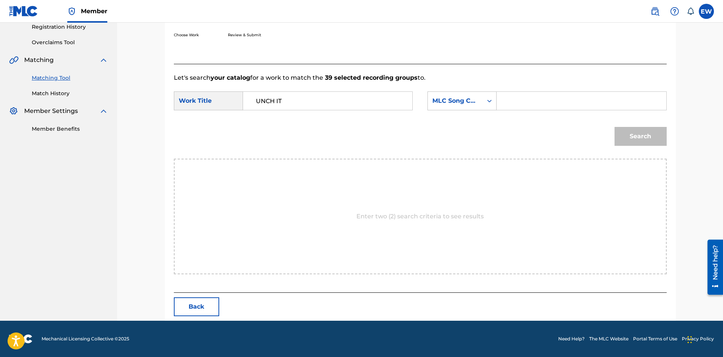
click at [528, 103] on input "Search Form" at bounding box center [581, 101] width 156 height 18
type input "UA4XR0"
click at [636, 137] on button "Search" at bounding box center [640, 136] width 52 height 19
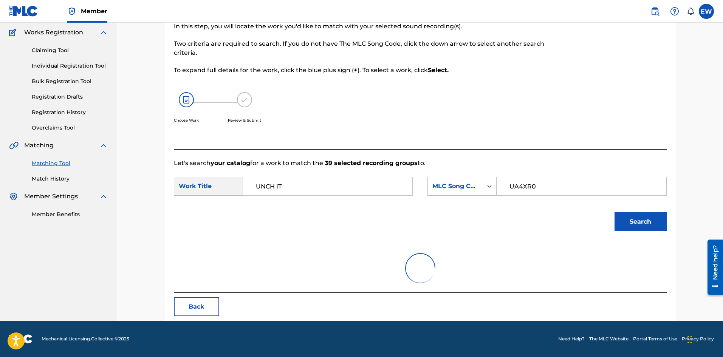
scroll to position [124, 0]
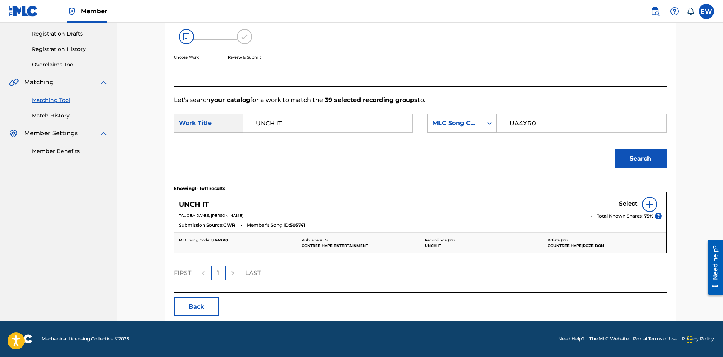
click at [633, 193] on div "UNCH IT Select TAUGEA DAYES, JAYVON ROSE Total Known Shares: 75 % ? Submission …" at bounding box center [420, 212] width 492 height 40
click at [630, 201] on h5 "Select" at bounding box center [628, 203] width 19 height 7
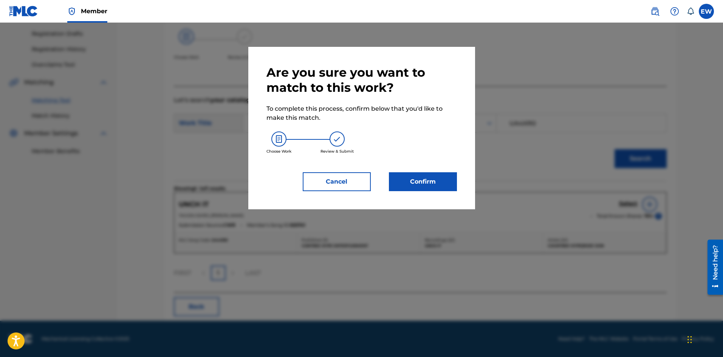
click at [449, 177] on button "Confirm" at bounding box center [423, 181] width 68 height 19
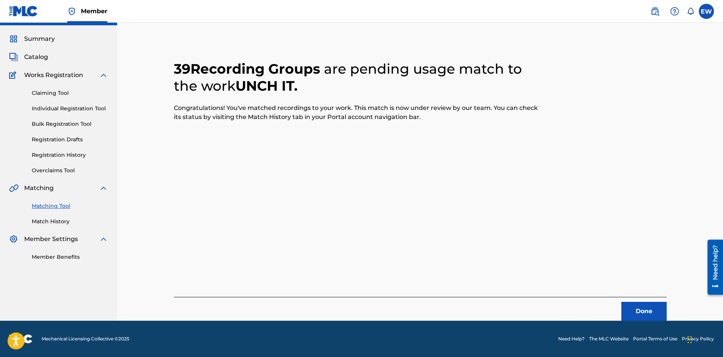
scroll to position [18, 0]
click at [639, 306] on button "Done" at bounding box center [643, 311] width 45 height 19
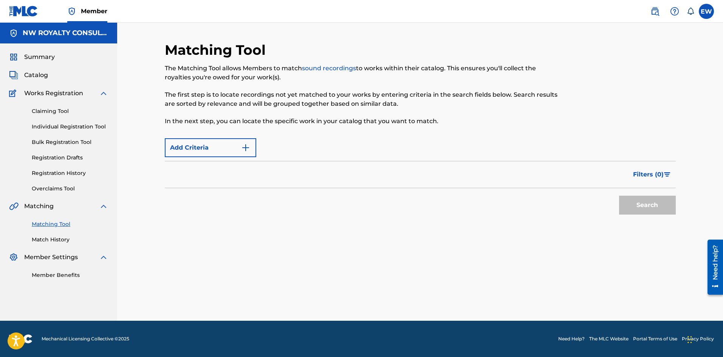
scroll to position [0, 0]
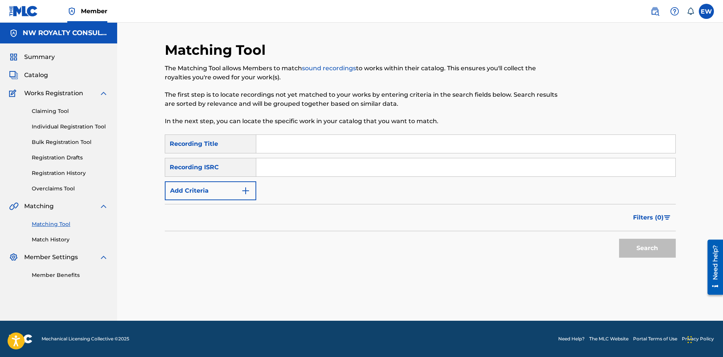
drag, startPoint x: 209, startPoint y: 193, endPoint x: 205, endPoint y: 193, distance: 4.5
click at [208, 193] on button "Add Criteria" at bounding box center [210, 190] width 91 height 19
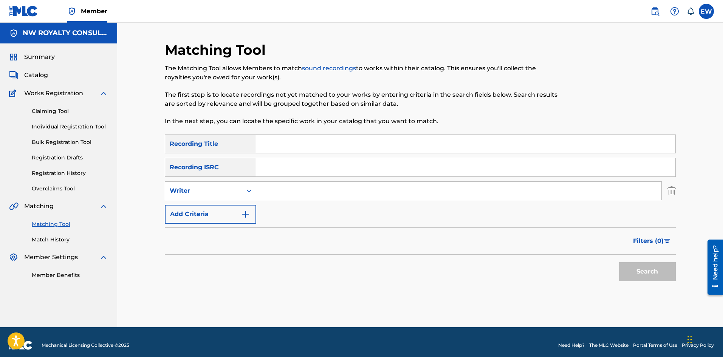
click at [203, 192] on div "Writer" at bounding box center [204, 190] width 68 height 9
drag, startPoint x: 199, startPoint y: 209, endPoint x: 223, endPoint y: 201, distance: 25.1
click at [201, 208] on div "Recording Artist" at bounding box center [210, 209] width 91 height 19
click at [269, 191] on input "Search Form" at bounding box center [458, 191] width 405 height 18
type input "YOUNG THUG"
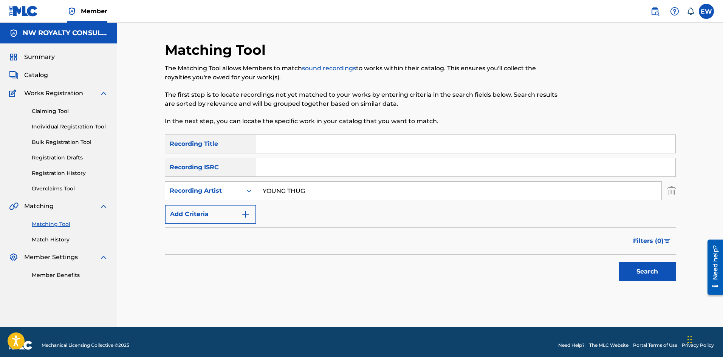
click at [344, 142] on input "Search Form" at bounding box center [465, 144] width 419 height 18
type input "ZOOM"
click at [627, 267] on button "Search" at bounding box center [647, 271] width 57 height 19
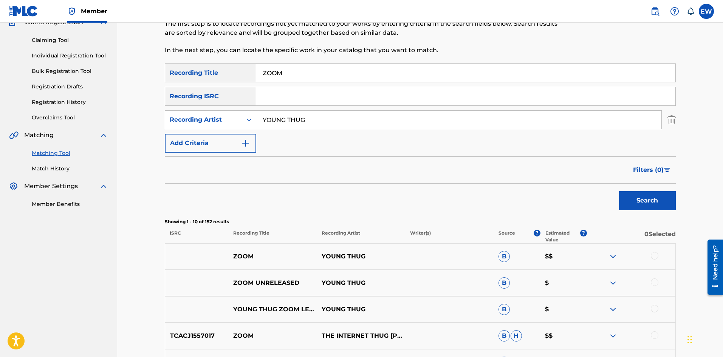
scroll to position [76, 0]
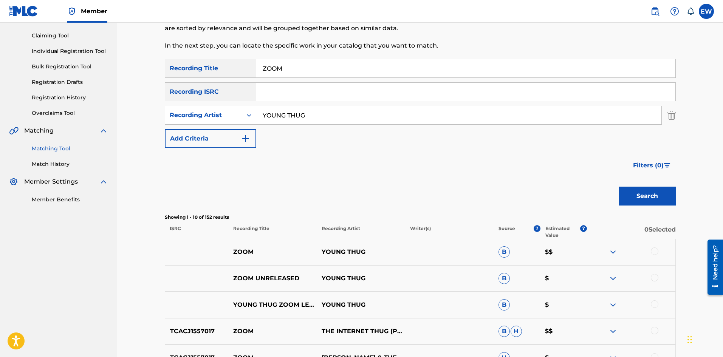
click at [657, 252] on div at bounding box center [654, 251] width 8 height 8
click at [654, 276] on div at bounding box center [654, 278] width 8 height 8
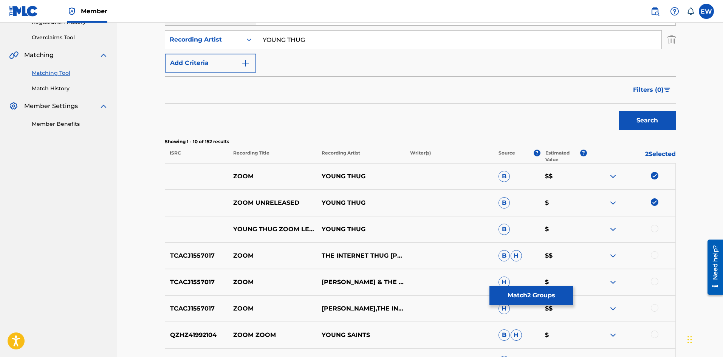
scroll to position [189, 0]
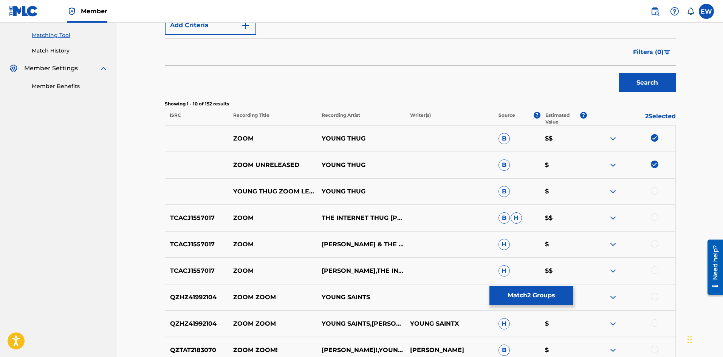
click at [655, 188] on div at bounding box center [654, 191] width 8 height 8
click at [503, 297] on button "Match 3 Groups" at bounding box center [530, 295] width 83 height 19
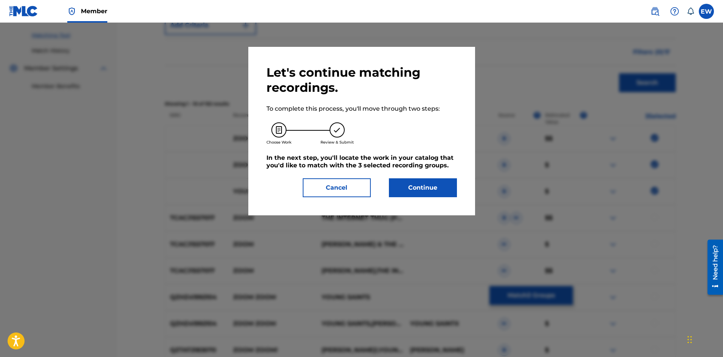
click at [448, 187] on button "Continue" at bounding box center [423, 187] width 68 height 19
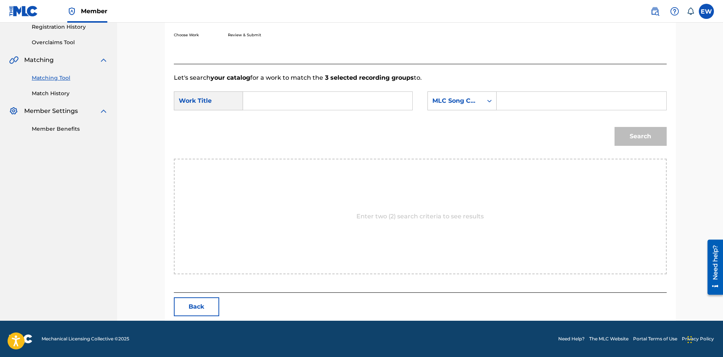
click at [301, 104] on input "Search Form" at bounding box center [327, 101] width 156 height 18
type input "ZOOM"
click at [522, 95] on input "Search Form" at bounding box center [581, 101] width 156 height 18
type input "EVCC0V"
click at [629, 135] on button "Search" at bounding box center [640, 136] width 52 height 19
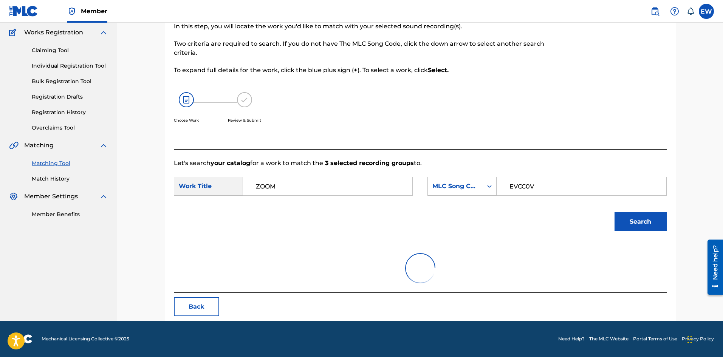
scroll to position [28, 0]
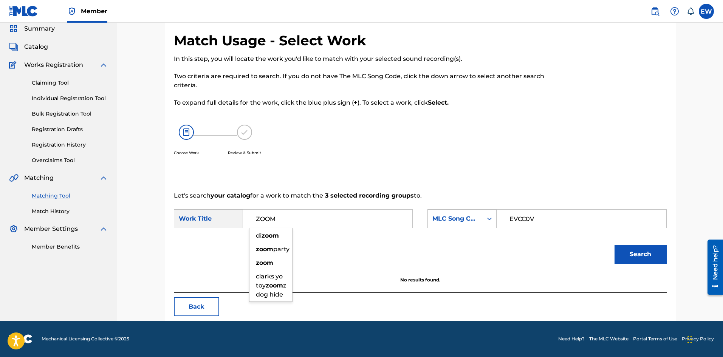
drag, startPoint x: 236, startPoint y: 216, endPoint x: 177, endPoint y: 216, distance: 58.5
click at [178, 215] on div "SearchWithCriteriaf3436cc0-7675-426e-ac19-1e151289c0b3 Work Title ZOOM di zoom …" at bounding box center [293, 218] width 239 height 19
type input "EVERY GHETTO, EVERY CITY"
click at [627, 254] on button "Search" at bounding box center [640, 254] width 52 height 19
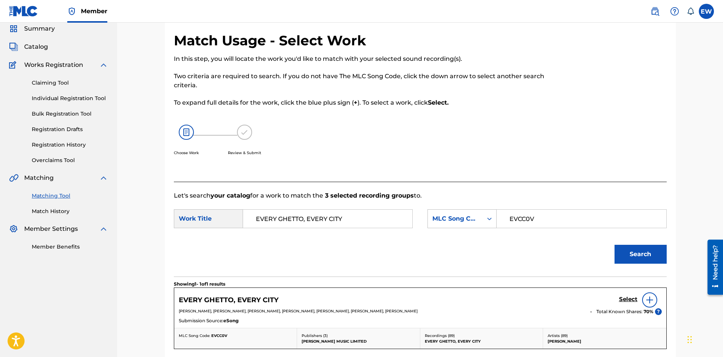
click at [627, 299] on h5 "Select" at bounding box center [628, 299] width 19 height 7
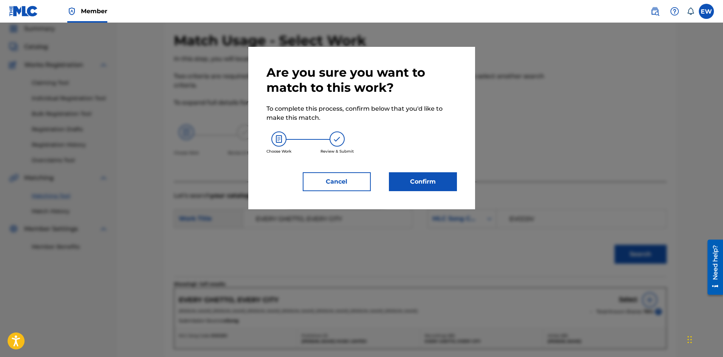
click at [407, 186] on button "Confirm" at bounding box center [423, 181] width 68 height 19
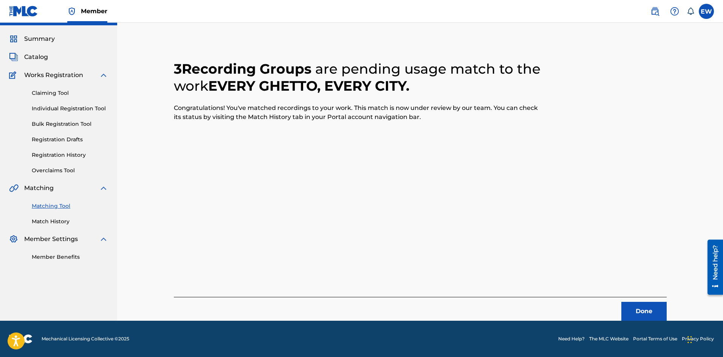
scroll to position [18, 0]
click at [645, 310] on button "Done" at bounding box center [643, 311] width 45 height 19
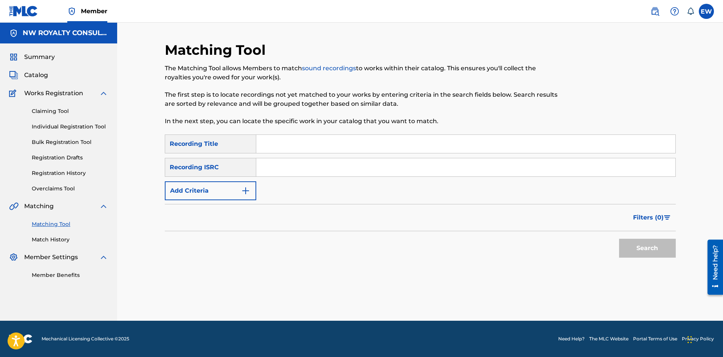
scroll to position [0, 0]
click at [195, 193] on button "Add Criteria" at bounding box center [210, 190] width 91 height 19
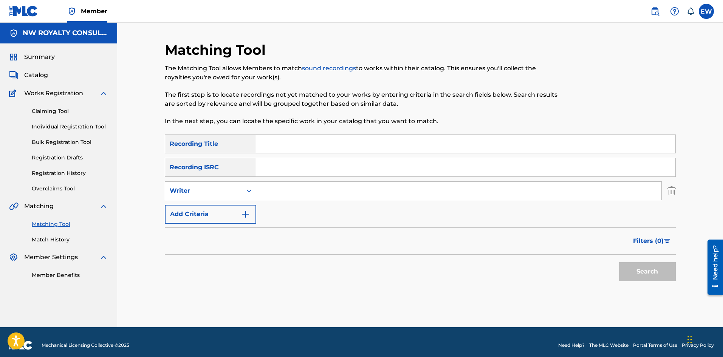
click at [195, 193] on div "Writer" at bounding box center [204, 190] width 68 height 9
drag, startPoint x: 196, startPoint y: 204, endPoint x: 205, endPoint y: 205, distance: 8.3
click at [197, 204] on div "Recording Artist" at bounding box center [210, 209] width 91 height 19
click at [322, 186] on input "Search Form" at bounding box center [458, 191] width 405 height 18
type input "ESSKELL"
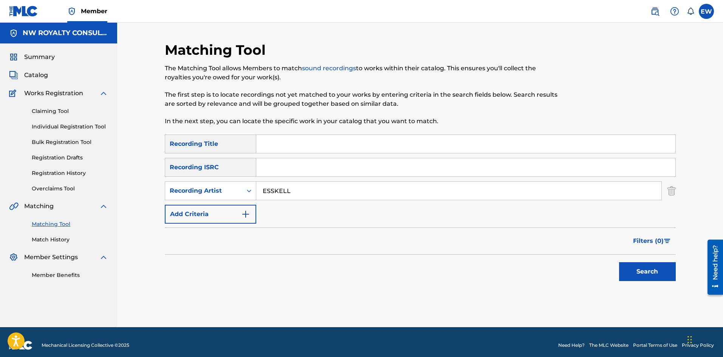
drag, startPoint x: 335, startPoint y: 137, endPoint x: 338, endPoint y: 147, distance: 11.0
click at [337, 139] on input "Search Form" at bounding box center [465, 144] width 419 height 18
type input "3RD EYE (RADIO EDIT)"
click at [656, 263] on button "Search" at bounding box center [647, 271] width 57 height 19
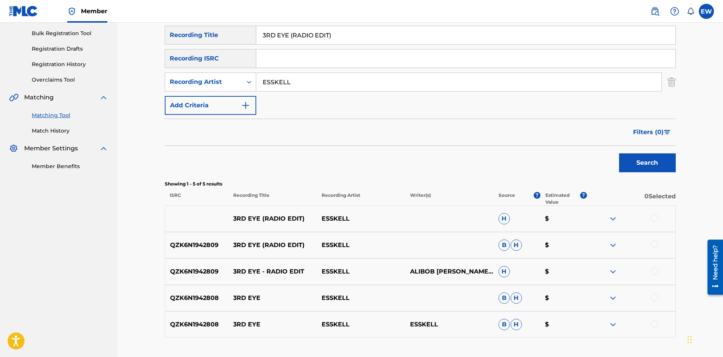
scroll to position [113, 0]
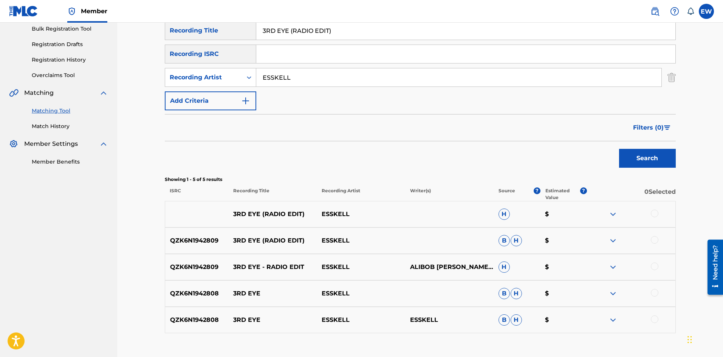
click at [656, 210] on div at bounding box center [631, 214] width 88 height 9
click at [659, 213] on div at bounding box center [631, 214] width 88 height 9
click at [657, 215] on div at bounding box center [654, 214] width 8 height 8
click at [654, 242] on div at bounding box center [654, 240] width 8 height 8
click at [654, 263] on div at bounding box center [654, 266] width 8 height 8
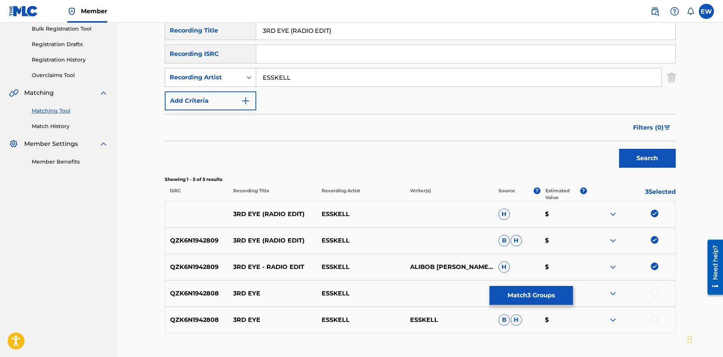
click at [654, 290] on div at bounding box center [654, 293] width 8 height 8
click at [653, 316] on div at bounding box center [654, 319] width 8 height 8
click at [546, 289] on button "Match 5 Groups" at bounding box center [530, 295] width 83 height 19
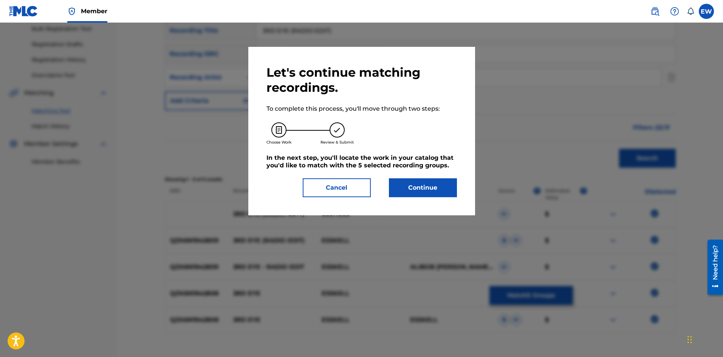
click at [425, 183] on button "Continue" at bounding box center [423, 187] width 68 height 19
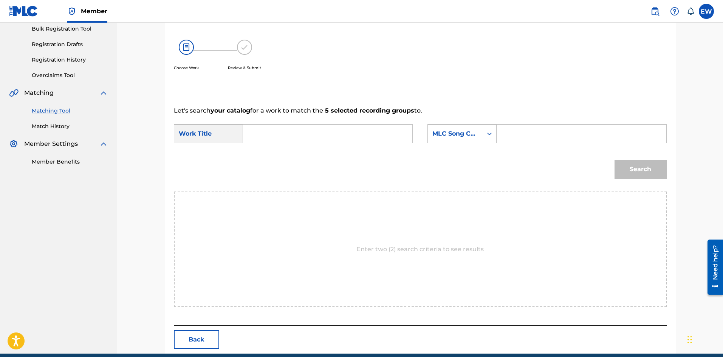
click at [313, 131] on input "Search Form" at bounding box center [327, 134] width 156 height 18
type input "3RD EYE (RADIO EDIT)"
click at [562, 145] on div "SearchWithCriteriaf3436cc0-7675-426e-ac19-1e151289c0b3 Work Title 3RD EYE (RADI…" at bounding box center [420, 135] width 493 height 23
click at [555, 137] on input "Search Form" at bounding box center [581, 134] width 156 height 18
type input "3A1KGL"
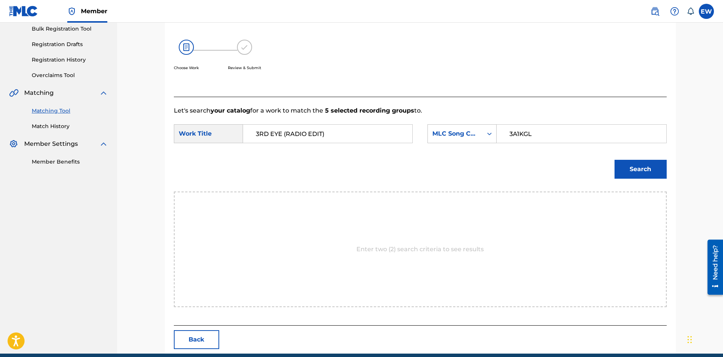
click at [647, 169] on button "Search" at bounding box center [640, 169] width 52 height 19
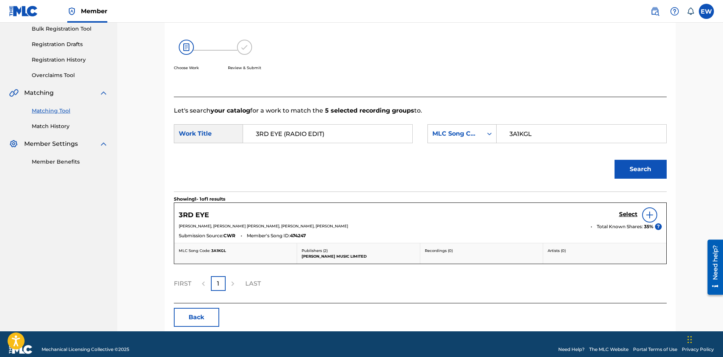
click at [628, 215] on h5 "Select" at bounding box center [628, 214] width 19 height 7
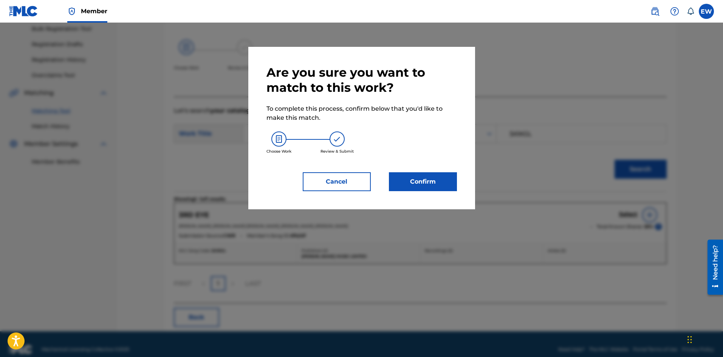
click at [420, 177] on button "Confirm" at bounding box center [423, 181] width 68 height 19
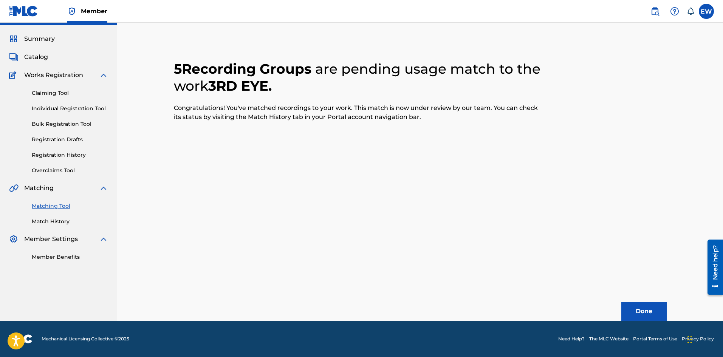
scroll to position [18, 0]
click at [630, 315] on button "Done" at bounding box center [643, 311] width 45 height 19
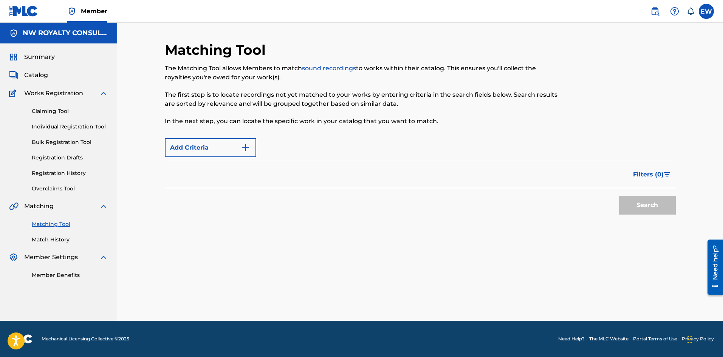
scroll to position [0, 0]
